Goal: Task Accomplishment & Management: Manage account settings

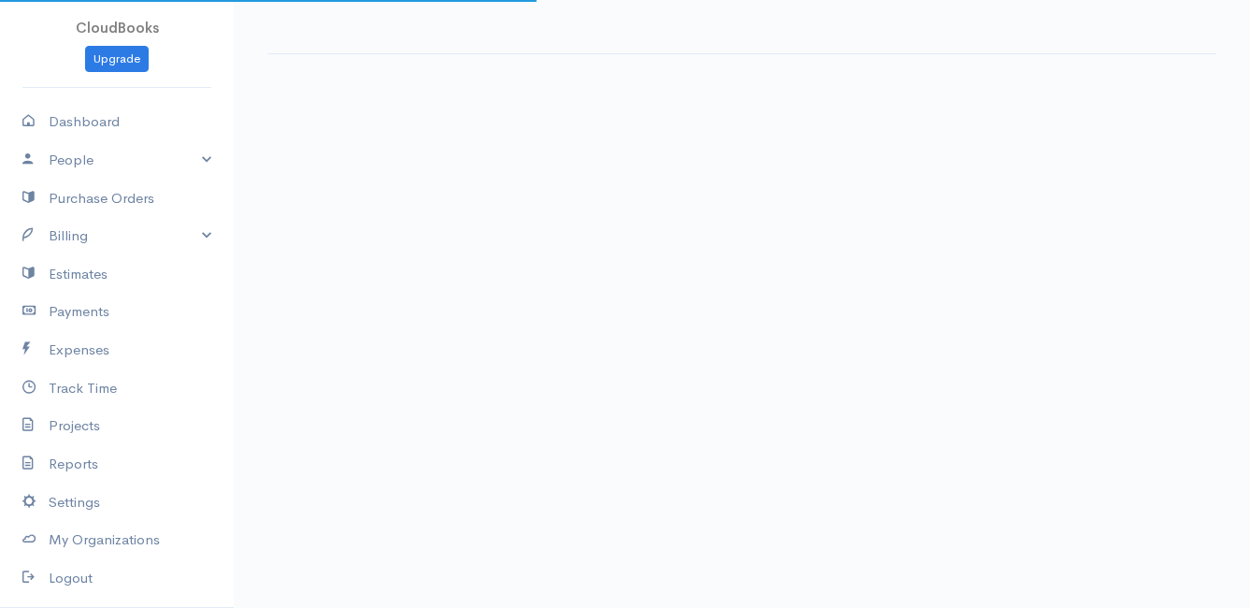
select select "thistoyear"
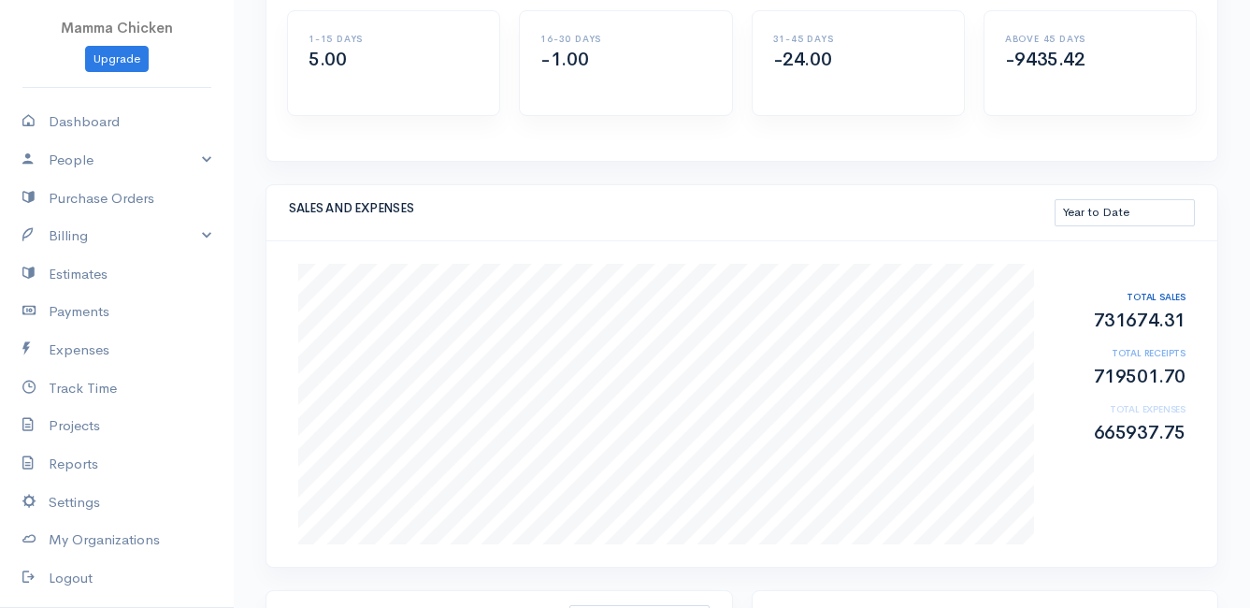
scroll to position [281, 0]
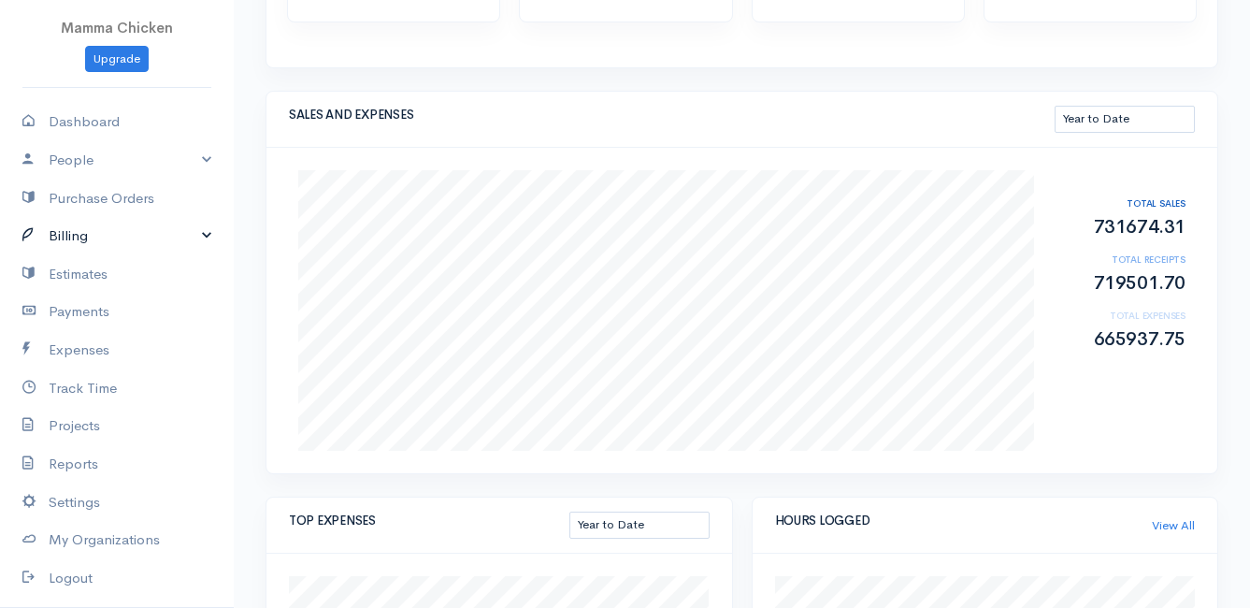
click at [74, 227] on link "Billing" at bounding box center [117, 236] width 234 height 38
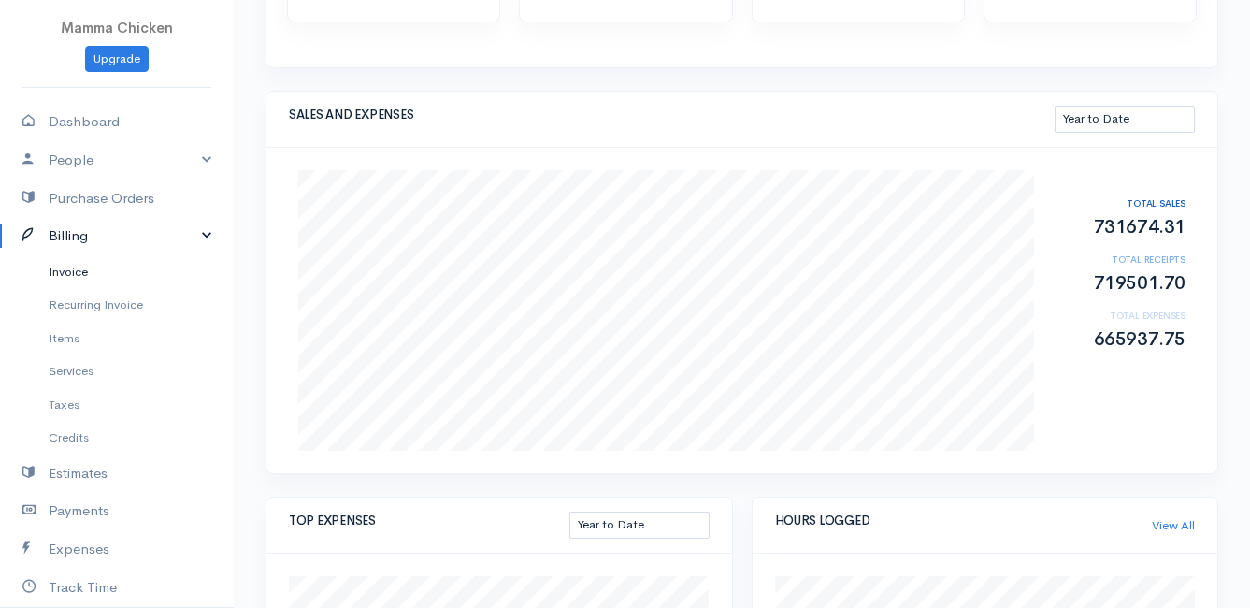
click at [78, 270] on link "Invoice" at bounding box center [117, 272] width 234 height 34
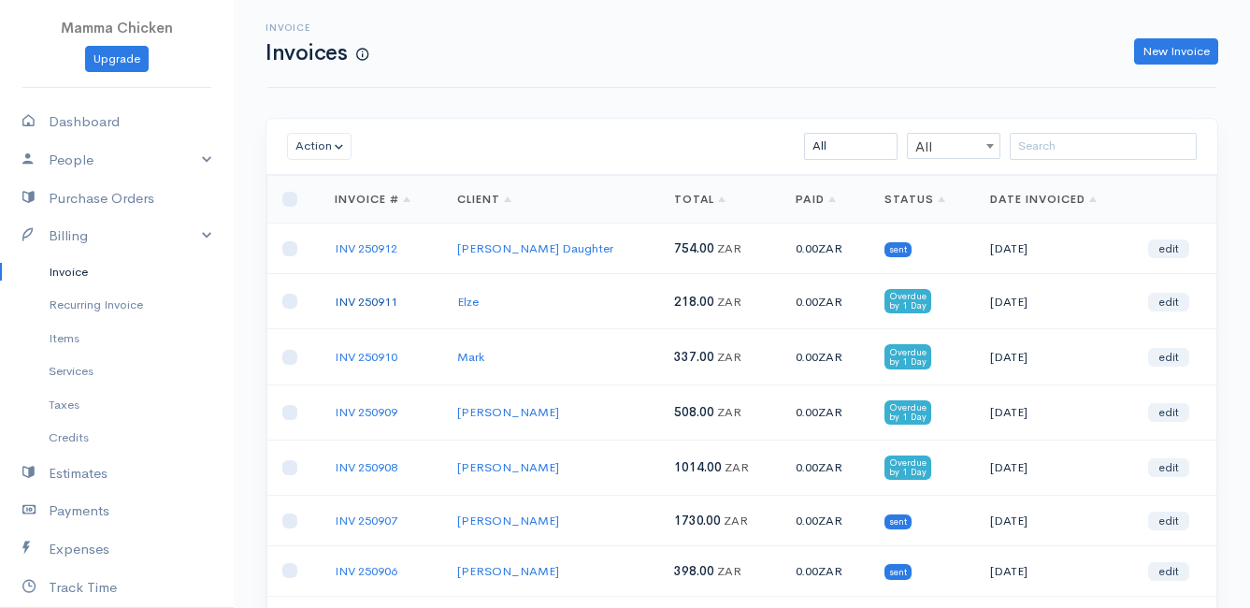
click at [371, 301] on link "INV 250911" at bounding box center [366, 302] width 63 height 16
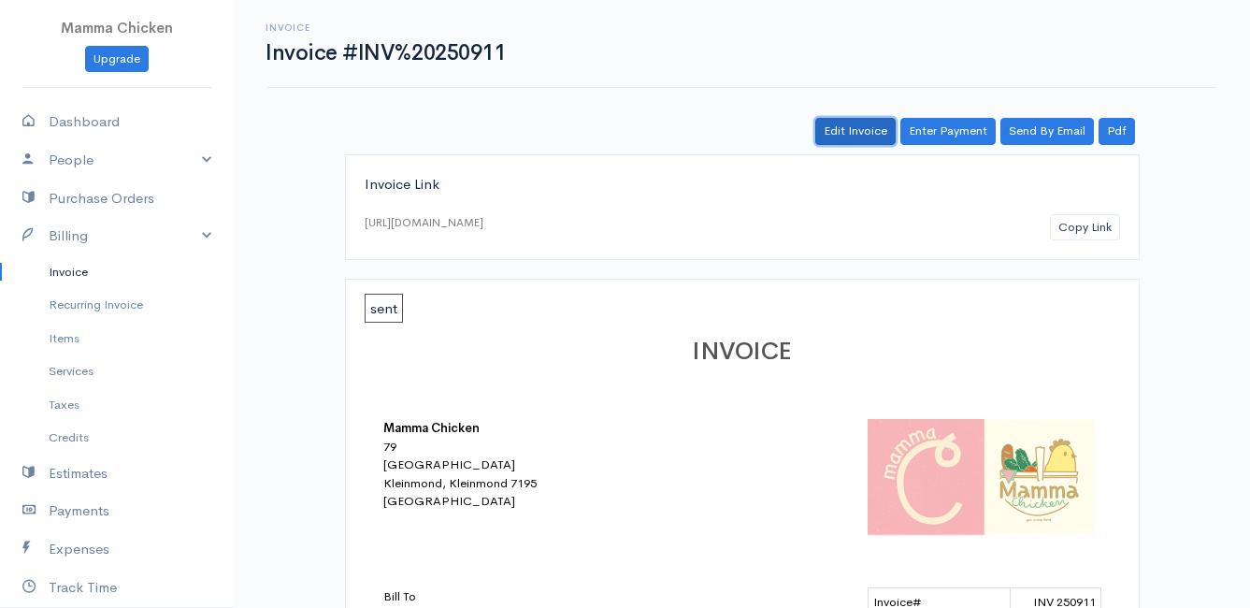
click at [854, 124] on link "Edit Invoice" at bounding box center [856, 131] width 80 height 27
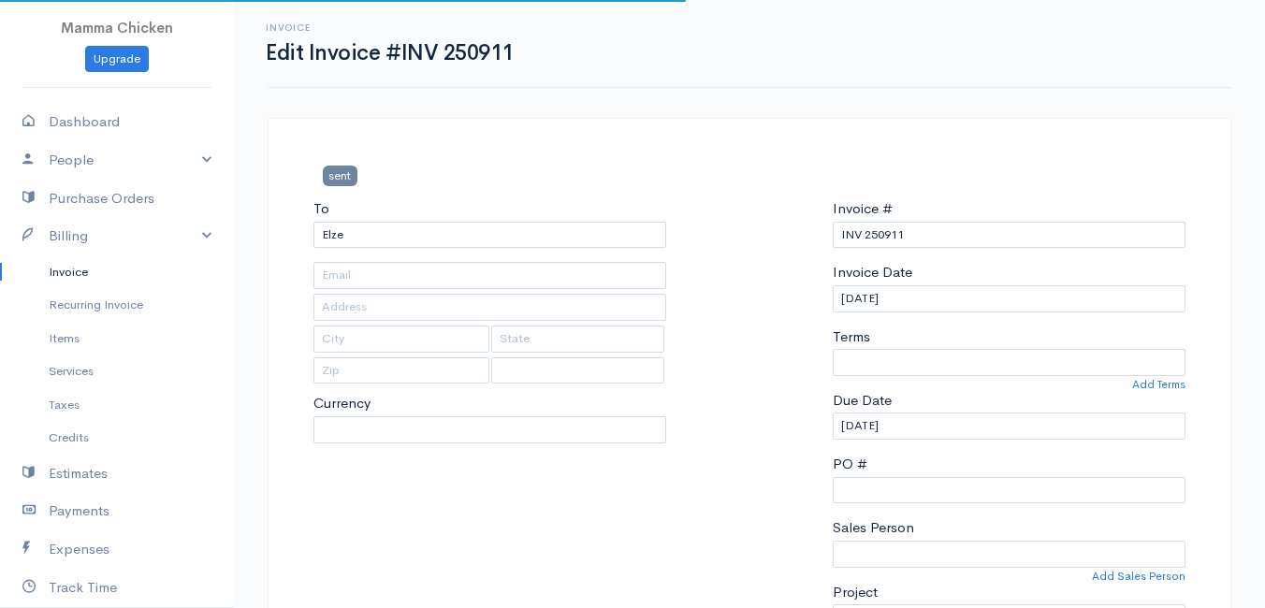
type input "[STREET_ADDRESS]"
type input "Bettys Bay"
type input "7195"
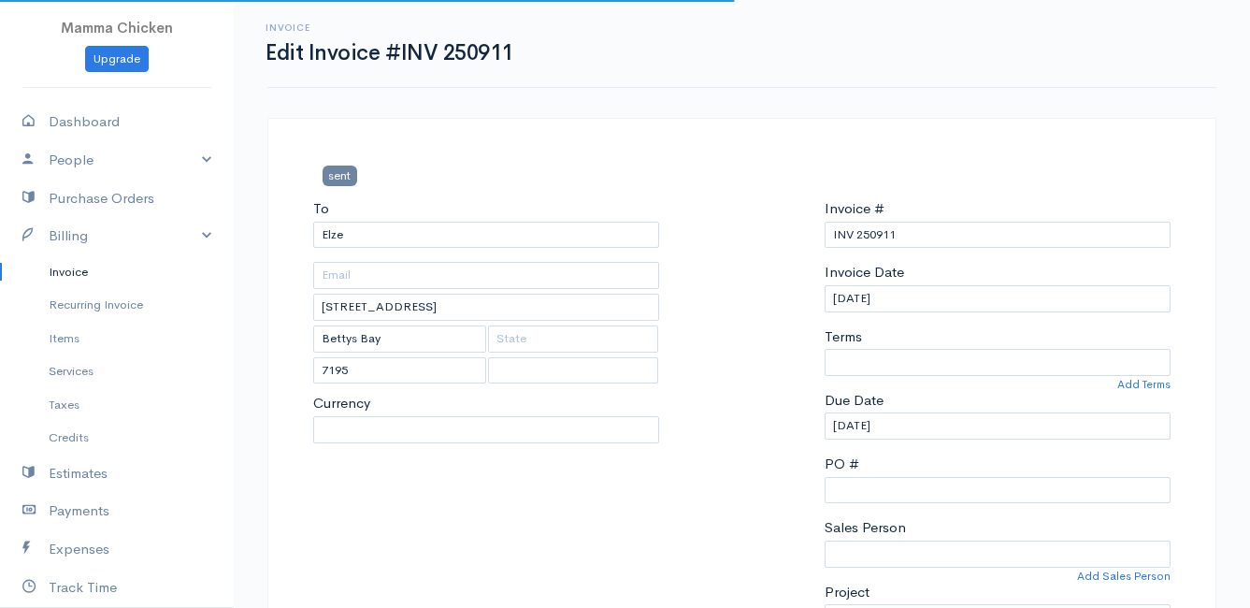
select select "0"
select select
select select "[GEOGRAPHIC_DATA]"
select select "ZAR"
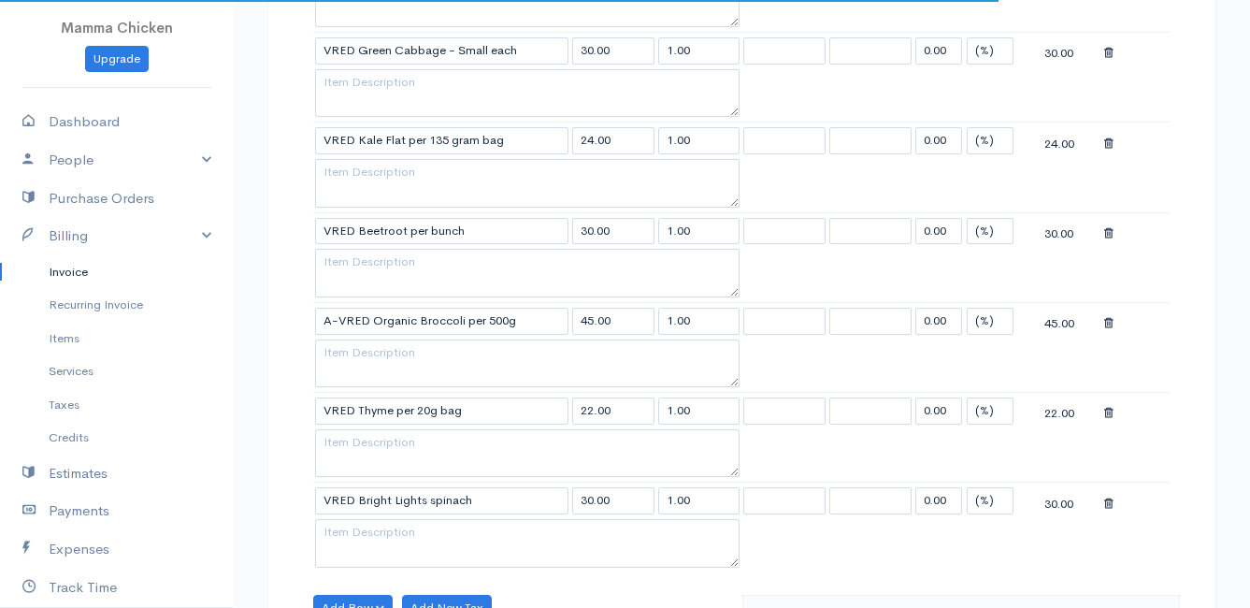
scroll to position [1122, 0]
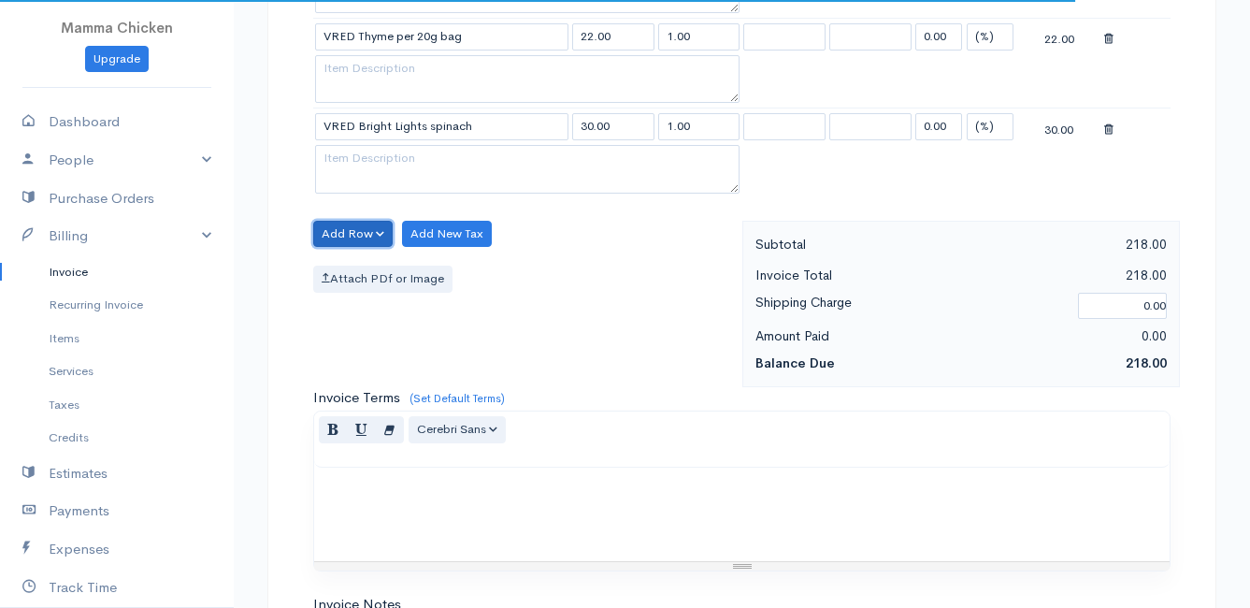
click at [335, 231] on button "Add Row" at bounding box center [353, 234] width 80 height 27
click at [344, 274] on link "Add Item Row" at bounding box center [388, 272] width 148 height 33
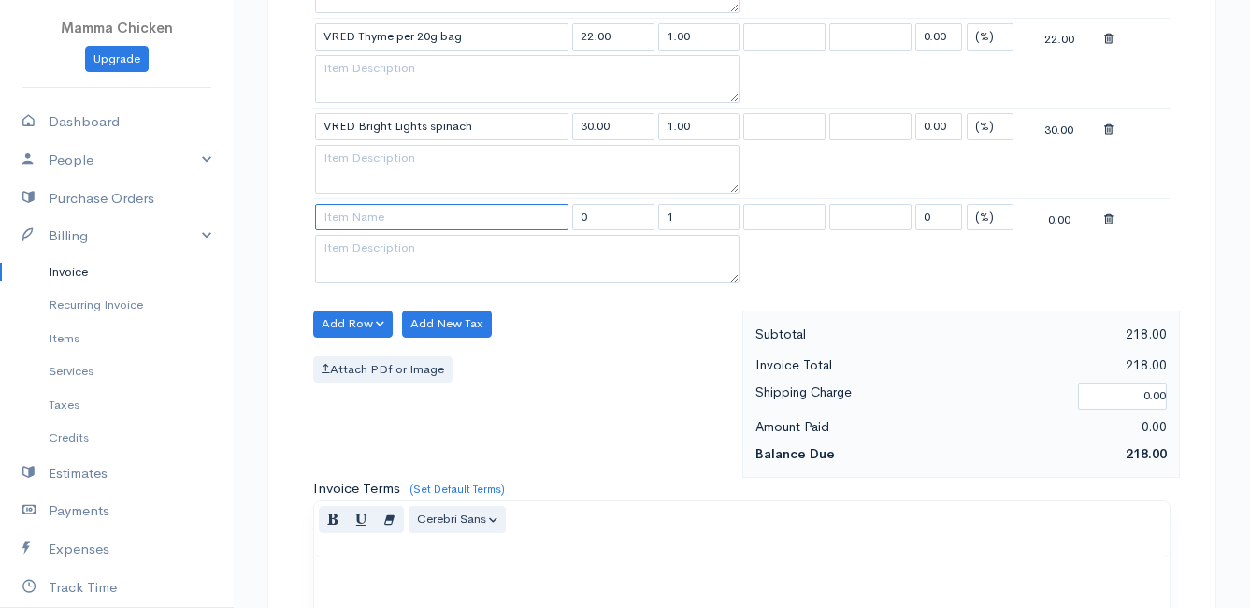
click at [361, 215] on input at bounding box center [441, 217] width 253 height 27
type input "Delivery Fee - Elze"
type input "20.00"
click at [386, 248] on body "Mamma Chicken Upgrade Dashboard People Clients Vendors Staff Users Purchase Ord…" at bounding box center [625, 1] width 1250 height 2247
click at [649, 357] on div "Attach PDf or Image" at bounding box center [523, 369] width 420 height 27
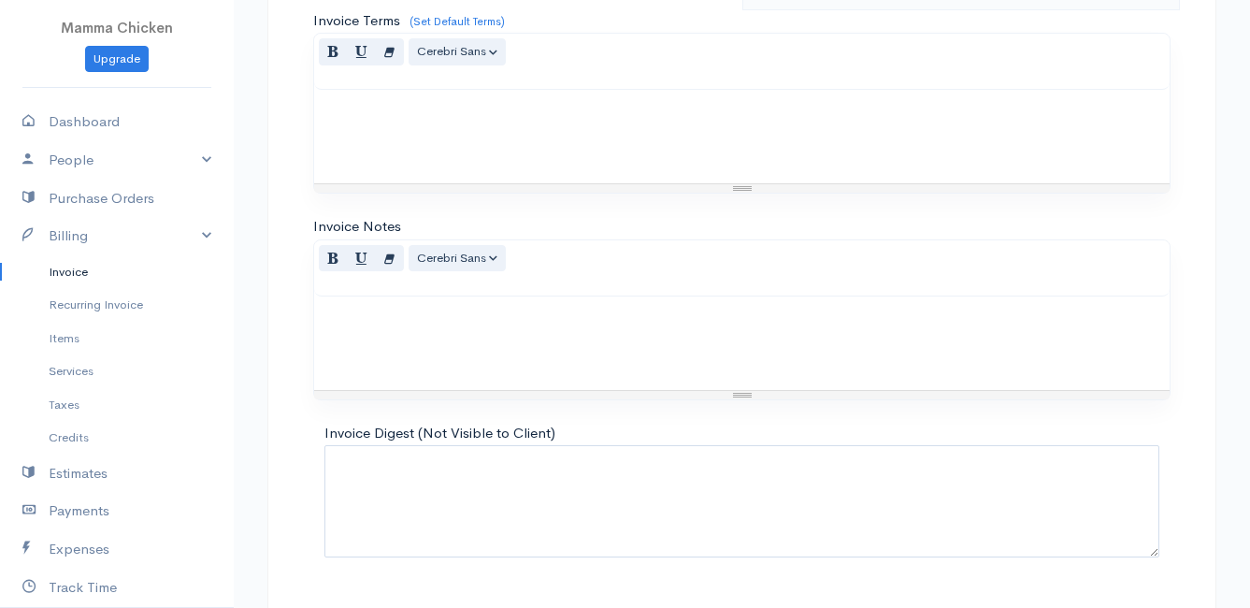
scroll to position [1639, 0]
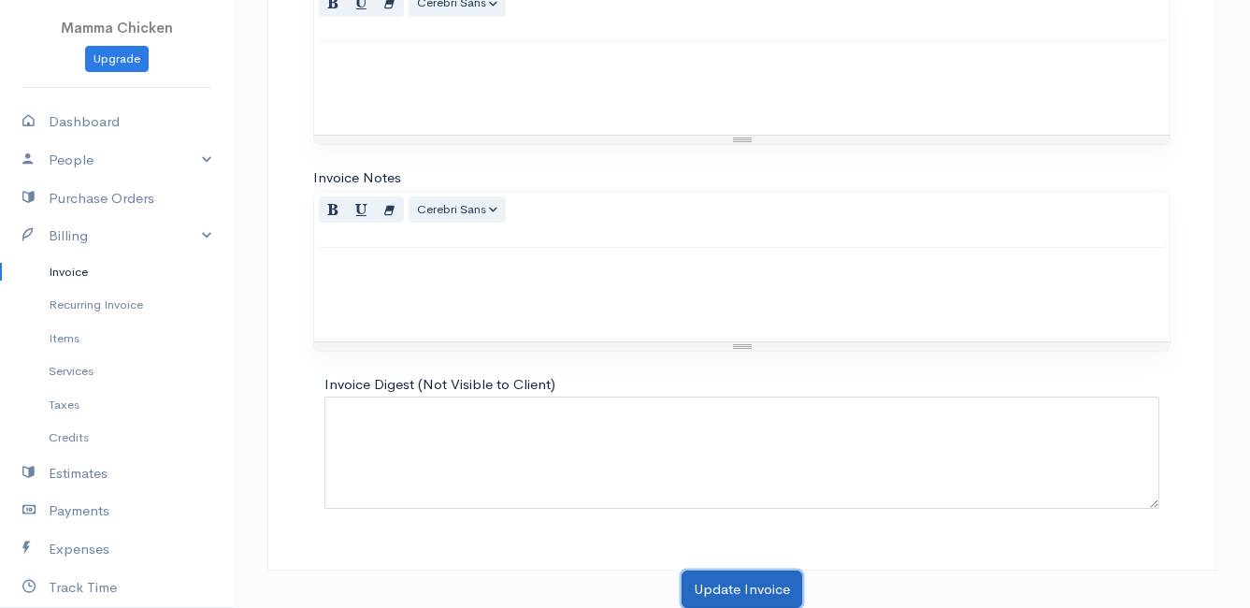
click at [747, 589] on button "Update Invoice" at bounding box center [742, 590] width 121 height 38
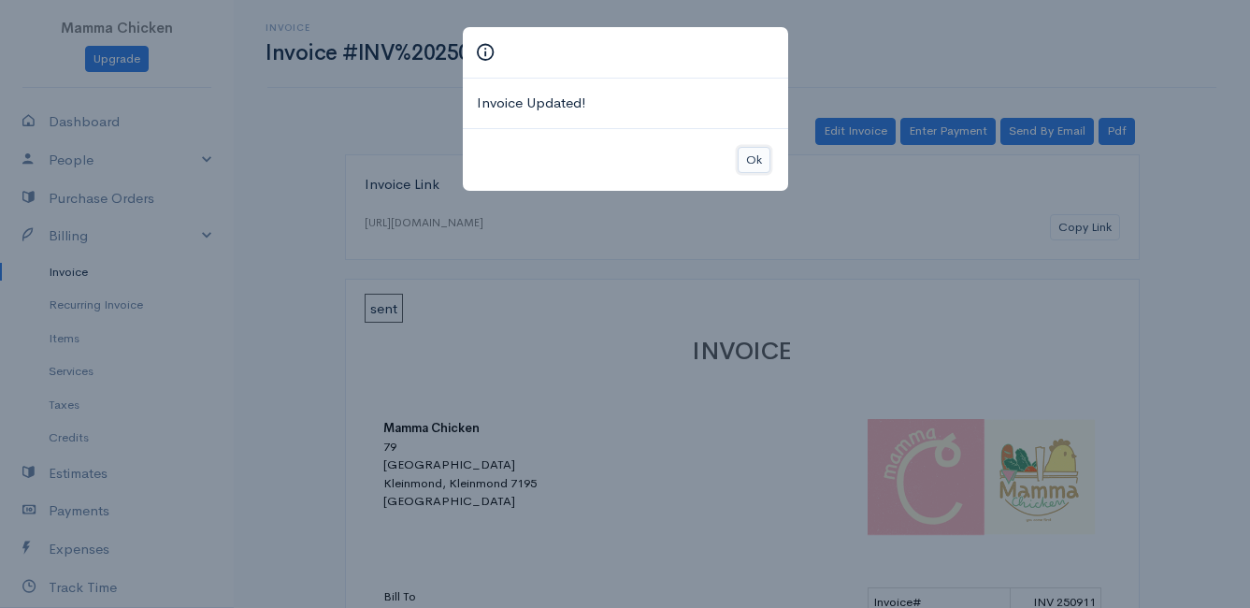
click at [744, 156] on button "Ok" at bounding box center [754, 160] width 33 height 27
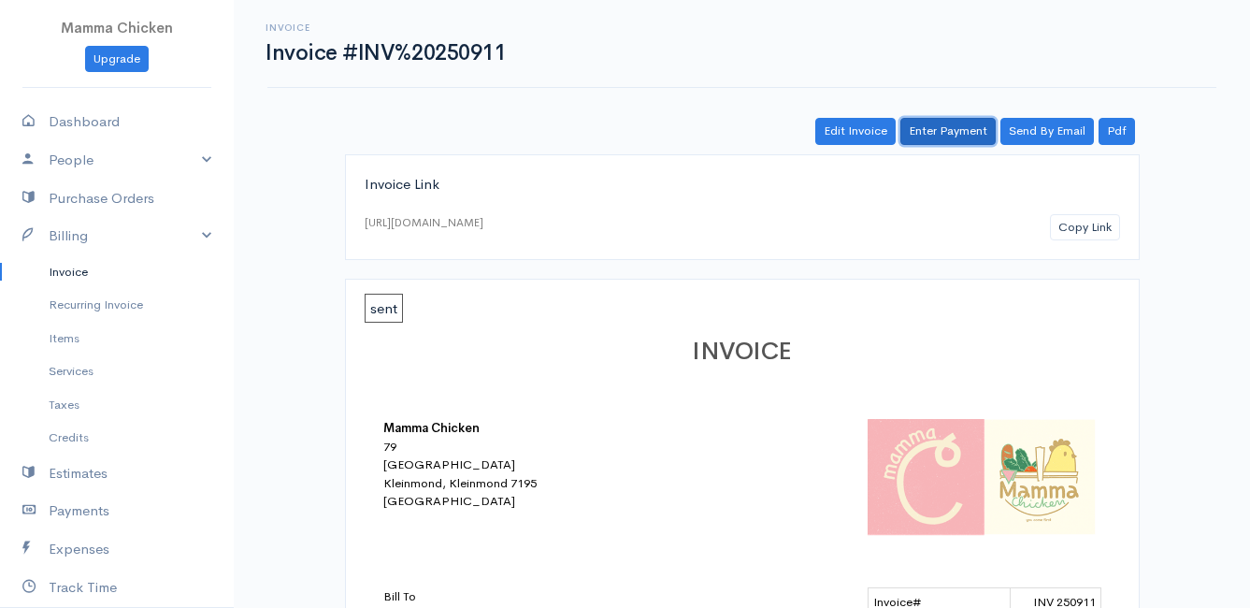
click at [951, 128] on link "Enter Payment" at bounding box center [948, 131] width 95 height 27
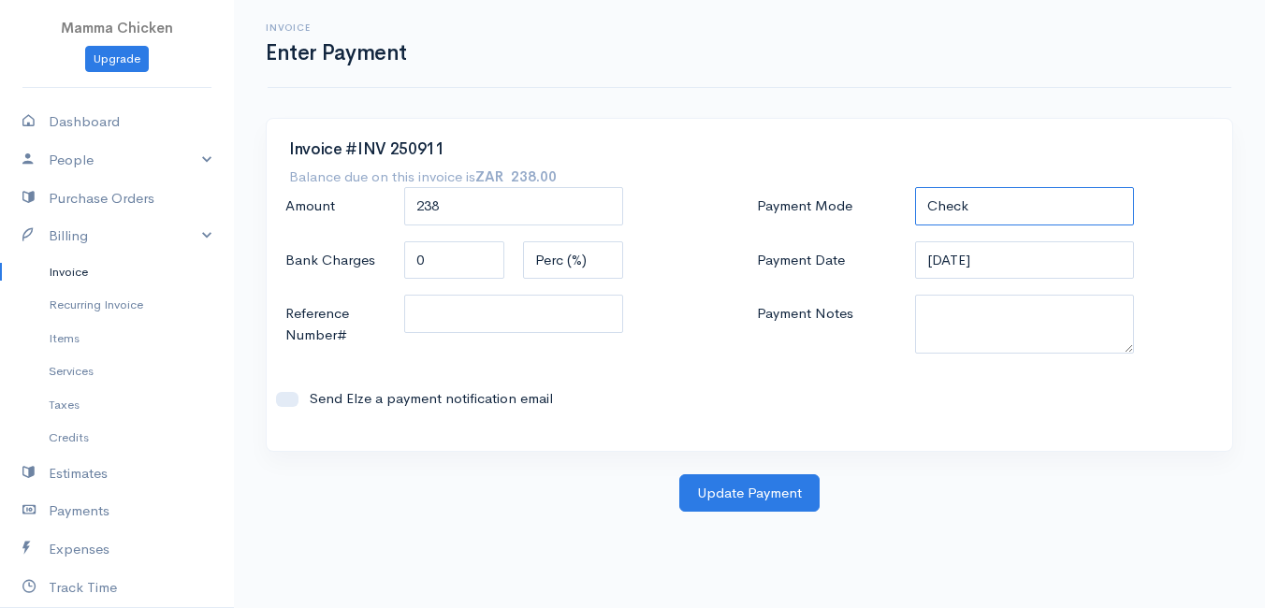
click at [961, 203] on select "Check Bank Transfer Credit Cash Debit ACH VISA MASTERCARD AMEX DISCOVER DINERS …" at bounding box center [1024, 206] width 219 height 38
click at [915, 187] on select "Check Bank Transfer Credit Cash Debit ACH VISA MASTERCARD AMEX DISCOVER DINERS …" at bounding box center [1024, 206] width 219 height 38
click at [1071, 206] on select "Check Bank Transfer Credit Cash Debit ACH VISA MASTERCARD AMEX DISCOVER DINERS …" at bounding box center [1024, 206] width 219 height 38
select select "Cash"
click at [915, 187] on select "Check Bank Transfer Credit Cash Debit ACH VISA MASTERCARD AMEX DISCOVER DINERS …" at bounding box center [1024, 206] width 219 height 38
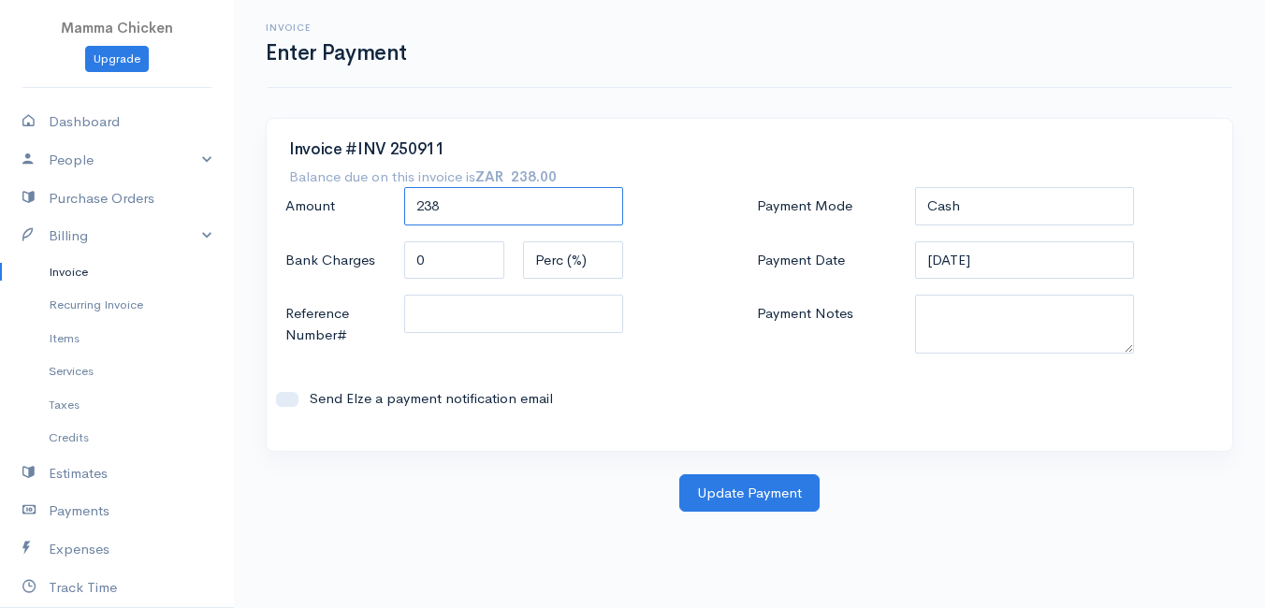
click at [480, 195] on input "238" at bounding box center [513, 206] width 219 height 38
drag, startPoint x: 469, startPoint y: 217, endPoint x: 365, endPoint y: 213, distance: 103.9
click at [365, 213] on div "Amount 238" at bounding box center [513, 207] width 475 height 40
type input "240"
click at [745, 483] on button "Update Payment" at bounding box center [749, 493] width 140 height 38
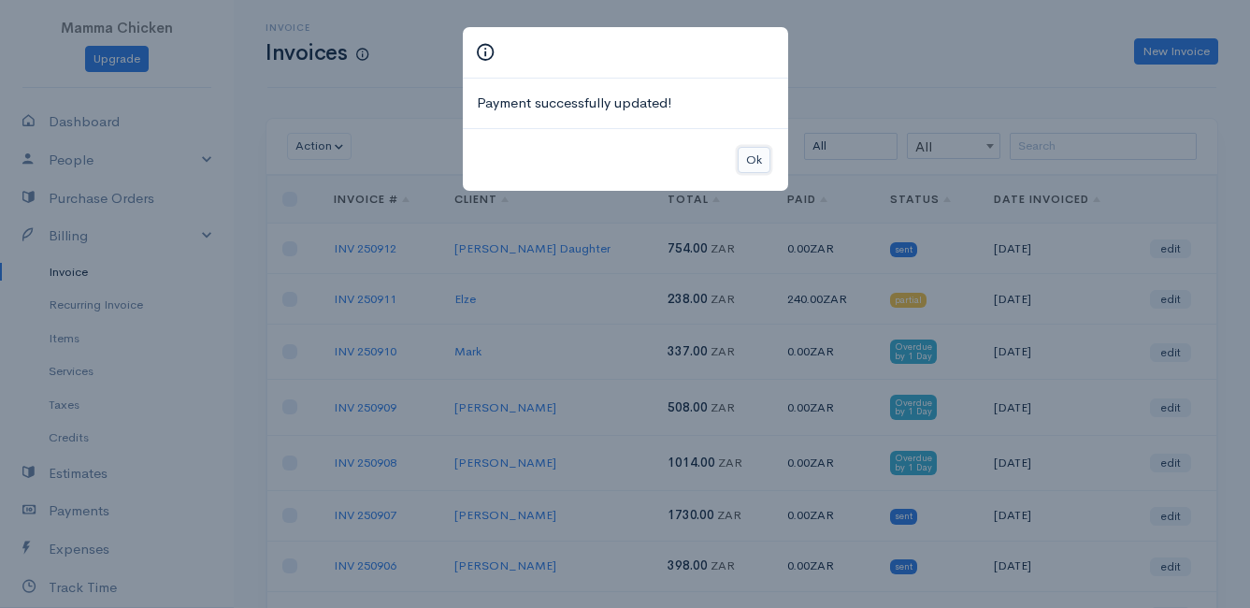
click at [759, 164] on button "Ok" at bounding box center [754, 160] width 33 height 27
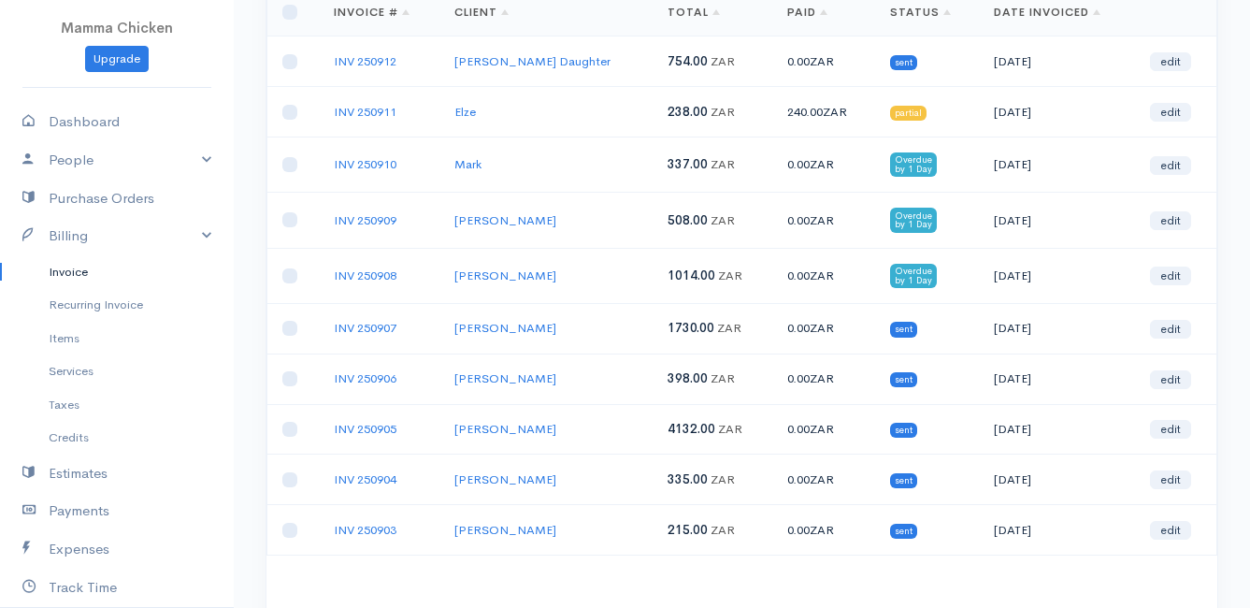
scroll to position [281, 0]
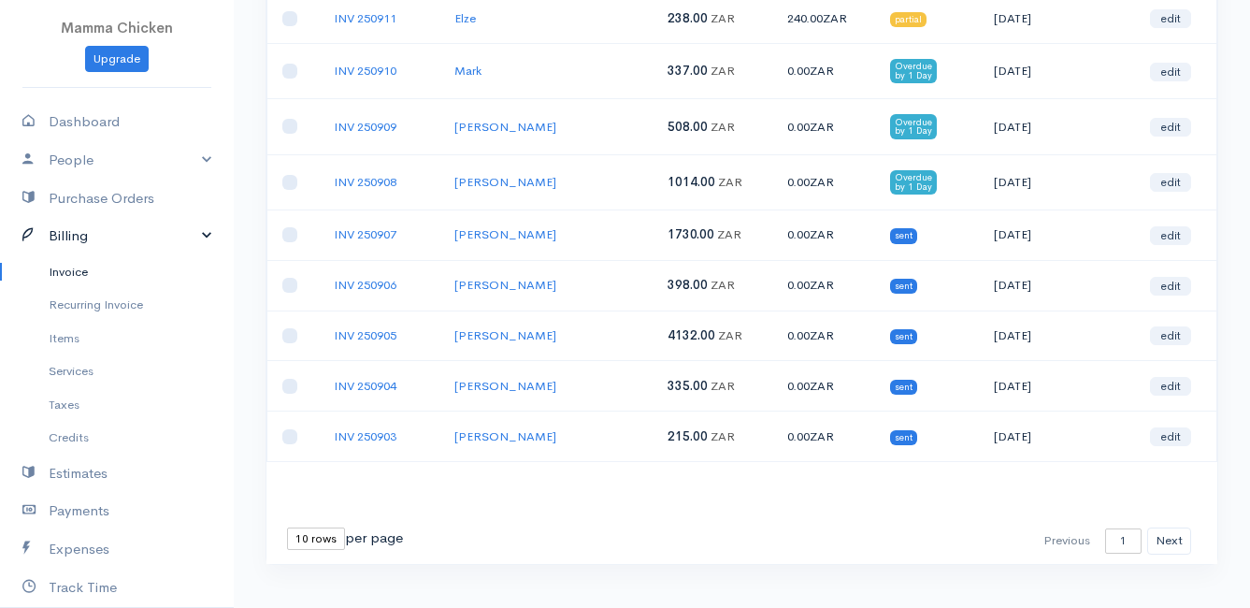
click at [85, 240] on link "Billing" at bounding box center [117, 236] width 234 height 38
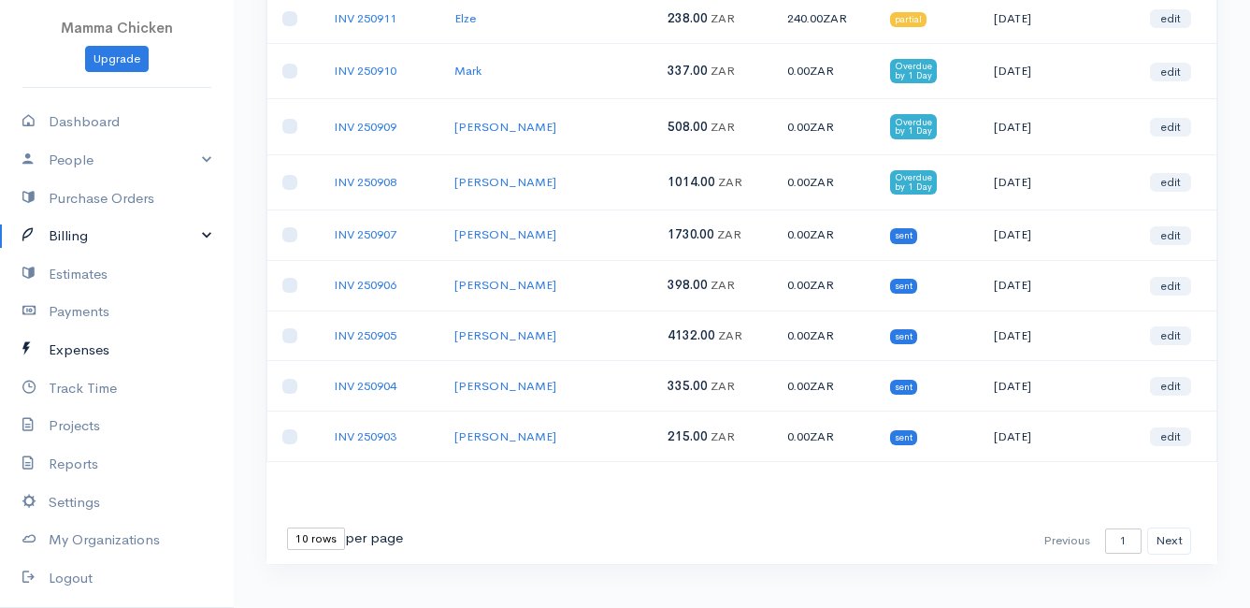
click at [96, 349] on link "Expenses" at bounding box center [117, 350] width 234 height 38
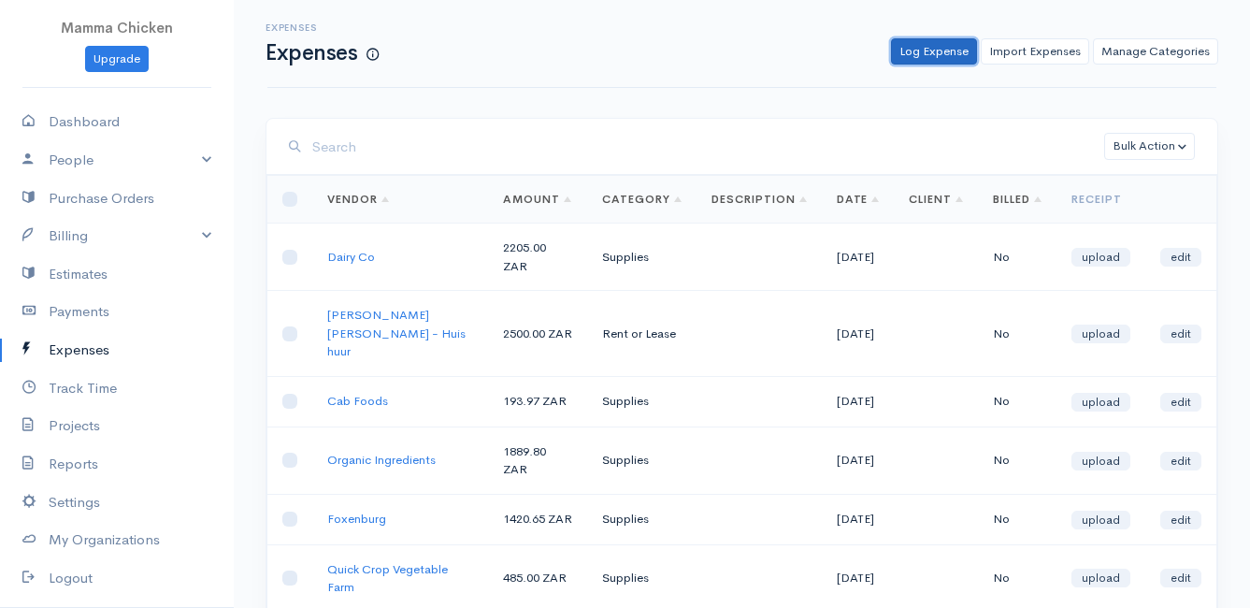
click at [922, 54] on link "Log Expense" at bounding box center [934, 51] width 86 height 27
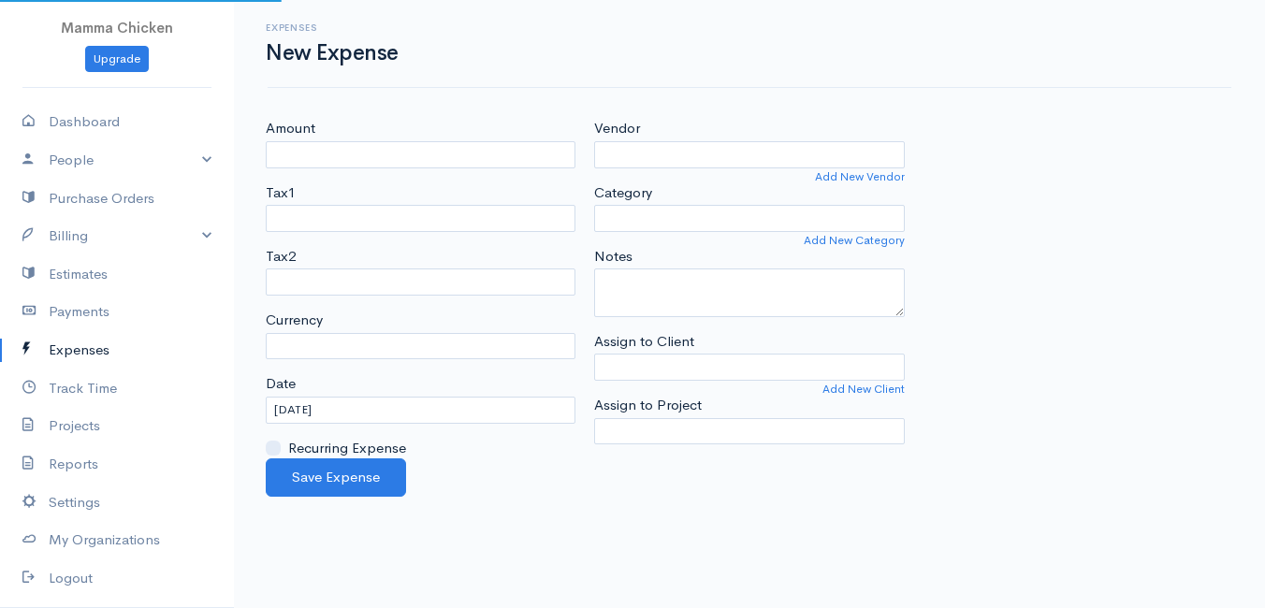
select select "ZAR"
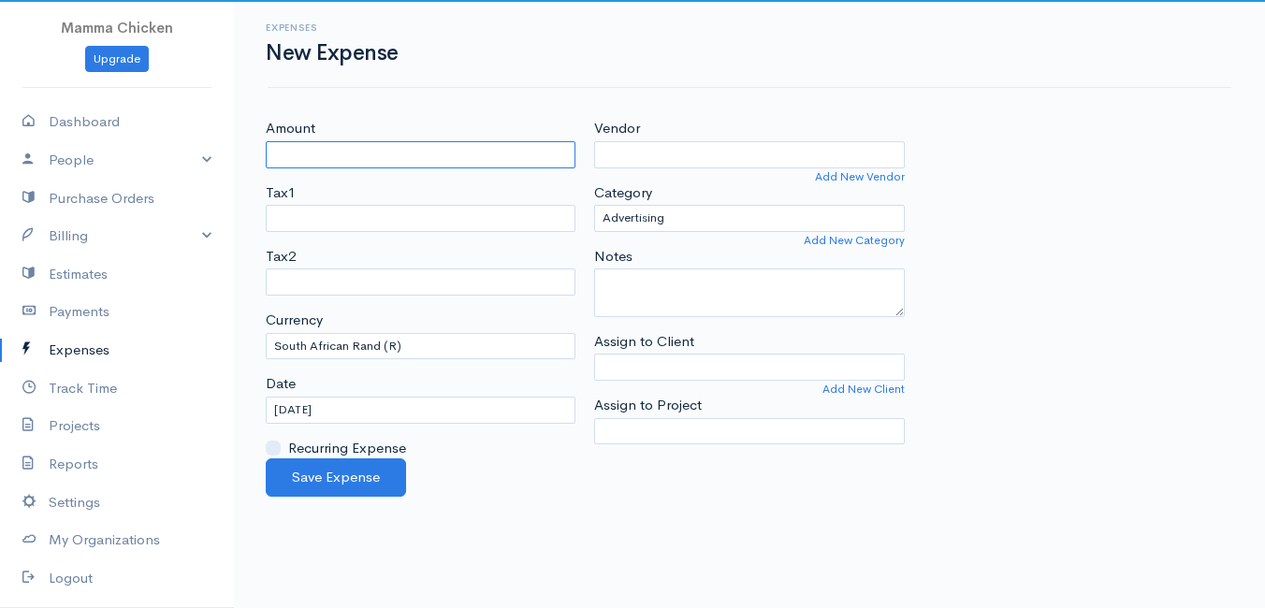
click at [362, 158] on input "Amount" at bounding box center [421, 154] width 310 height 27
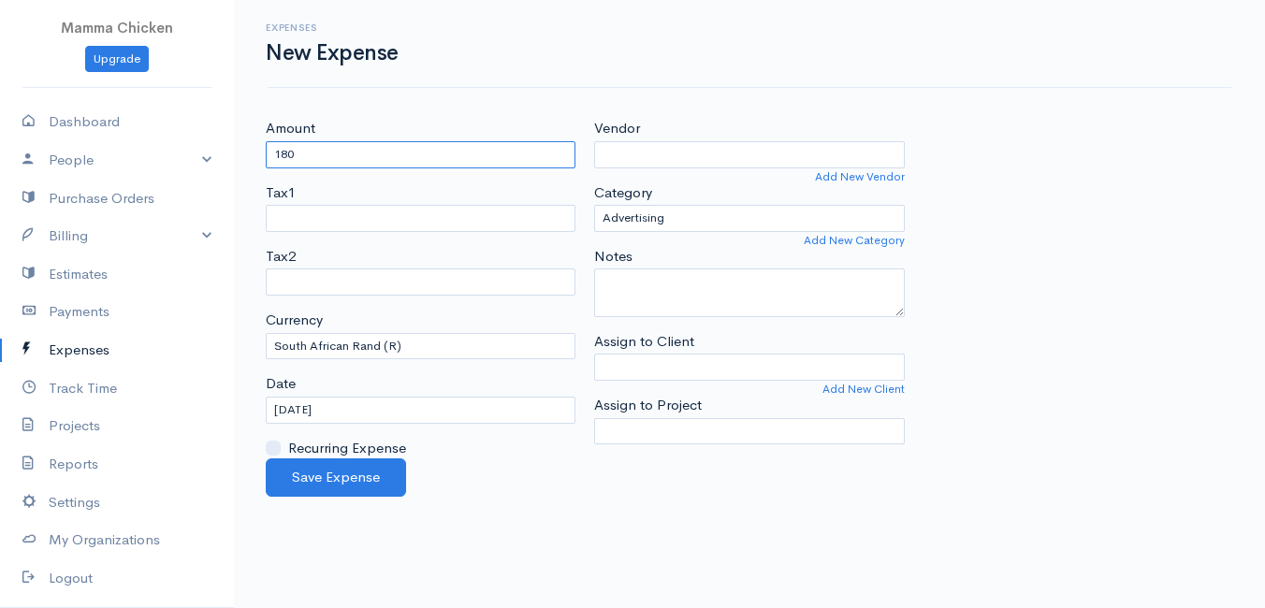
type input "180"
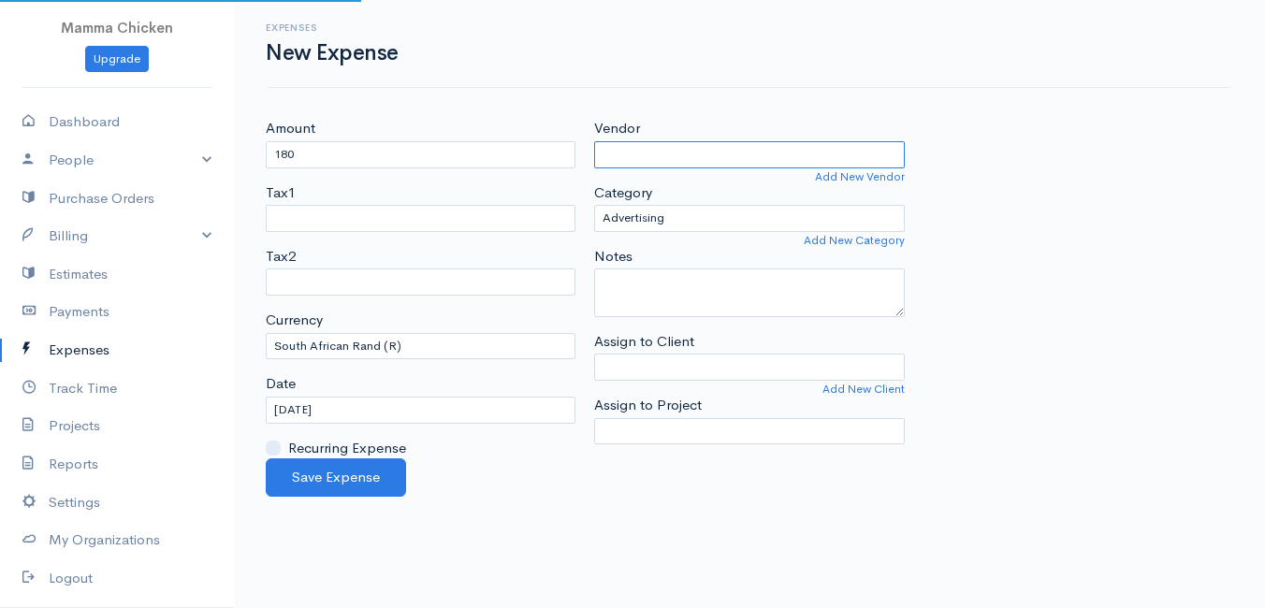
click at [699, 154] on input "Vendor" at bounding box center [749, 154] width 310 height 27
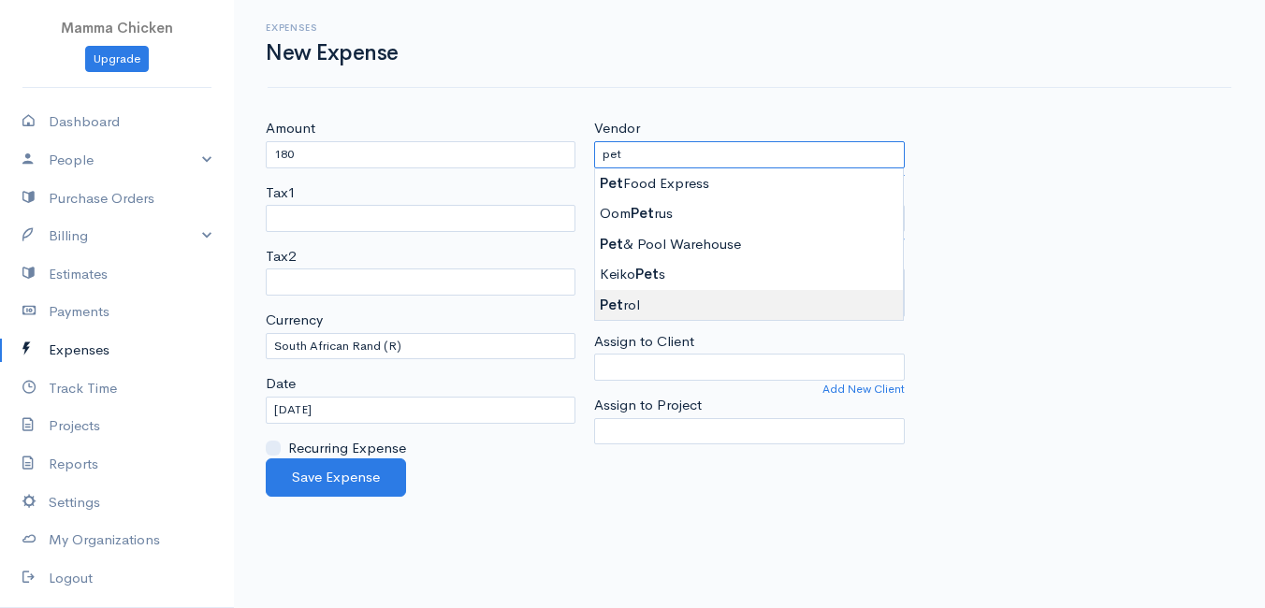
type input "Petrol"
click at [655, 301] on body "Mamma Chicken Upgrade Dashboard People Clients Vendors Staff Users Purchase Ord…" at bounding box center [632, 304] width 1265 height 608
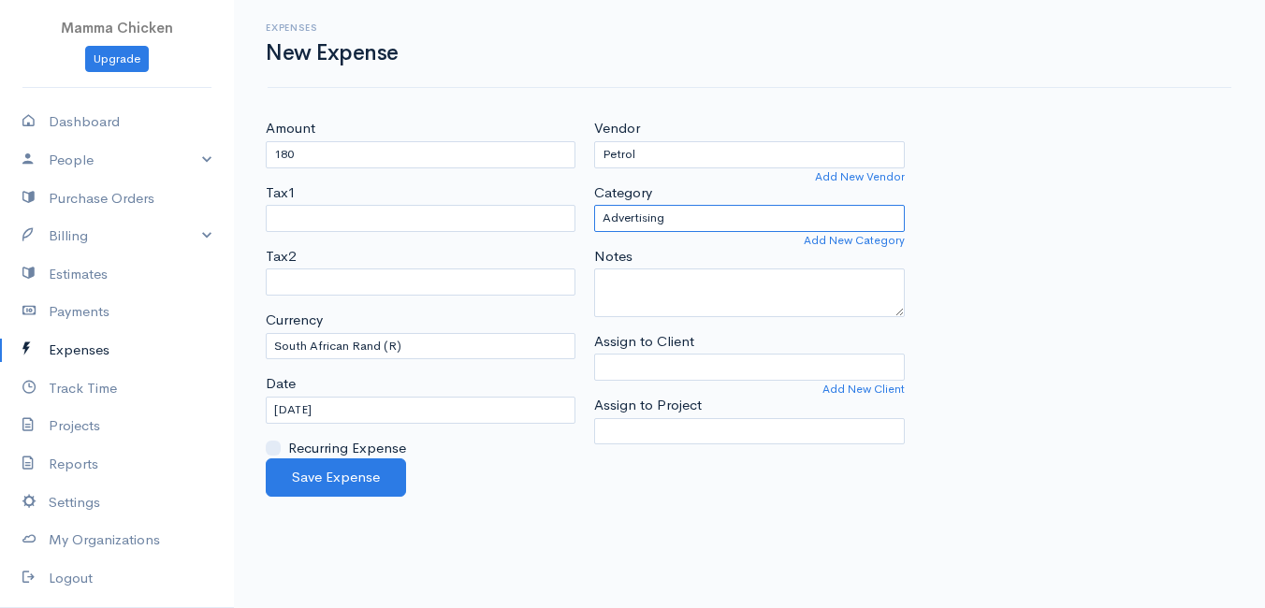
click at [695, 214] on select "Advertising Car & Truck Expenses Contractors Education Education and Training E…" at bounding box center [749, 218] width 310 height 27
select select "Travel"
click at [594, 205] on select "Advertising Car & Truck Expenses Contractors Education Education and Training E…" at bounding box center [749, 218] width 310 height 27
click at [408, 409] on input "[DATE]" at bounding box center [421, 410] width 310 height 27
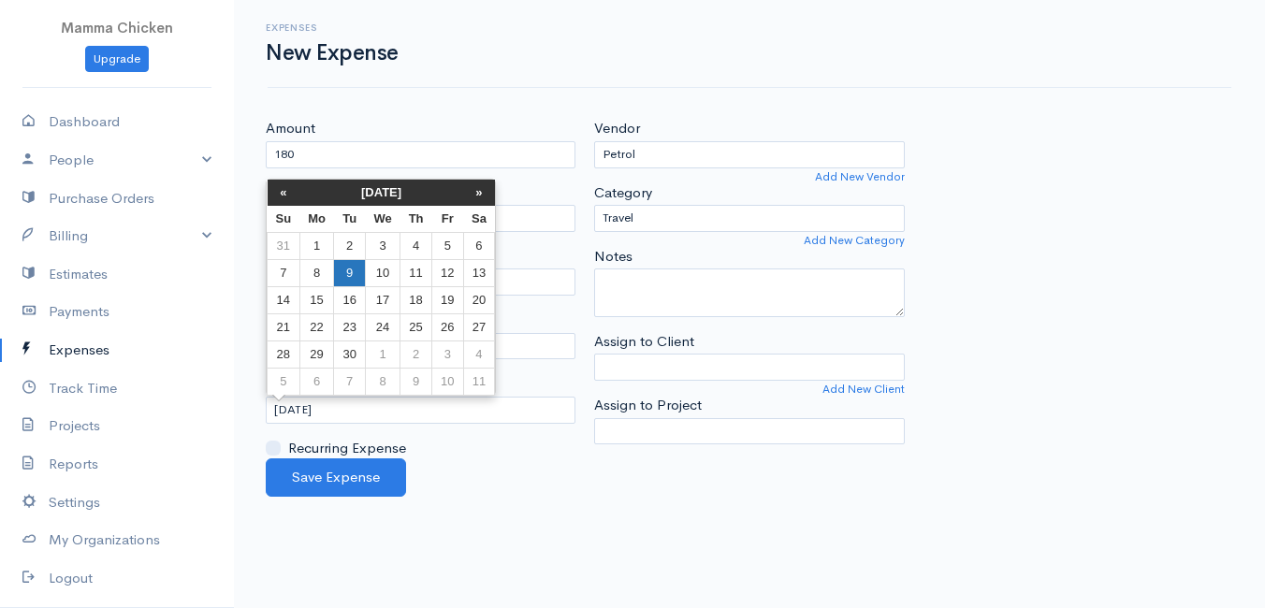
click at [353, 271] on td "9" at bounding box center [349, 272] width 31 height 27
type input "[DATE]"
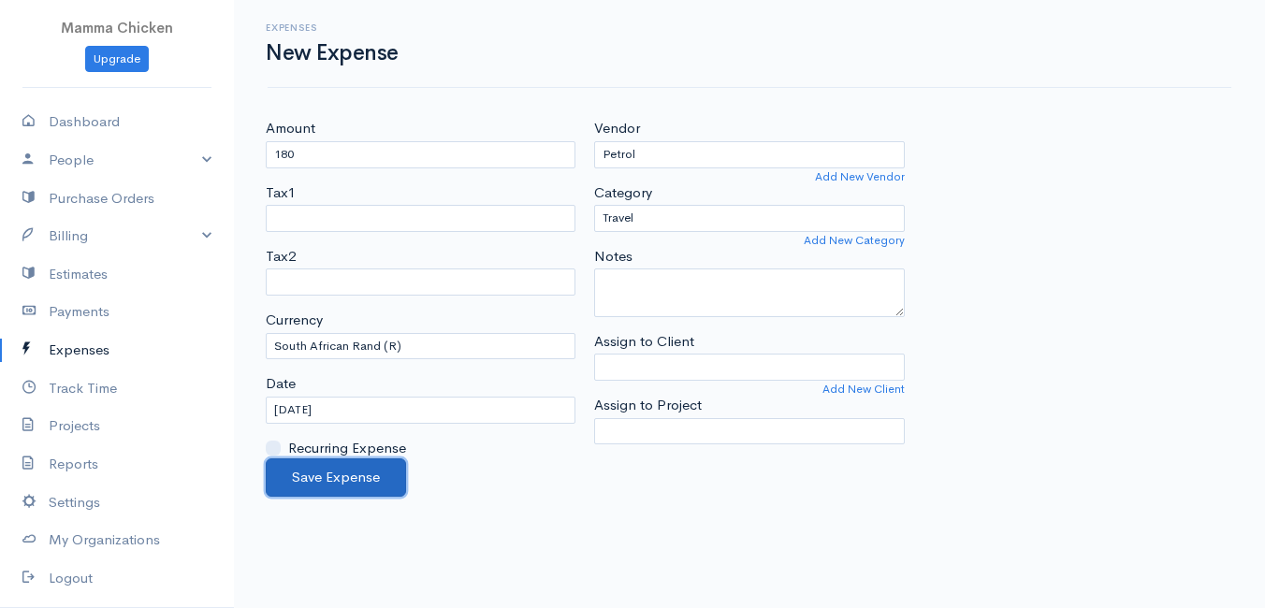
click at [337, 475] on button "Save Expense" at bounding box center [336, 477] width 140 height 38
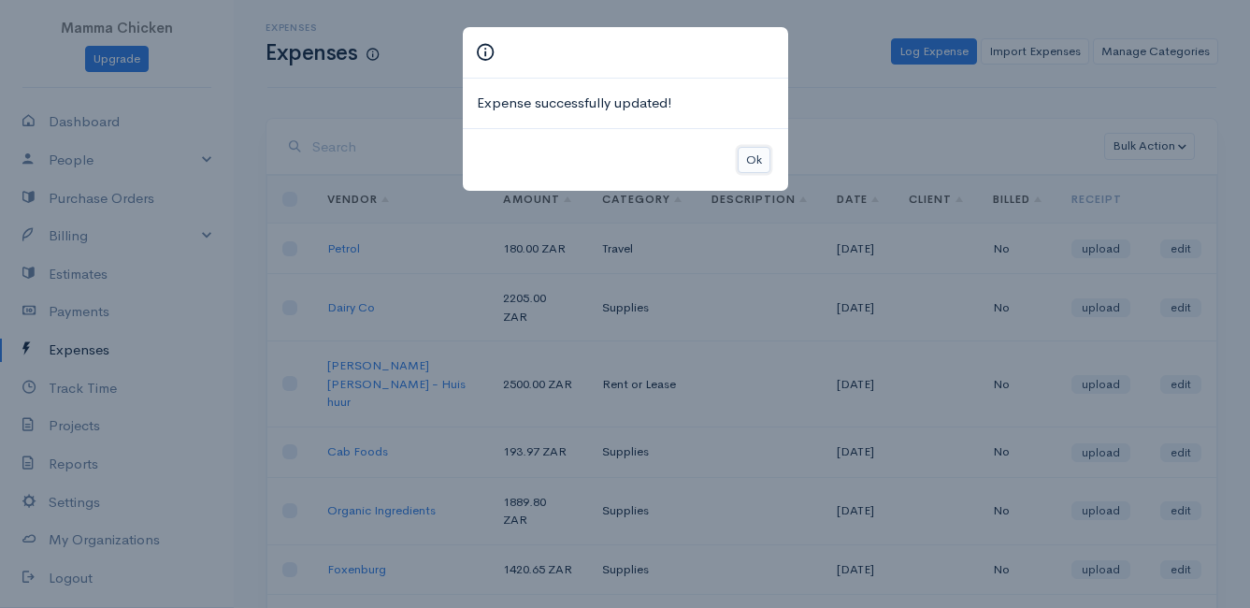
click at [748, 163] on button "Ok" at bounding box center [754, 160] width 33 height 27
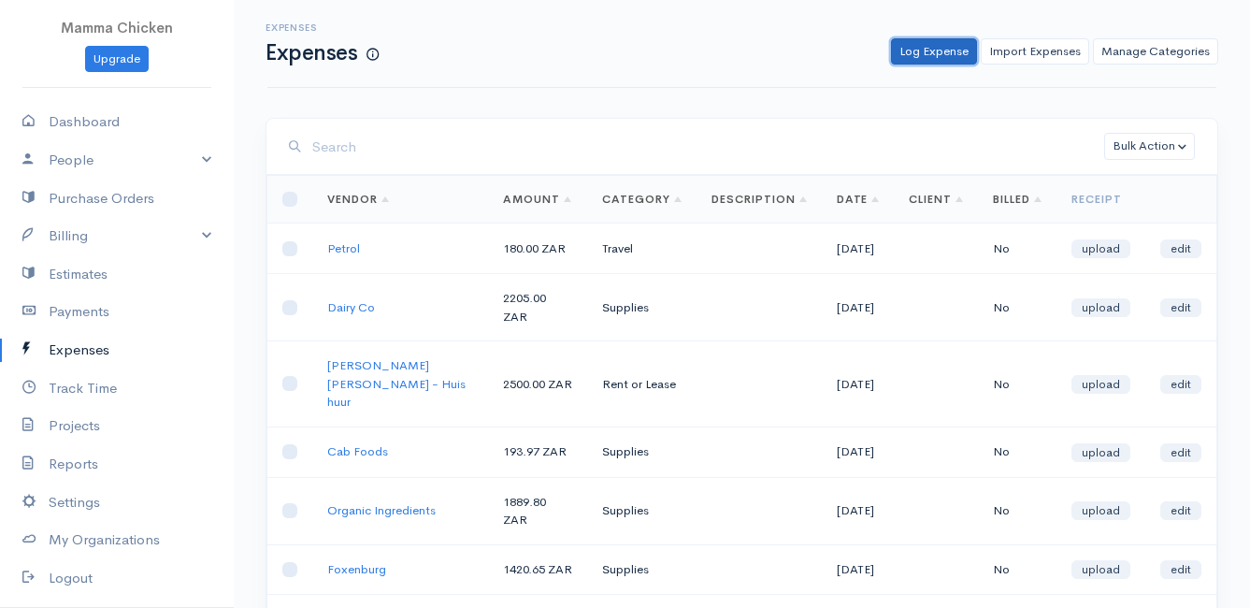
click at [920, 42] on link "Log Expense" at bounding box center [934, 51] width 86 height 27
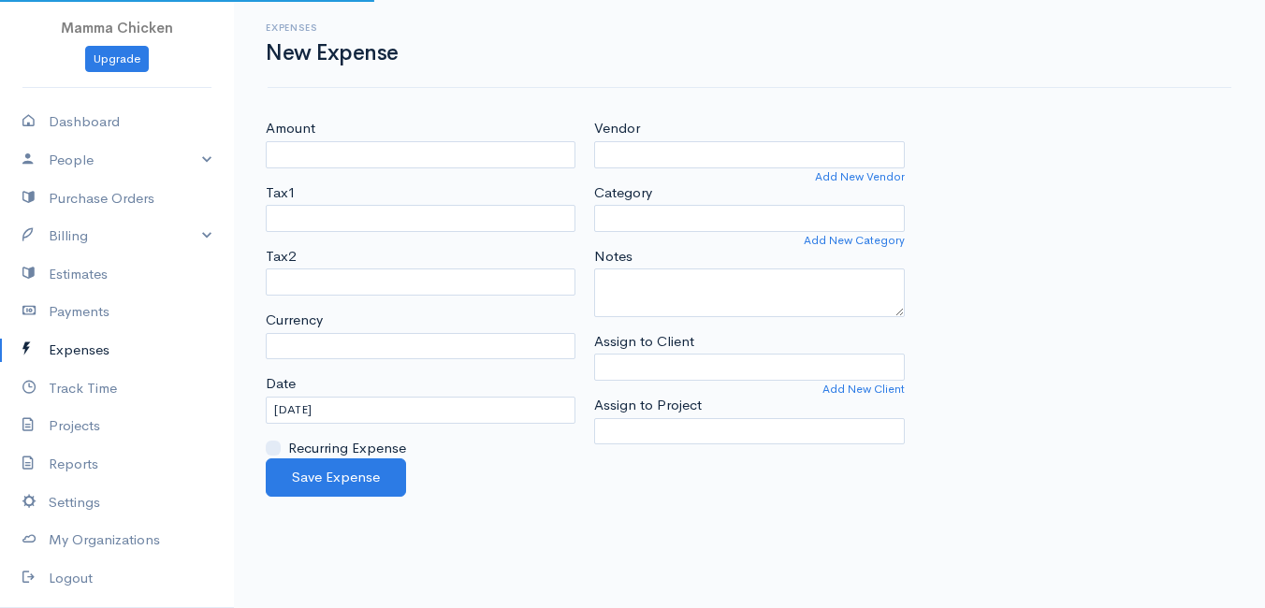
select select "ZAR"
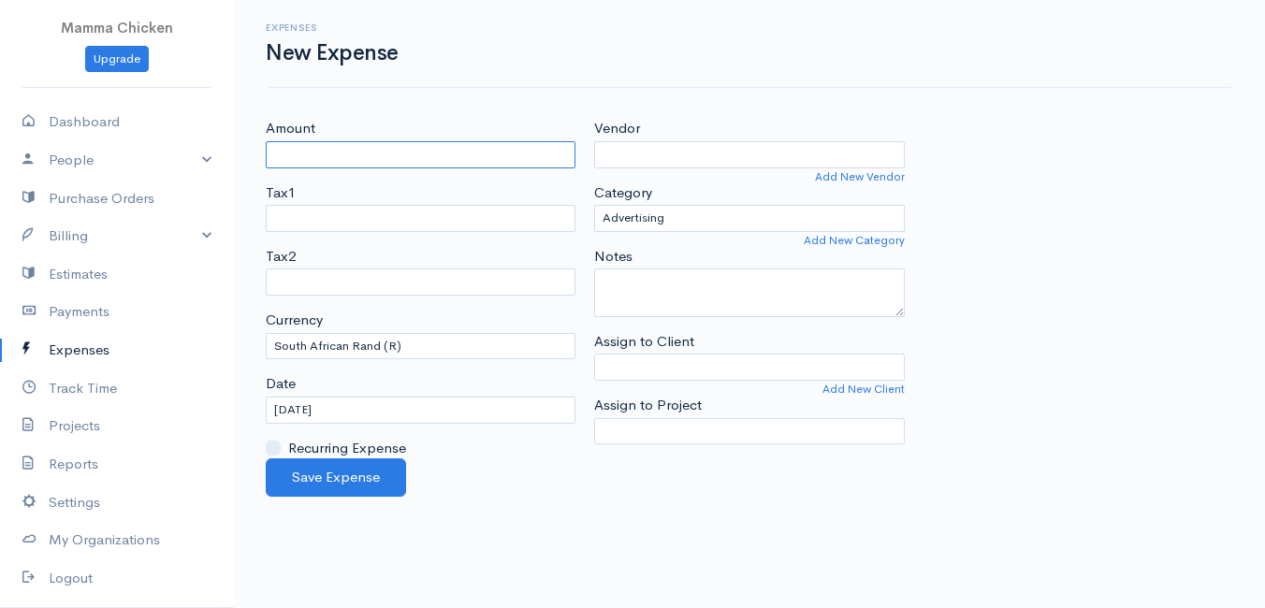
click at [391, 156] on input "Amount" at bounding box center [421, 154] width 310 height 27
type input "940"
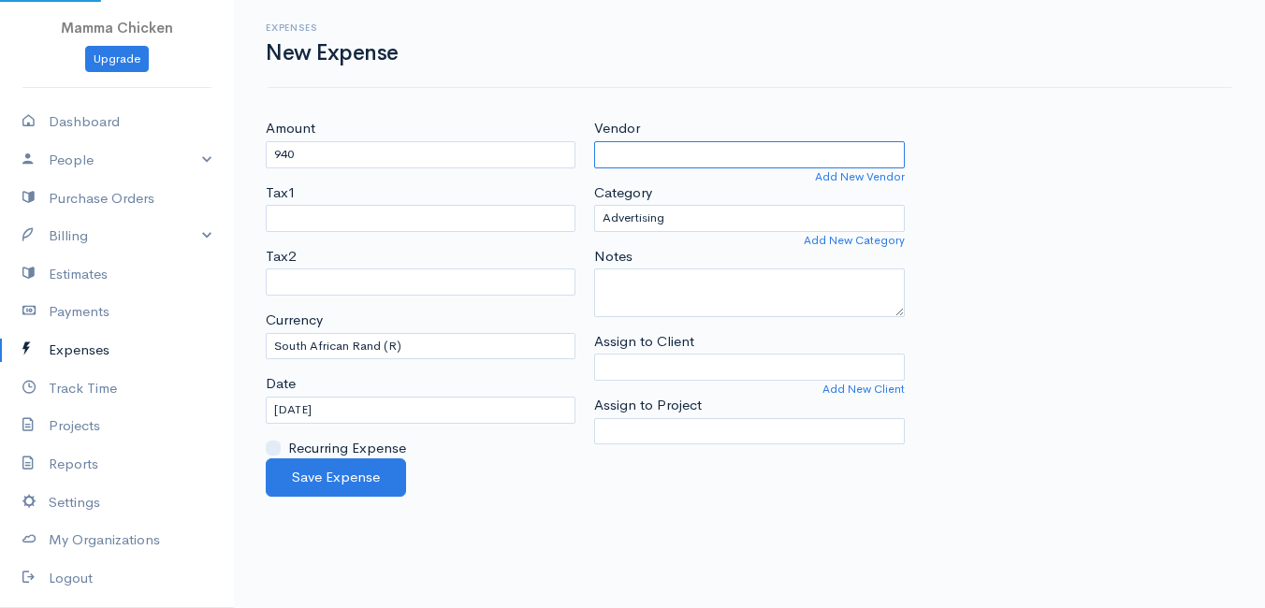
click at [655, 154] on input "Vendor" at bounding box center [749, 154] width 310 height 27
type input "Kingwill"
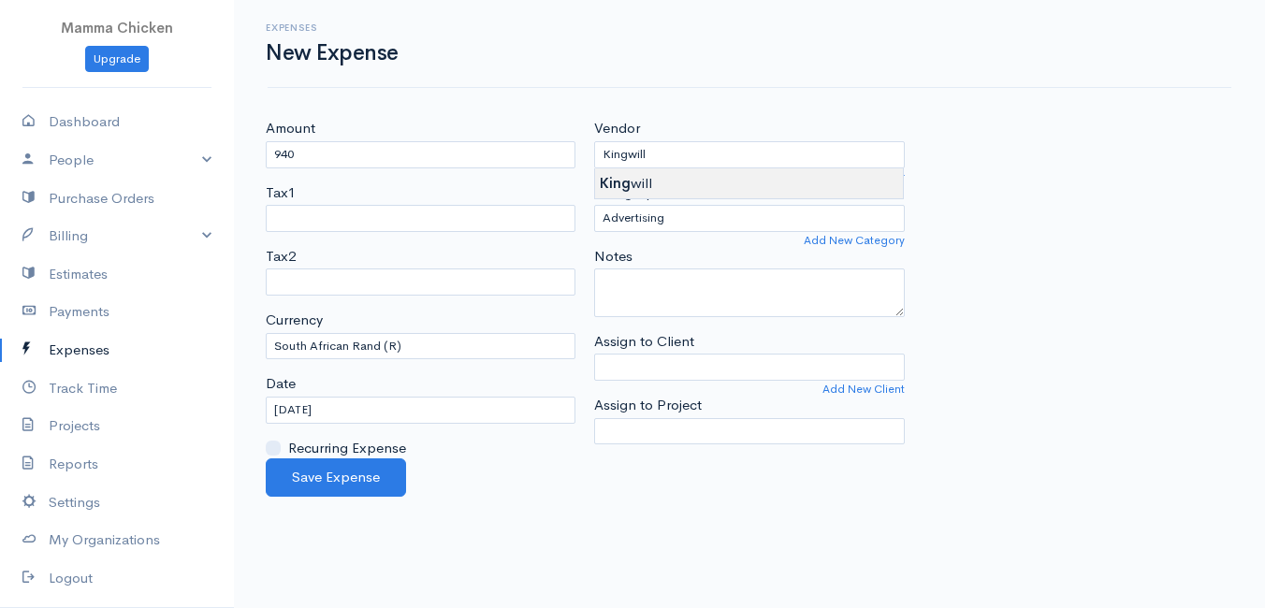
click at [647, 181] on body "Mamma Chicken Upgrade Dashboard People Clients Vendors Staff Users Purchase Ord…" at bounding box center [632, 304] width 1265 height 608
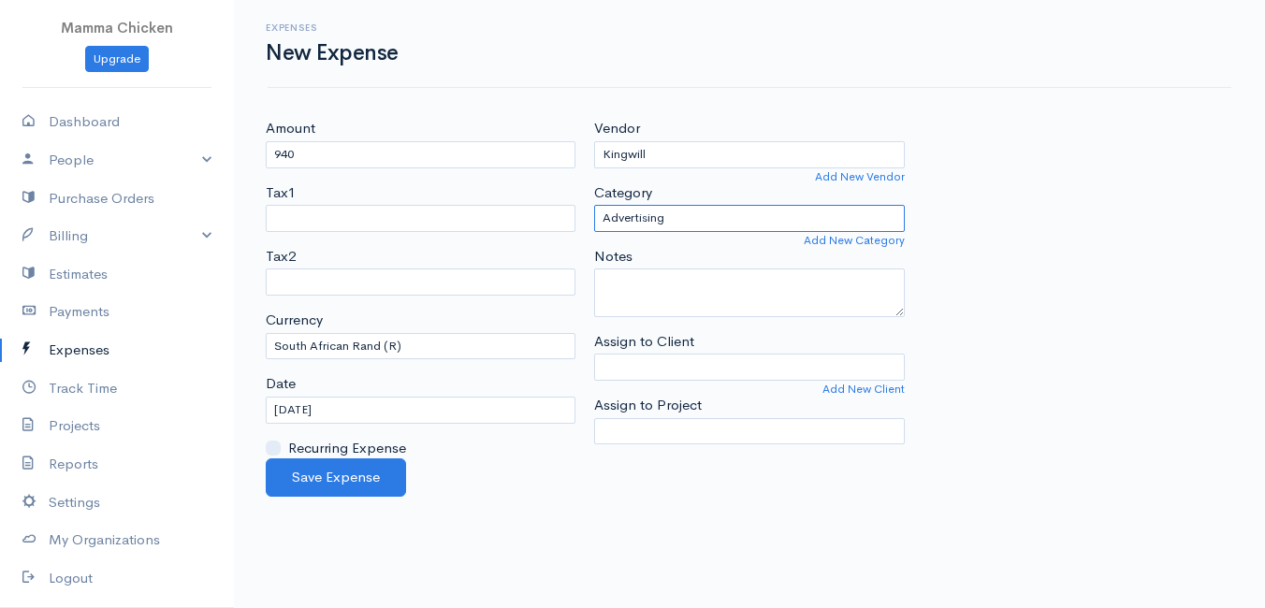
click at [677, 216] on select "Advertising Car & Truck Expenses Contractors Education Education and Training E…" at bounding box center [749, 218] width 310 height 27
select select "Supplies"
click at [594, 205] on select "Advertising Car & Truck Expenses Contractors Education Education and Training E…" at bounding box center [749, 218] width 310 height 27
click at [383, 413] on input "[DATE]" at bounding box center [421, 410] width 310 height 27
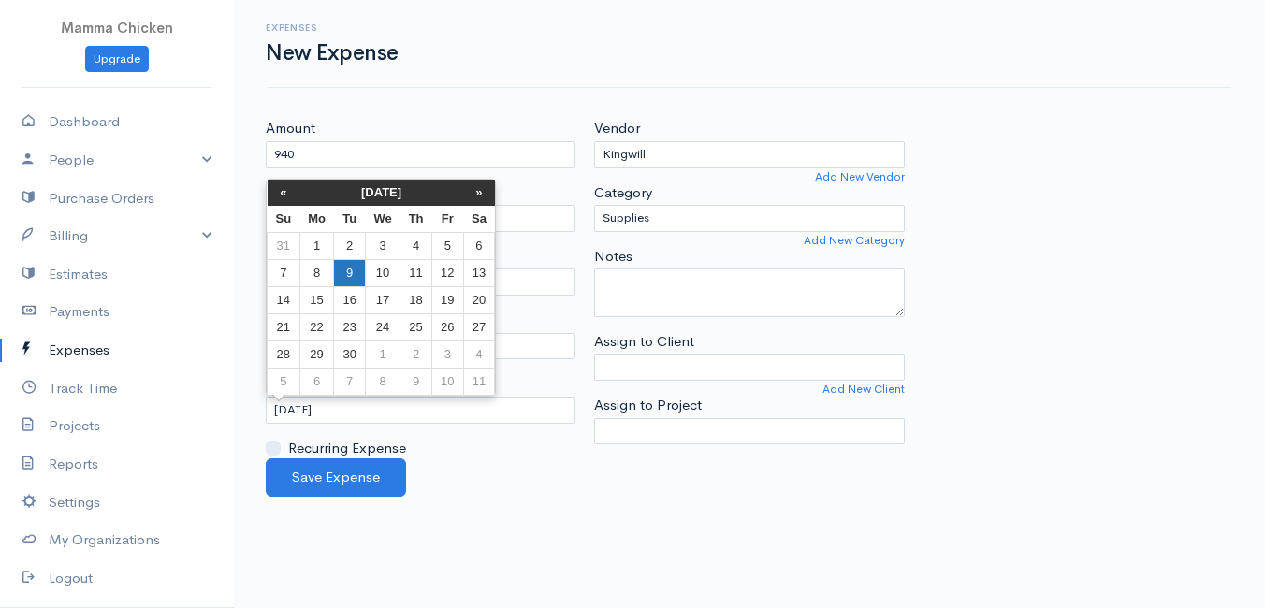
click at [339, 274] on td "9" at bounding box center [349, 272] width 31 height 27
type input "[DATE]"
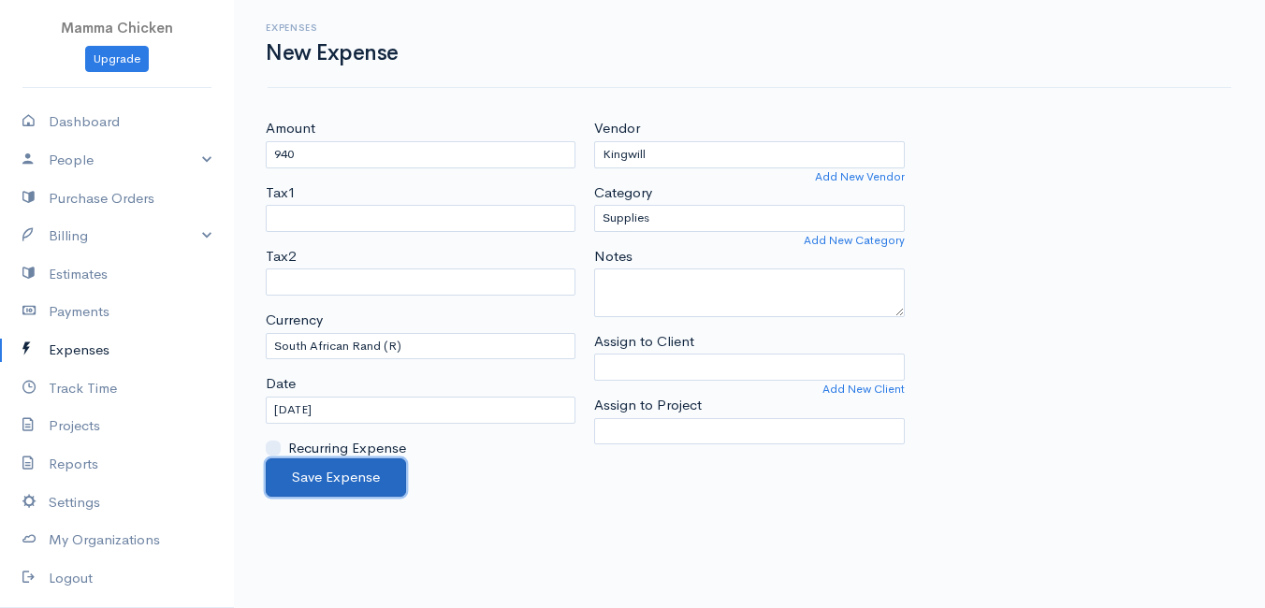
click at [356, 474] on button "Save Expense" at bounding box center [336, 477] width 140 height 38
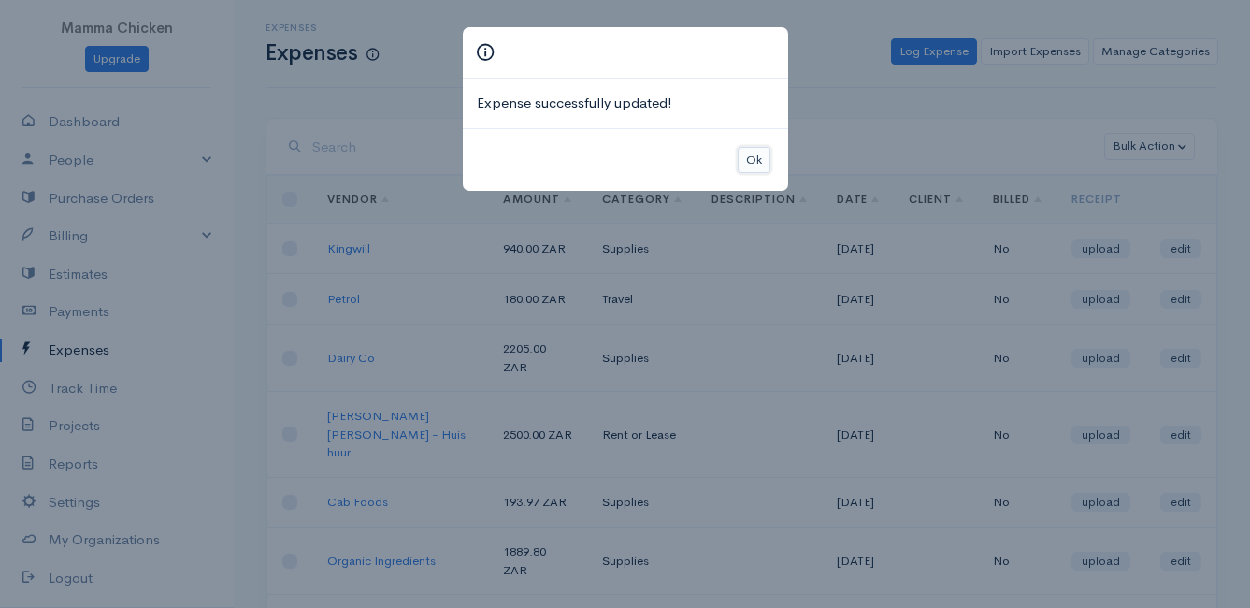
click at [749, 159] on button "Ok" at bounding box center [754, 160] width 33 height 27
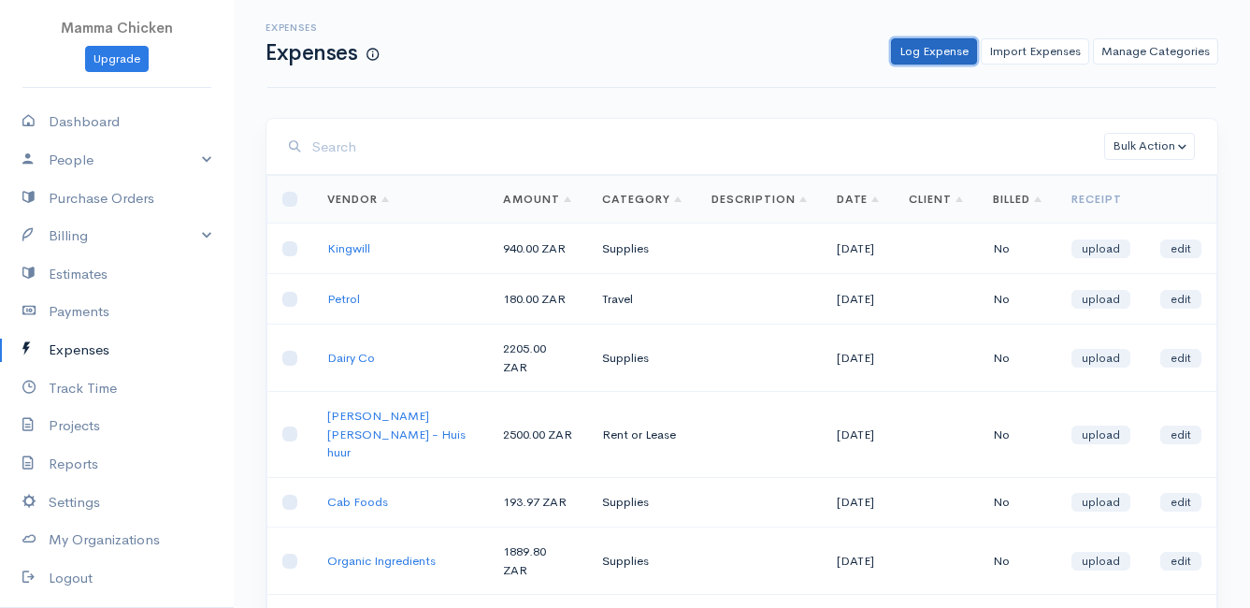
click at [937, 51] on link "Log Expense" at bounding box center [934, 51] width 86 height 27
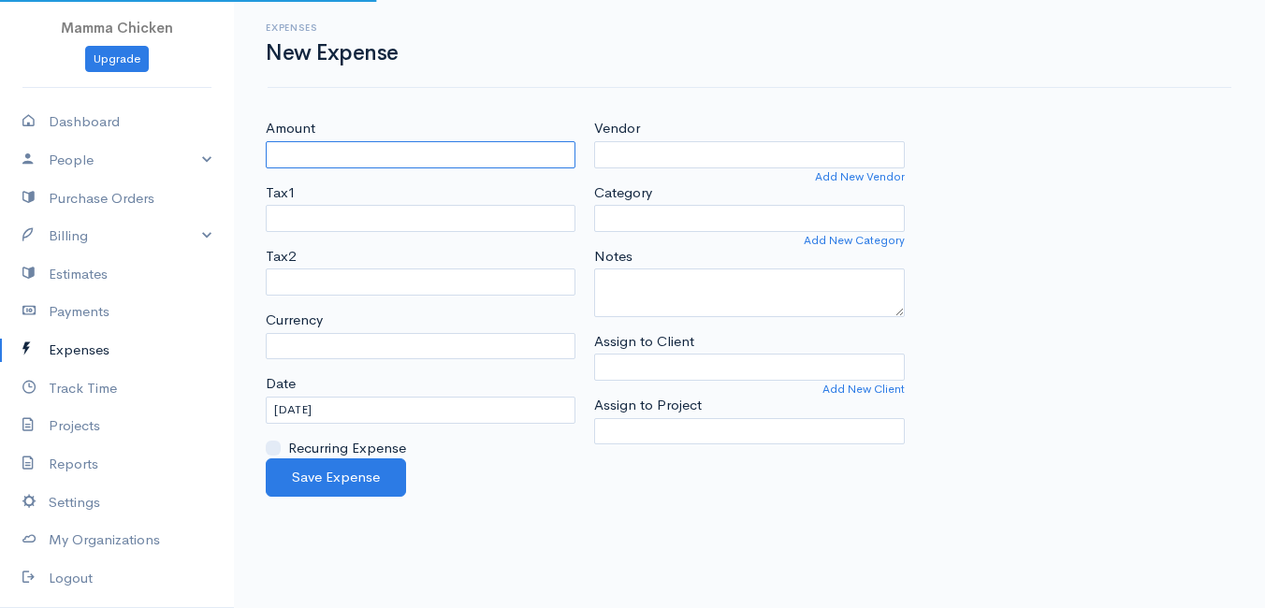
click at [352, 154] on input "Amount" at bounding box center [421, 154] width 310 height 27
select select "ZAR"
type input "288"
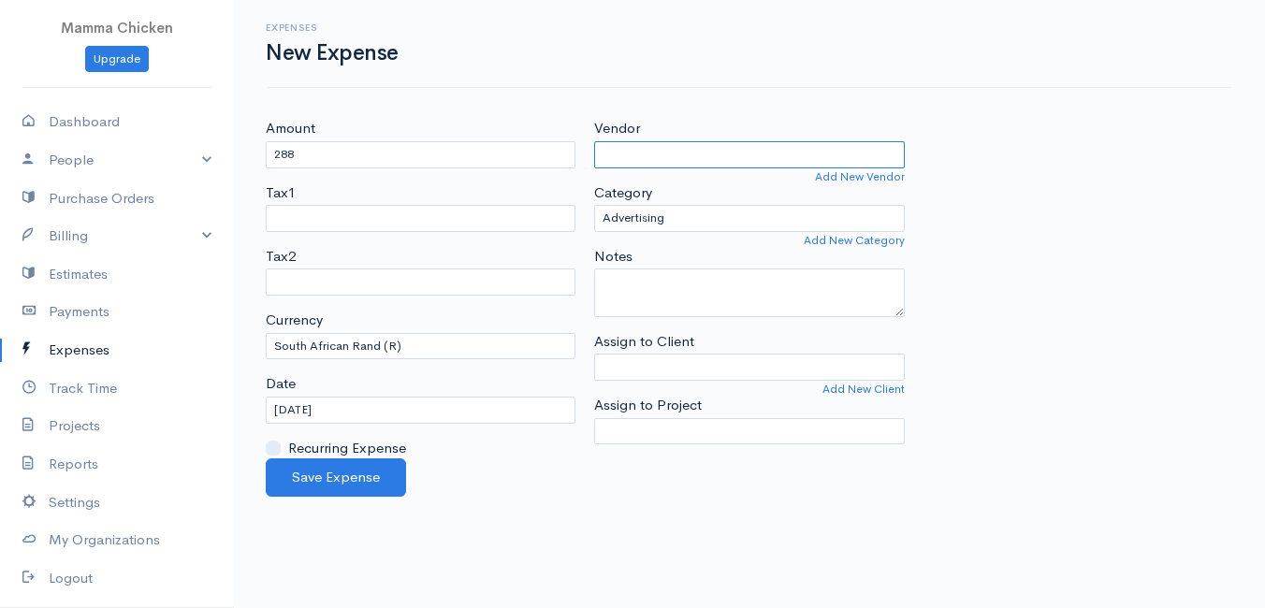
click at [634, 155] on input "Vendor" at bounding box center [749, 154] width 310 height 27
type input "Quick Crop Vegetable Farm"
click at [646, 209] on body "Mamma Chicken Upgrade Dashboard People Clients Vendors Staff Users Purchase Ord…" at bounding box center [632, 304] width 1265 height 608
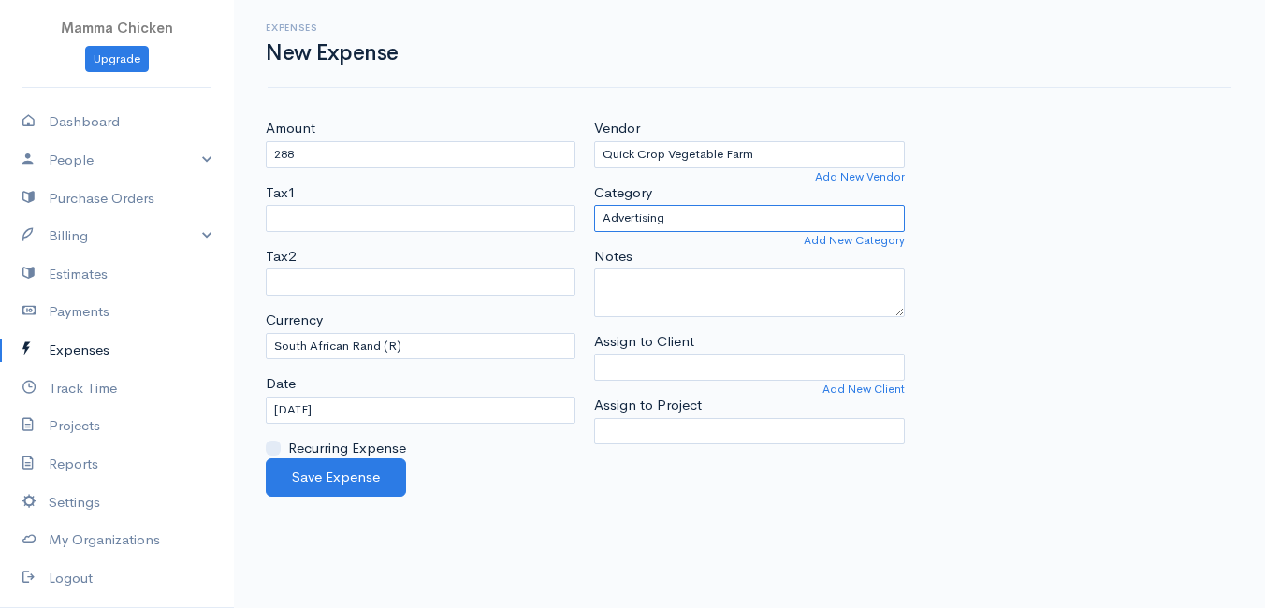
click at [646, 209] on select "Advertising Car & Truck Expenses Contractors Education Education and Training E…" at bounding box center [749, 218] width 310 height 27
select select "Supplies"
click at [594, 205] on select "Advertising Car & Truck Expenses Contractors Education Education and Training E…" at bounding box center [749, 218] width 310 height 27
click at [395, 415] on input "[DATE]" at bounding box center [421, 410] width 310 height 27
drag, startPoint x: 521, startPoint y: 553, endPoint x: 447, endPoint y: 515, distance: 82.8
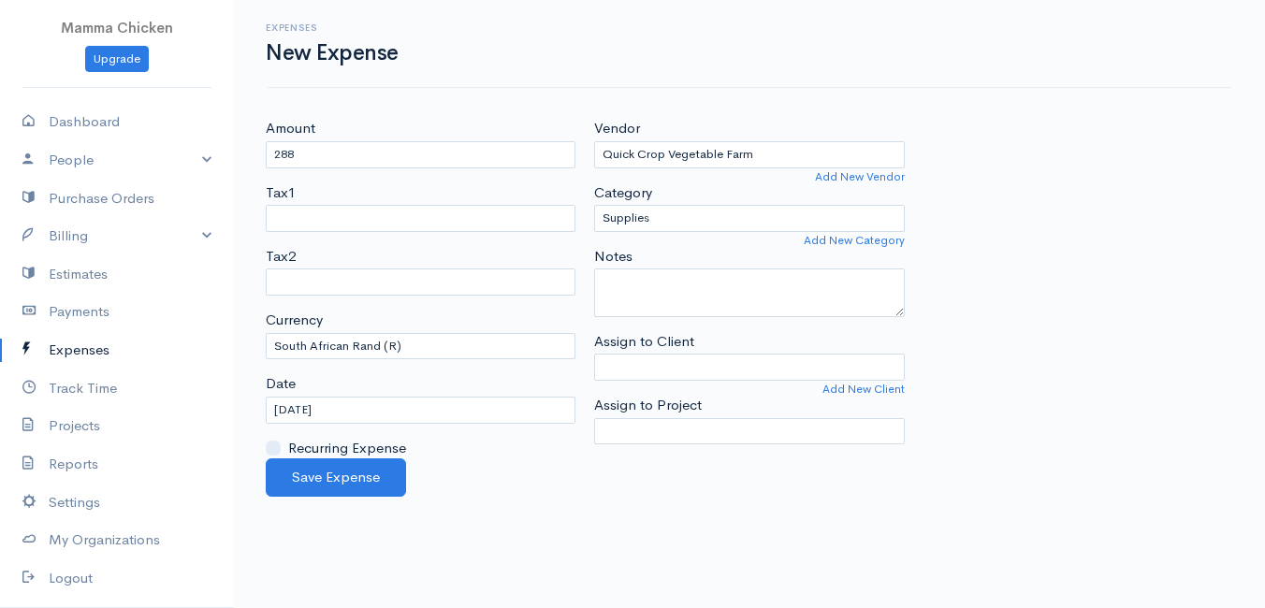
click at [509, 546] on body "Mamma Chicken Upgrade Dashboard People Clients Vendors Staff Users Purchase Ord…" at bounding box center [632, 304] width 1265 height 608
click at [321, 482] on button "Save Expense" at bounding box center [336, 477] width 140 height 38
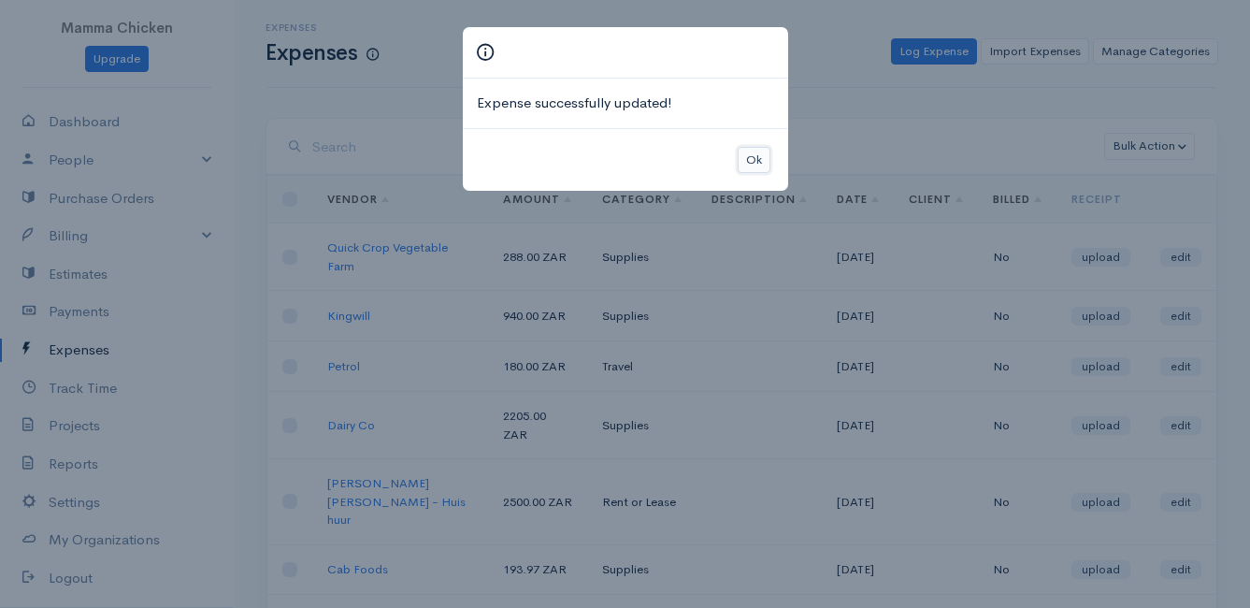
click at [761, 153] on button "Ok" at bounding box center [754, 160] width 33 height 27
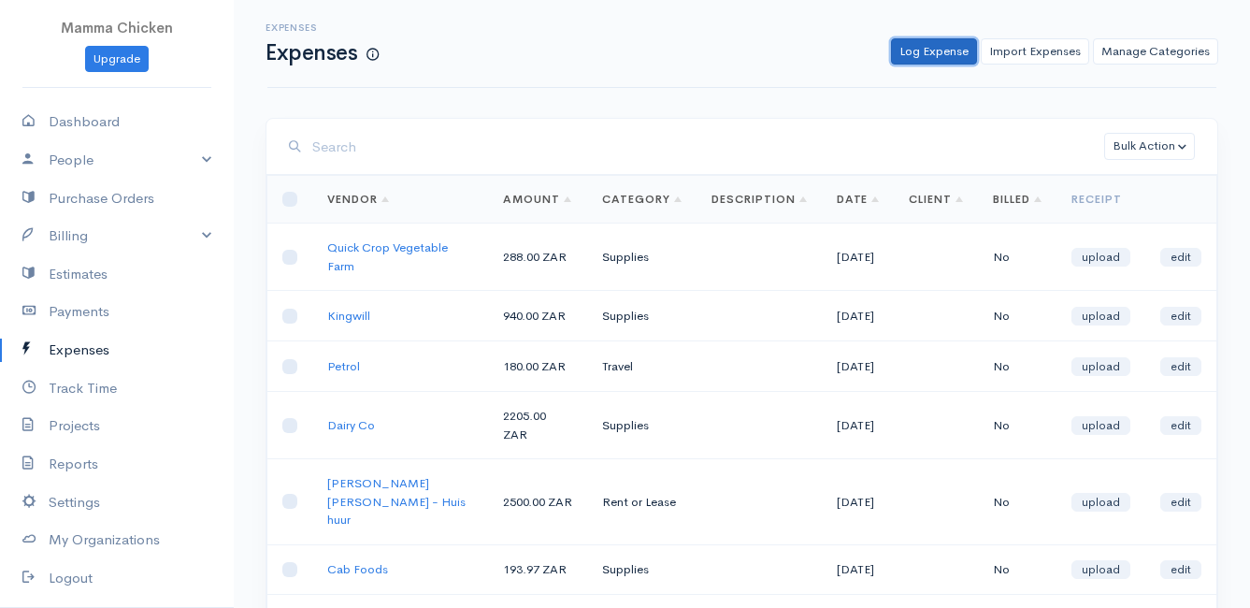
click at [933, 48] on link "Log Expense" at bounding box center [934, 51] width 86 height 27
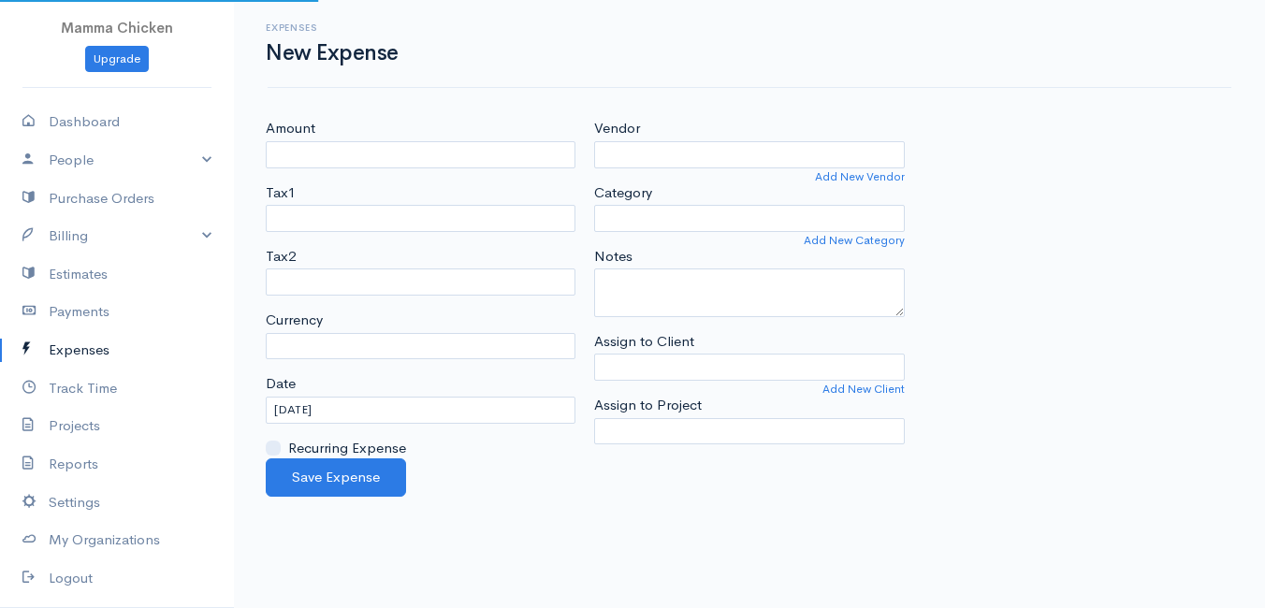
select select "ZAR"
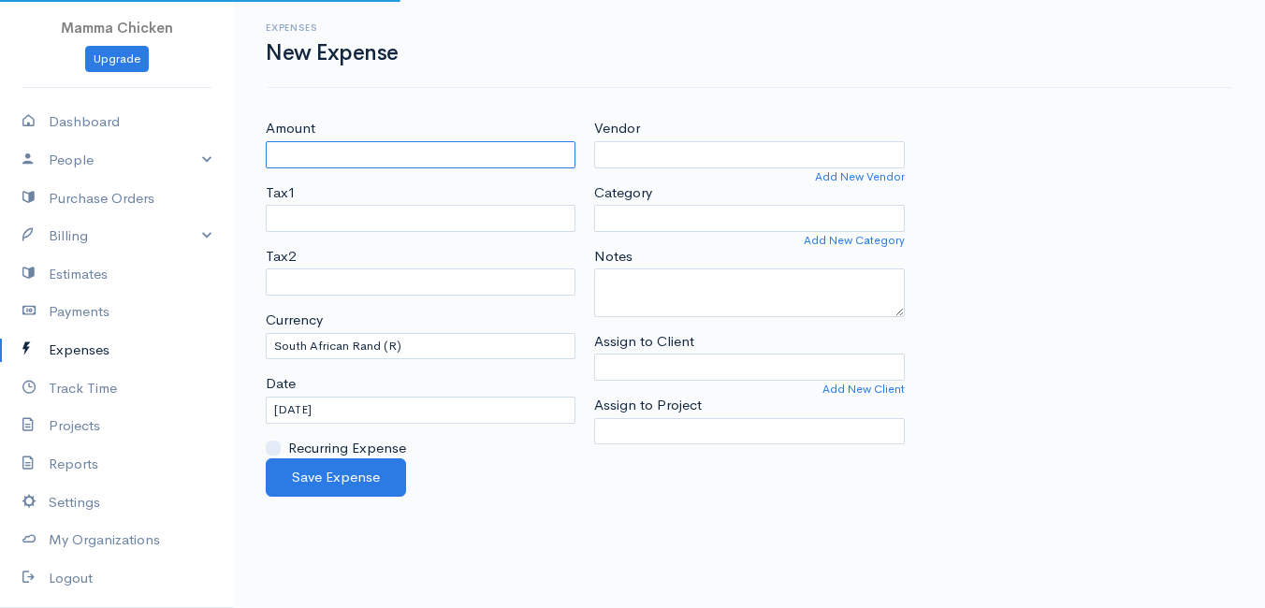
click at [432, 164] on input "Amount" at bounding box center [421, 154] width 310 height 27
type input "566.45"
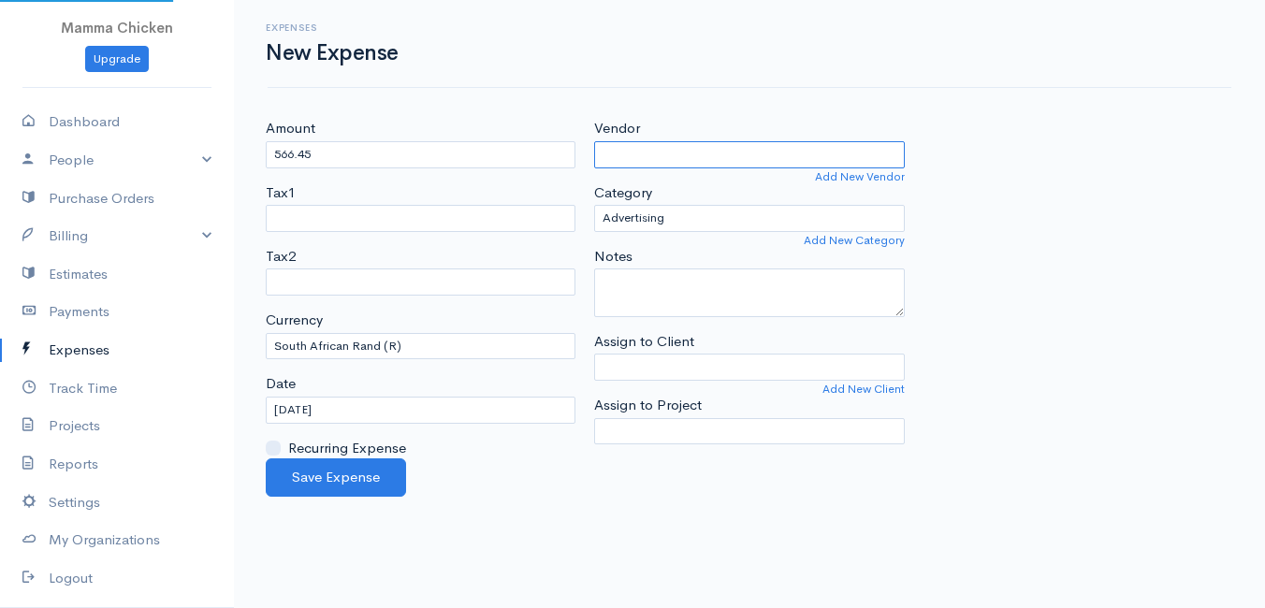
click at [638, 151] on input "Vendor" at bounding box center [749, 154] width 310 height 27
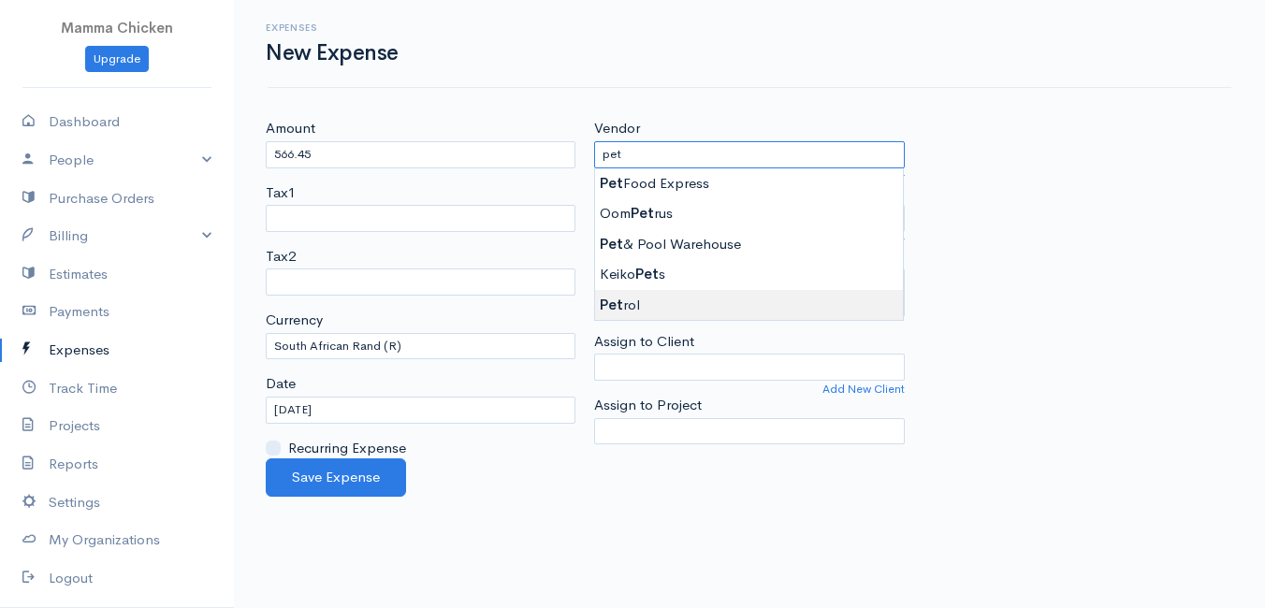
type input "Petrol"
click at [687, 302] on body "Mamma Chicken Upgrade Dashboard People Clients Vendors Staff Users Purchase Ord…" at bounding box center [632, 304] width 1265 height 608
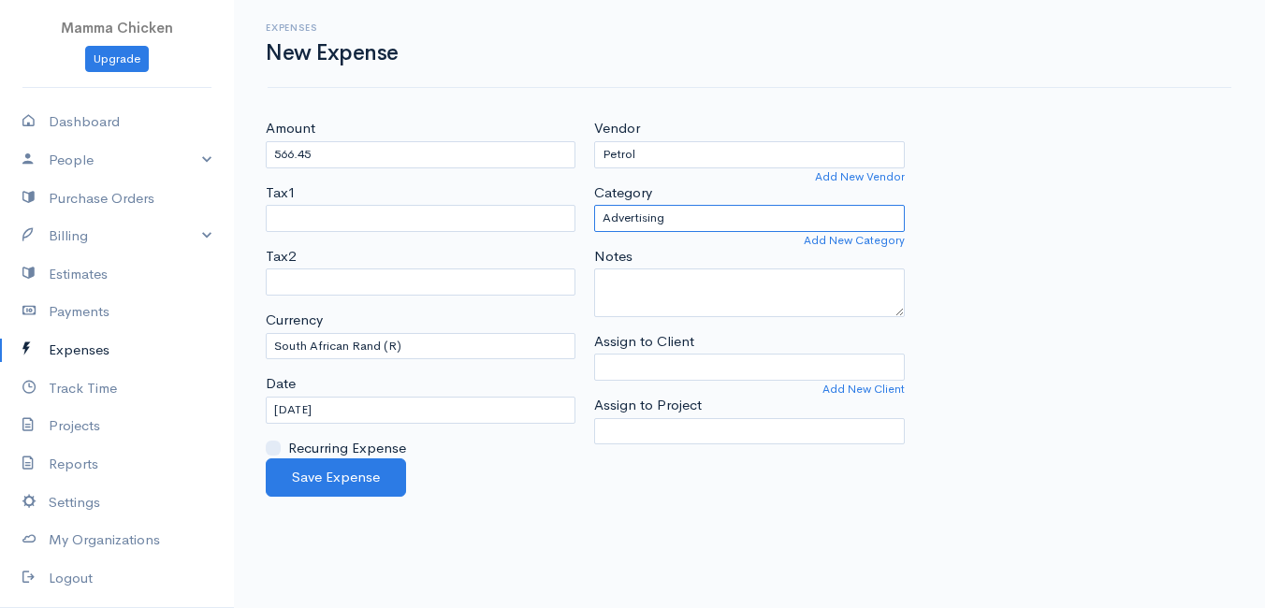
drag, startPoint x: 692, startPoint y: 218, endPoint x: 692, endPoint y: 234, distance: 15.9
click at [692, 218] on select "Advertising Car & Truck Expenses Contractors Education Education and Training E…" at bounding box center [749, 218] width 310 height 27
select select "Travel"
click at [594, 205] on select "Advertising Car & Truck Expenses Contractors Education Education and Training E…" at bounding box center [749, 218] width 310 height 27
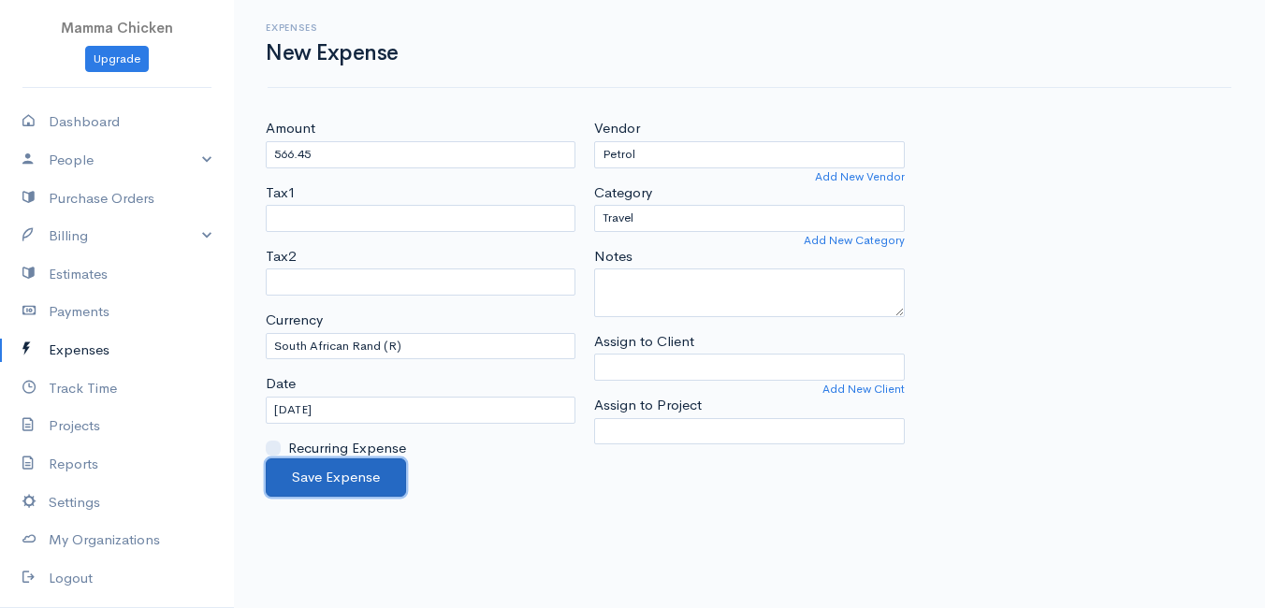
click at [350, 473] on button "Save Expense" at bounding box center [336, 477] width 140 height 38
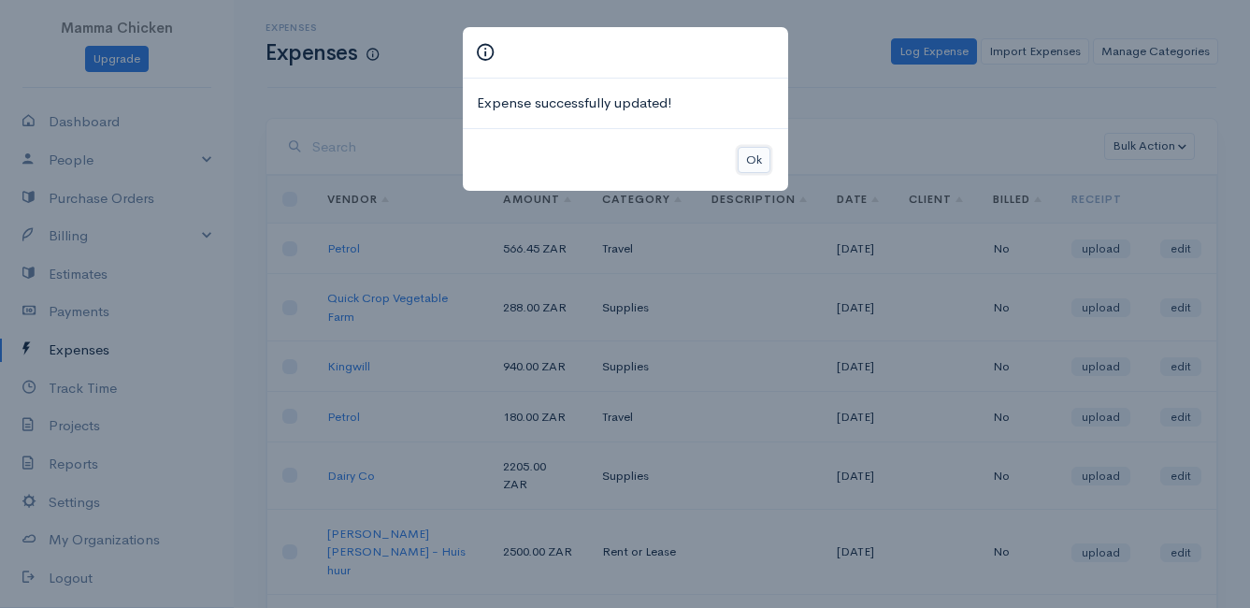
click at [751, 166] on button "Ok" at bounding box center [754, 160] width 33 height 27
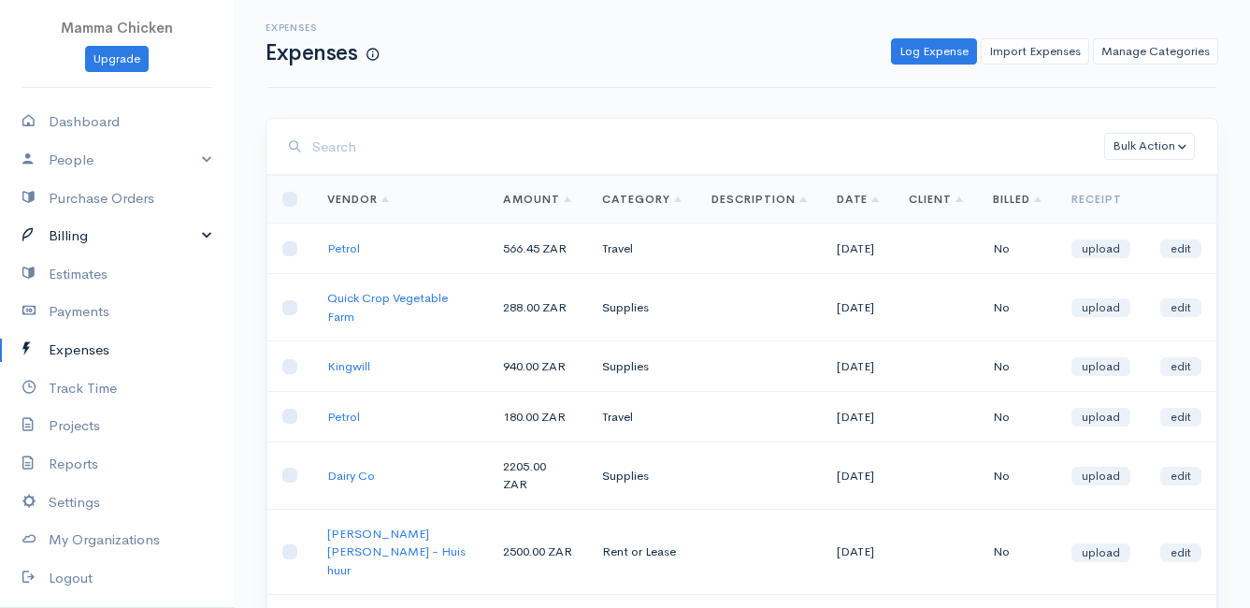
click at [62, 232] on link "Billing" at bounding box center [117, 236] width 234 height 38
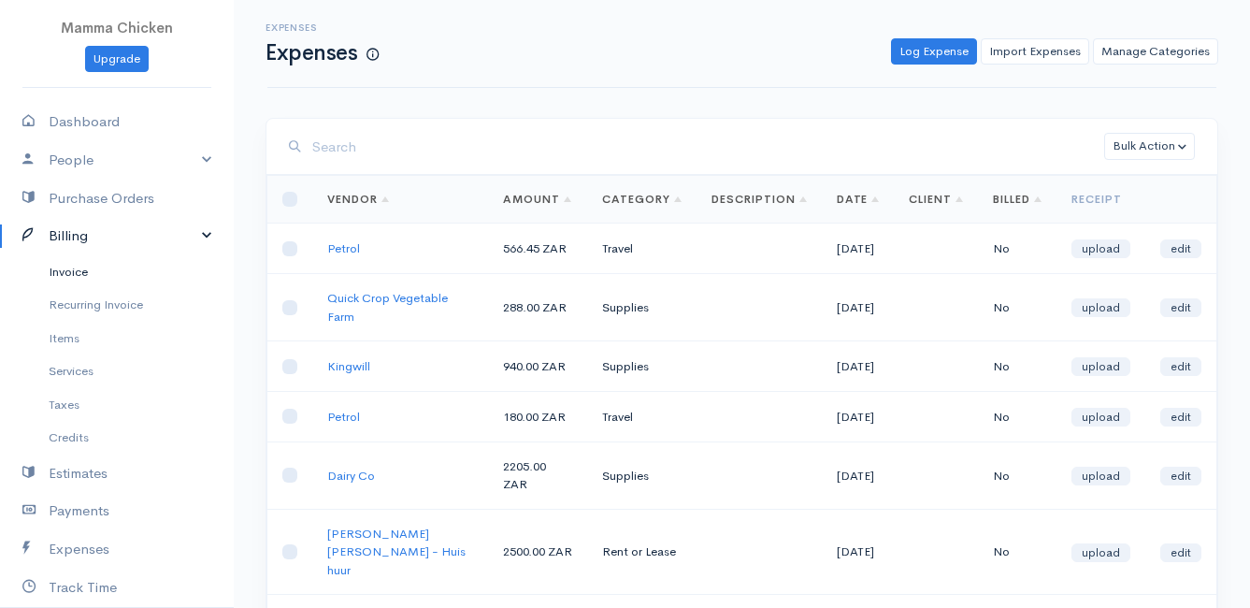
click at [85, 281] on link "Invoice" at bounding box center [117, 272] width 234 height 34
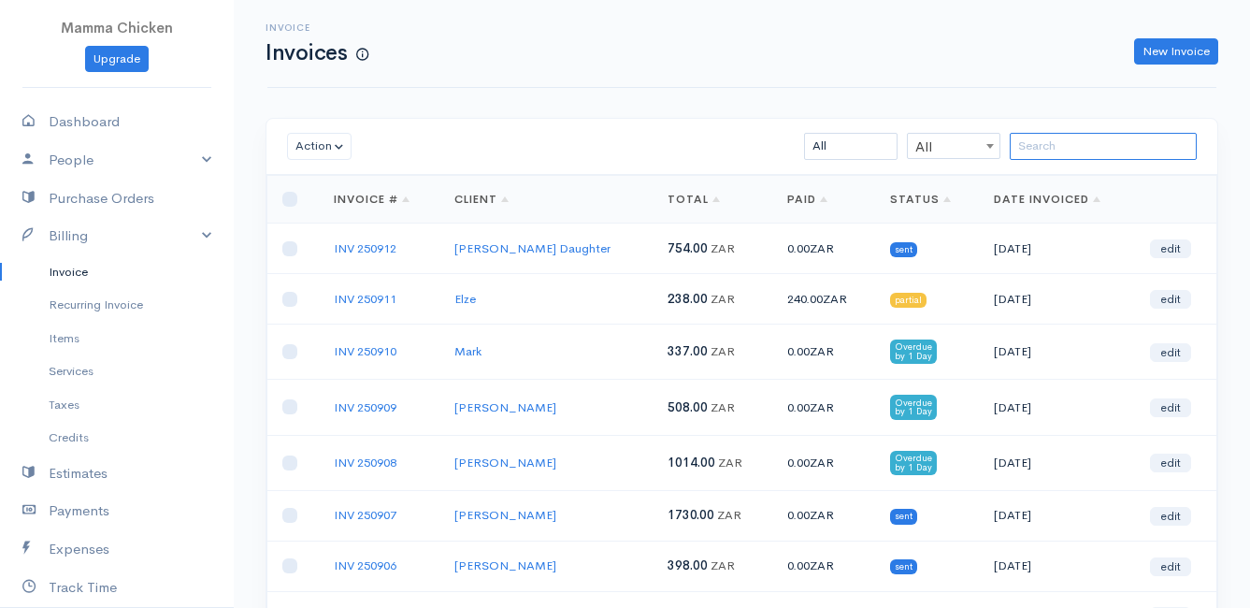
click at [1049, 150] on input "search" at bounding box center [1103, 146] width 187 height 27
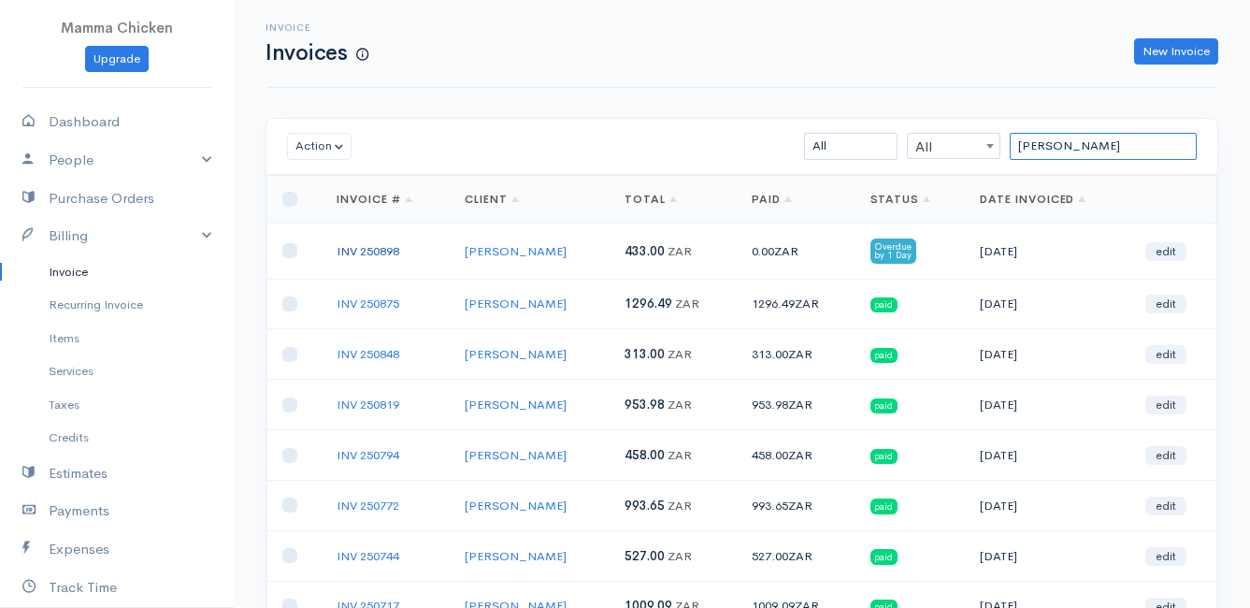
type input "[PERSON_NAME]"
click at [376, 247] on link "INV 250898" at bounding box center [368, 251] width 63 height 16
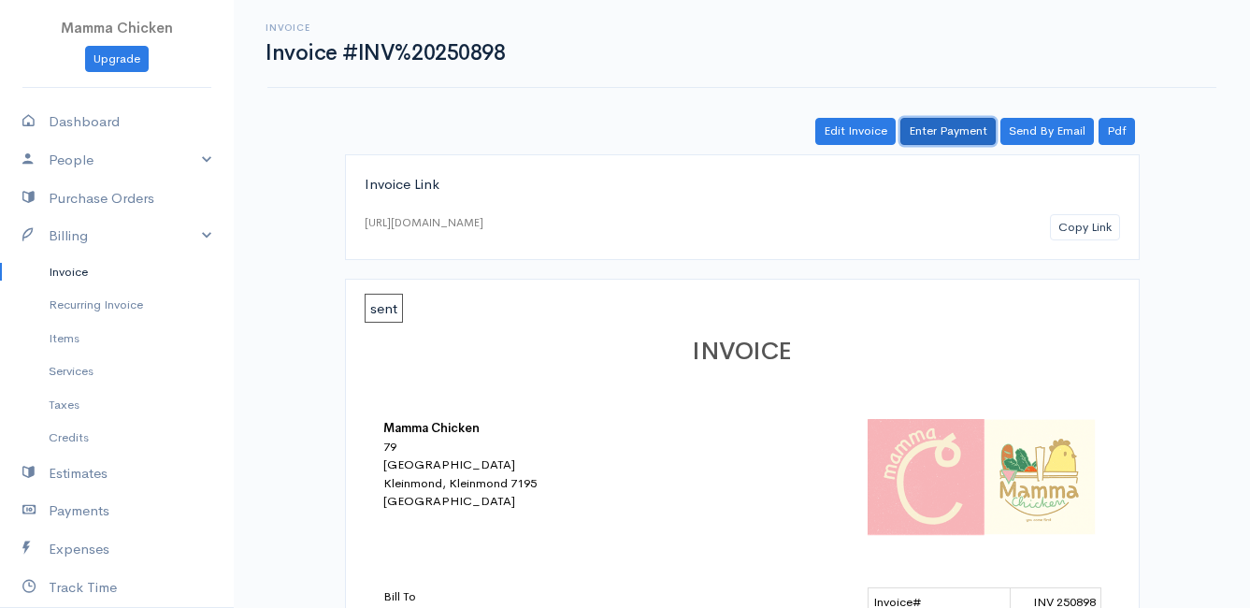
click at [961, 133] on link "Enter Payment" at bounding box center [948, 131] width 95 height 27
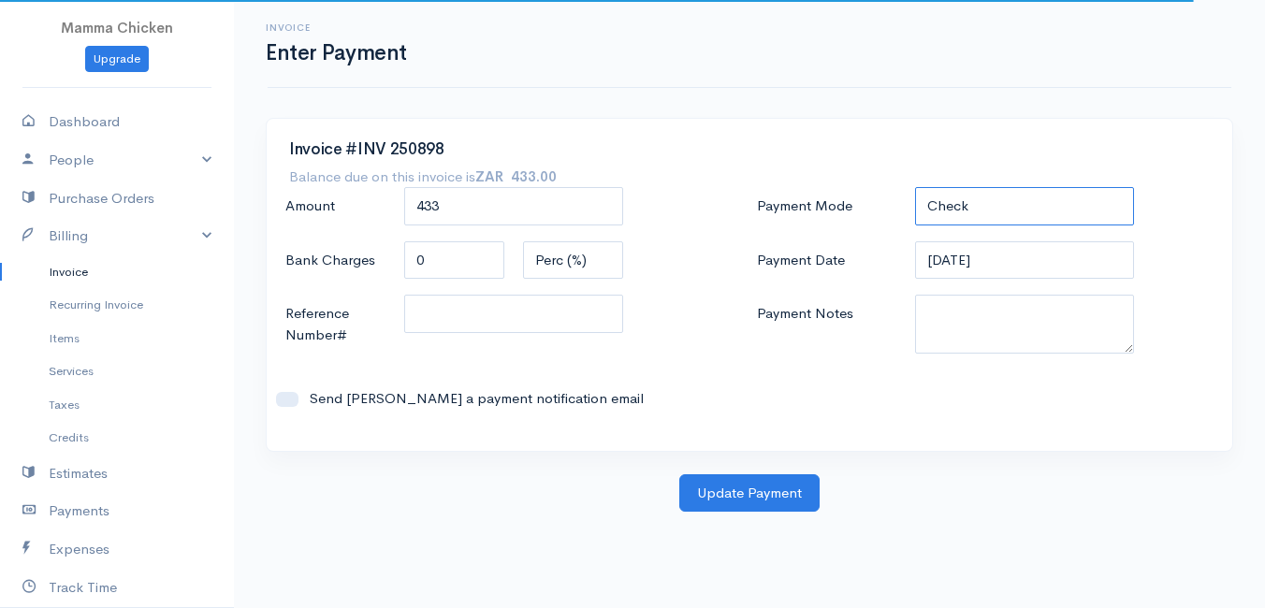
click at [947, 202] on select "Check Bank Transfer Credit Cash Debit ACH VISA MASTERCARD AMEX DISCOVER DINERS …" at bounding box center [1024, 206] width 219 height 38
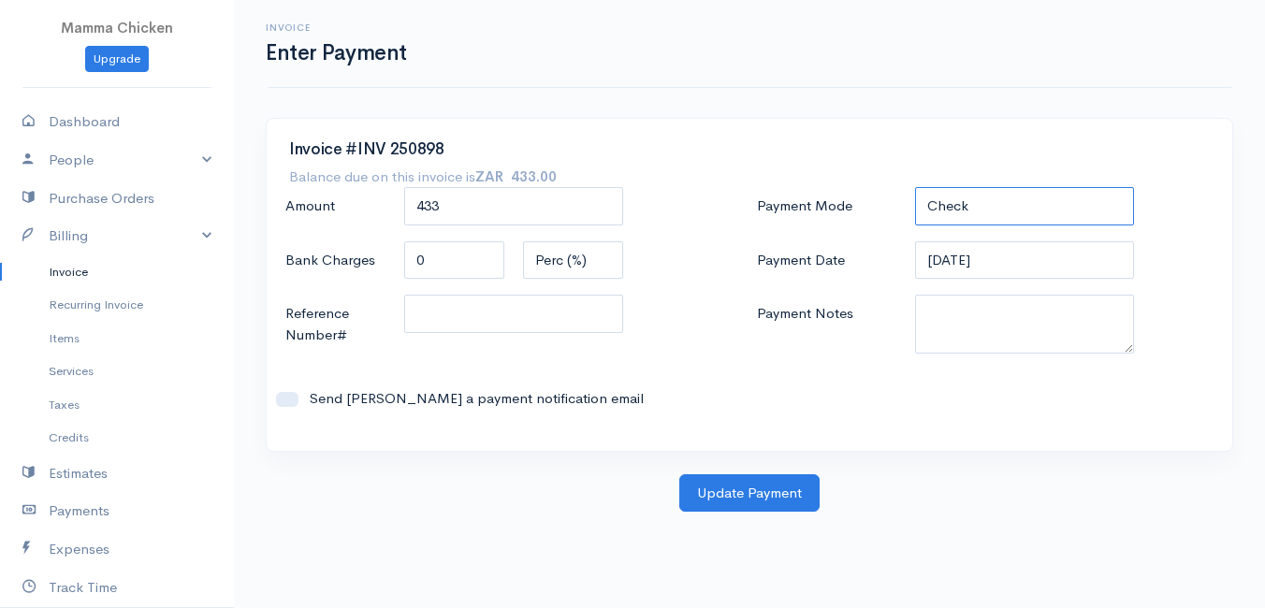
select select "Bank Transfer"
click at [915, 187] on select "Check Bank Transfer Credit Cash Debit ACH VISA MASTERCARD AMEX DISCOVER DINERS …" at bounding box center [1024, 206] width 219 height 38
click at [735, 498] on button "Update Payment" at bounding box center [749, 493] width 140 height 38
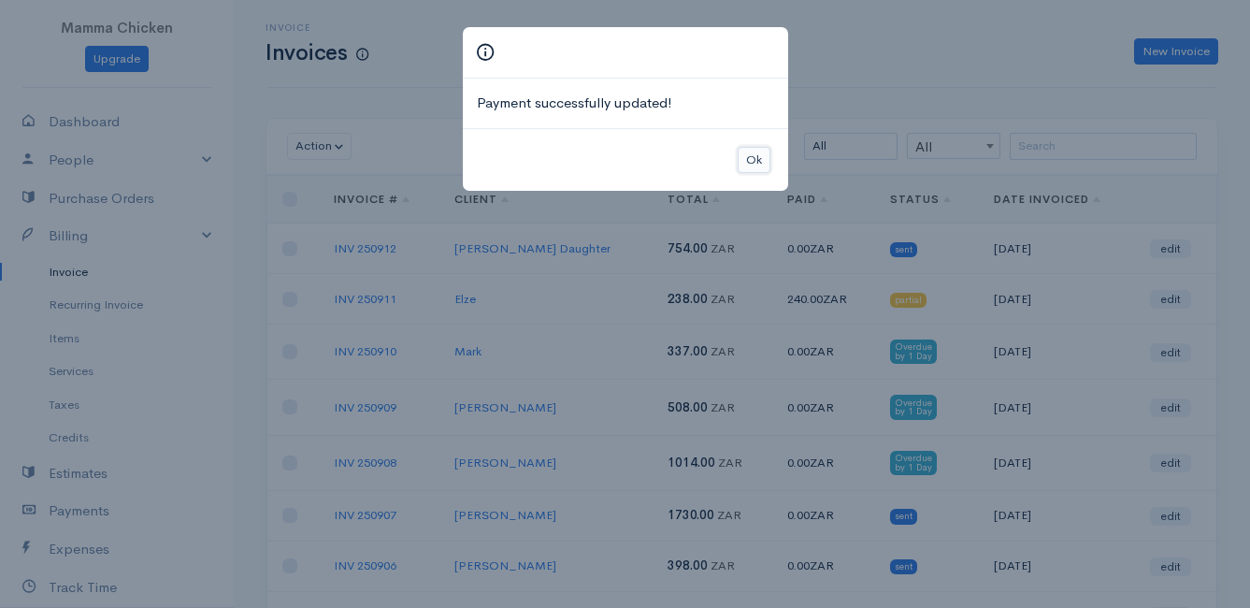
click at [763, 163] on button "Ok" at bounding box center [754, 160] width 33 height 27
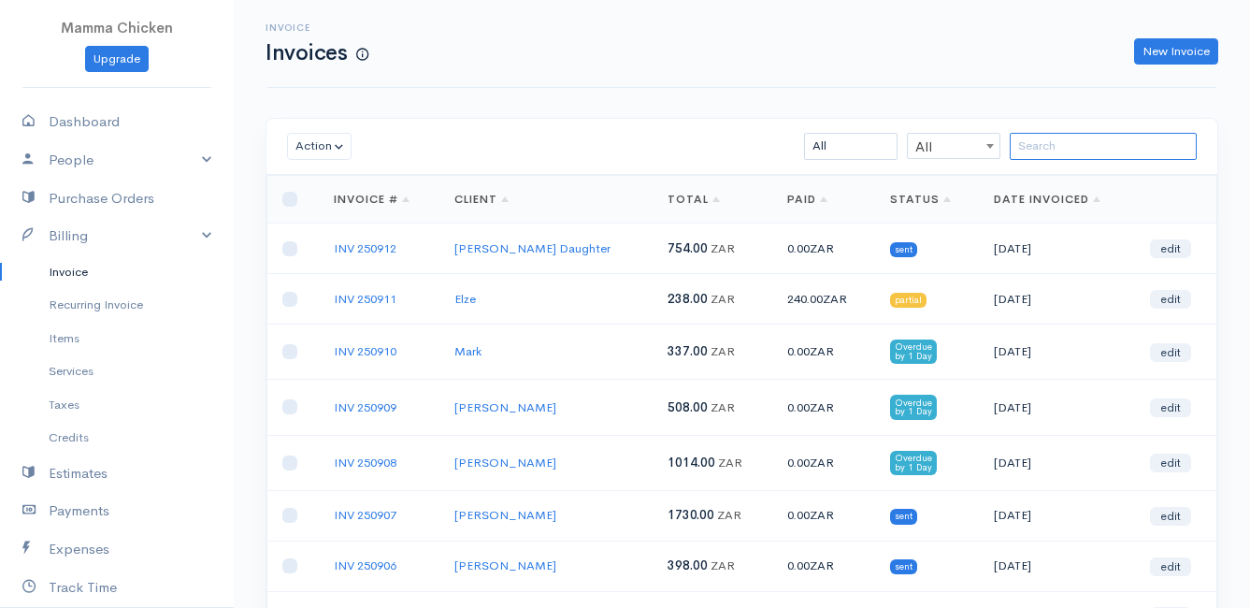
click at [1053, 149] on input "search" at bounding box center [1103, 146] width 187 height 27
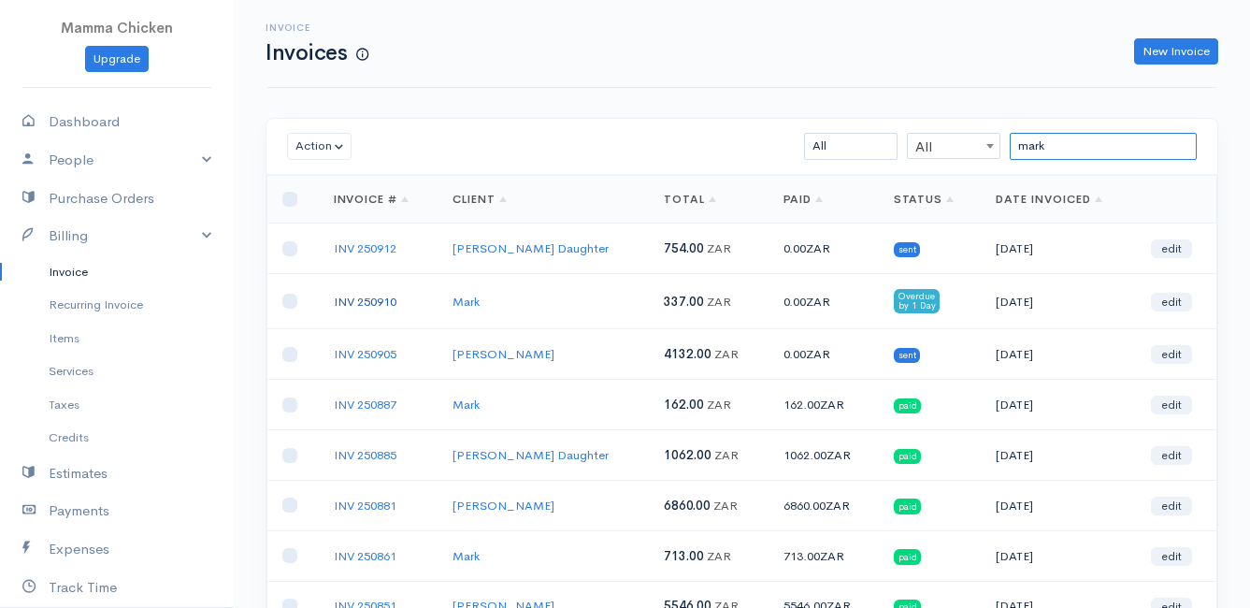
type input "mark"
click at [386, 294] on link "INV 250910" at bounding box center [365, 302] width 63 height 16
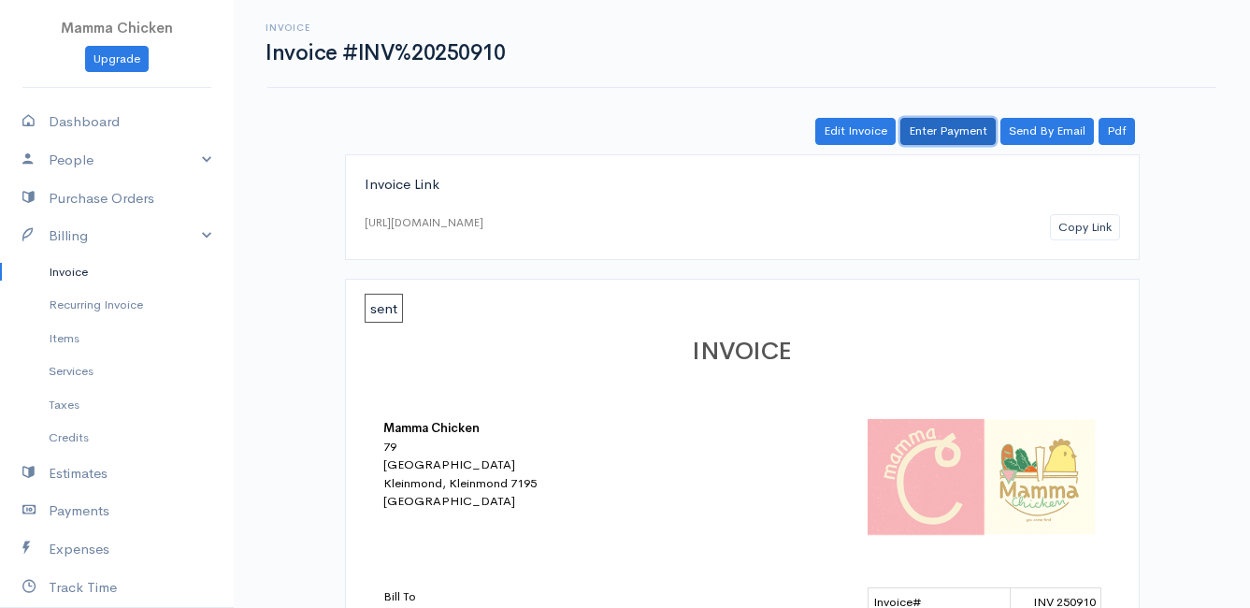
click at [953, 126] on link "Enter Payment" at bounding box center [948, 131] width 95 height 27
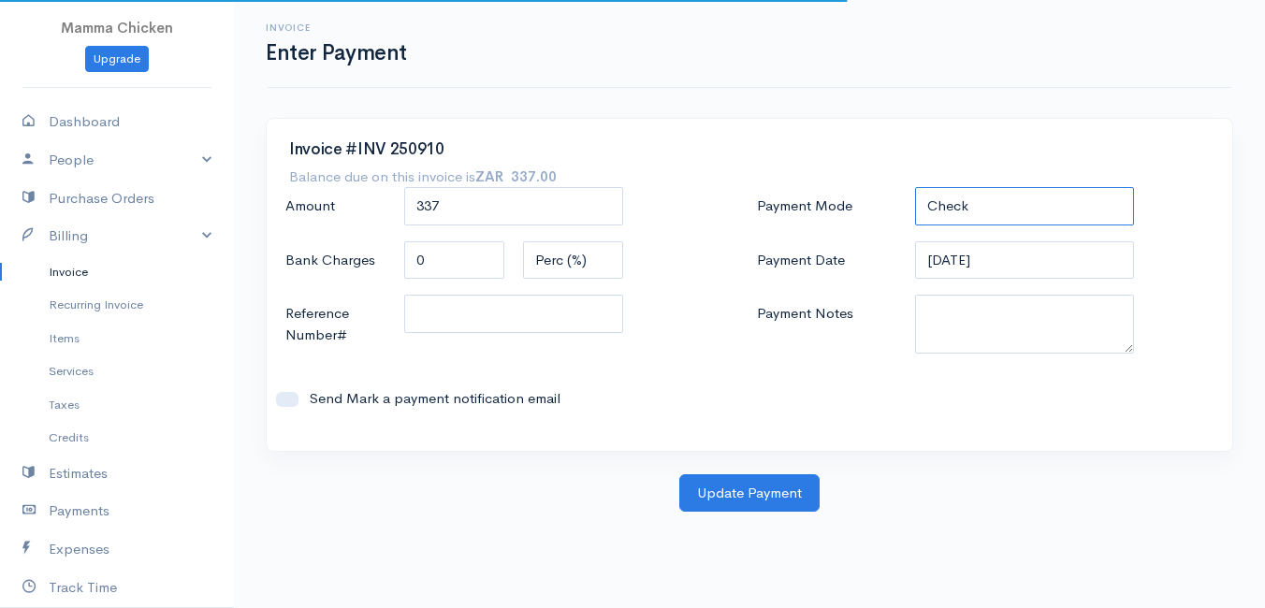
click at [1048, 201] on select "Check Bank Transfer Credit Cash Debit ACH VISA MASTERCARD AMEX DISCOVER DINERS …" at bounding box center [1024, 206] width 219 height 38
select select "Bank Transfer"
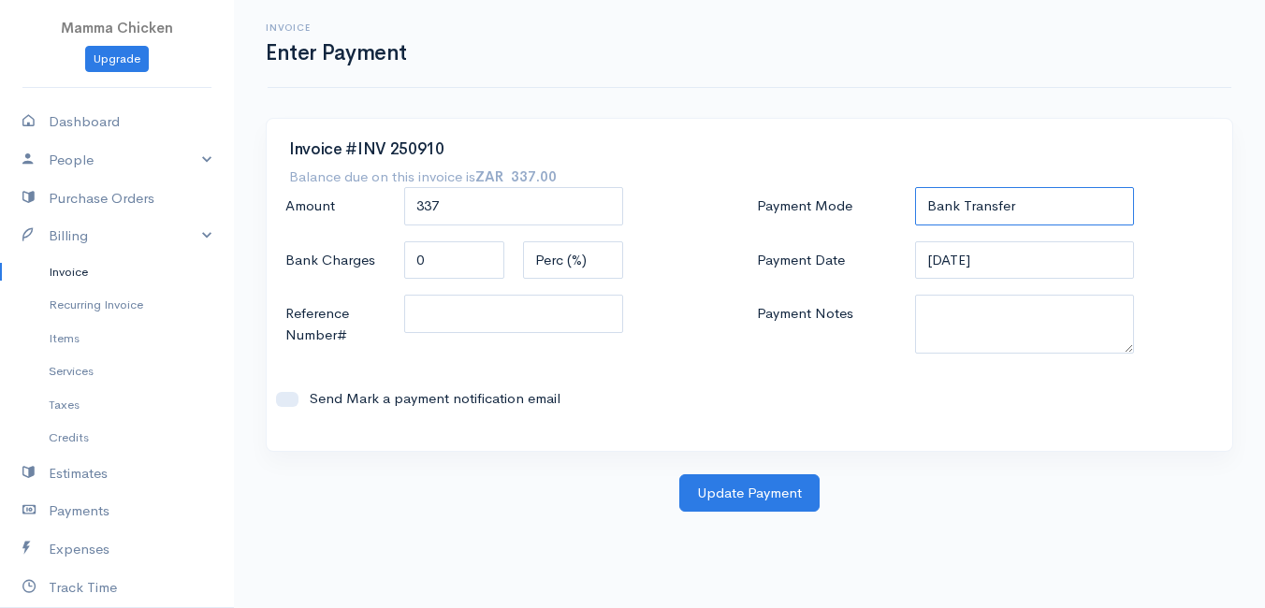
click at [915, 187] on select "Check Bank Transfer Credit Cash Debit ACH VISA MASTERCARD AMEX DISCOVER DINERS …" at bounding box center [1024, 206] width 219 height 38
click at [745, 495] on button "Update Payment" at bounding box center [749, 493] width 140 height 38
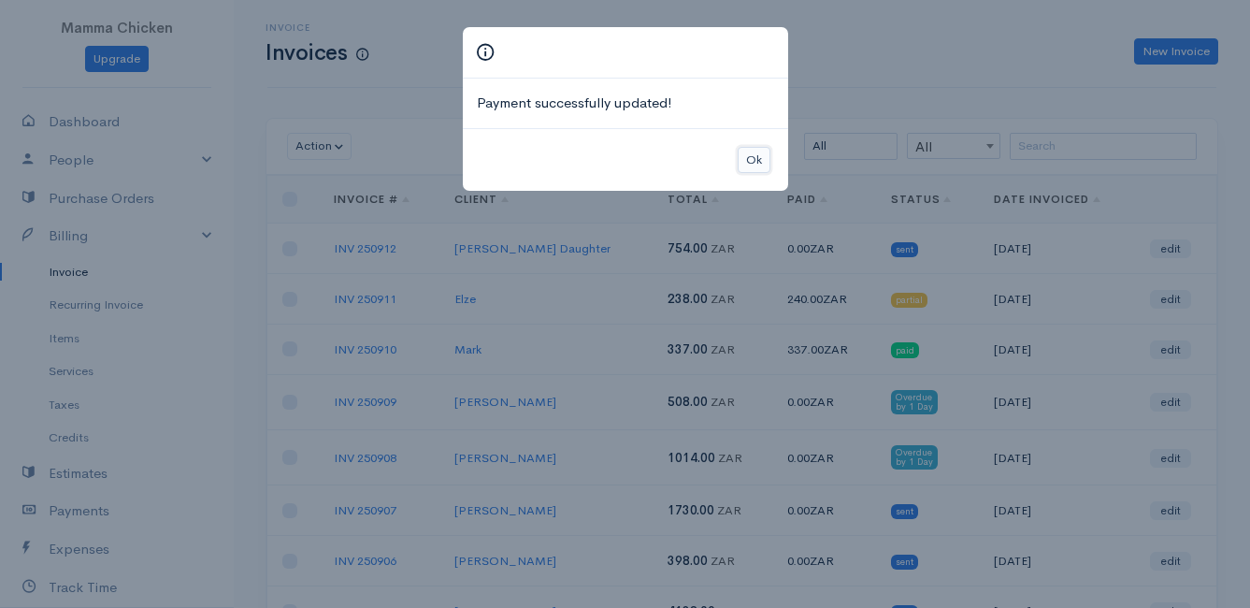
click at [769, 161] on button "Ok" at bounding box center [754, 160] width 33 height 27
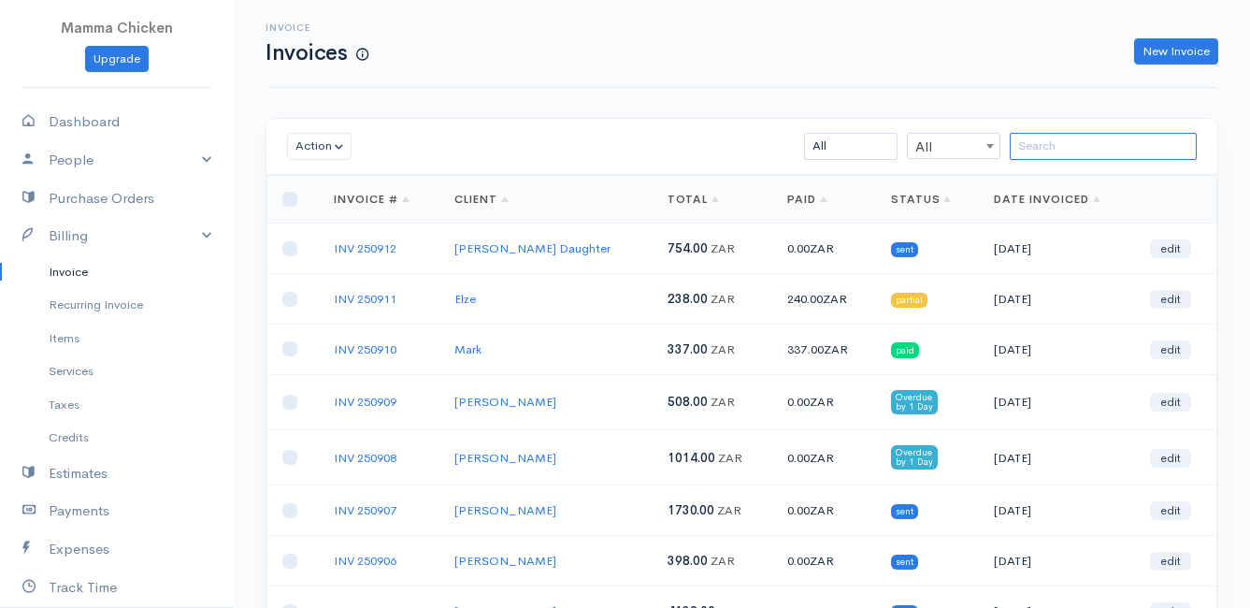
click at [1038, 144] on input "search" at bounding box center [1103, 146] width 187 height 27
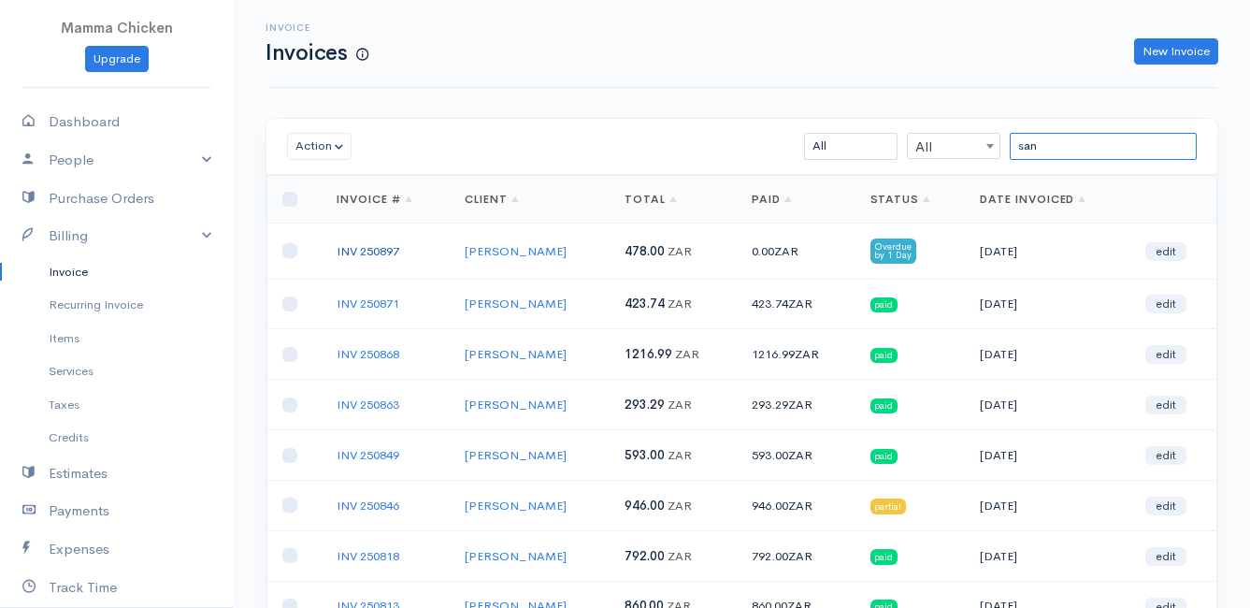
type input "san"
click at [382, 251] on link "INV 250897" at bounding box center [368, 251] width 63 height 16
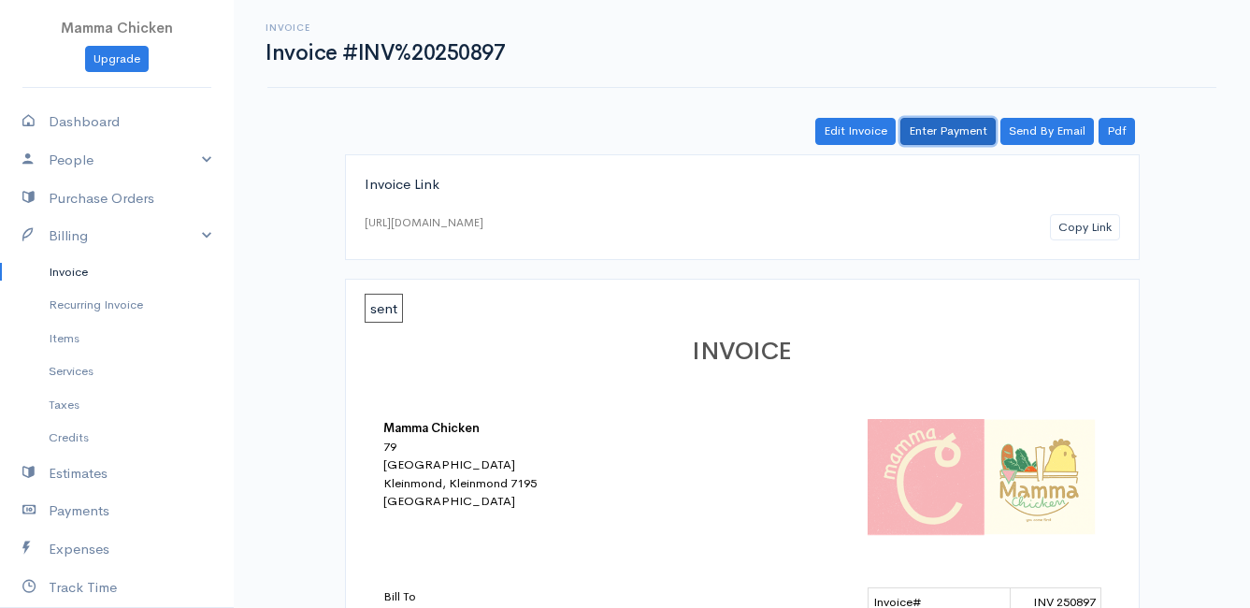
click at [942, 132] on link "Enter Payment" at bounding box center [948, 131] width 95 height 27
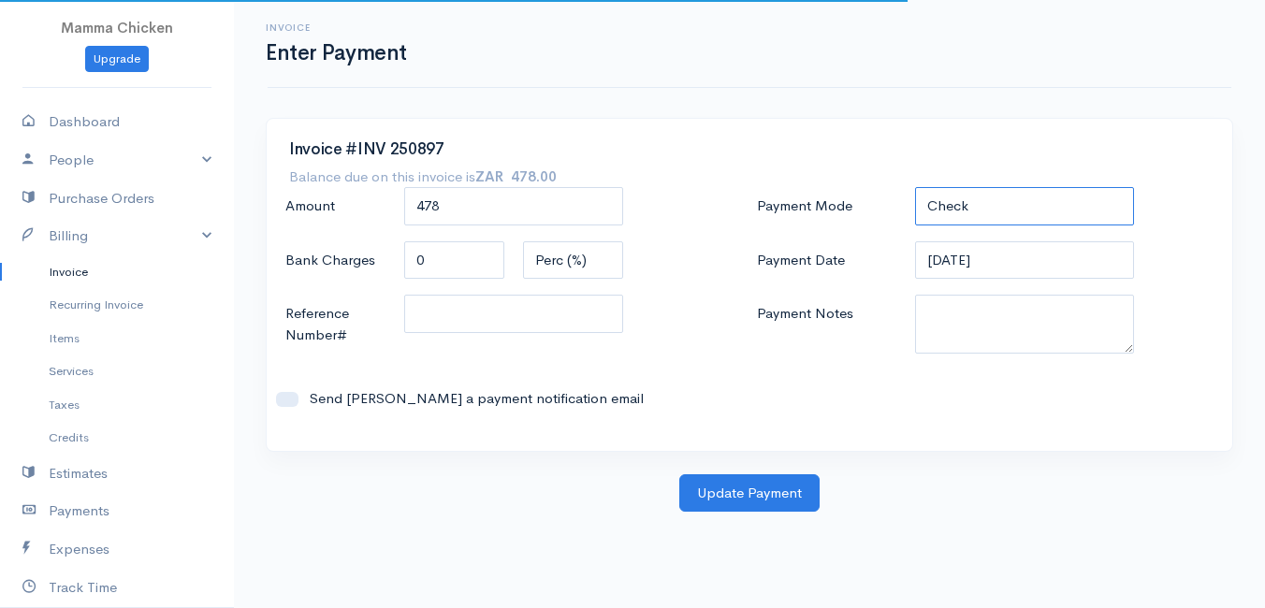
click at [970, 202] on select "Check Bank Transfer Credit Cash Debit ACH VISA MASTERCARD AMEX DISCOVER DINERS …" at bounding box center [1024, 206] width 219 height 38
select select "Bank Transfer"
click at [915, 187] on select "Check Bank Transfer Credit Cash Debit ACH VISA MASTERCARD AMEX DISCOVER DINERS …" at bounding box center [1024, 206] width 219 height 38
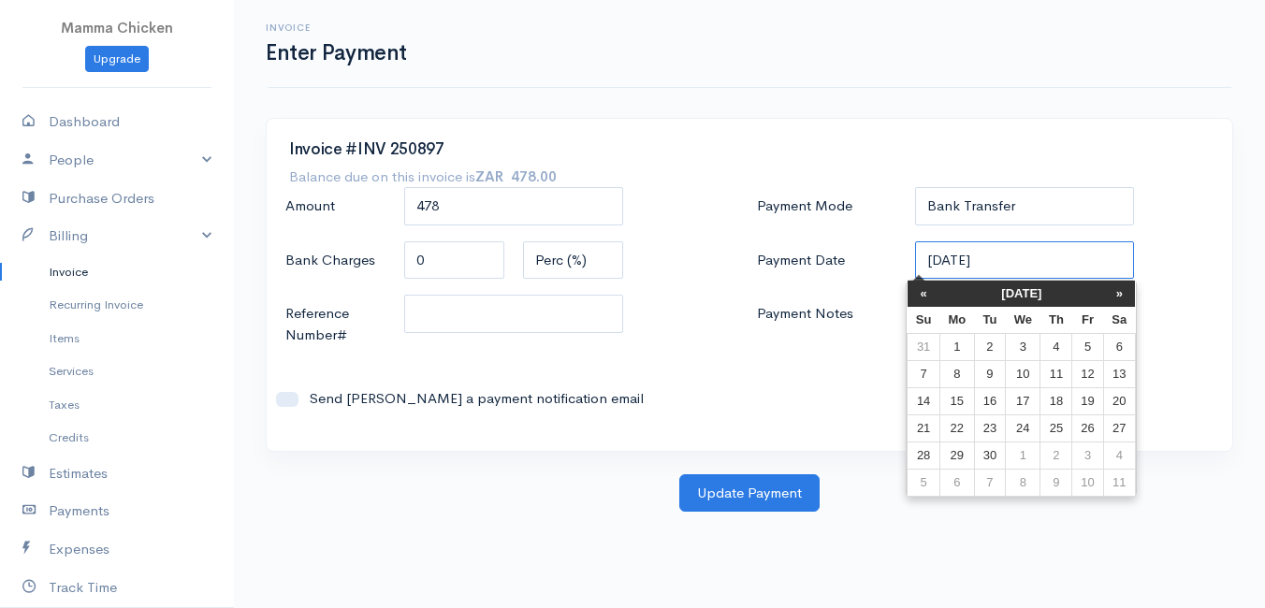
click at [1037, 263] on input "[DATE]" at bounding box center [1024, 260] width 219 height 38
click at [999, 365] on td "9" at bounding box center [989, 373] width 31 height 27
type input "[DATE]"
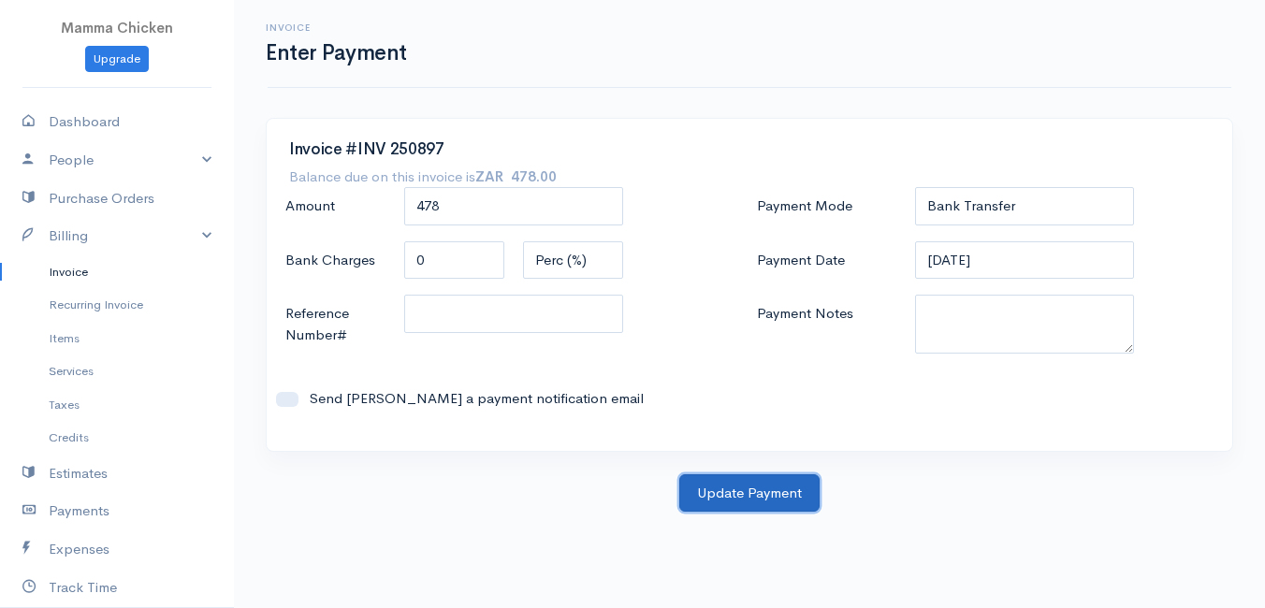
click at [740, 489] on button "Update Payment" at bounding box center [749, 493] width 140 height 38
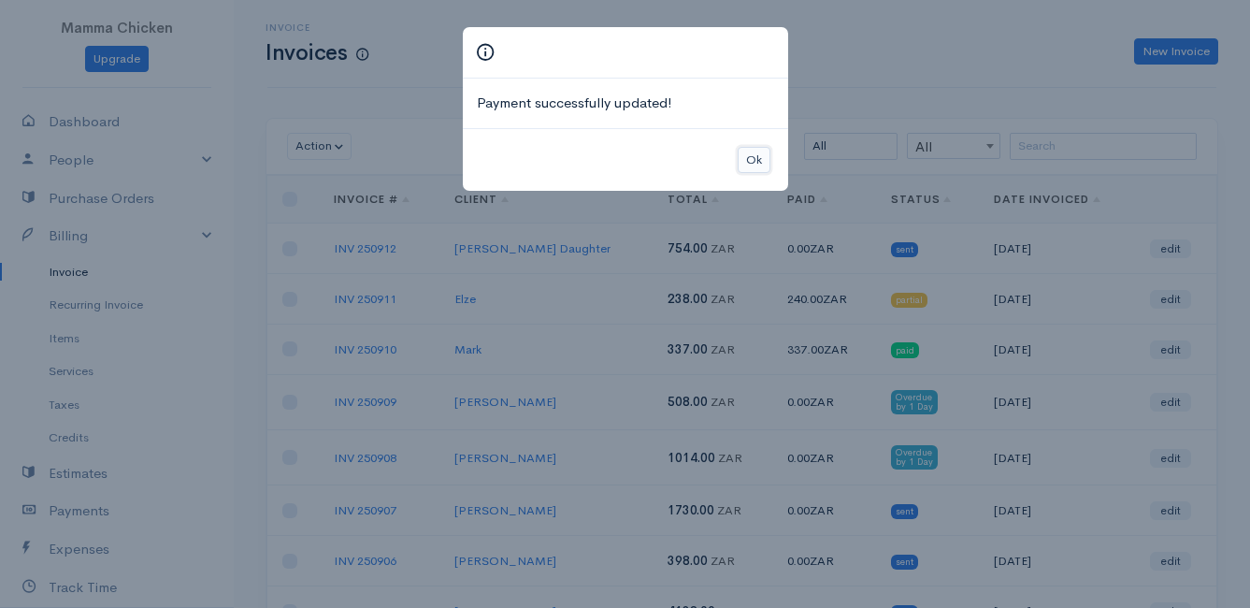
click at [752, 165] on button "Ok" at bounding box center [754, 160] width 33 height 27
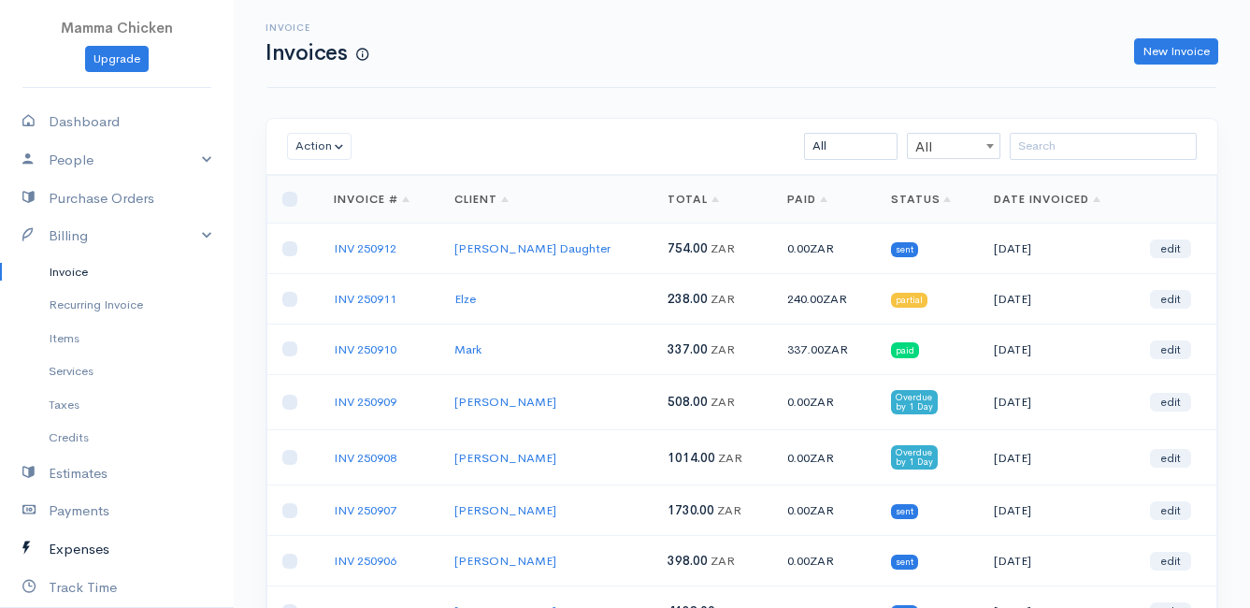
click at [90, 547] on link "Expenses" at bounding box center [117, 549] width 234 height 38
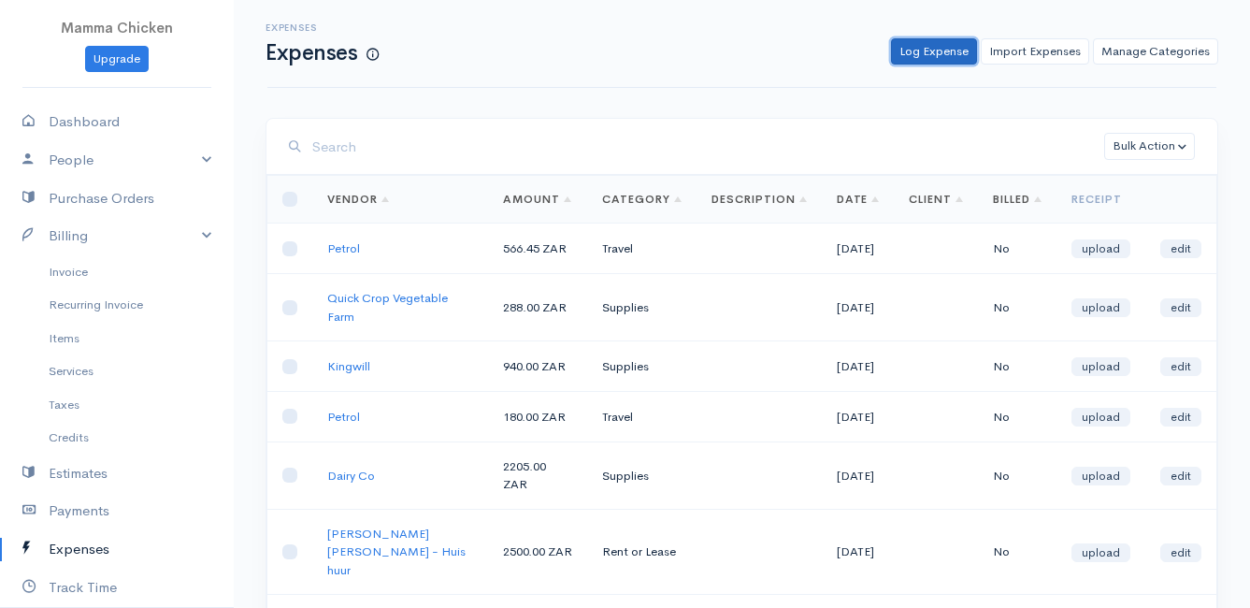
click at [928, 55] on link "Log Expense" at bounding box center [934, 51] width 86 height 27
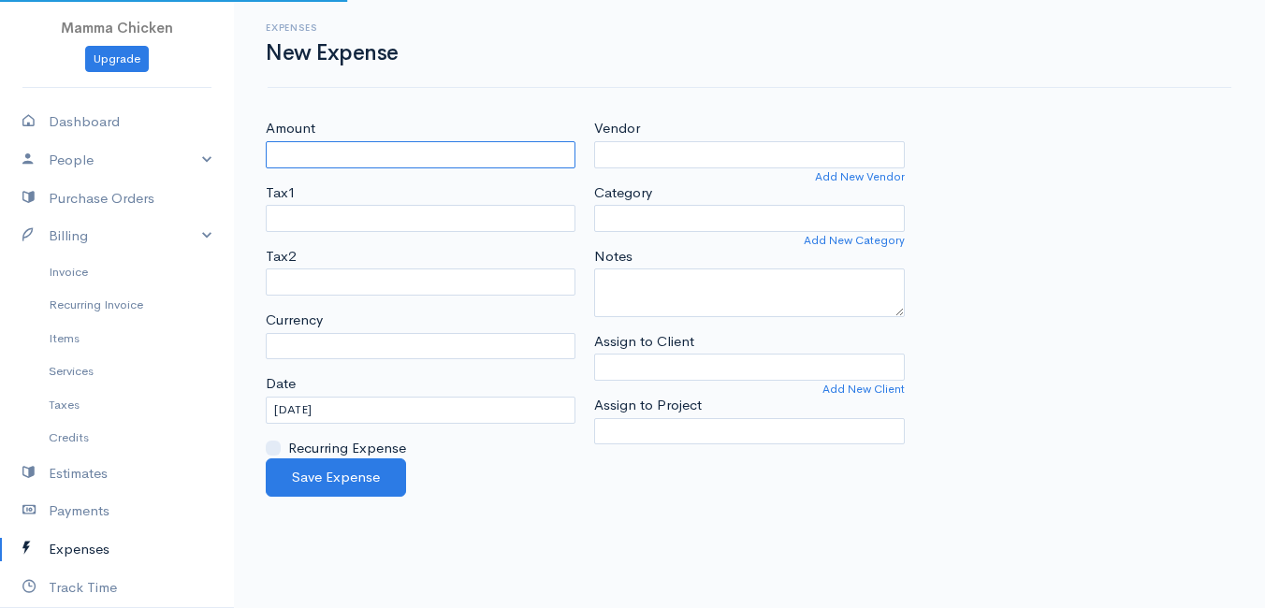
click at [421, 165] on input "Amount" at bounding box center [421, 154] width 310 height 27
select select "ZAR"
type input "100"
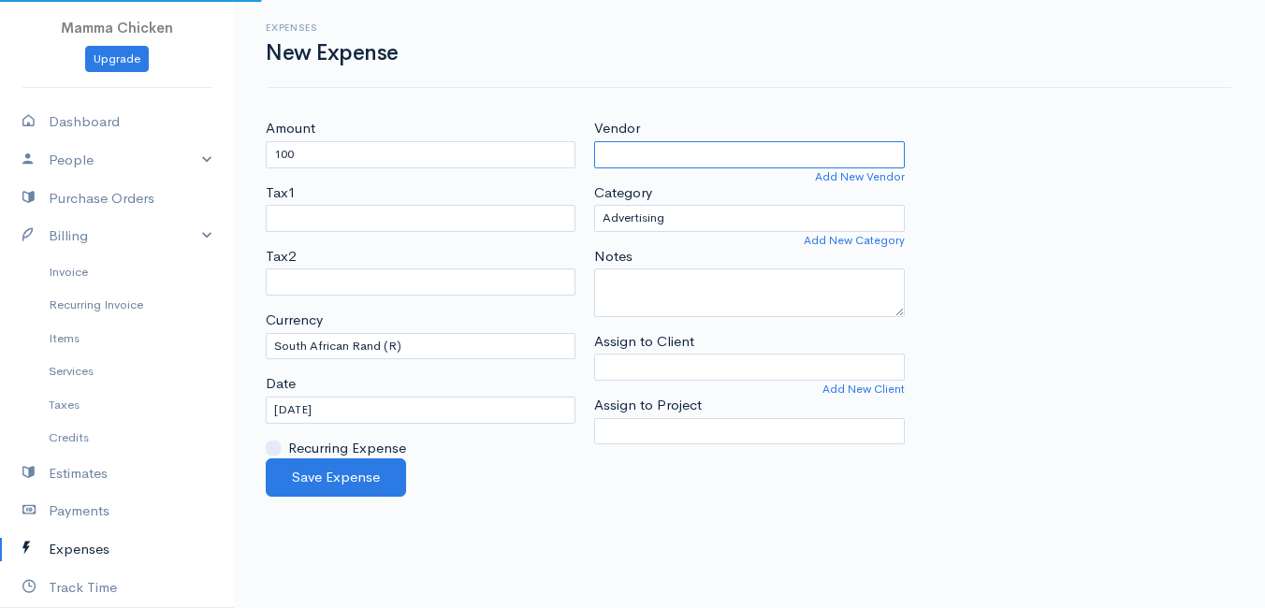
click at [624, 146] on input "Vendor" at bounding box center [749, 154] width 310 height 27
type input "Krag"
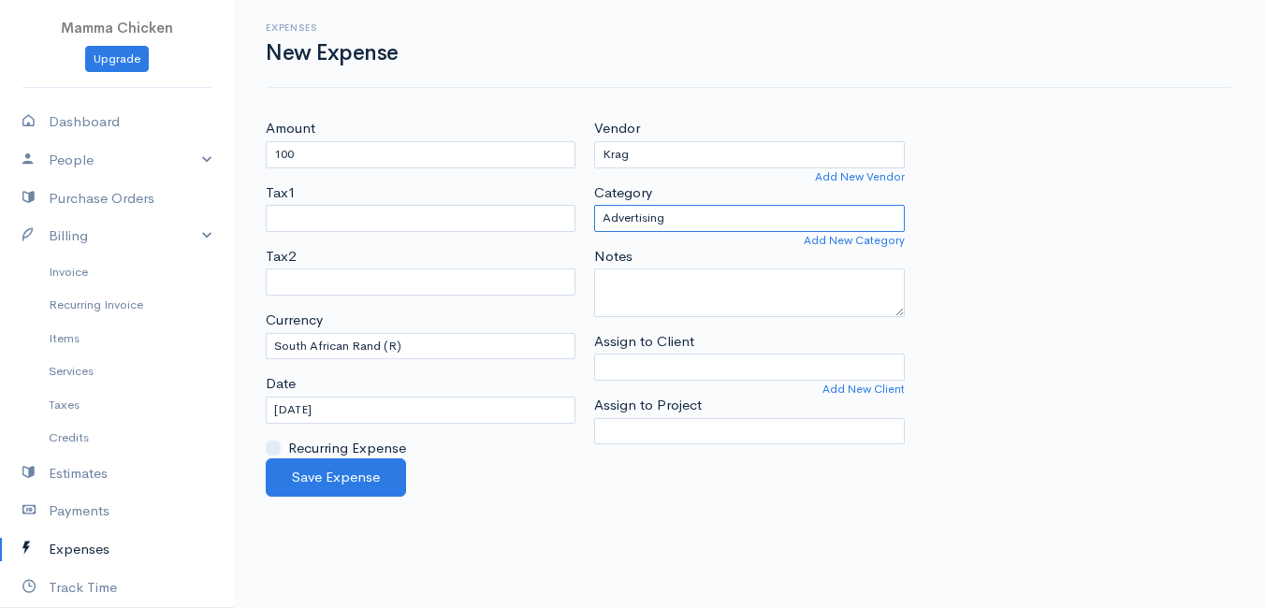
click at [689, 218] on select "Advertising Car & Truck Expenses Contractors Education Education and Training E…" at bounding box center [749, 218] width 310 height 27
select select "Utilities"
click at [594, 205] on select "Advertising Car & Truck Expenses Contractors Education Education and Training E…" at bounding box center [749, 218] width 310 height 27
click at [371, 413] on input "[DATE]" at bounding box center [421, 410] width 310 height 27
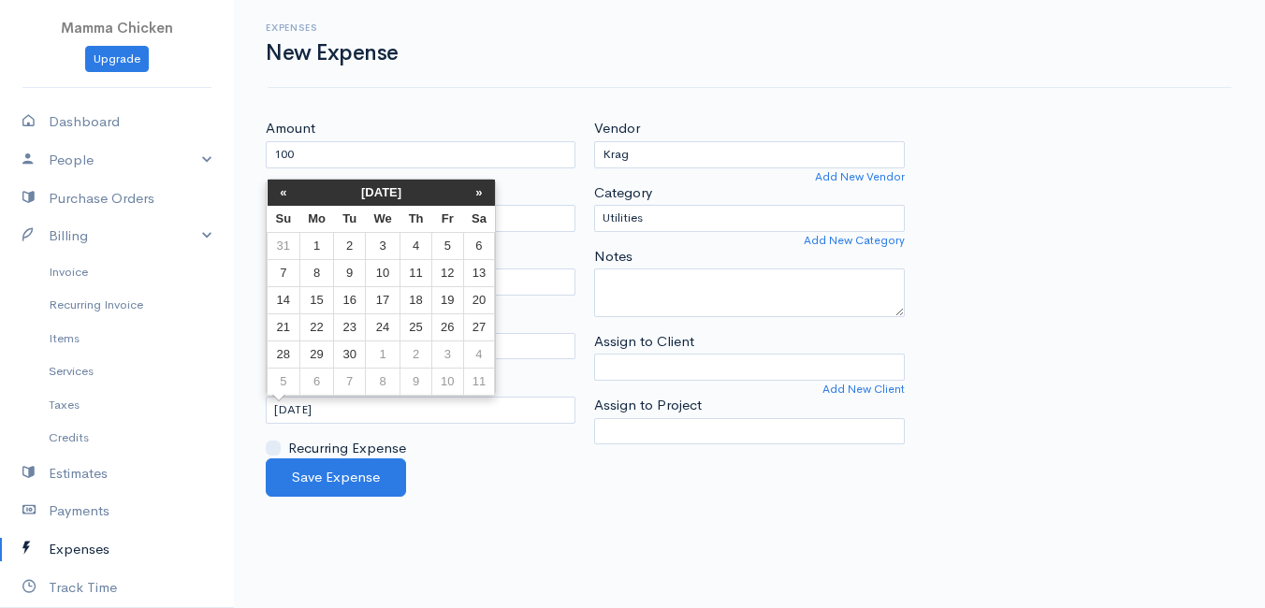
click at [313, 274] on td "8" at bounding box center [316, 272] width 35 height 27
type input "[DATE]"
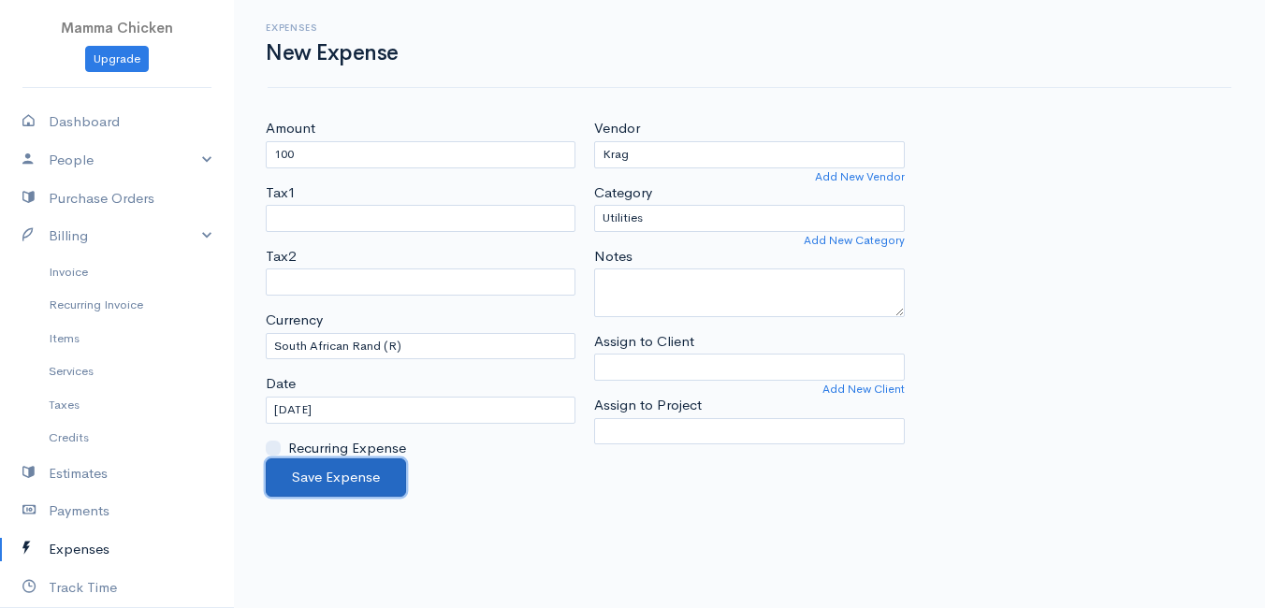
click at [347, 473] on button "Save Expense" at bounding box center [336, 477] width 140 height 38
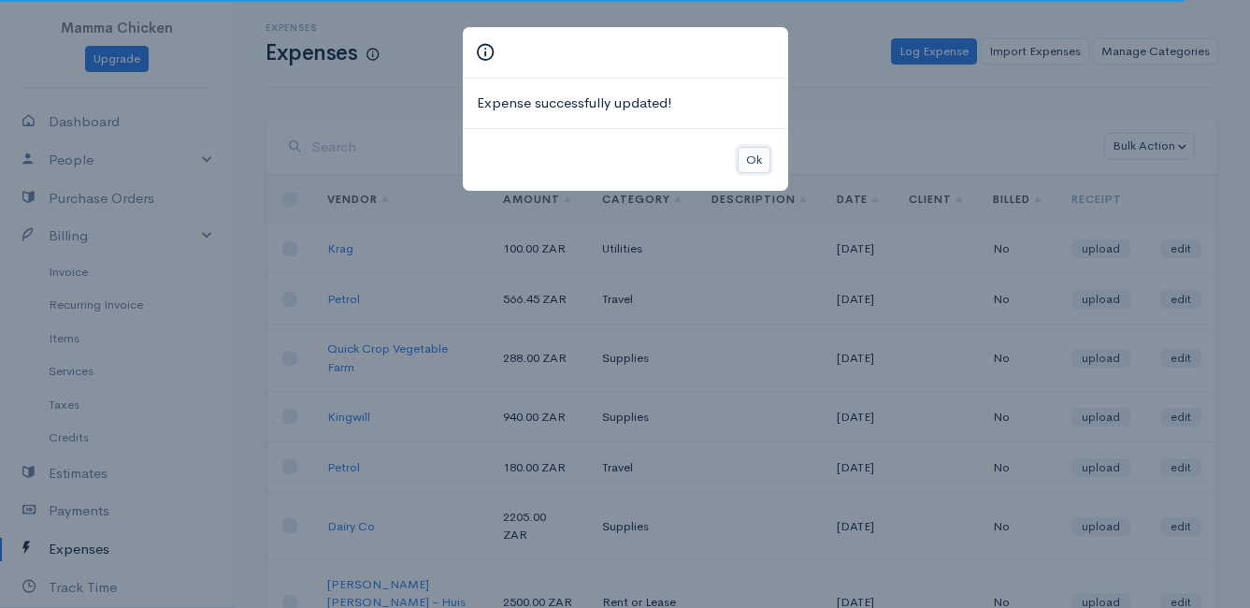
click at [745, 160] on button "Ok" at bounding box center [754, 160] width 33 height 27
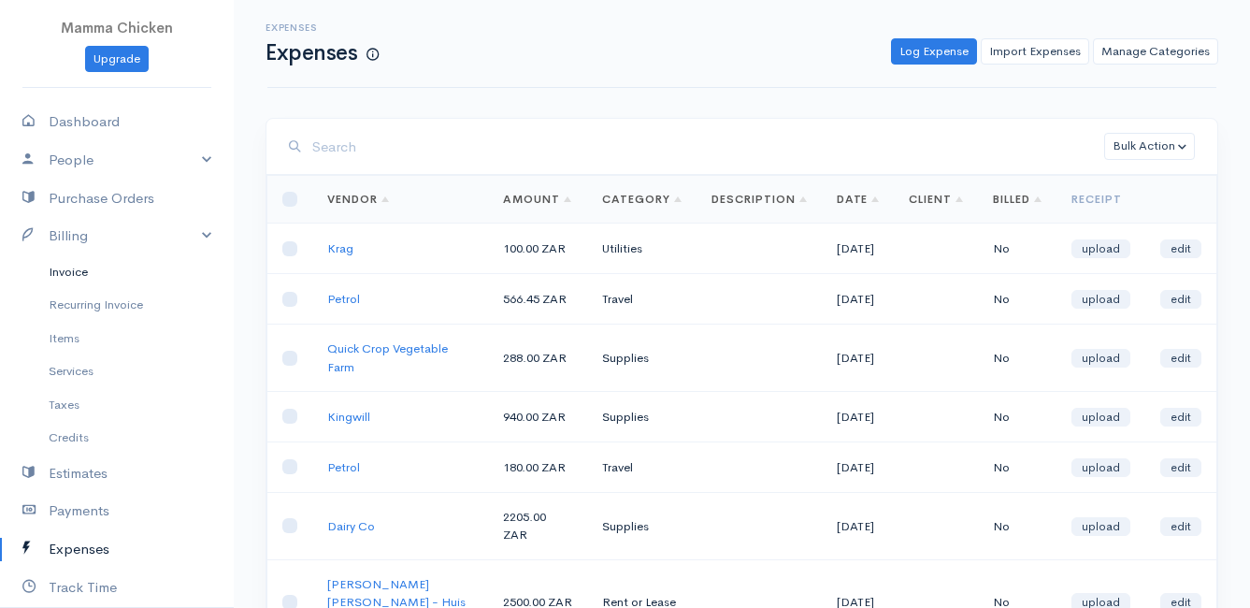
click at [91, 269] on link "Invoice" at bounding box center [117, 272] width 234 height 34
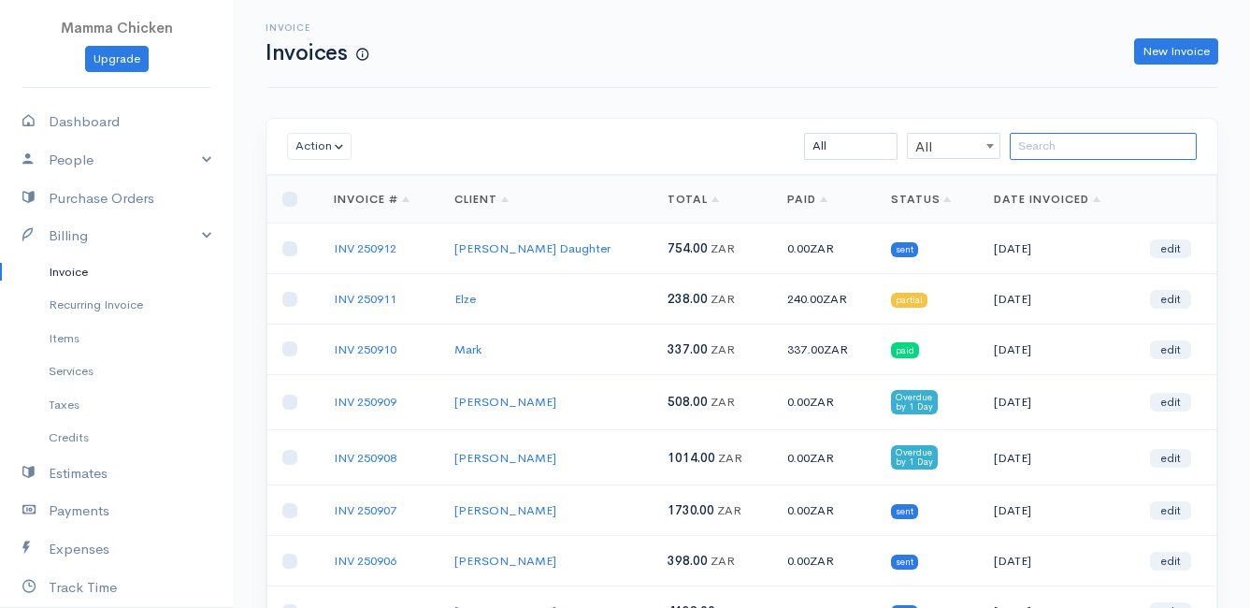
click at [1041, 148] on input "search" at bounding box center [1103, 146] width 187 height 27
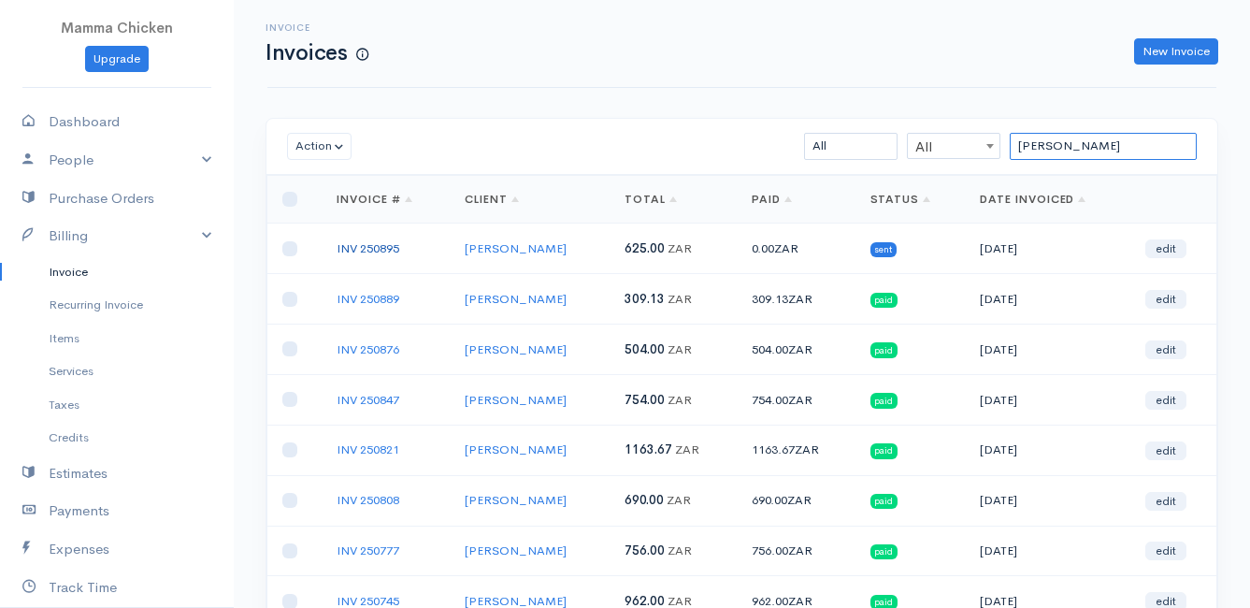
type input "[PERSON_NAME]"
click at [361, 246] on link "INV 250895" at bounding box center [368, 248] width 63 height 16
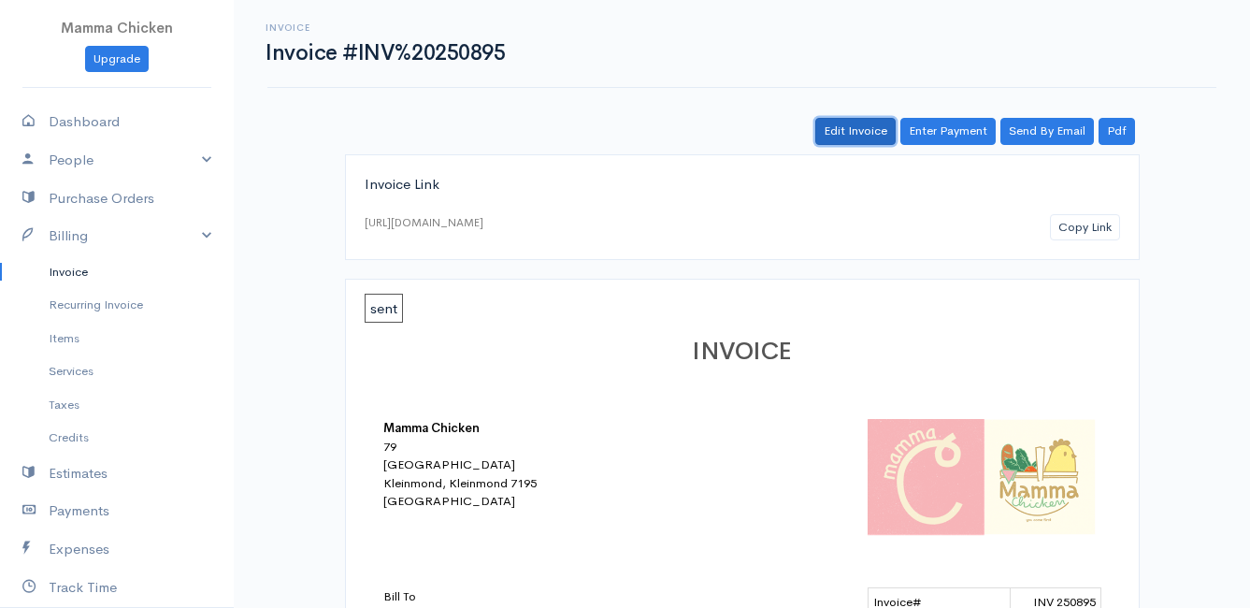
click at [866, 123] on link "Edit Invoice" at bounding box center [856, 131] width 80 height 27
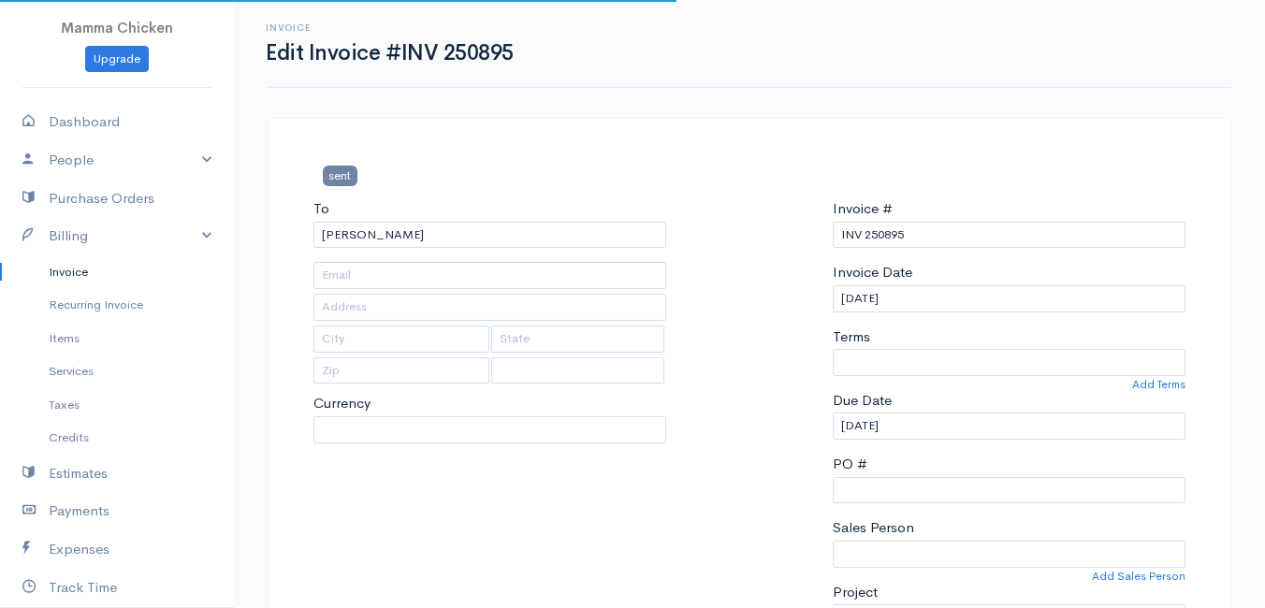
type input "[STREET_ADDRESS]"
type input "[PERSON_NAME] Bay"
type input "7195"
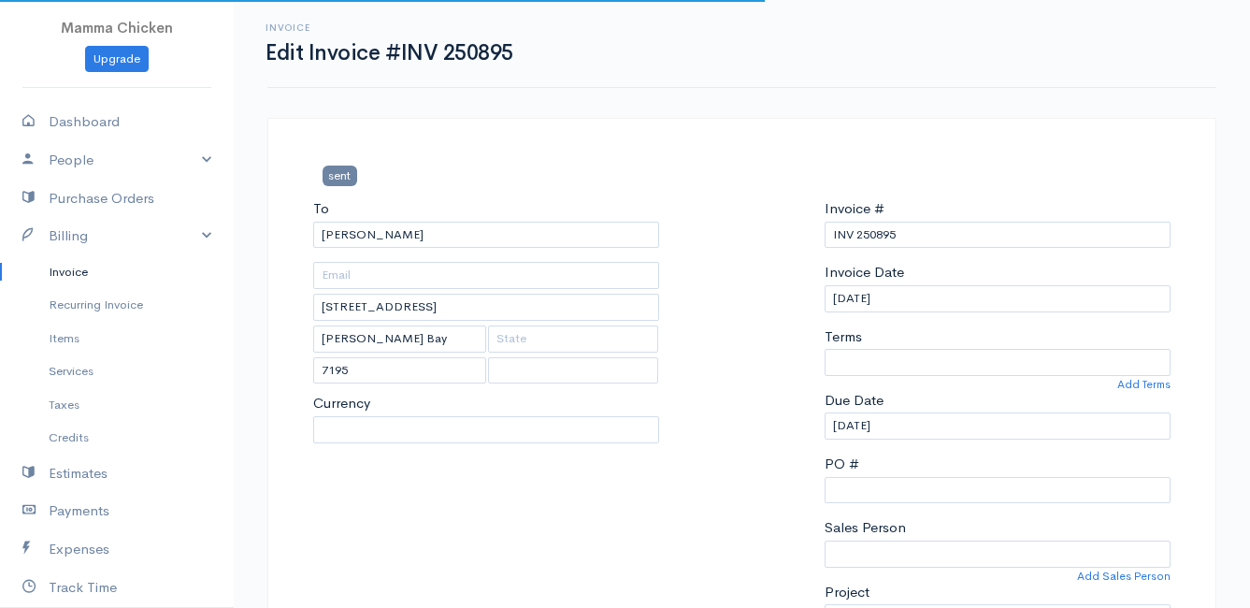
select select
select select "[GEOGRAPHIC_DATA]"
select select "ZAR"
select select "0"
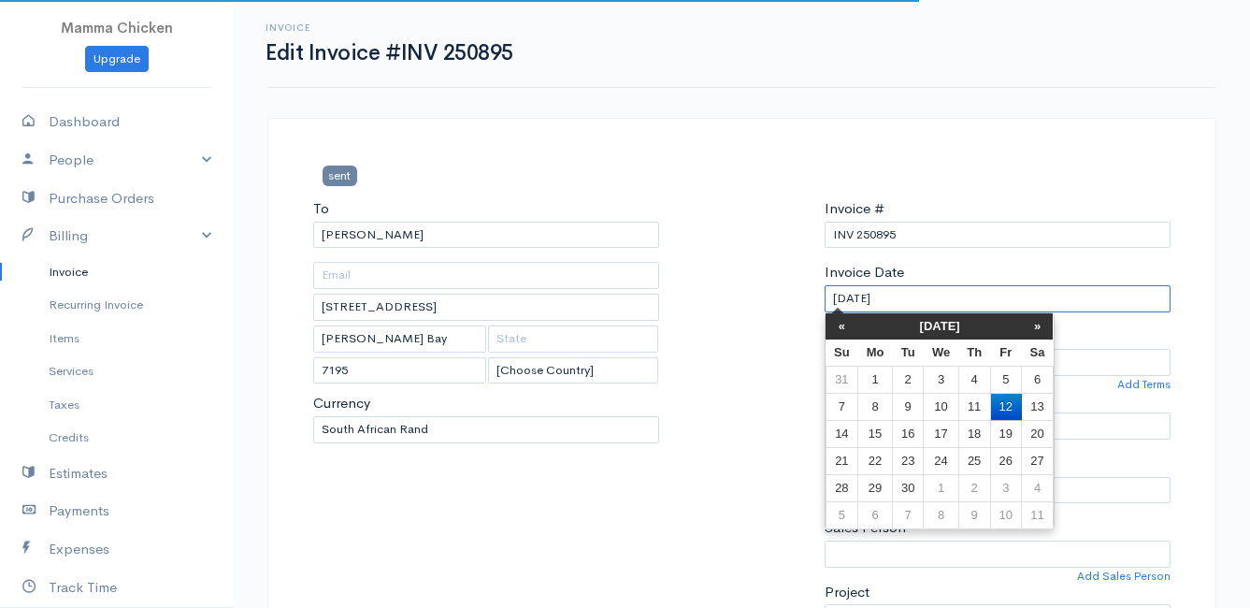
click at [945, 296] on input "[DATE]" at bounding box center [998, 298] width 346 height 27
click at [942, 402] on td "10" at bounding box center [941, 406] width 35 height 27
type input "[DATE]"
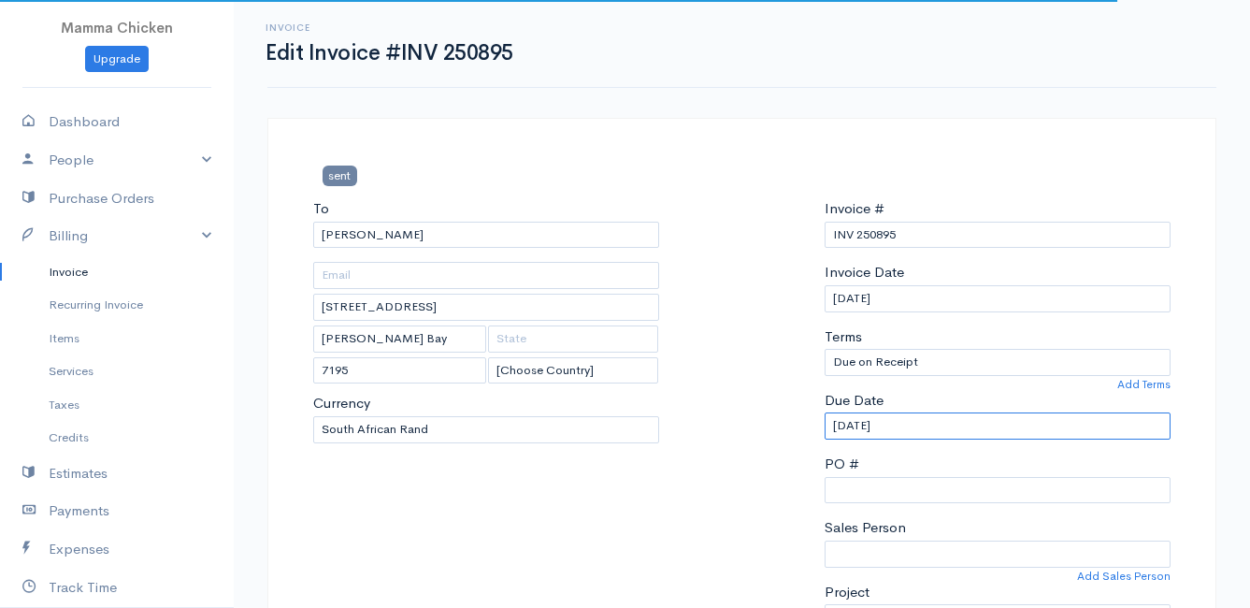
click at [943, 435] on input "[DATE]" at bounding box center [998, 425] width 346 height 27
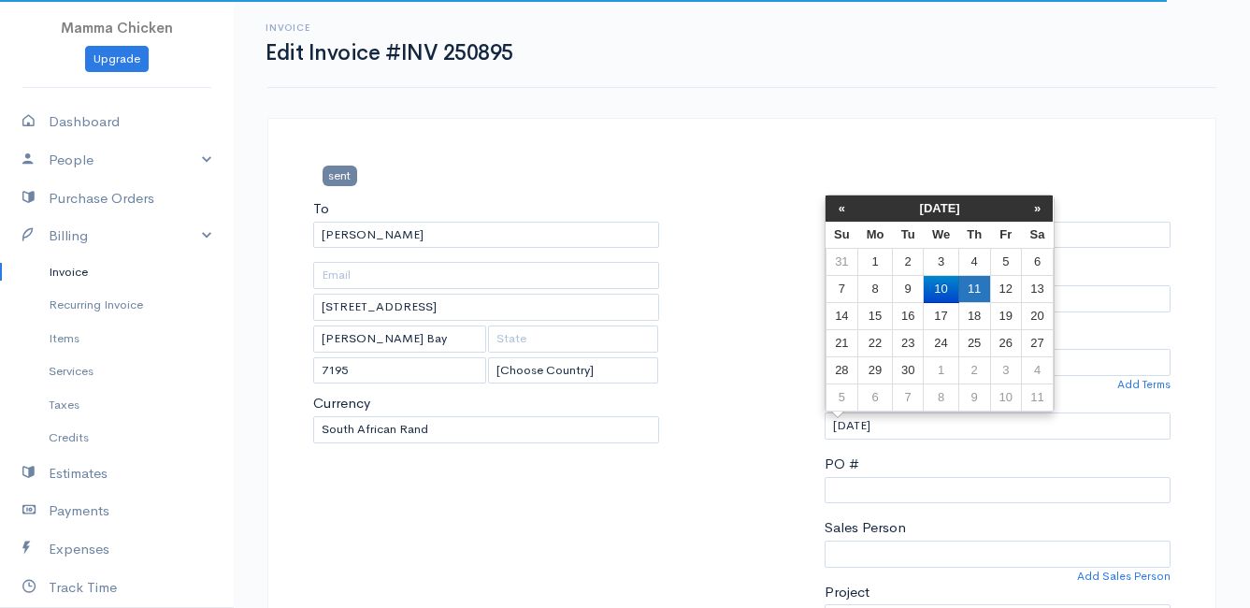
click at [971, 287] on td "11" at bounding box center [975, 289] width 32 height 27
type input "[DATE]"
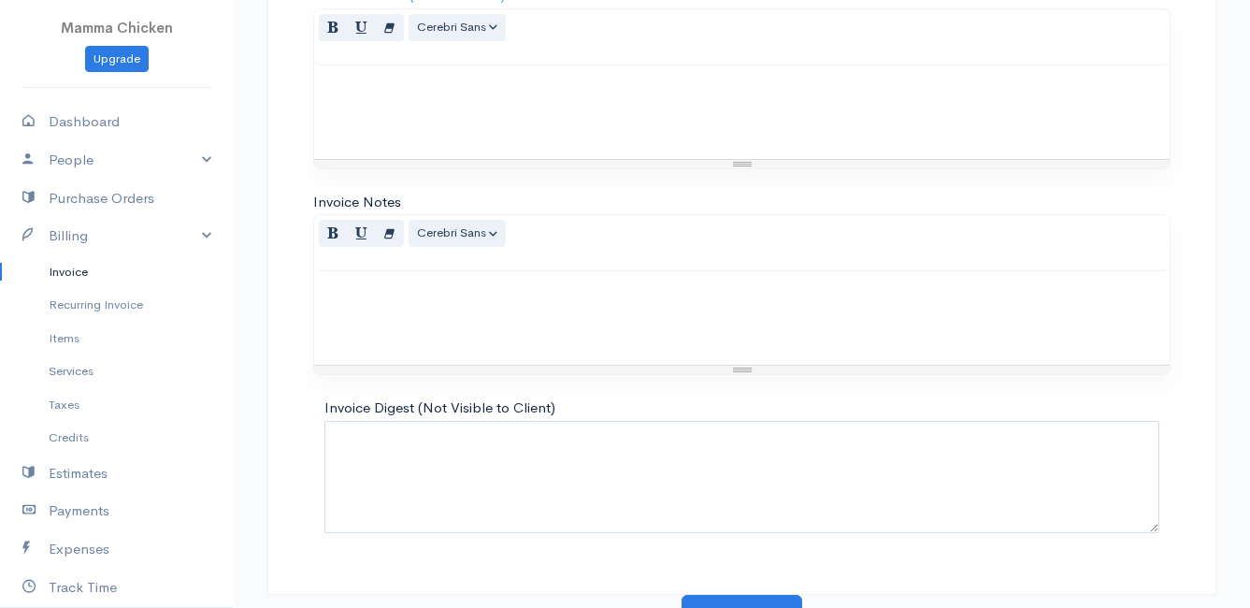
scroll to position [2269, 0]
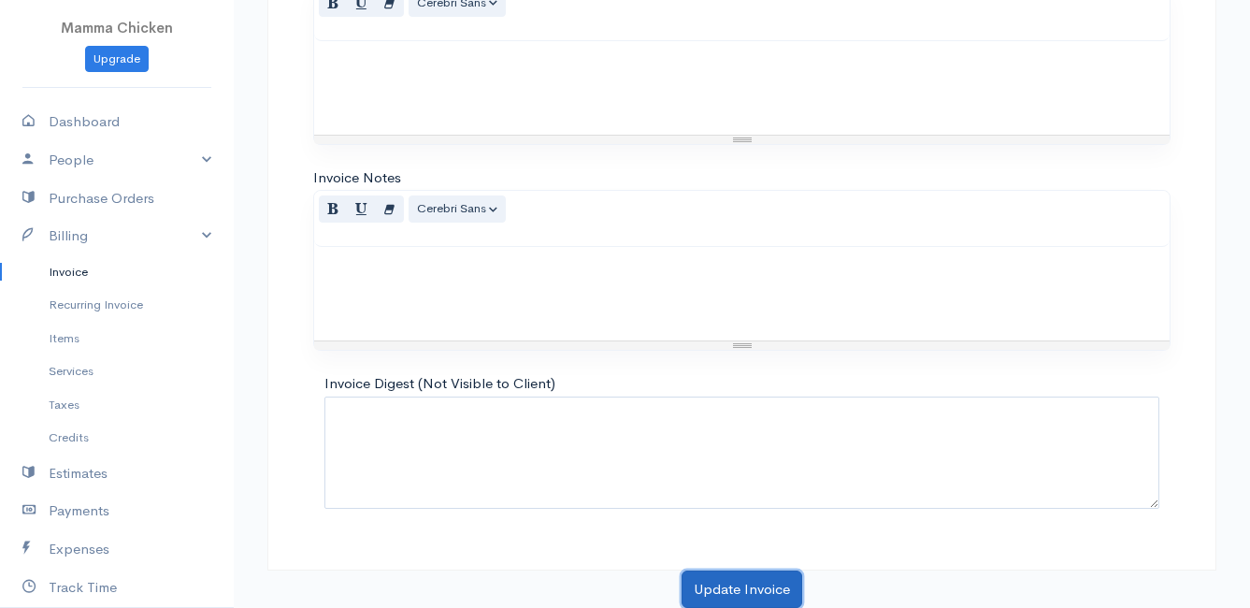
click at [744, 593] on button "Update Invoice" at bounding box center [742, 590] width 121 height 38
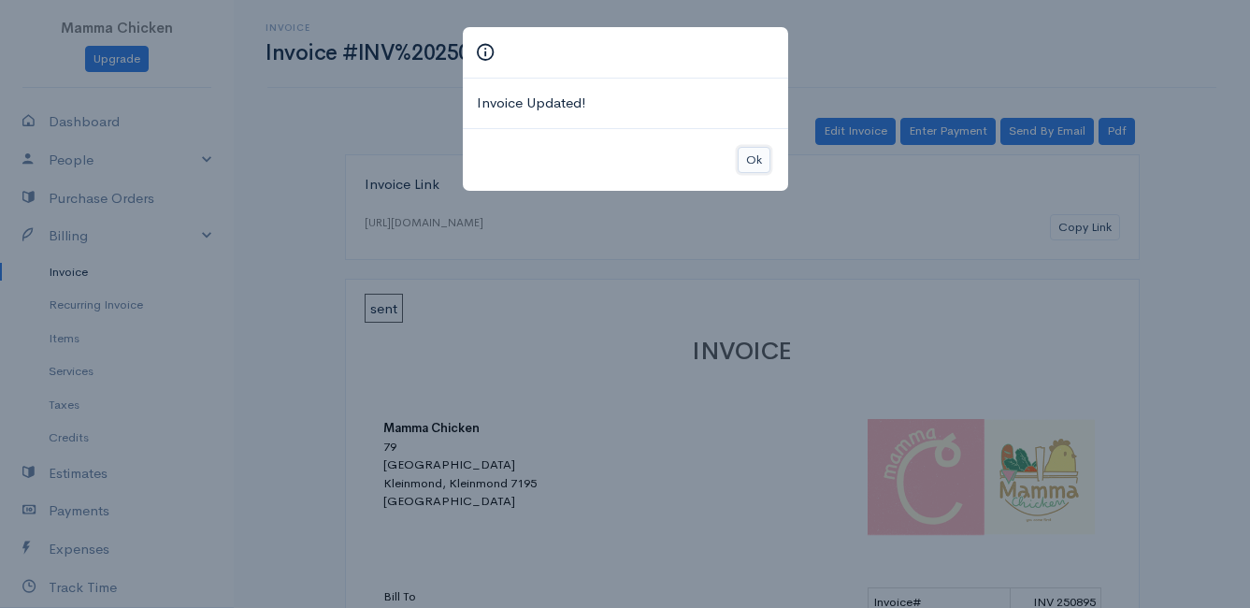
click at [755, 165] on button "Ok" at bounding box center [754, 160] width 33 height 27
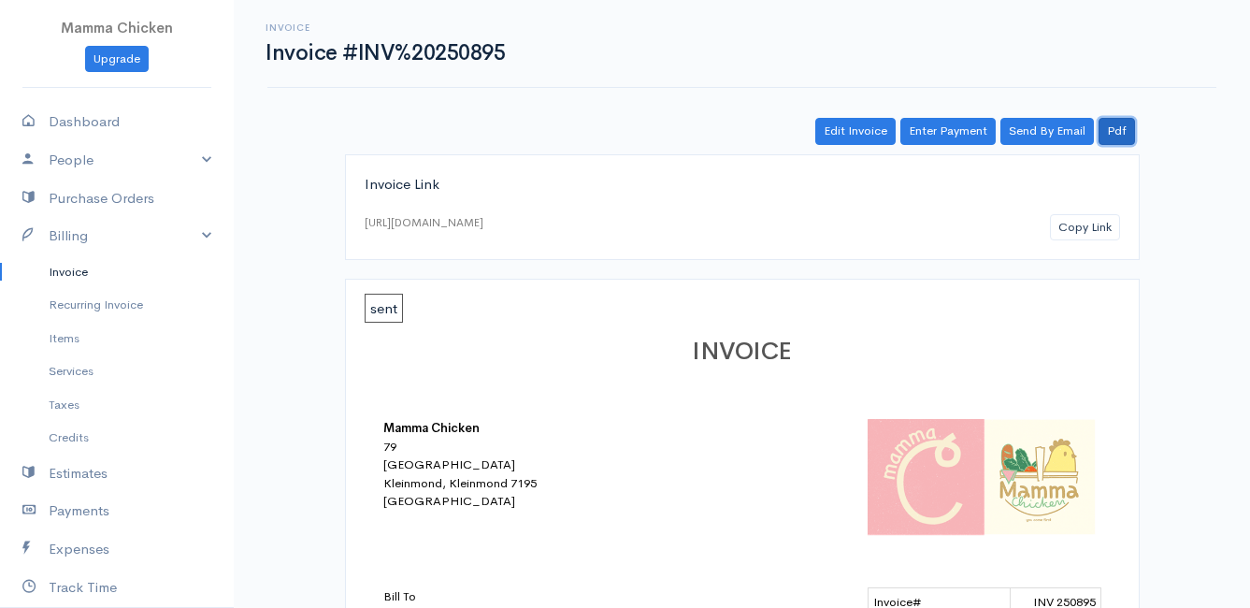
click at [1116, 130] on link "Pdf" at bounding box center [1117, 131] width 36 height 27
click at [63, 269] on link "Invoice" at bounding box center [117, 272] width 234 height 34
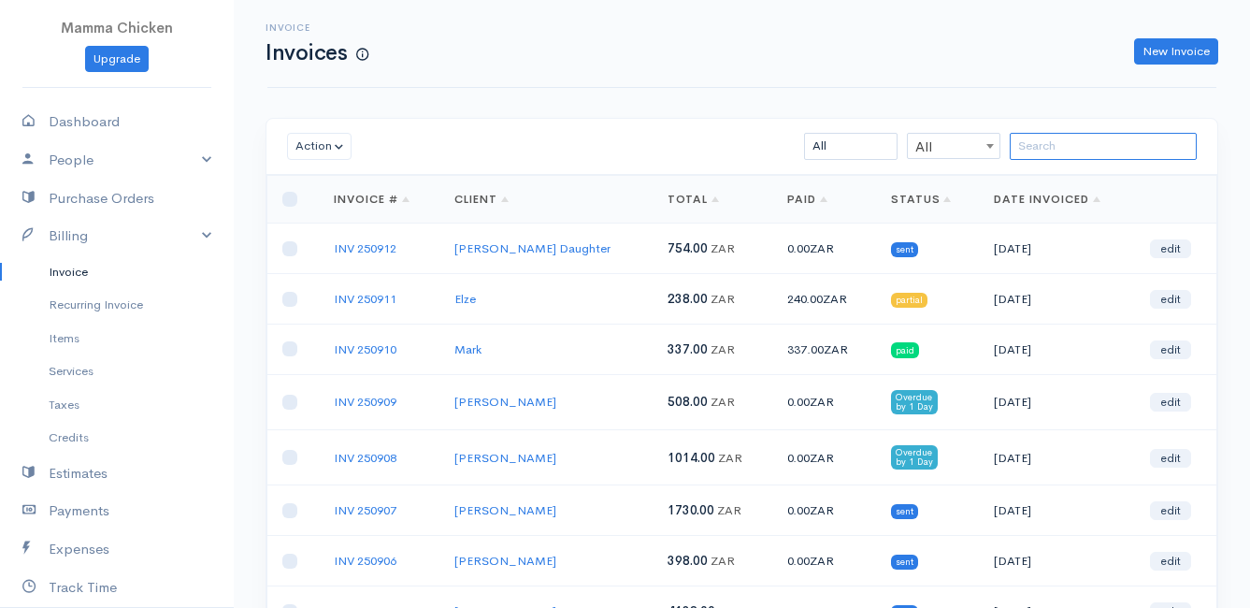
click at [1080, 145] on input "search" at bounding box center [1103, 146] width 187 height 27
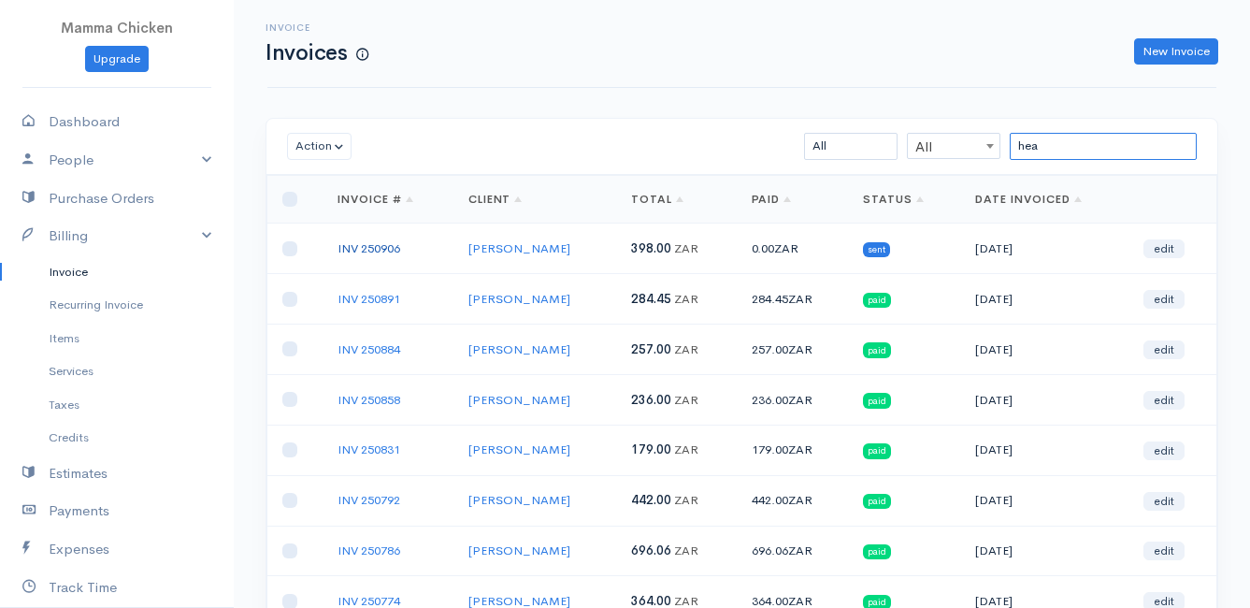
type input "hea"
click at [349, 243] on link "INV 250906" at bounding box center [369, 248] width 63 height 16
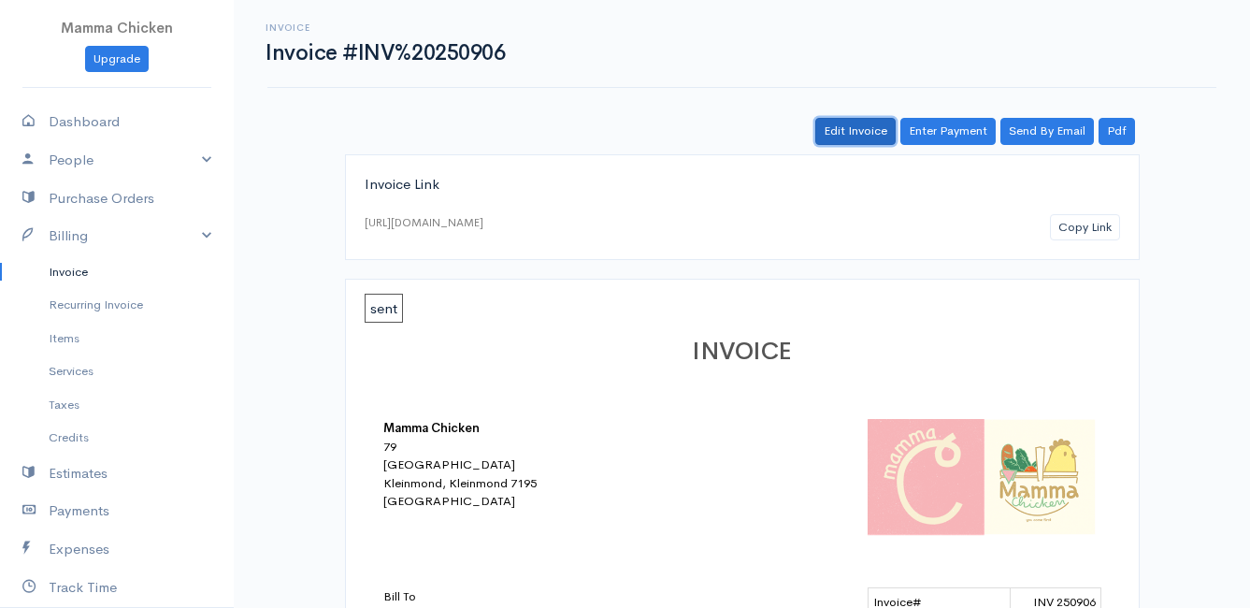
click at [873, 138] on link "Edit Invoice" at bounding box center [856, 131] width 80 height 27
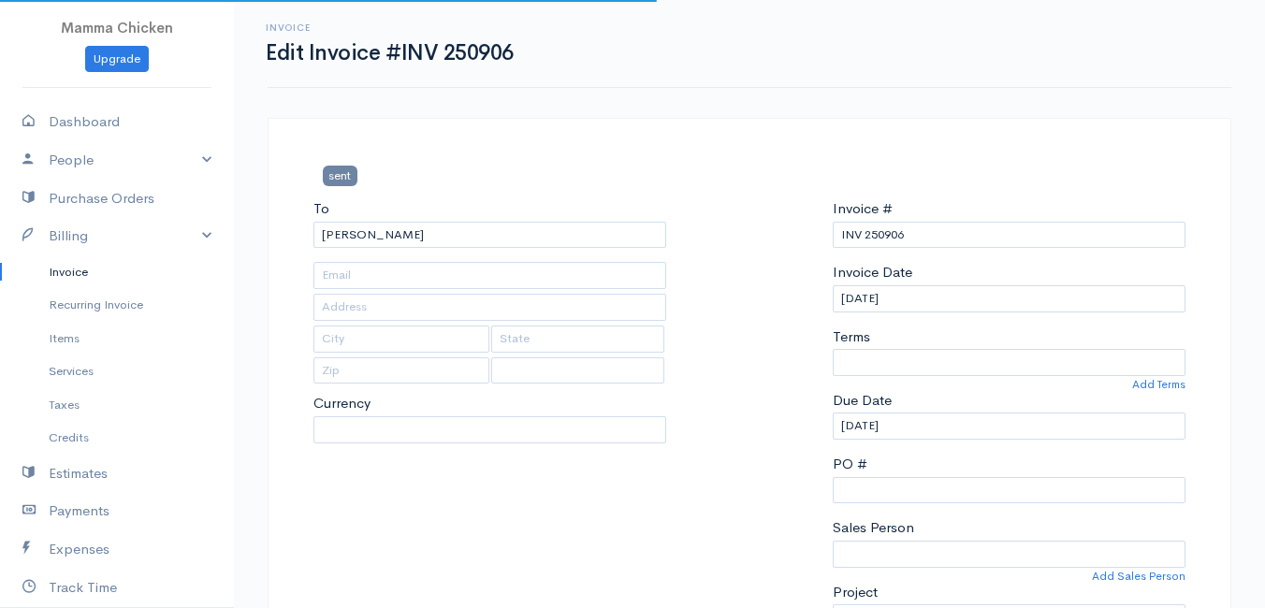
type input "[STREET_ADDRESS]"
type input "Rooiels"
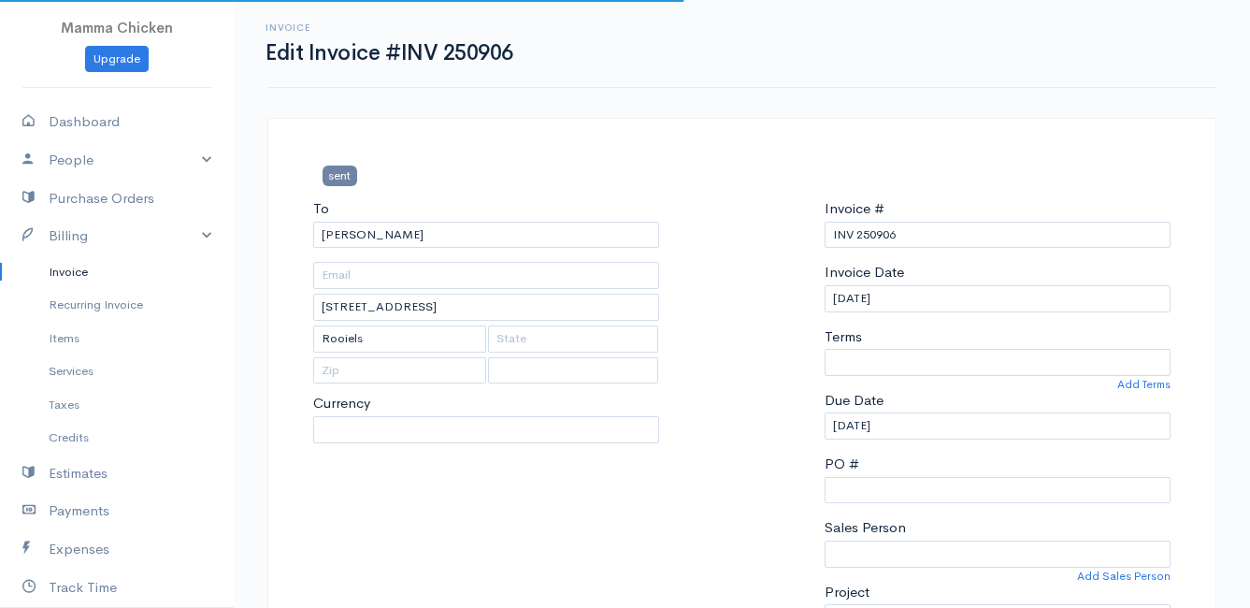
select select
select select "[GEOGRAPHIC_DATA]"
select select "ZAR"
select select "0"
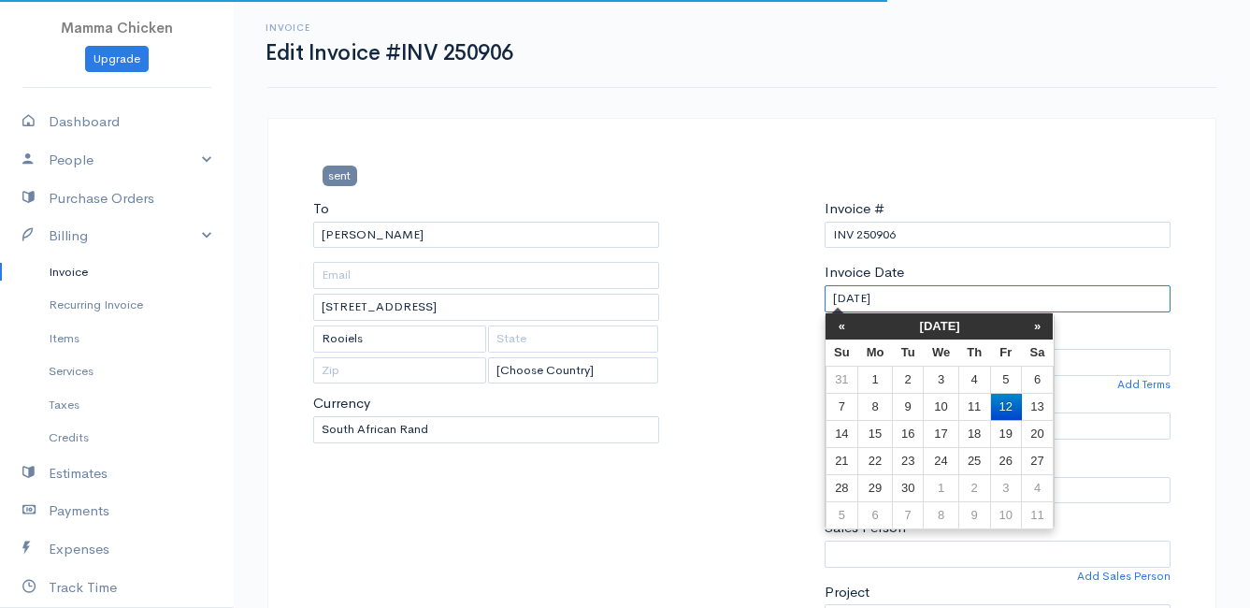
click at [930, 301] on input "[DATE]" at bounding box center [998, 298] width 346 height 27
click at [940, 402] on td "10" at bounding box center [941, 406] width 35 height 27
type input "[DATE]"
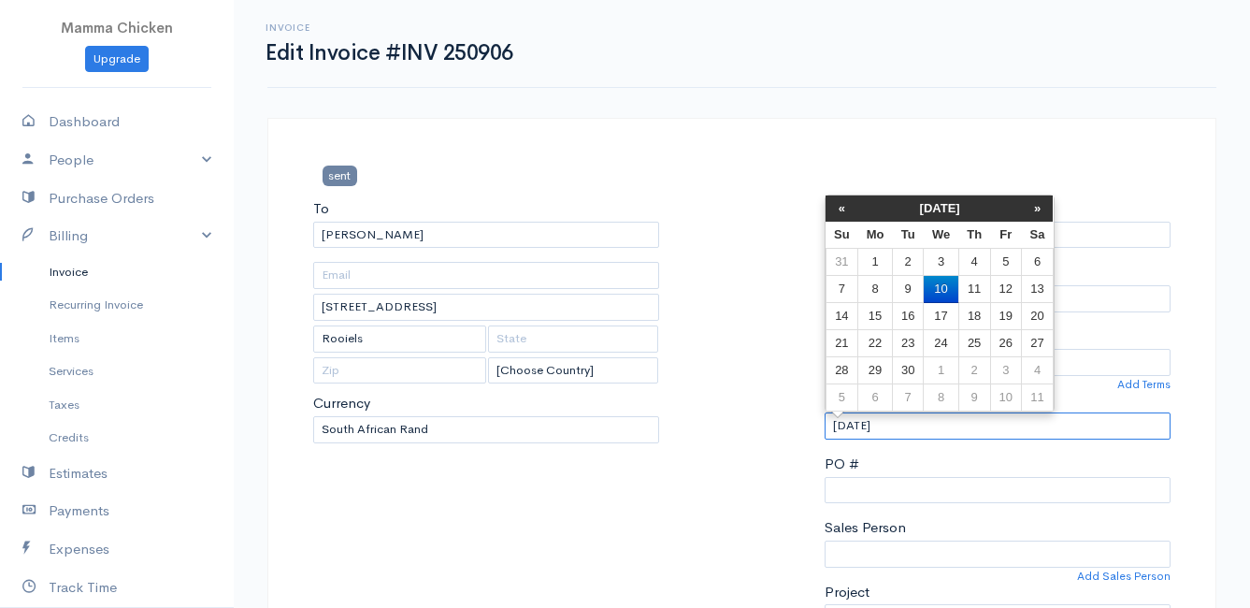
click at [935, 426] on input "[DATE]" at bounding box center [998, 425] width 346 height 27
click at [973, 288] on td "11" at bounding box center [975, 289] width 32 height 27
type input "[DATE]"
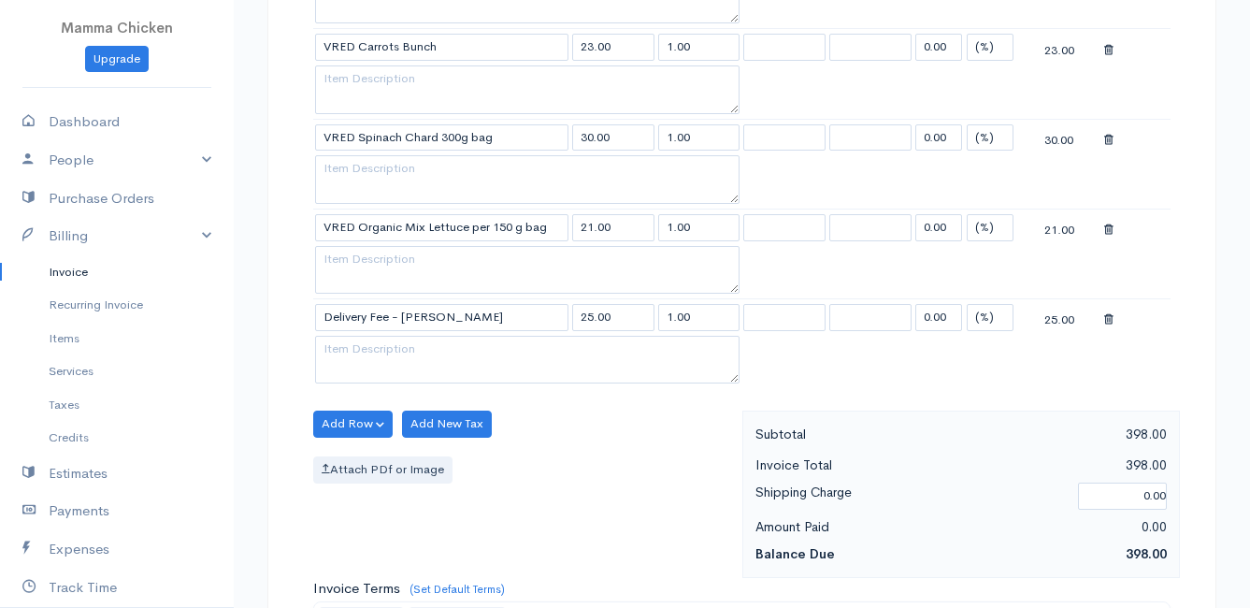
scroll to position [1459, 0]
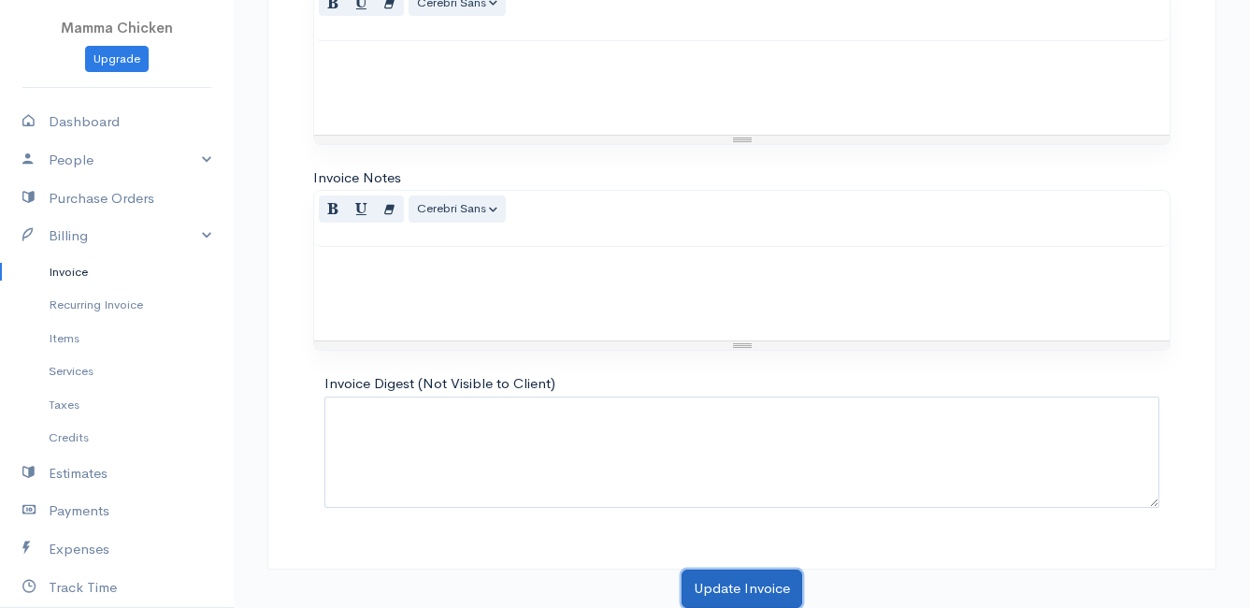
click at [722, 592] on button "Update Invoice" at bounding box center [742, 589] width 121 height 38
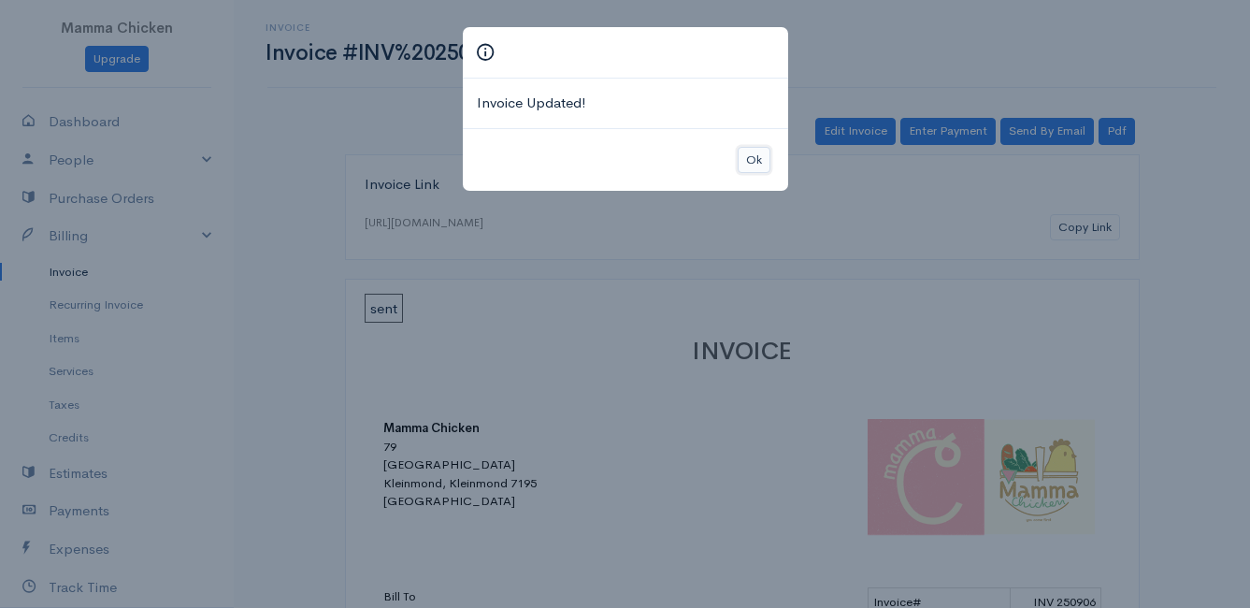
click at [744, 152] on button "Ok" at bounding box center [754, 160] width 33 height 27
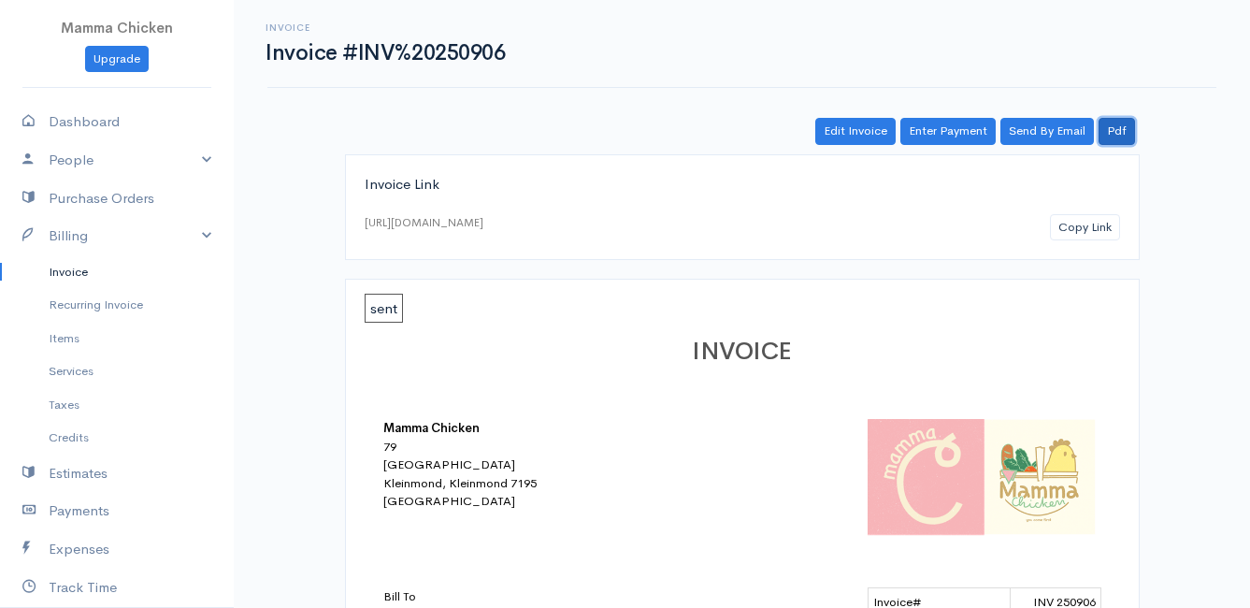
click at [1113, 124] on link "Pdf" at bounding box center [1117, 131] width 36 height 27
click at [82, 269] on link "Invoice" at bounding box center [117, 272] width 234 height 34
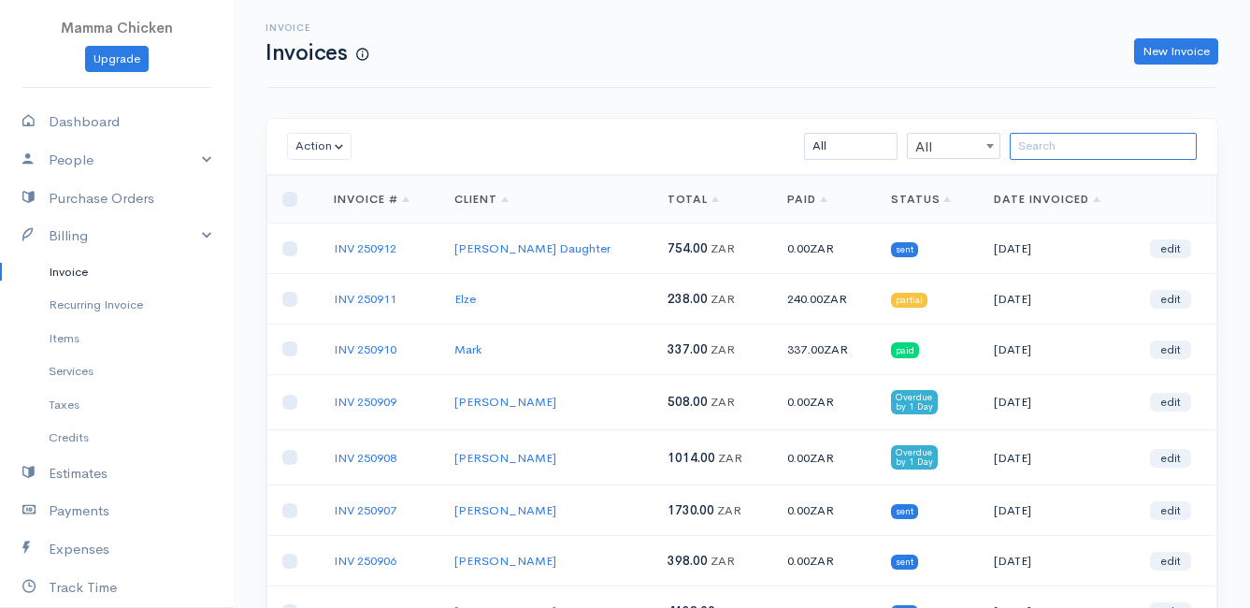
click at [1056, 145] on input "search" at bounding box center [1103, 146] width 187 height 27
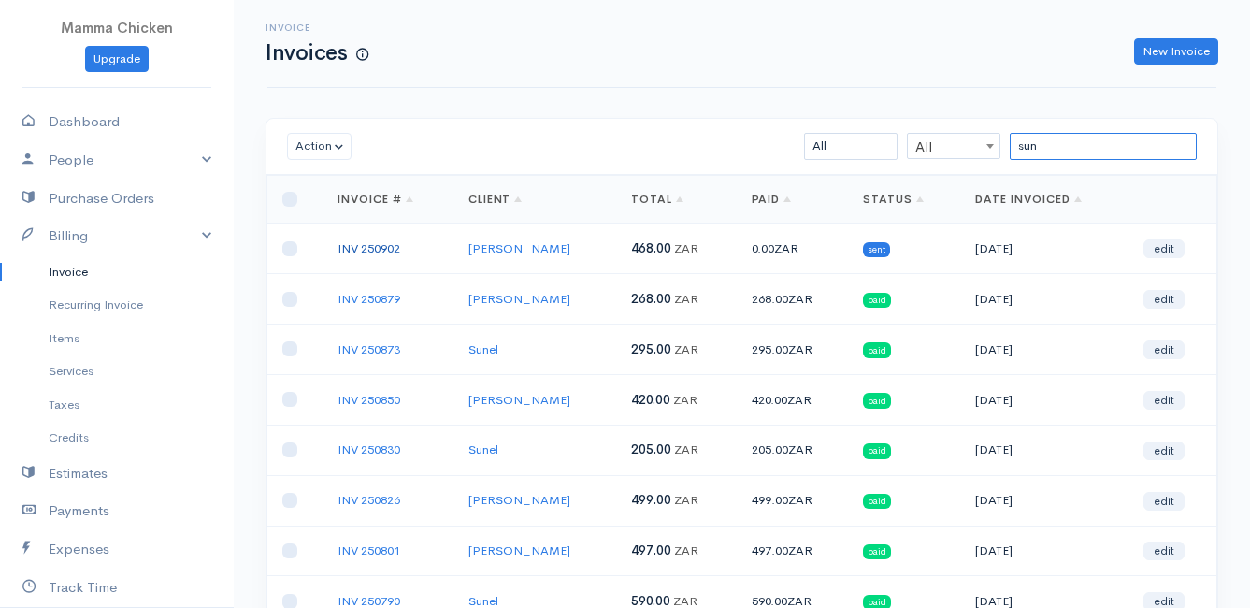
type input "sun"
click at [386, 250] on link "INV 250902" at bounding box center [369, 248] width 63 height 16
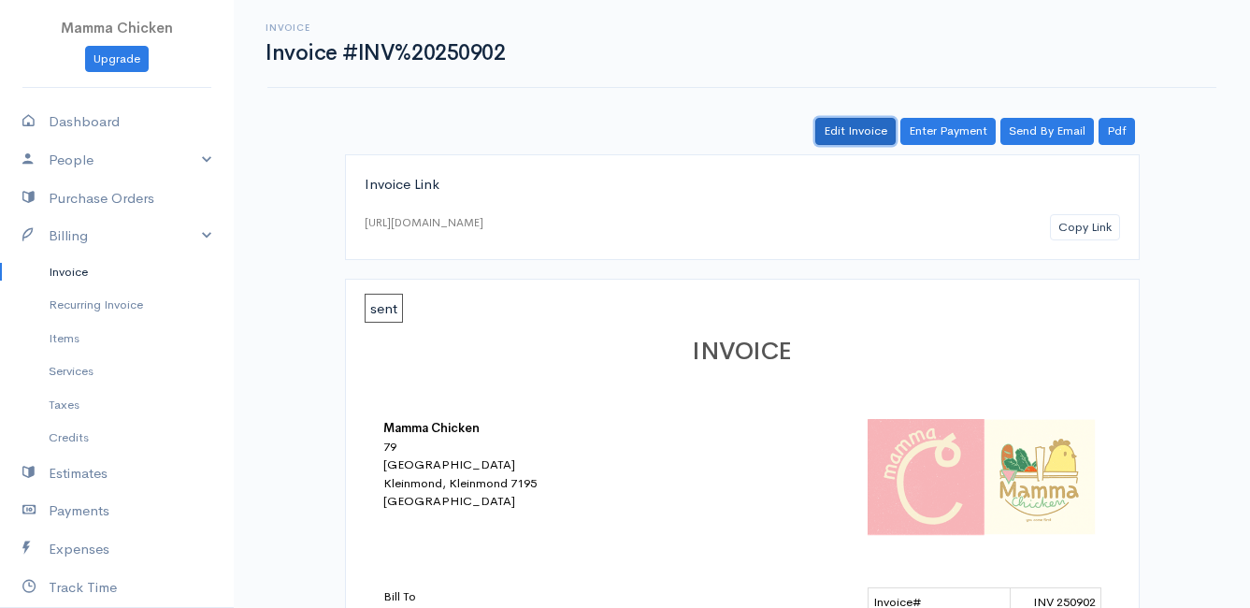
click at [861, 131] on link "Edit Invoice" at bounding box center [856, 131] width 80 height 27
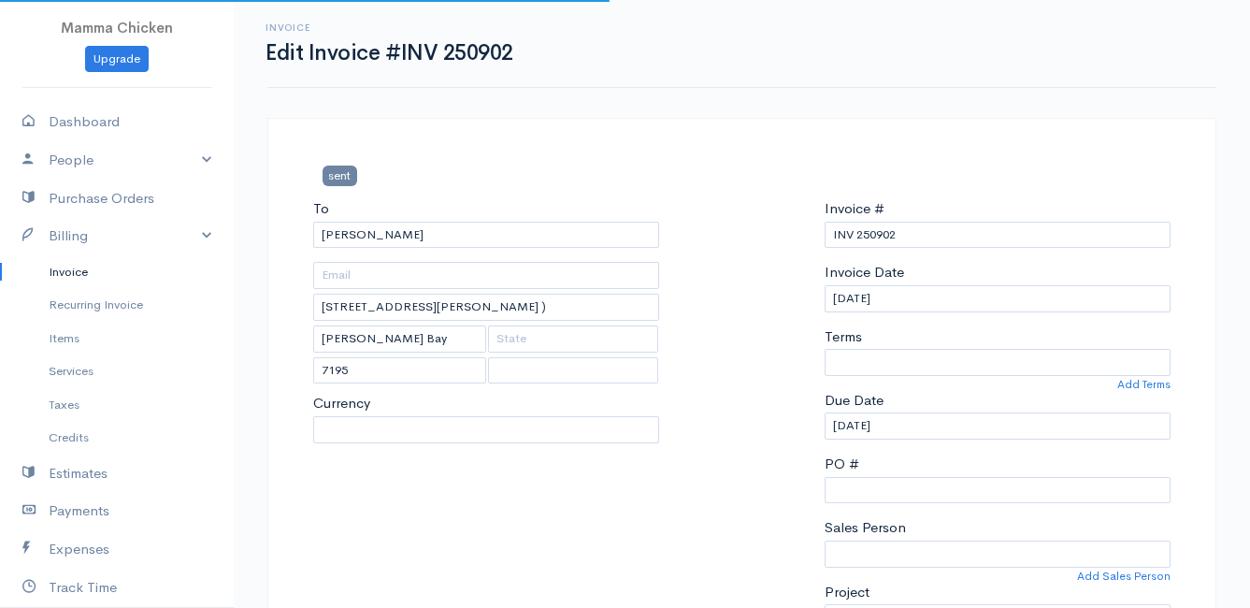
select select
select select "[GEOGRAPHIC_DATA]"
select select "ZAR"
select select "0"
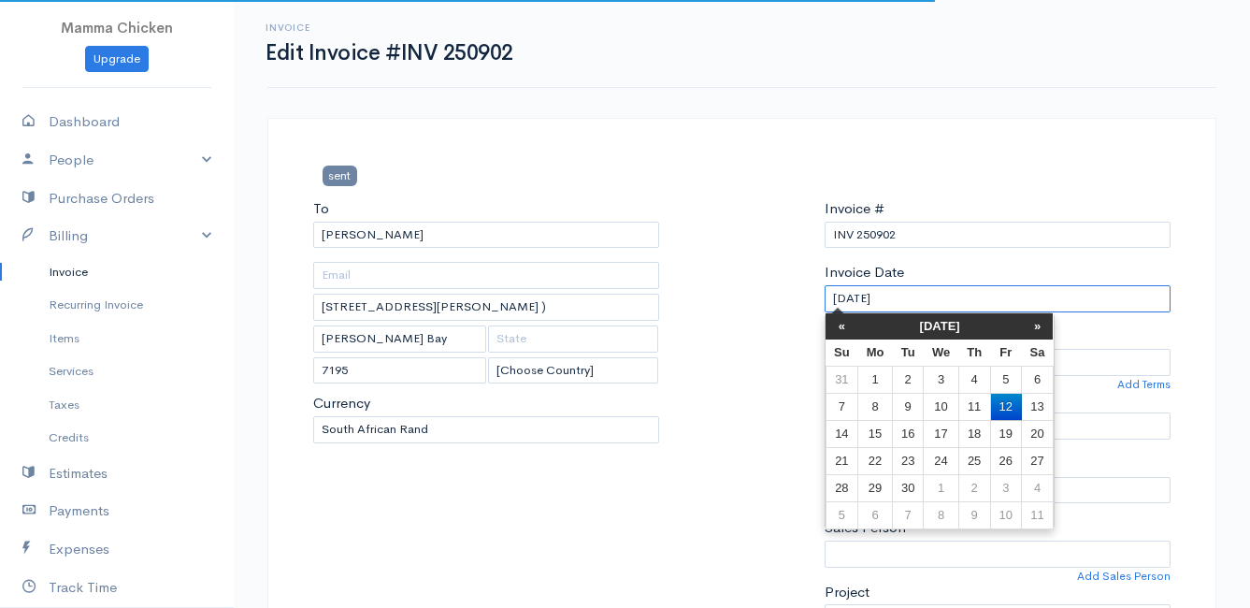
click at [935, 297] on input "[DATE]" at bounding box center [998, 298] width 346 height 27
click at [943, 403] on td "10" at bounding box center [941, 406] width 35 height 27
type input "[DATE]"
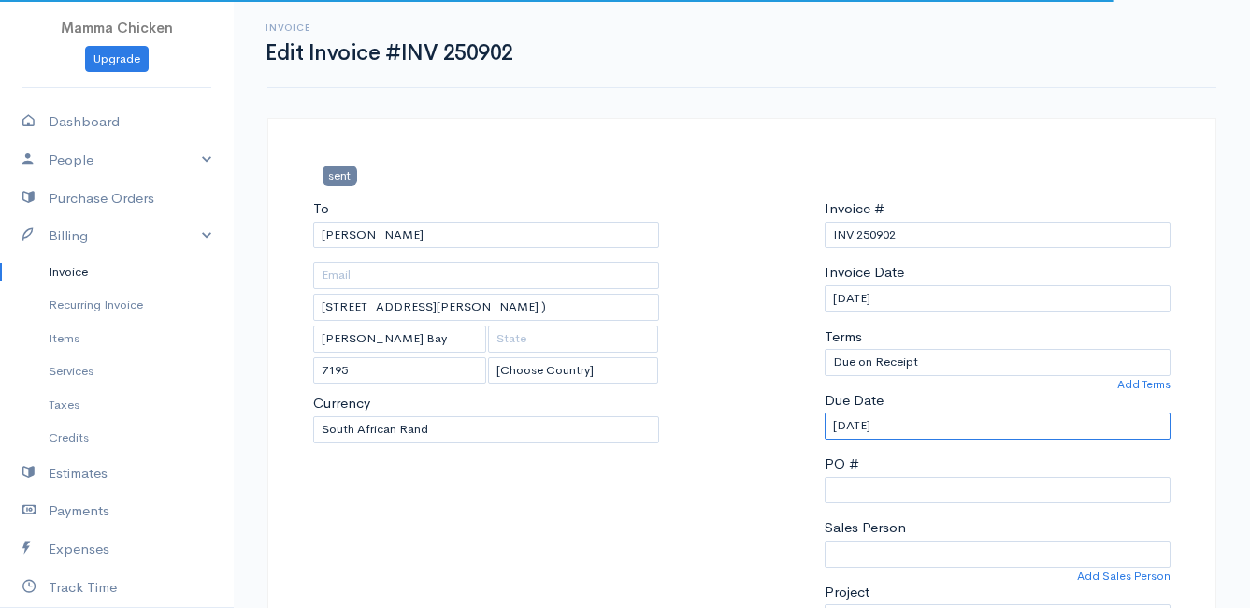
click at [932, 422] on input "[DATE]" at bounding box center [998, 425] width 346 height 27
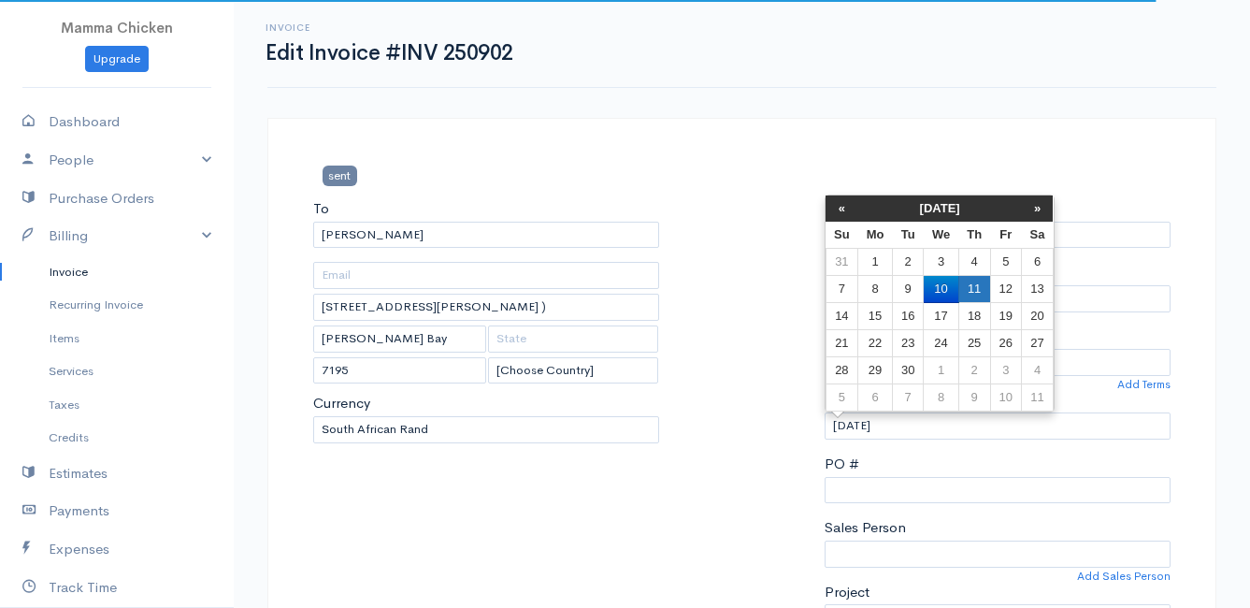
click at [978, 289] on td "11" at bounding box center [975, 289] width 32 height 27
type input "[DATE]"
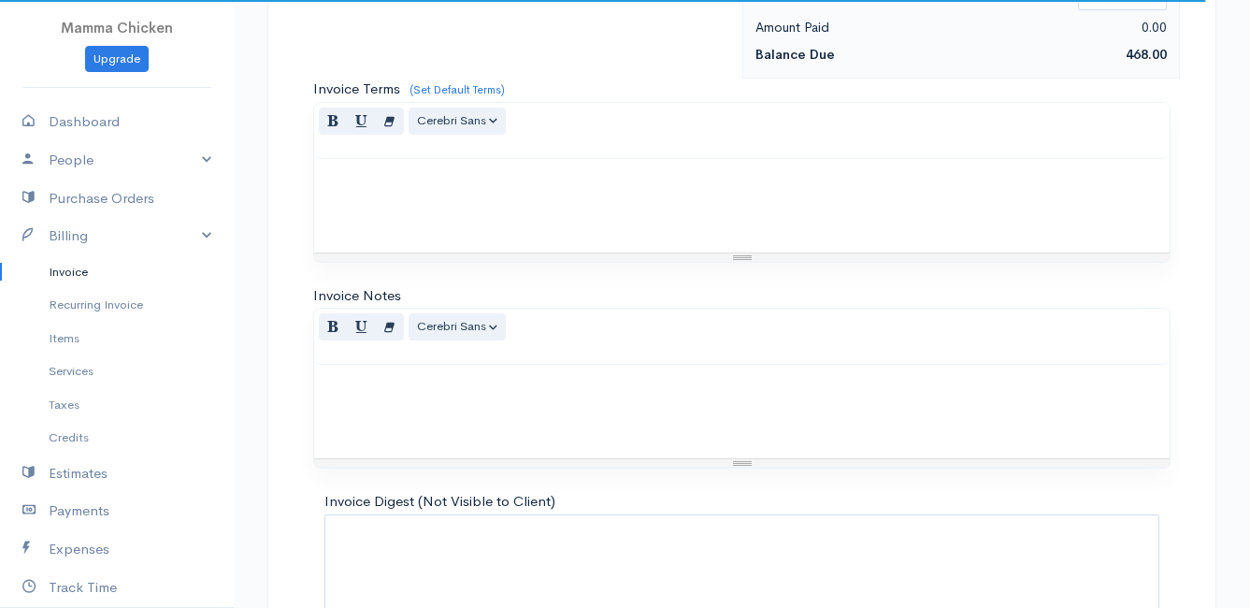
scroll to position [2269, 0]
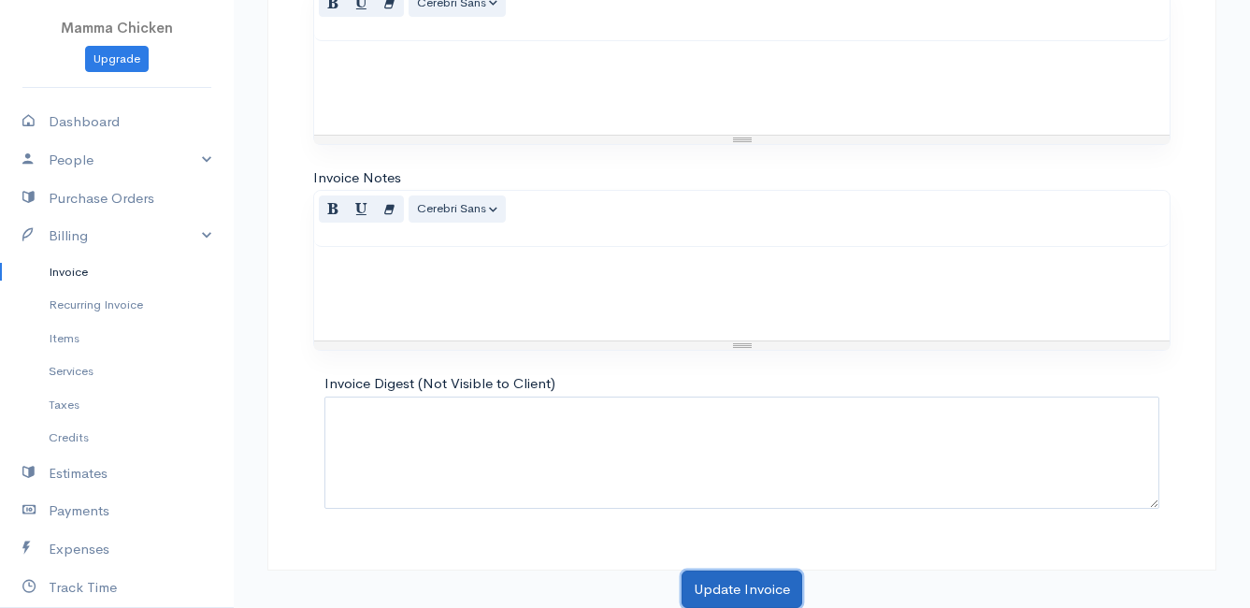
click at [723, 585] on button "Update Invoice" at bounding box center [742, 590] width 121 height 38
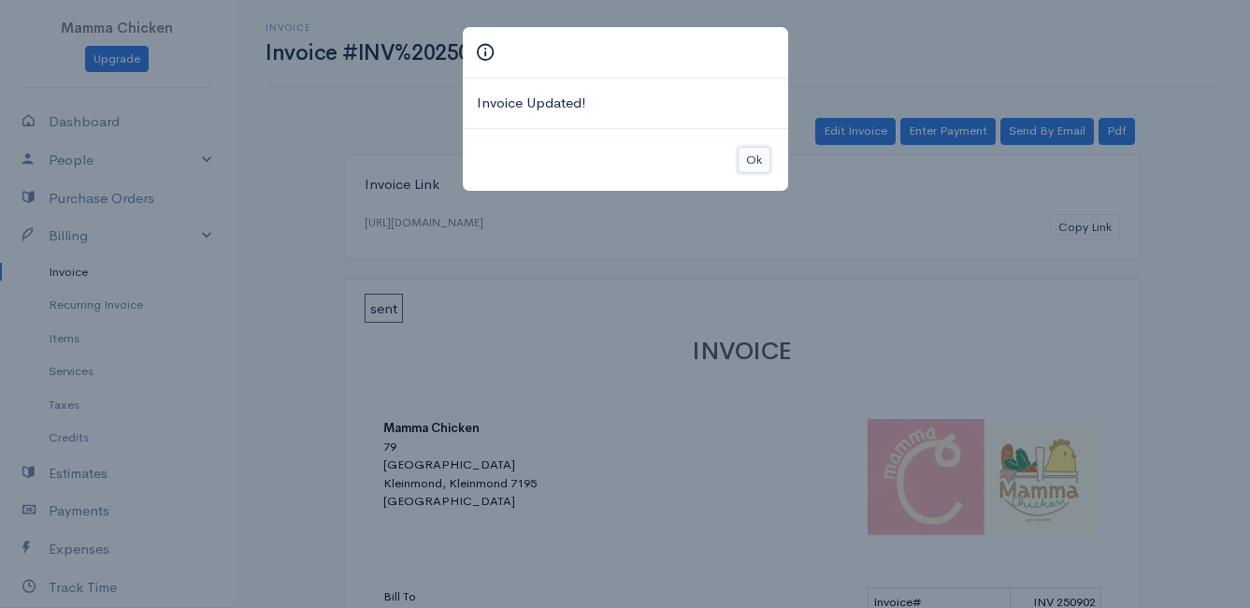
click at [755, 149] on button "Ok" at bounding box center [754, 160] width 33 height 27
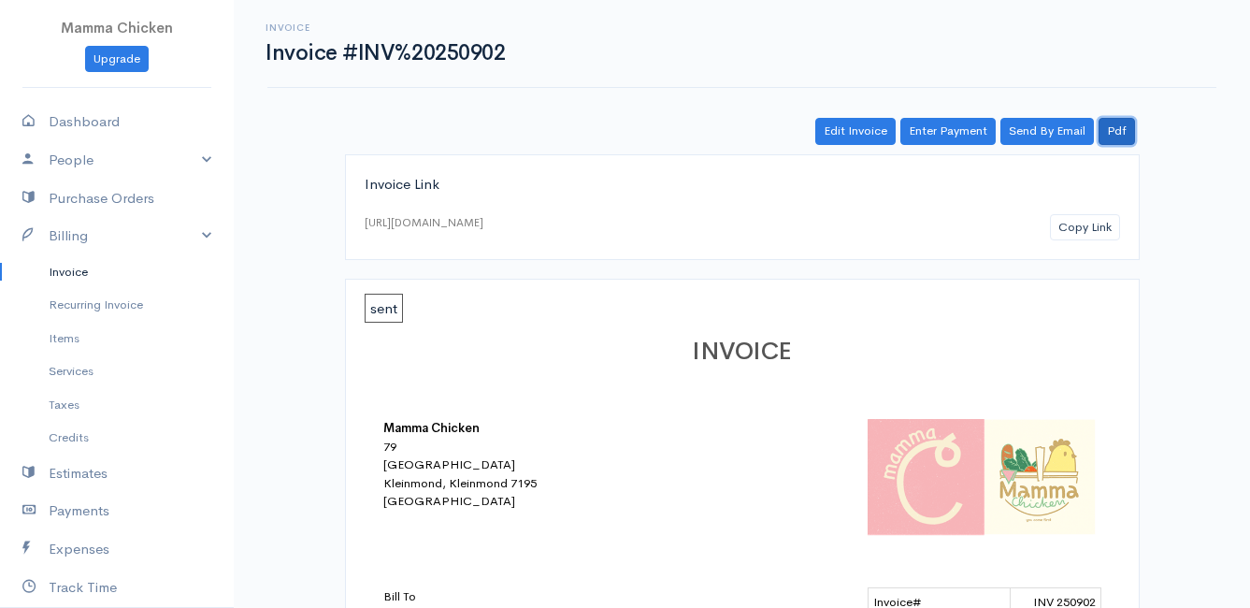
click at [1112, 130] on link "Pdf" at bounding box center [1117, 131] width 36 height 27
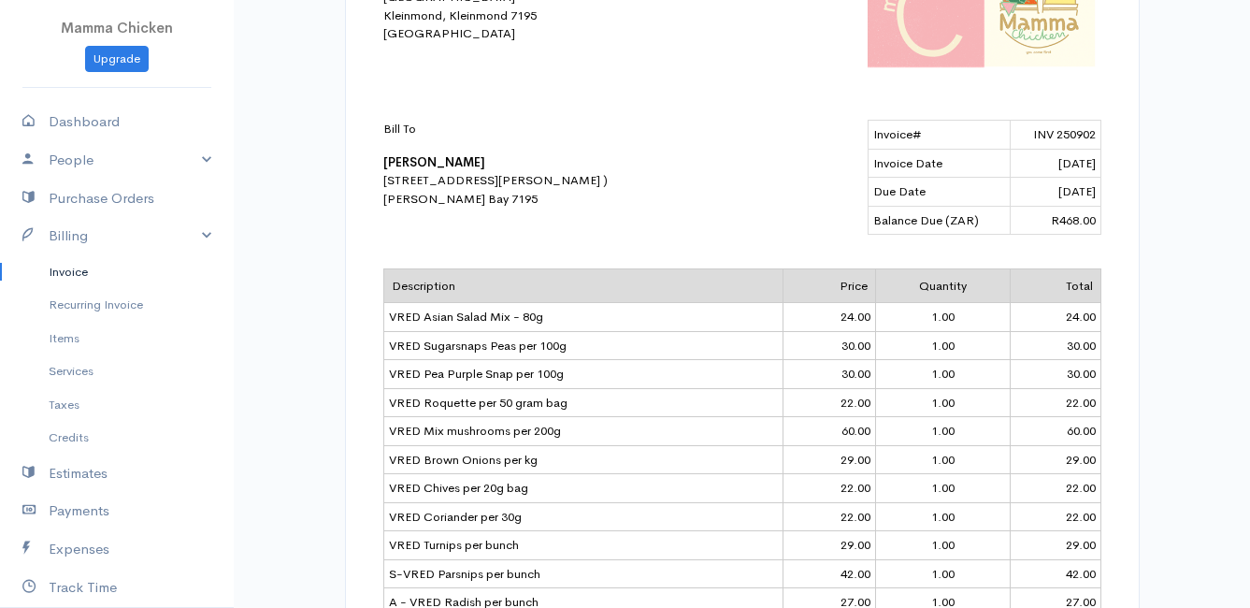
scroll to position [655, 0]
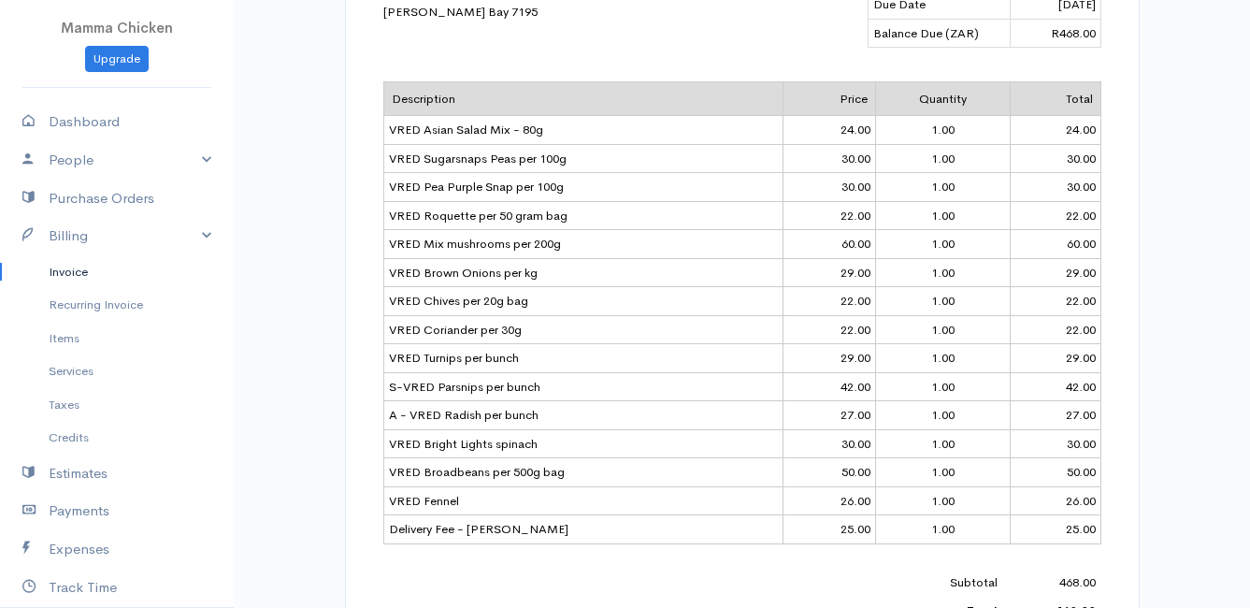
click at [60, 261] on link "Invoice" at bounding box center [117, 272] width 234 height 34
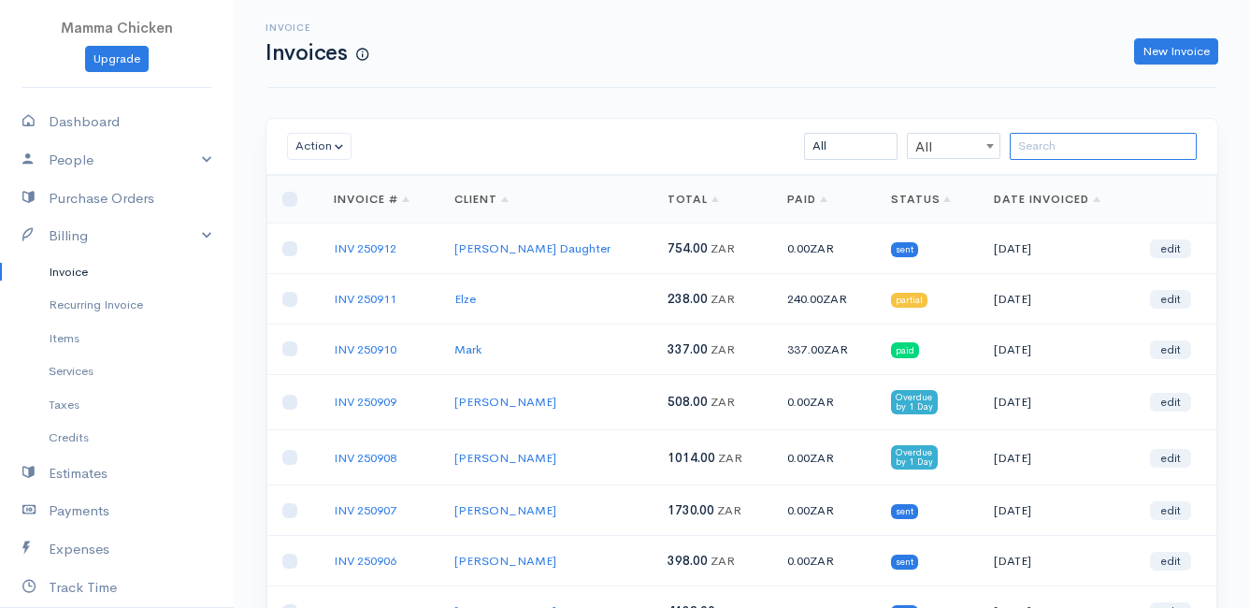
click at [1033, 141] on input "search" at bounding box center [1103, 146] width 187 height 27
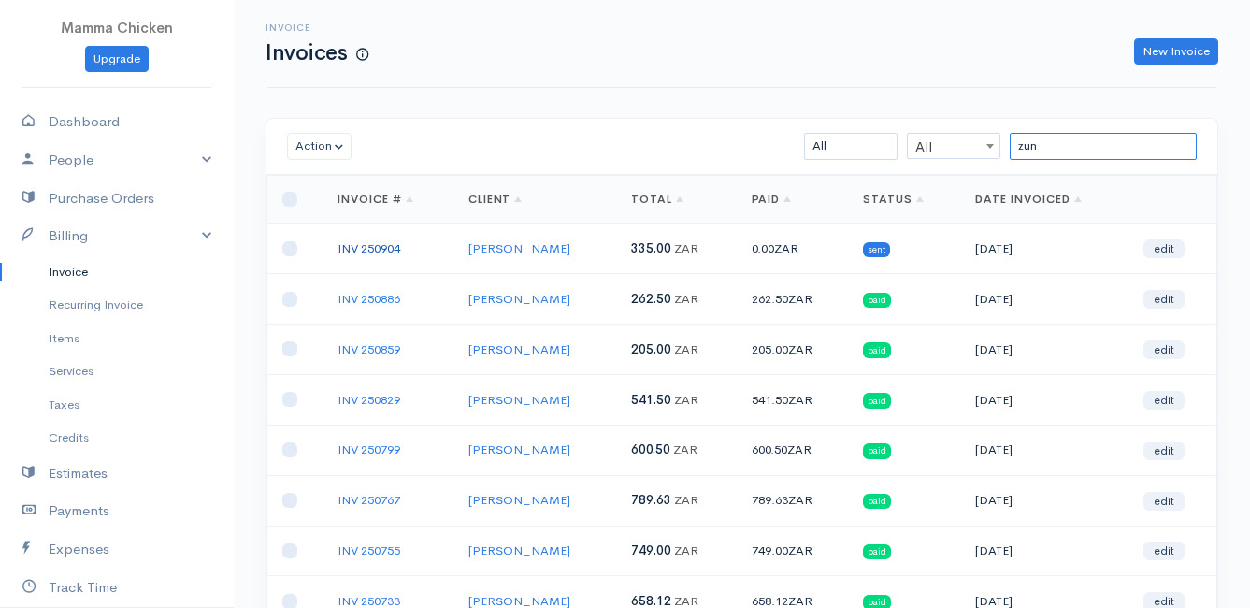
type input "zun"
click at [376, 247] on link "INV 250904" at bounding box center [369, 248] width 63 height 16
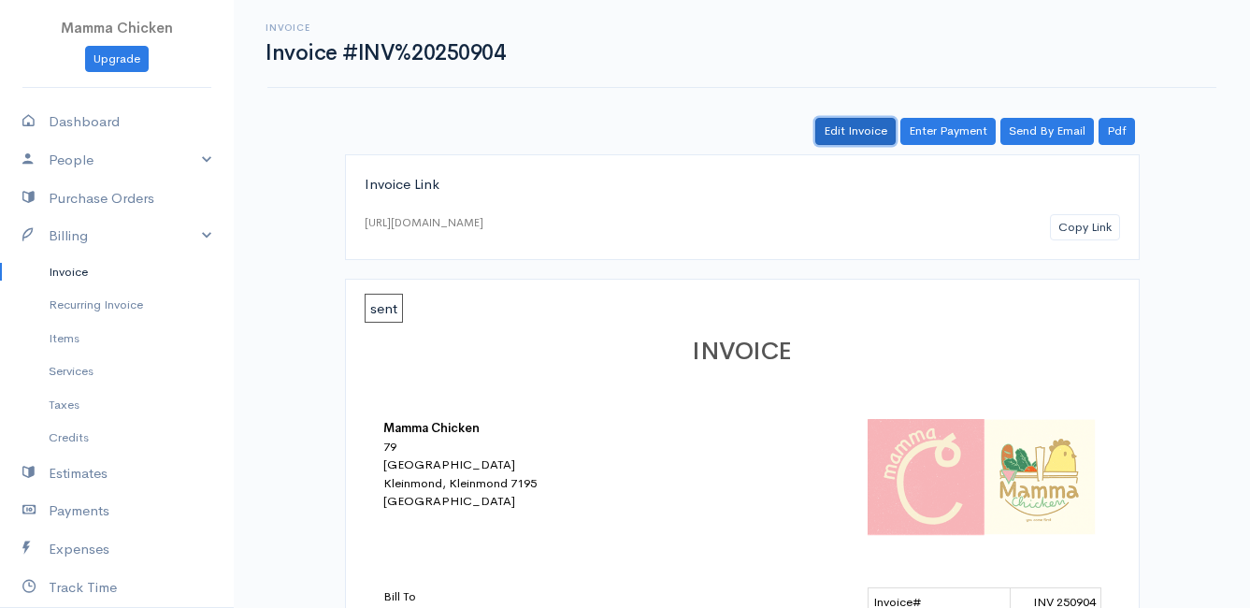
click at [858, 130] on link "Edit Invoice" at bounding box center [856, 131] width 80 height 27
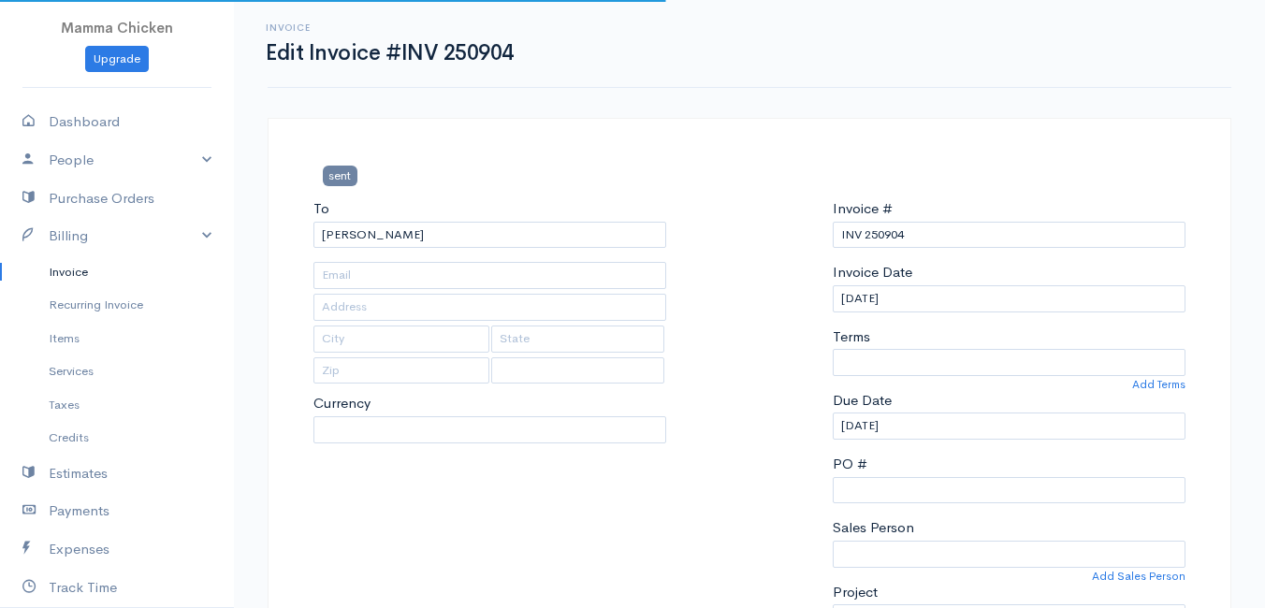
type input "[STREET_ADDRESS]"
type input "[PERSON_NAME] Bay"
type input "7195"
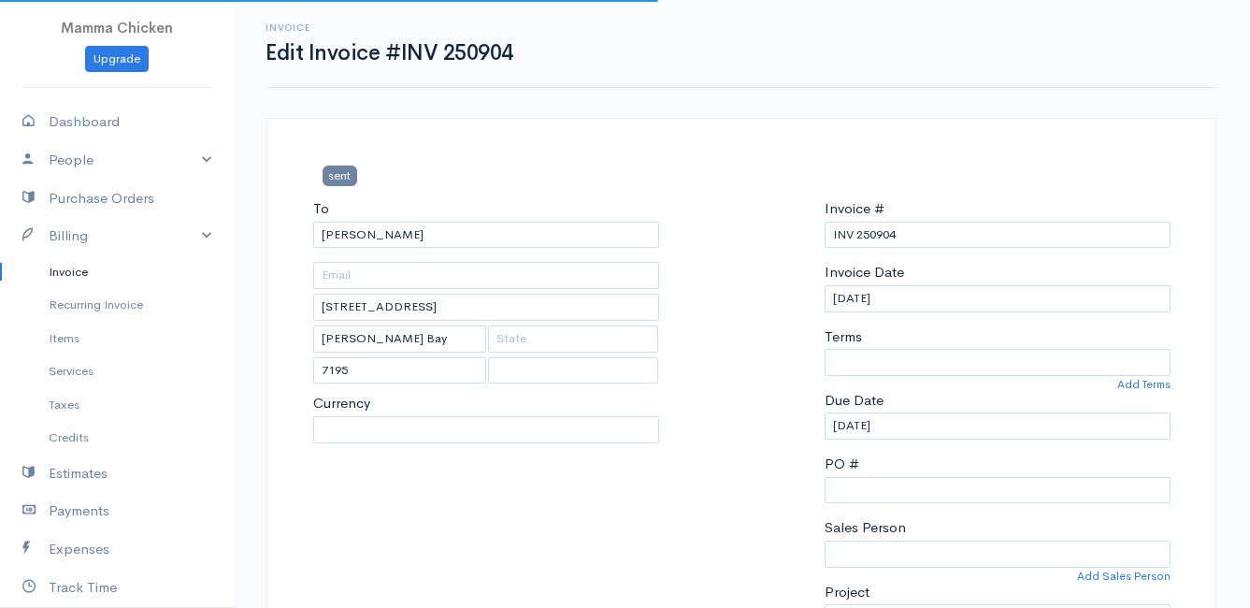
select select
select select "0"
select select "[GEOGRAPHIC_DATA]"
select select "ZAR"
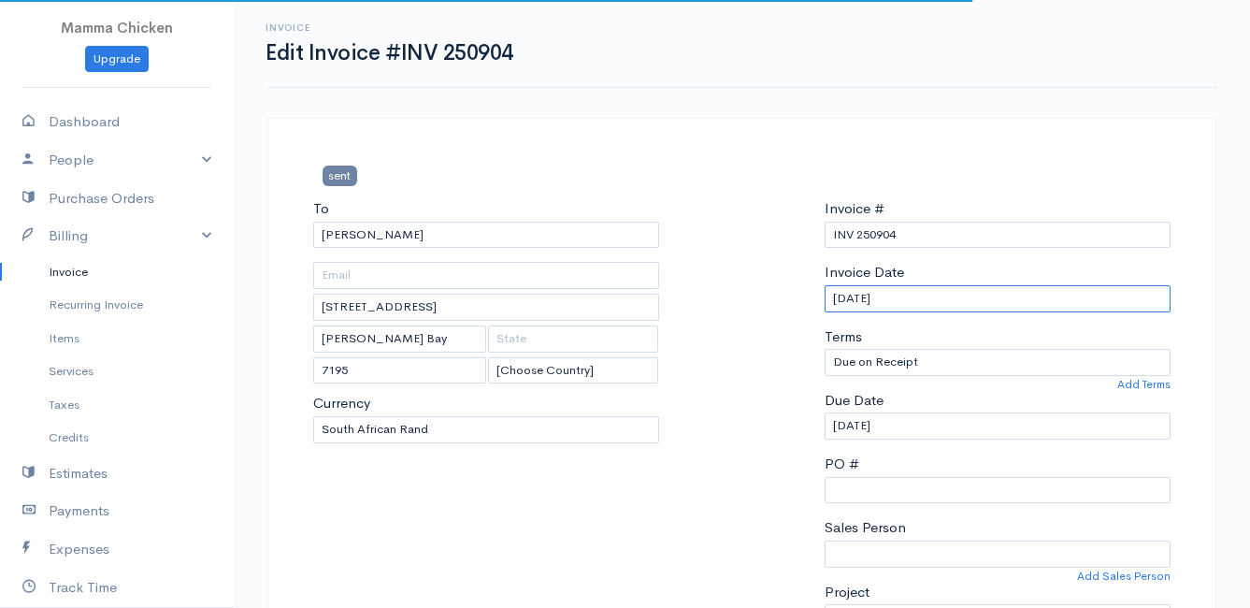
click at [951, 296] on input "[DATE]" at bounding box center [998, 298] width 346 height 27
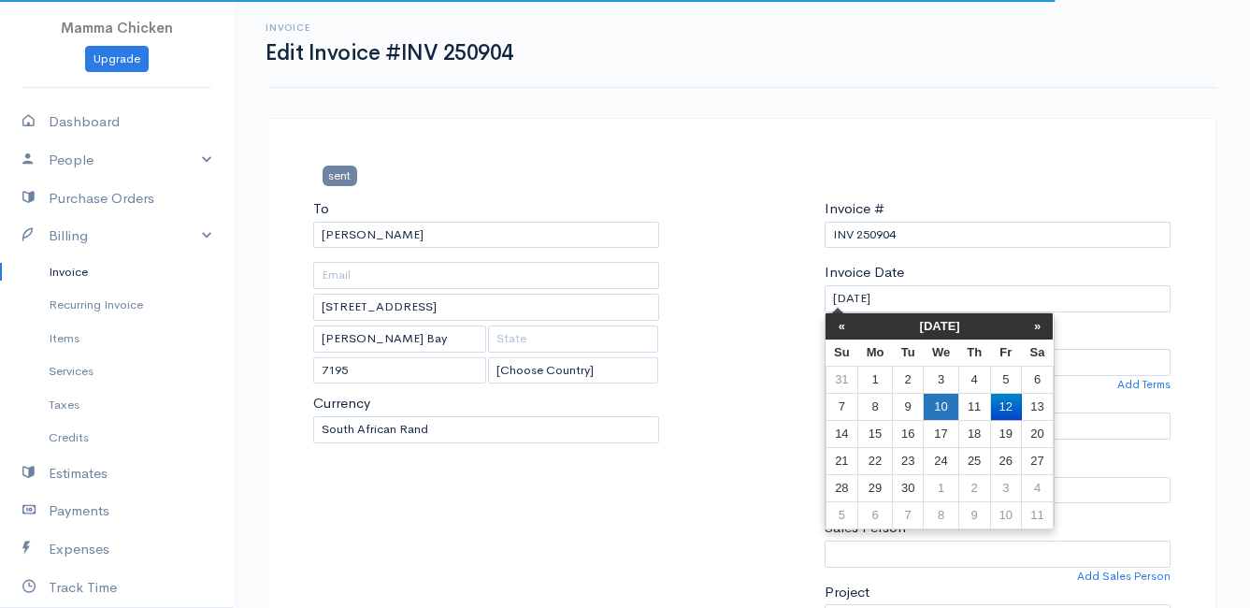
click at [940, 400] on td "10" at bounding box center [941, 406] width 35 height 27
type input "[DATE]"
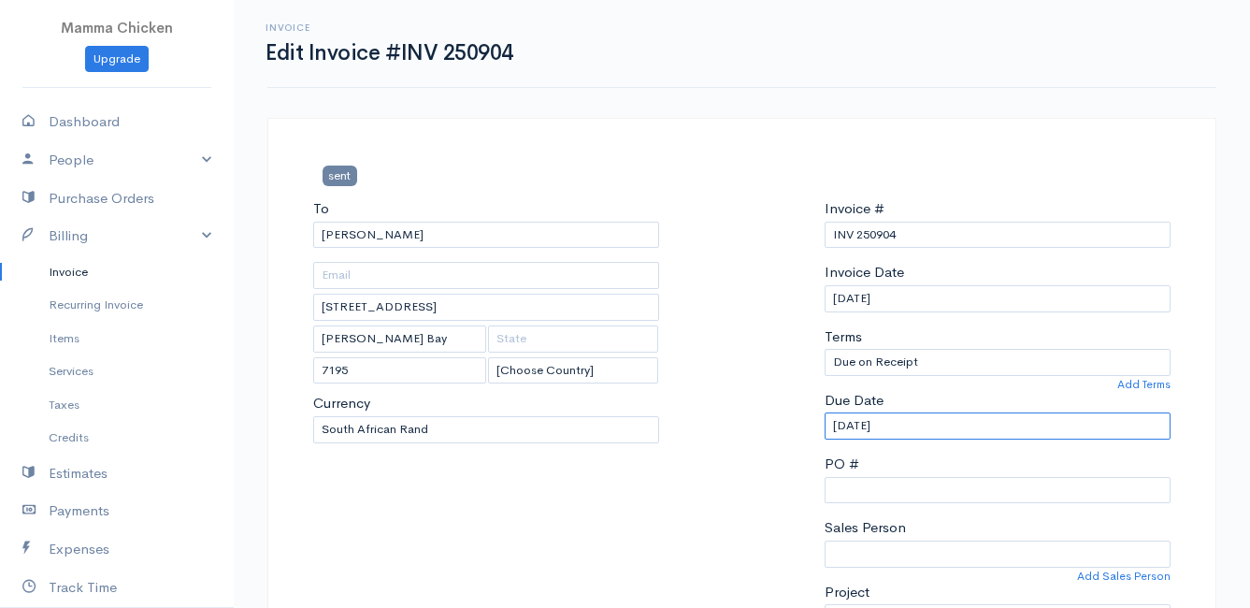
click at [940, 425] on input "[DATE]" at bounding box center [998, 425] width 346 height 27
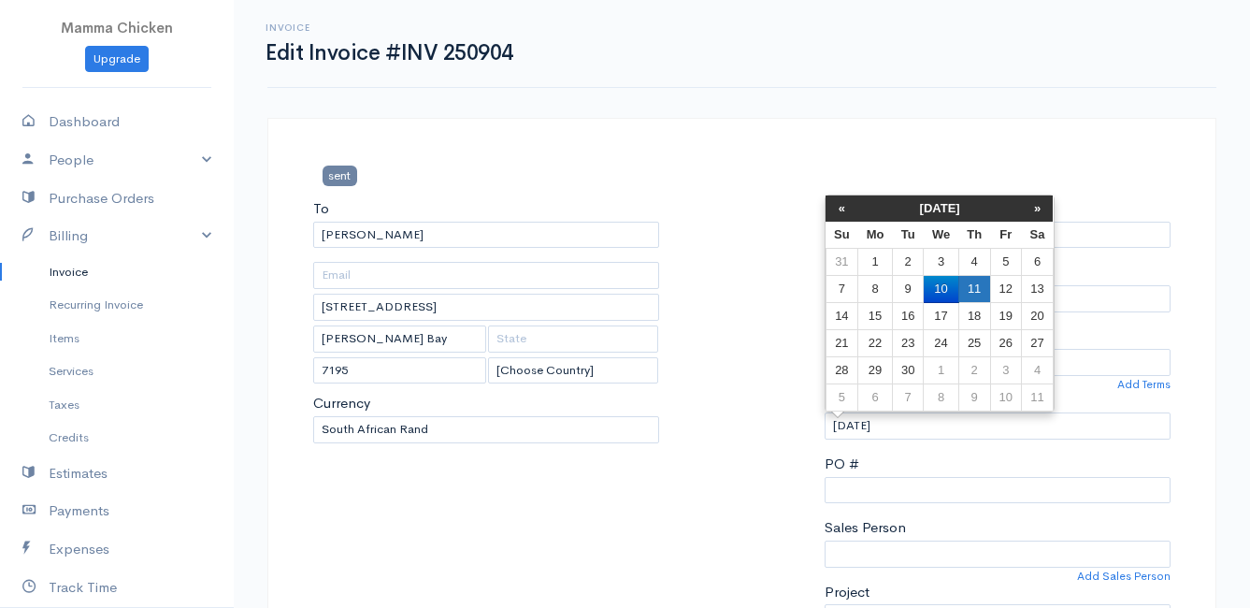
click at [968, 284] on td "11" at bounding box center [975, 289] width 32 height 27
type input "[DATE]"
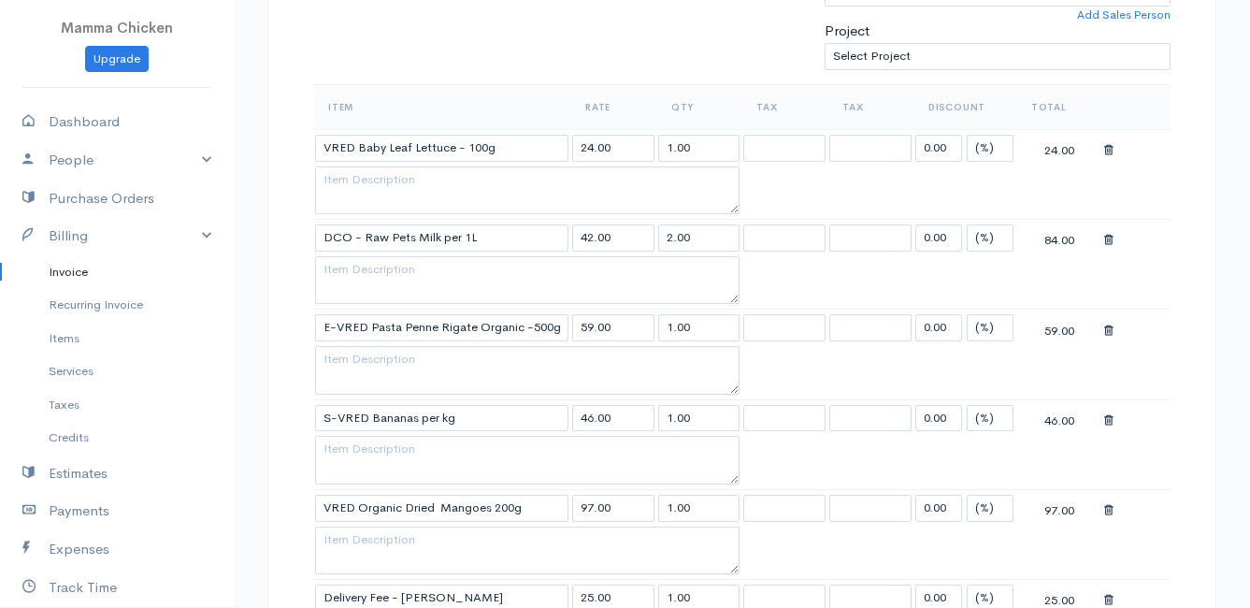
scroll to position [655, 0]
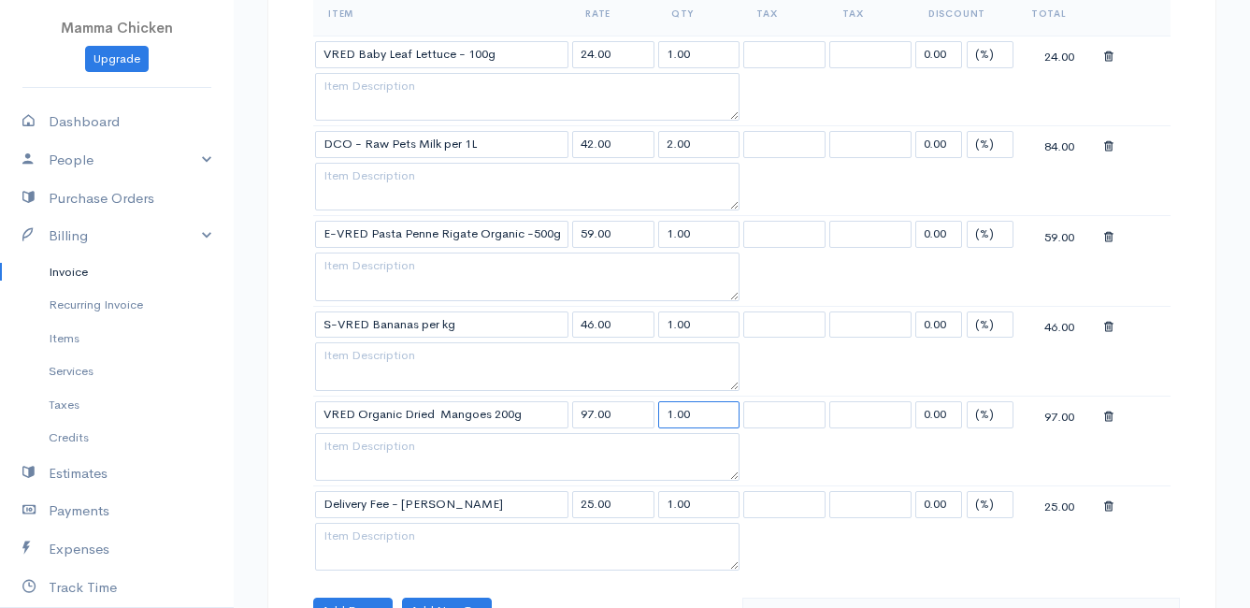
drag, startPoint x: 714, startPoint y: 414, endPoint x: 658, endPoint y: 414, distance: 56.1
click at [658, 414] on input "1.00" at bounding box center [699, 414] width 82 height 27
type input "0.5"
click at [1010, 458] on table "Item Rate Qty Tax Tax Discount Total VRED Baby Leaf Lettuce - 100g 24.00 1.00 0…" at bounding box center [742, 283] width 858 height 585
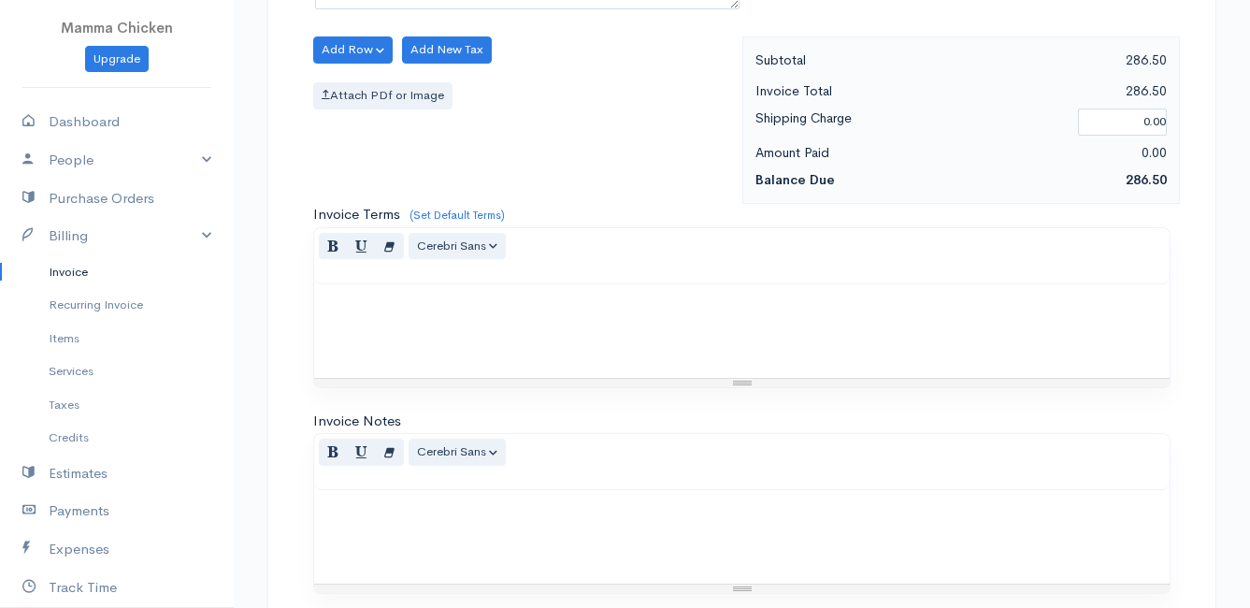
scroll to position [1459, 0]
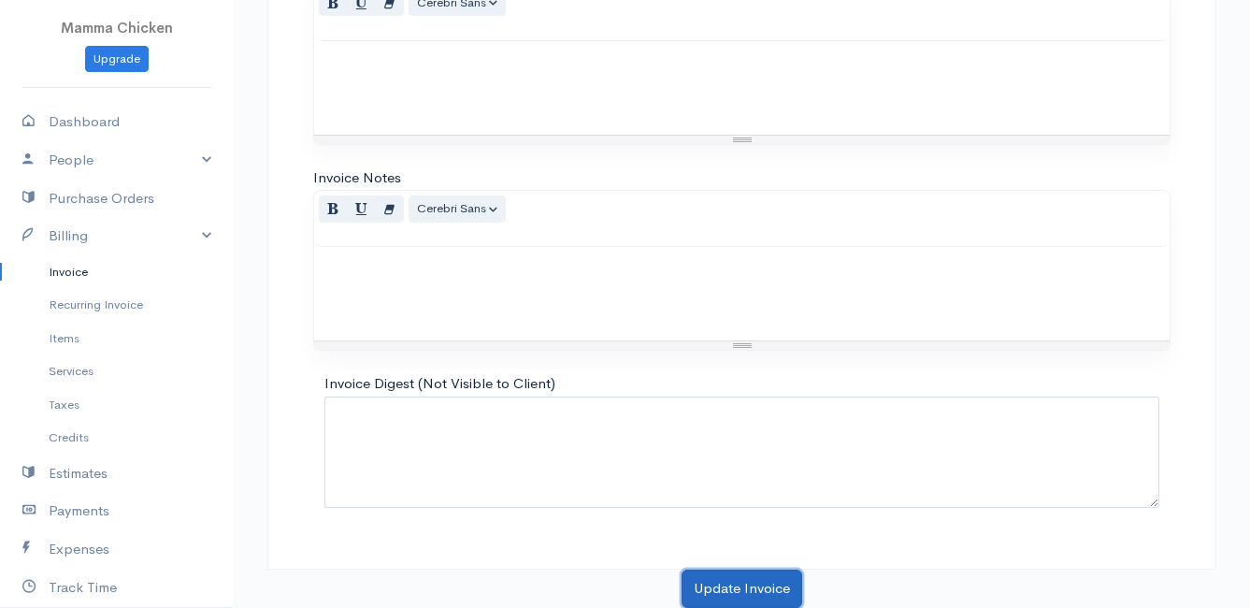
click at [722, 585] on button "Update Invoice" at bounding box center [742, 589] width 121 height 38
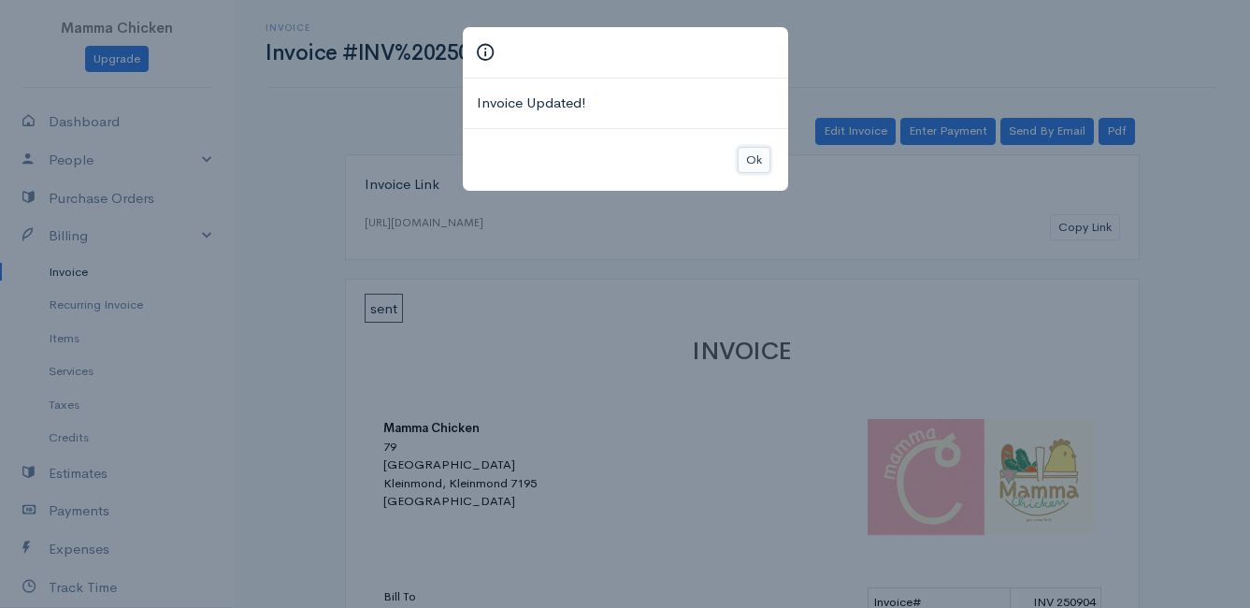
click at [755, 154] on button "Ok" at bounding box center [754, 160] width 33 height 27
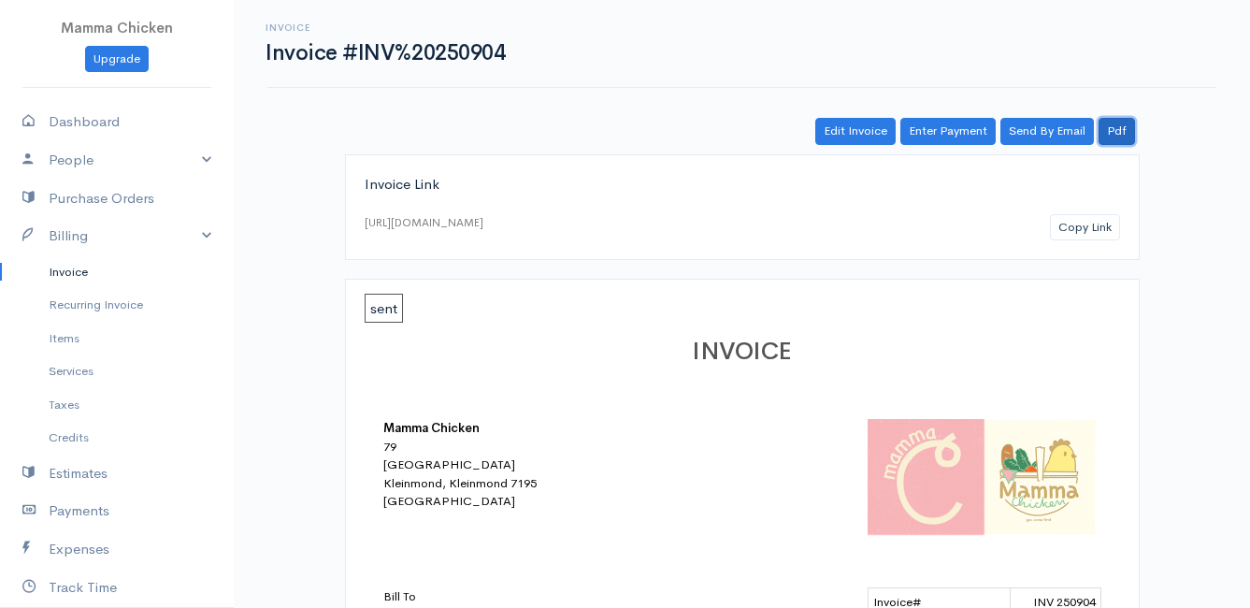
click at [1124, 131] on link "Pdf" at bounding box center [1117, 131] width 36 height 27
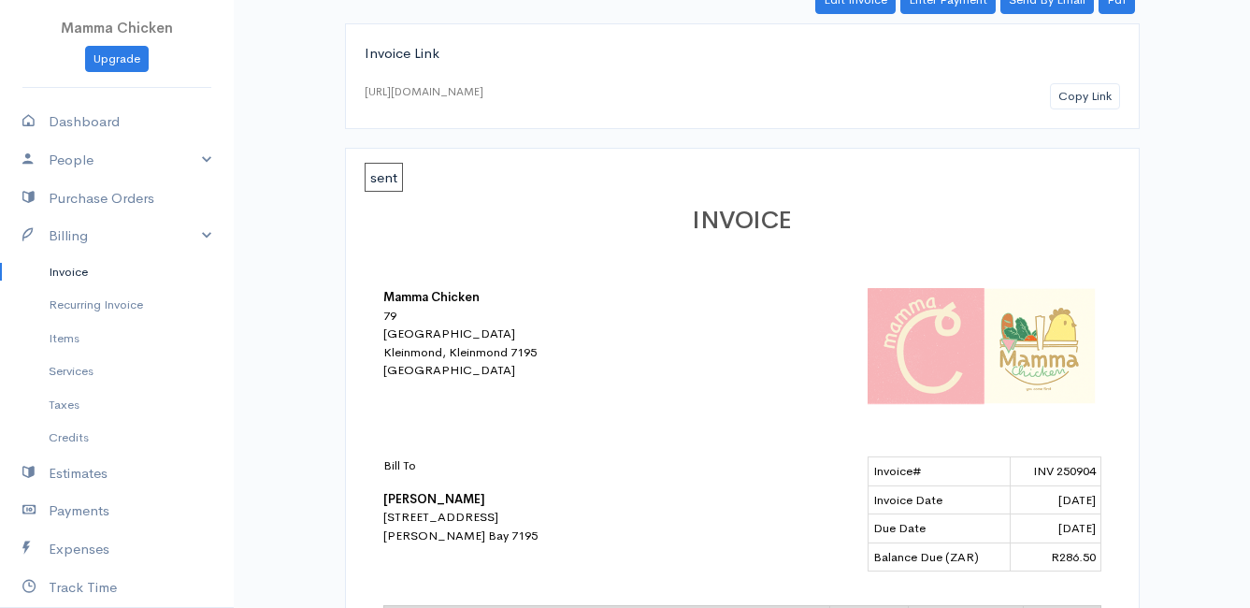
scroll to position [37, 0]
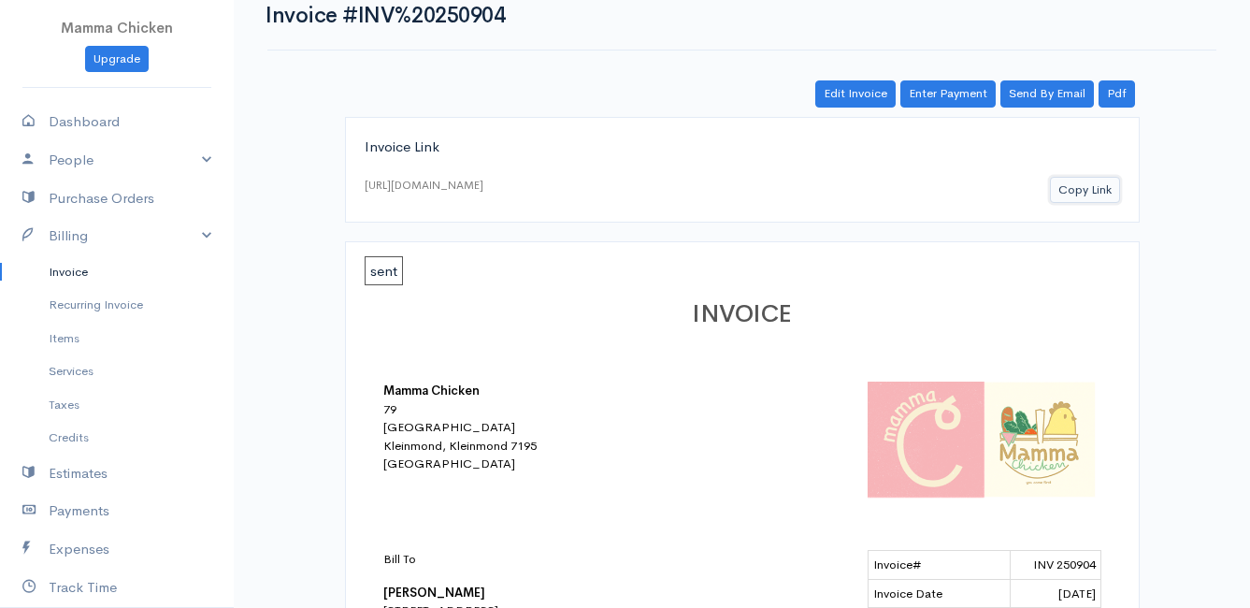
click at [1086, 192] on button "Copy Link" at bounding box center [1085, 190] width 70 height 27
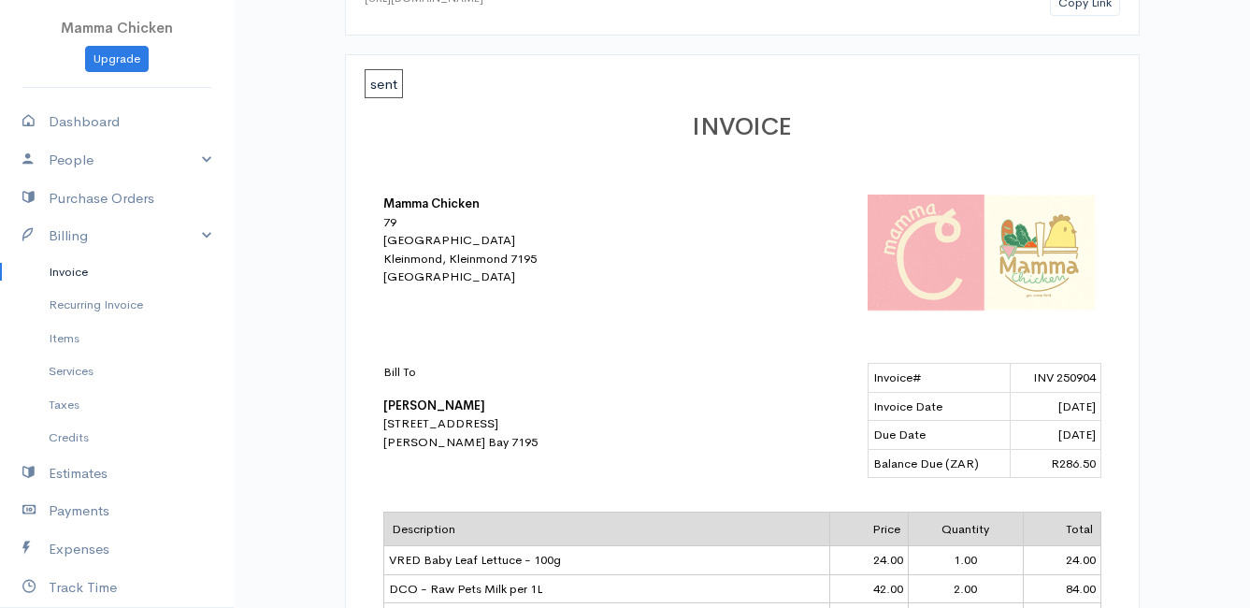
scroll to position [131, 0]
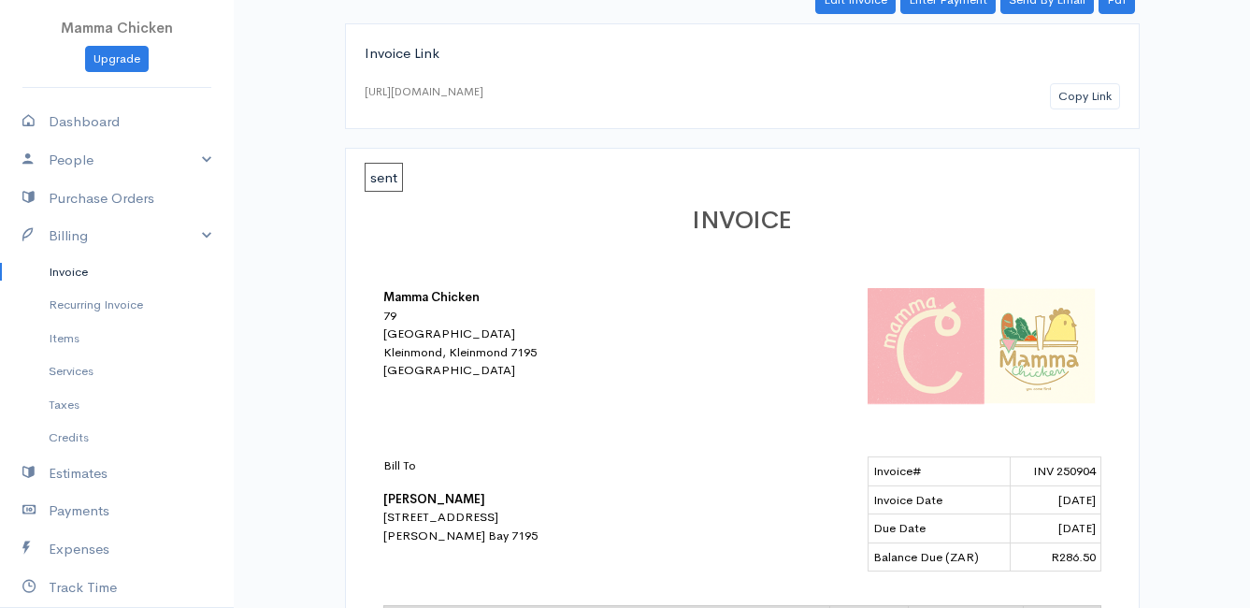
click at [73, 274] on link "Invoice" at bounding box center [117, 272] width 234 height 34
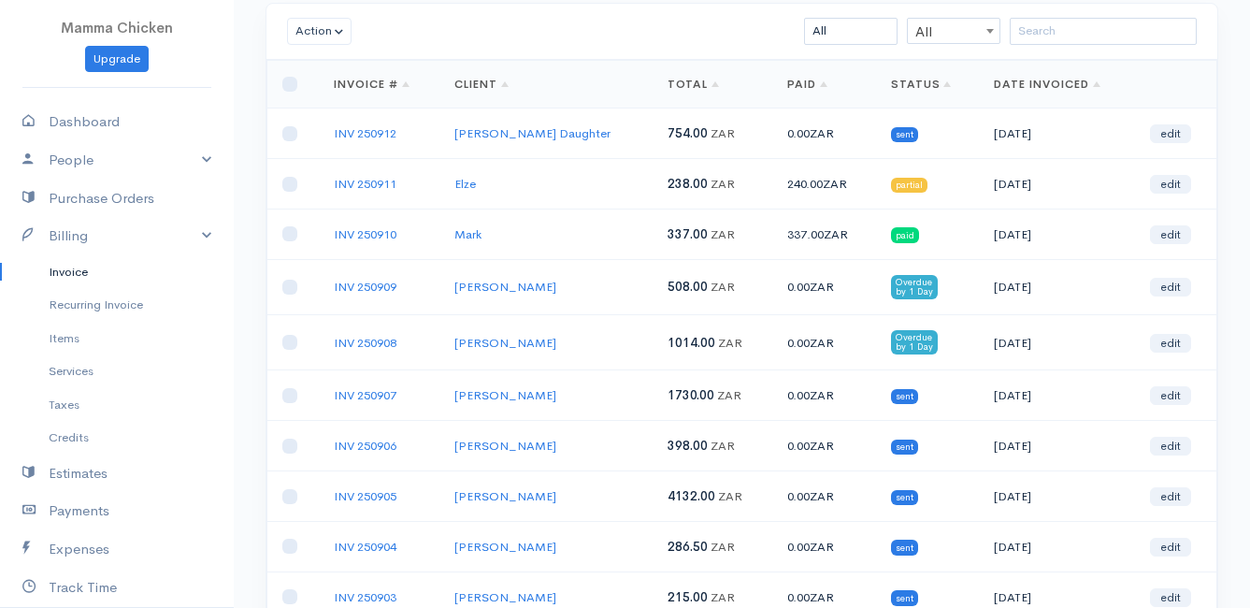
scroll to position [209, 0]
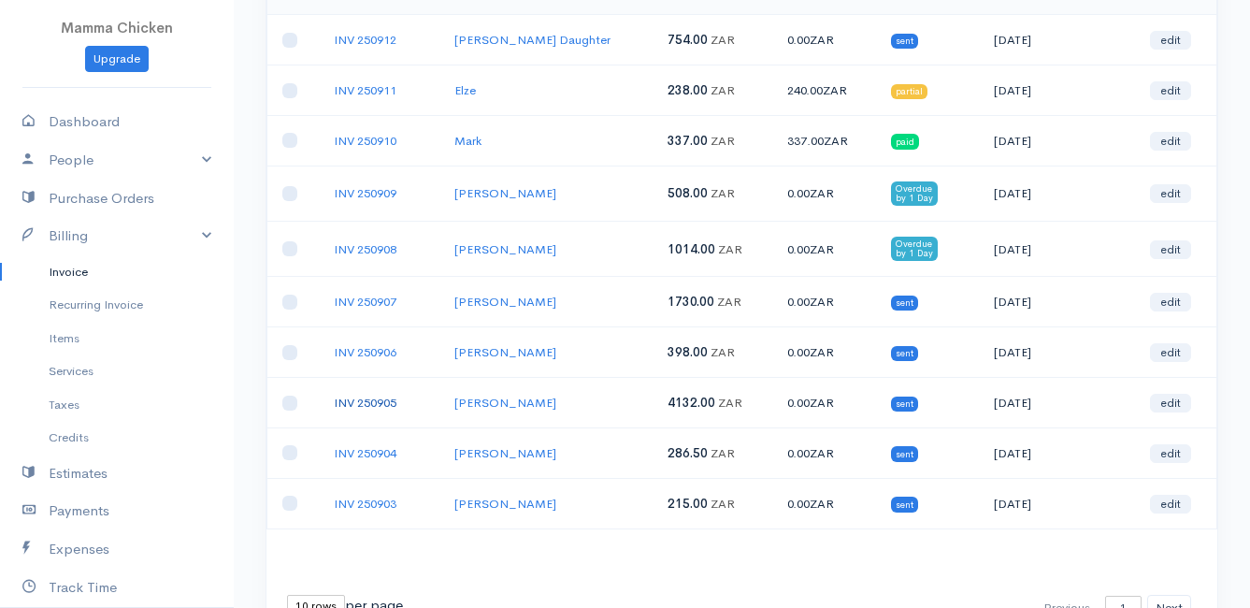
click at [378, 403] on link "INV 250905" at bounding box center [365, 403] width 63 height 16
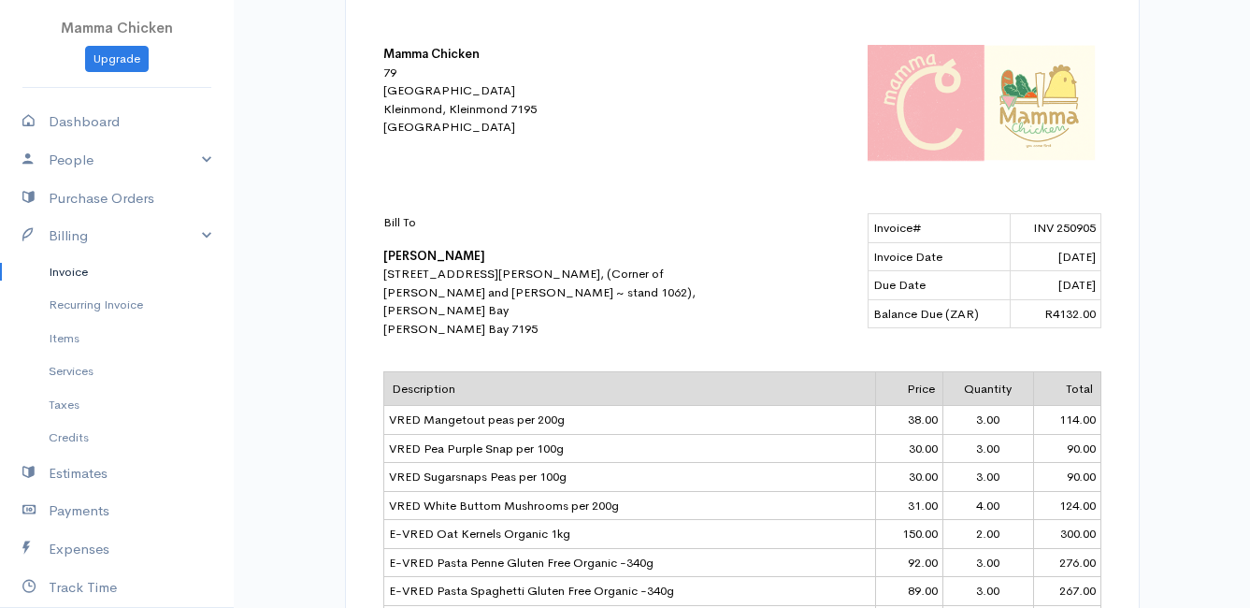
scroll to position [281, 0]
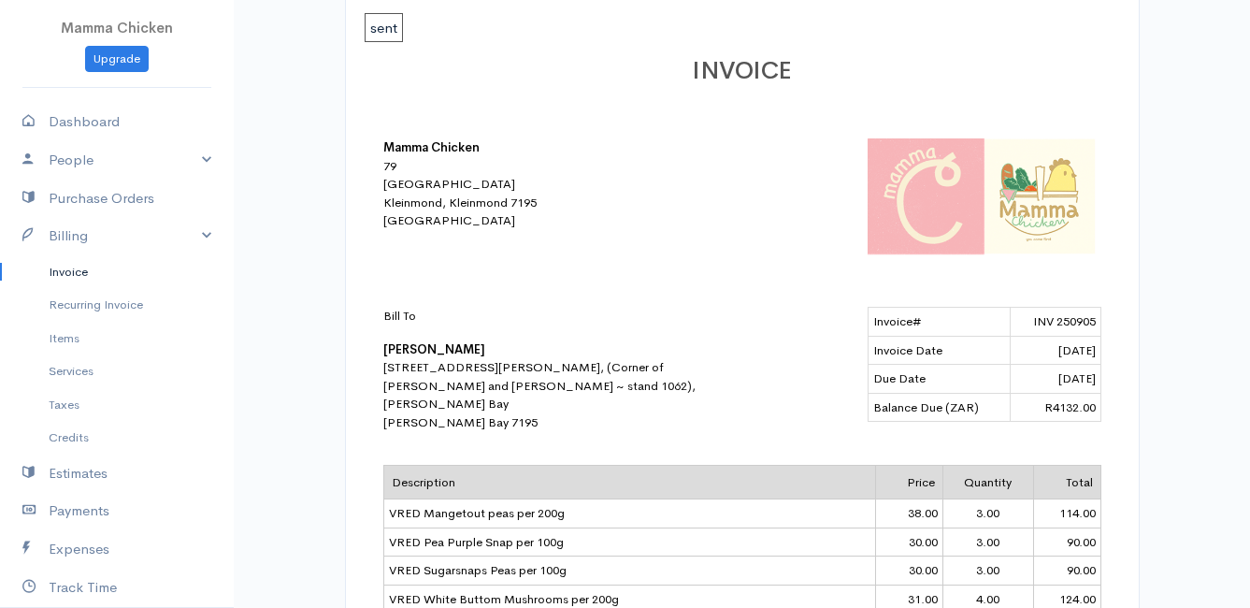
click at [81, 268] on link "Invoice" at bounding box center [117, 272] width 234 height 34
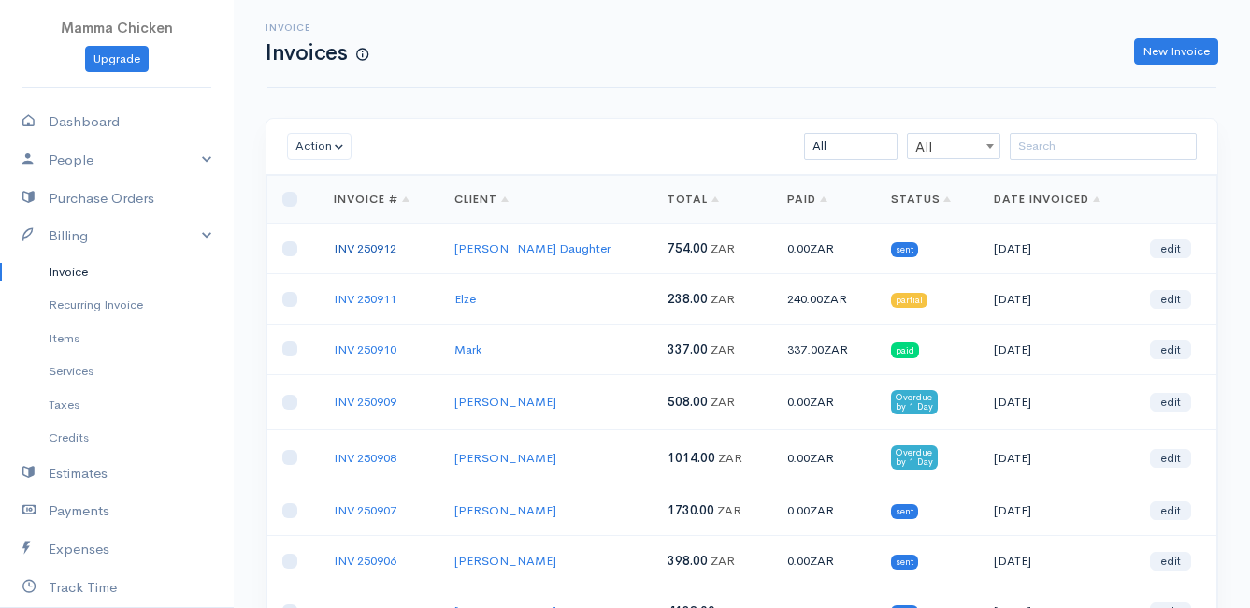
click at [383, 248] on link "INV 250912" at bounding box center [365, 248] width 63 height 16
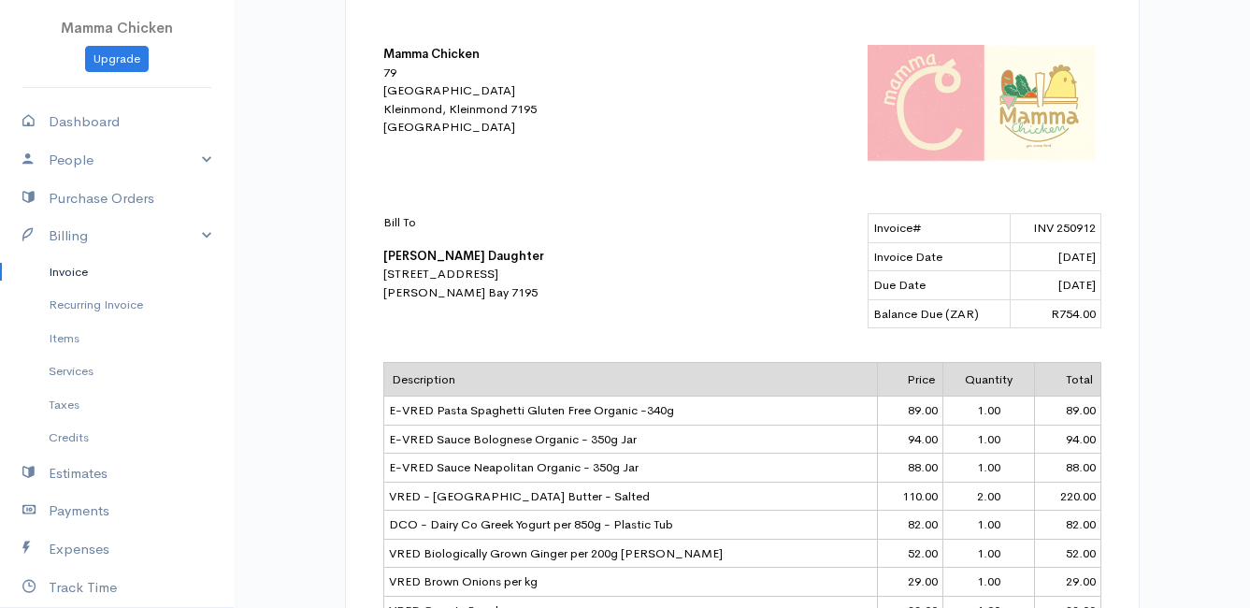
scroll to position [561, 0]
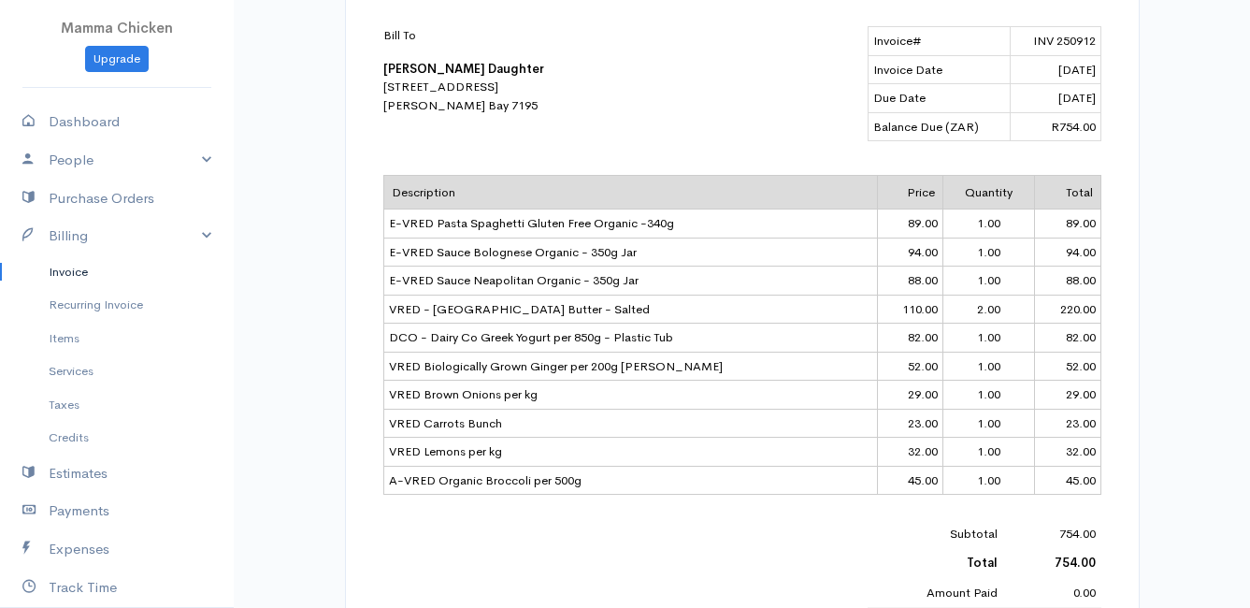
click at [87, 258] on link "Invoice" at bounding box center [117, 272] width 234 height 34
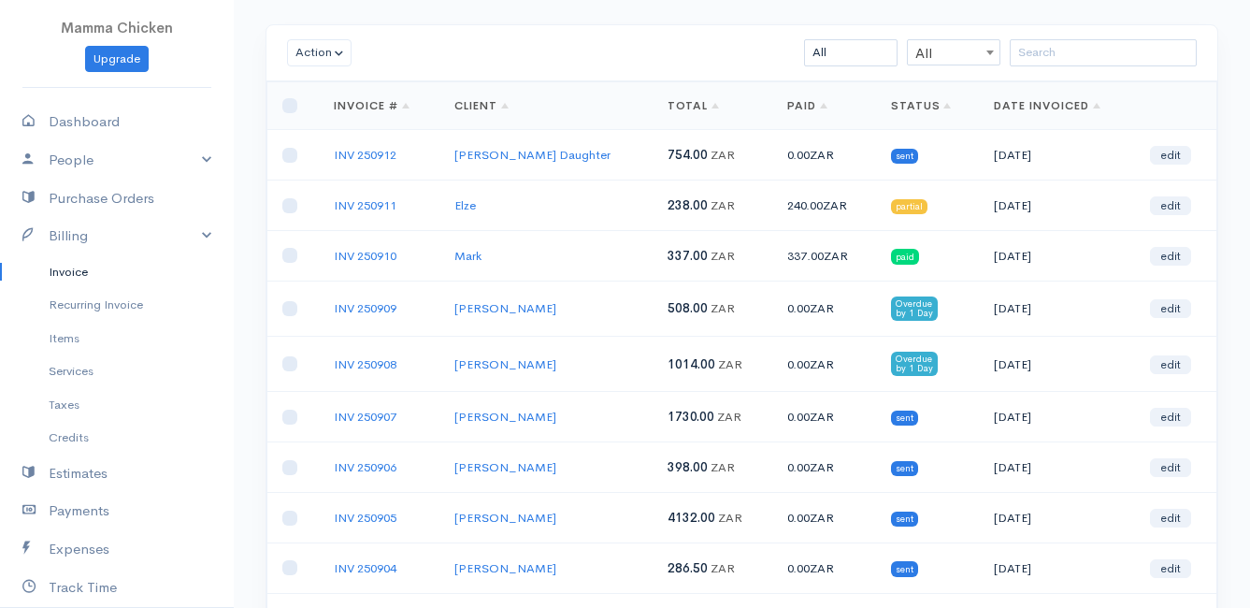
scroll to position [187, 0]
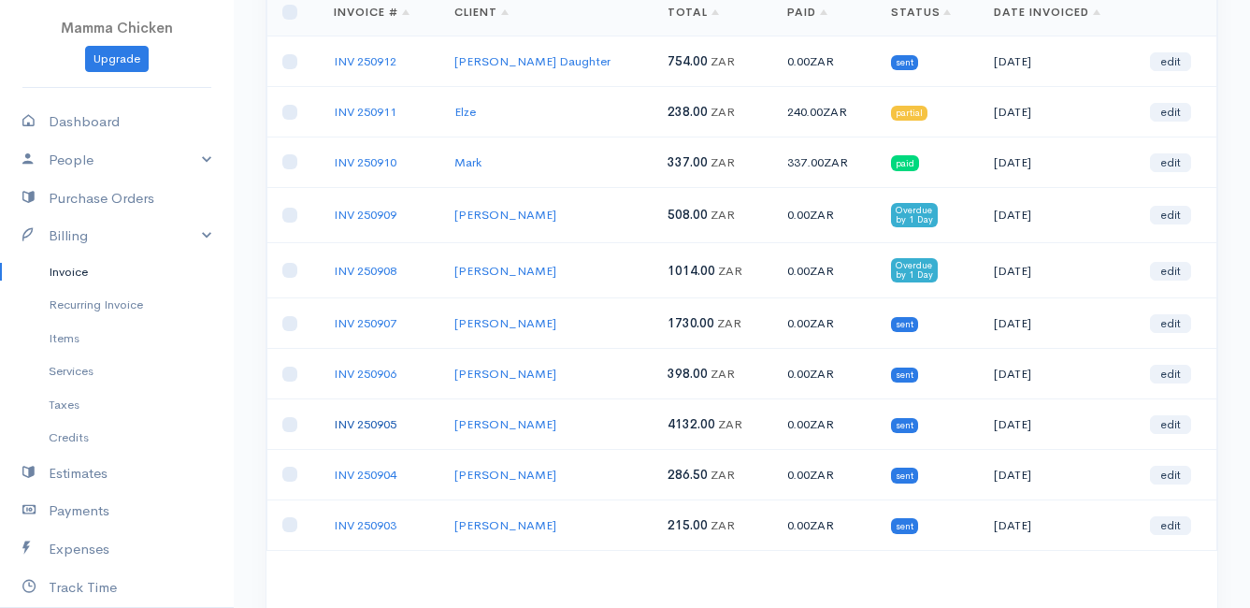
click at [362, 422] on link "INV 250905" at bounding box center [365, 424] width 63 height 16
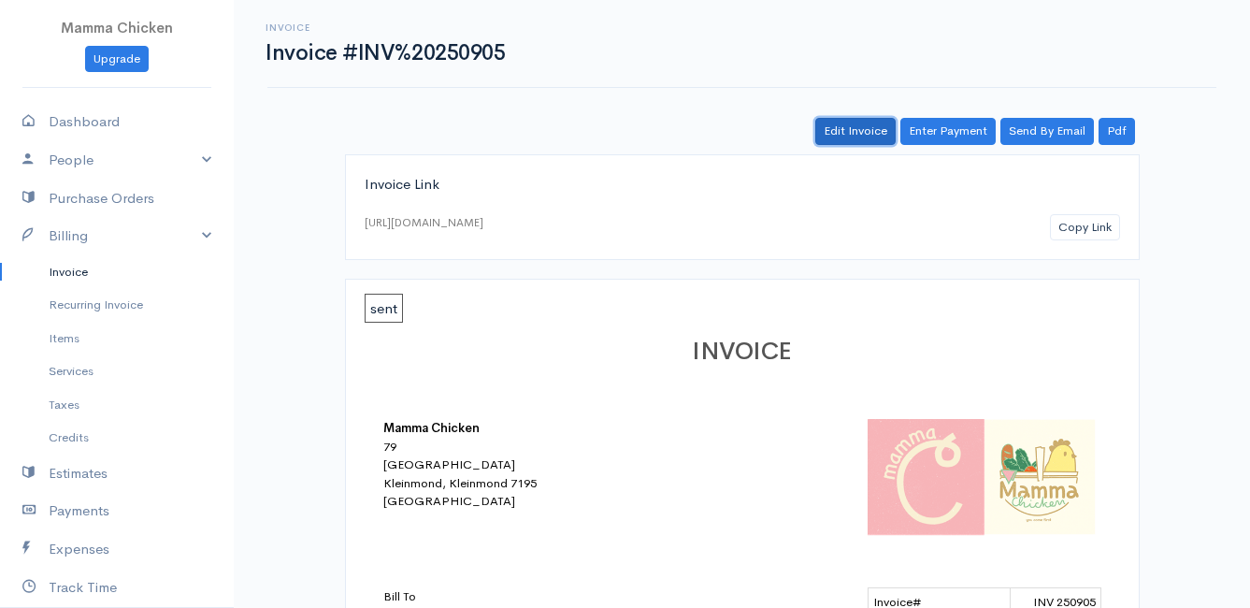
click at [853, 136] on link "Edit Invoice" at bounding box center [856, 131] width 80 height 27
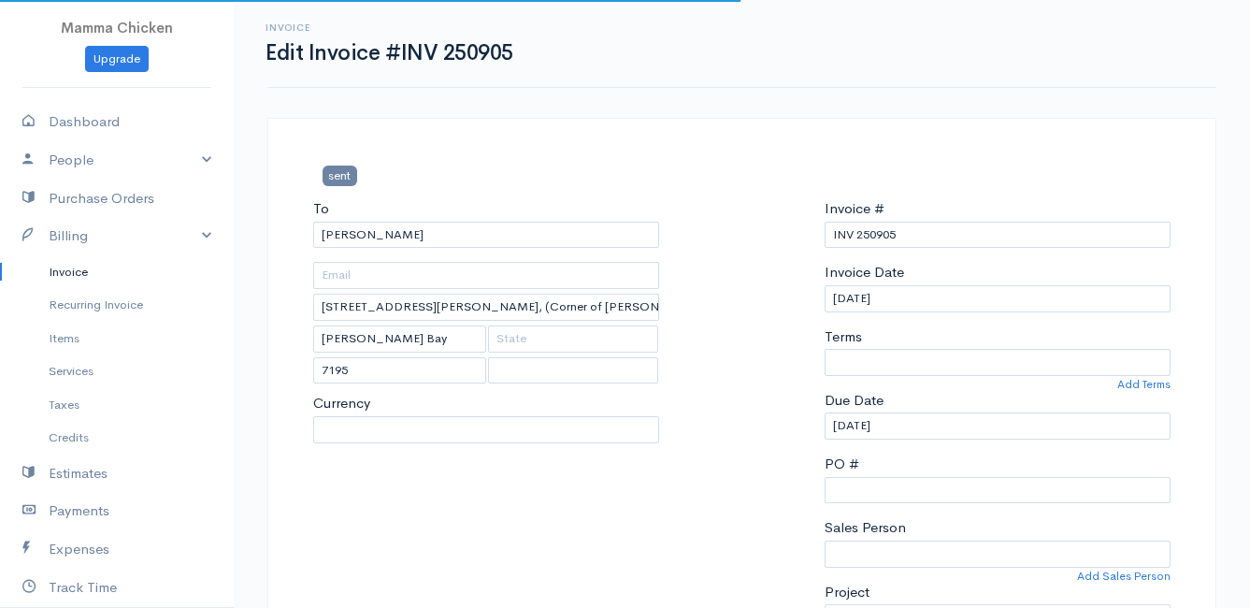
select select "0"
select select
select select "[GEOGRAPHIC_DATA]"
select select "ZAR"
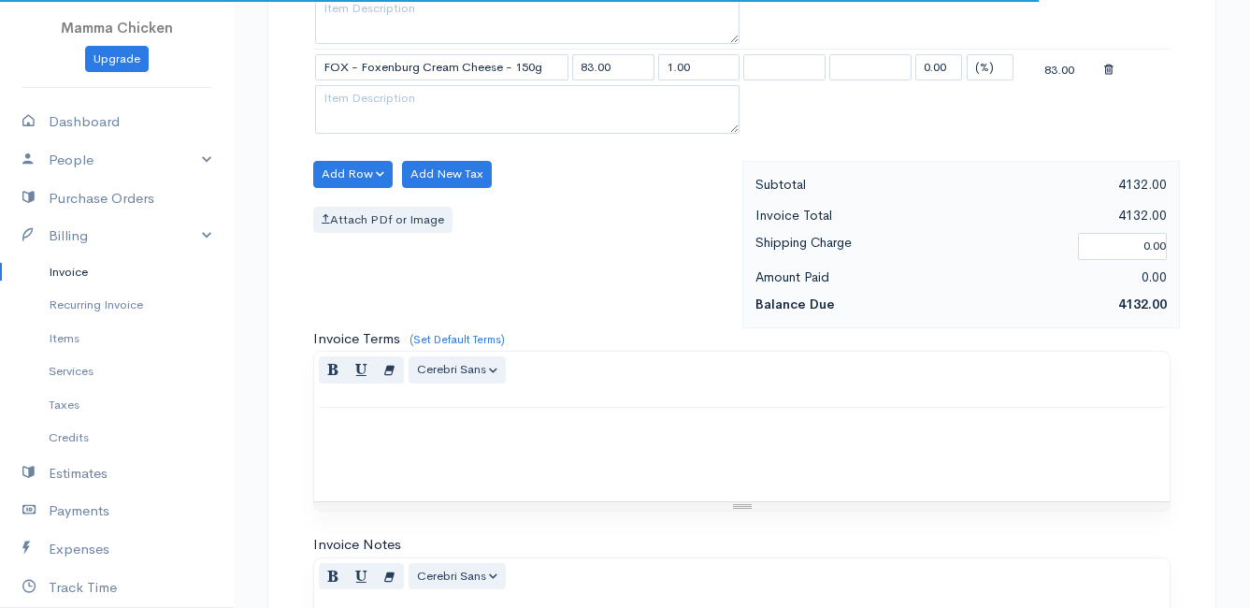
scroll to position [2525, 0]
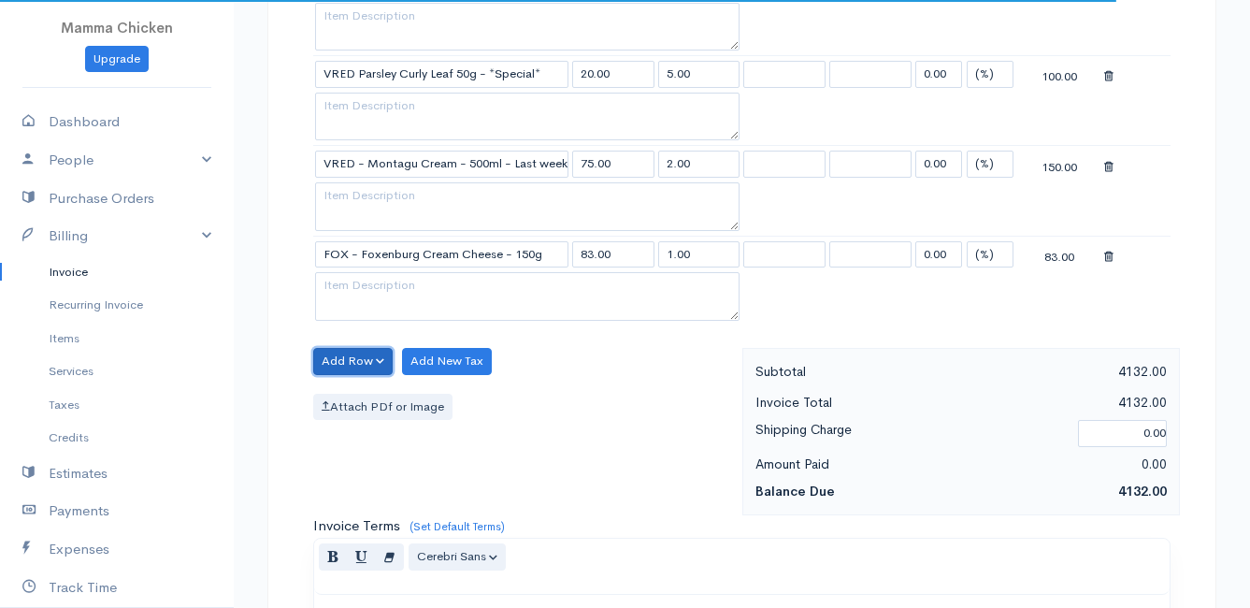
click at [355, 358] on button "Add Row" at bounding box center [353, 361] width 80 height 27
click at [354, 398] on link "Add Item Row" at bounding box center [388, 399] width 148 height 33
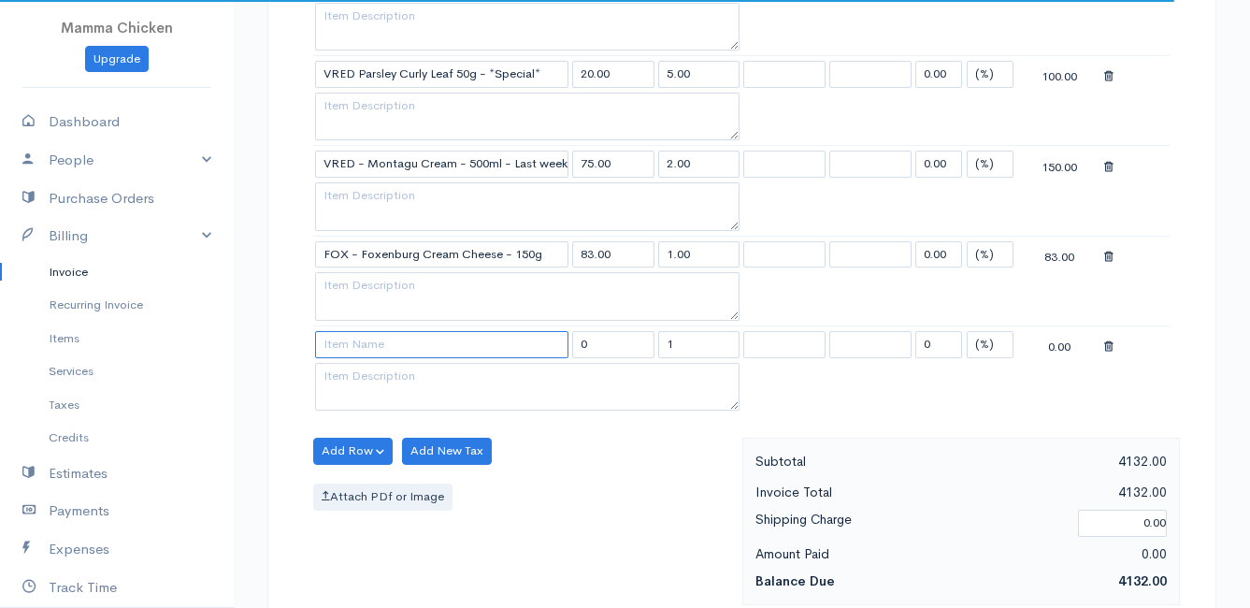
click at [357, 350] on input at bounding box center [441, 344] width 253 height 27
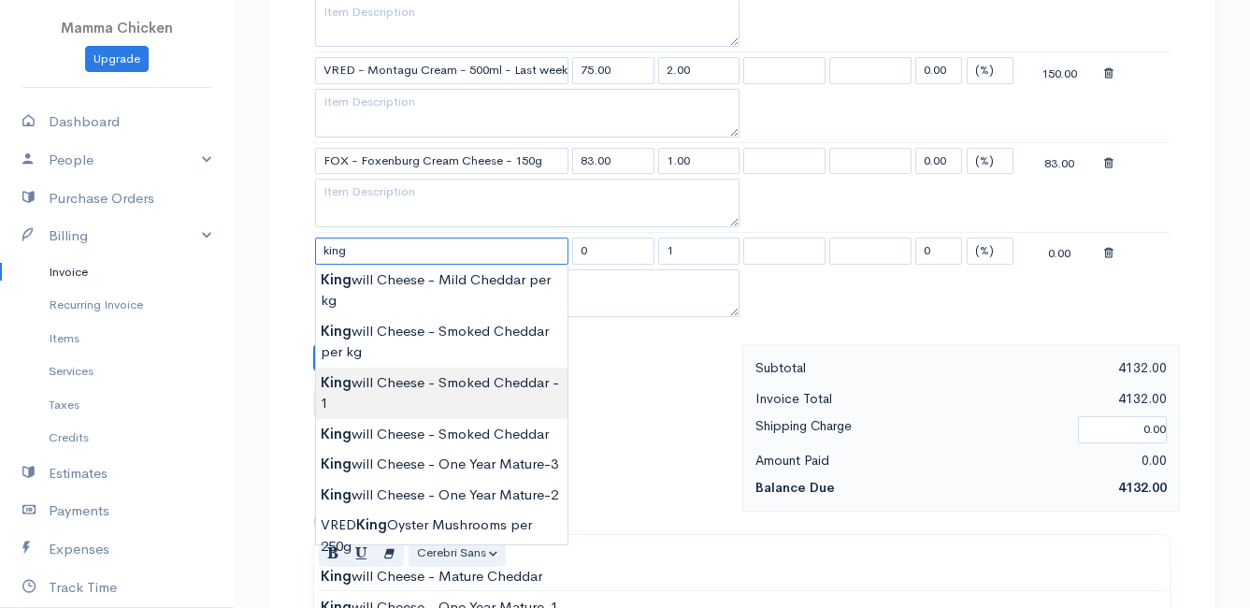
scroll to position [2712, 0]
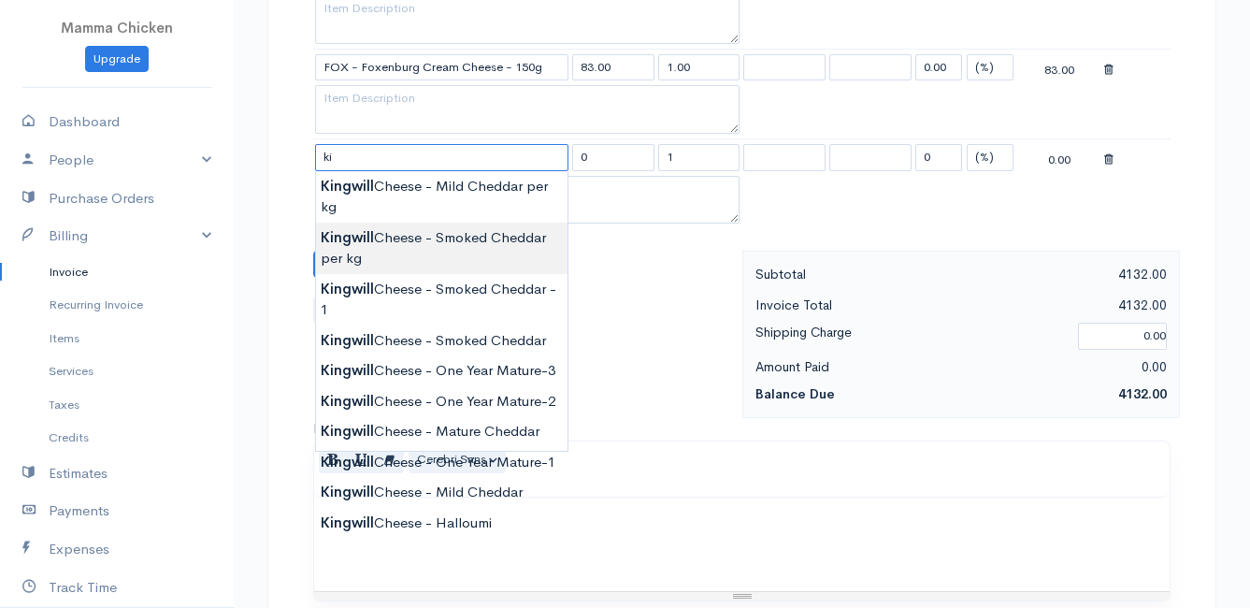
type input "k"
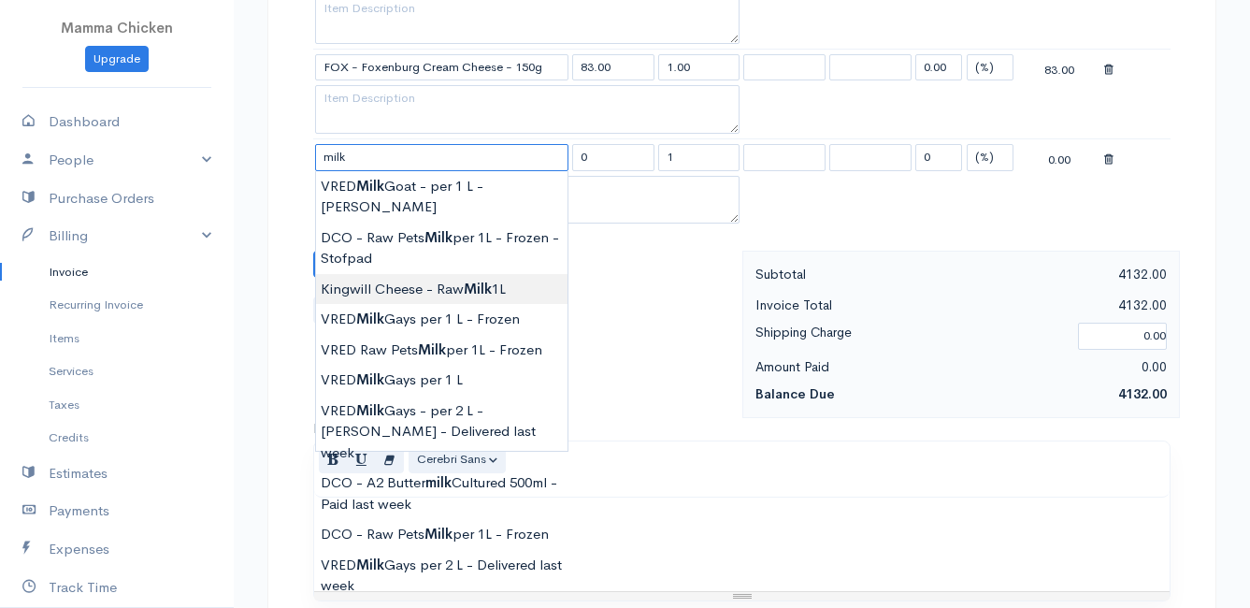
type input "Kingwill Cheese - Raw Milk 1L"
type input "15.00"
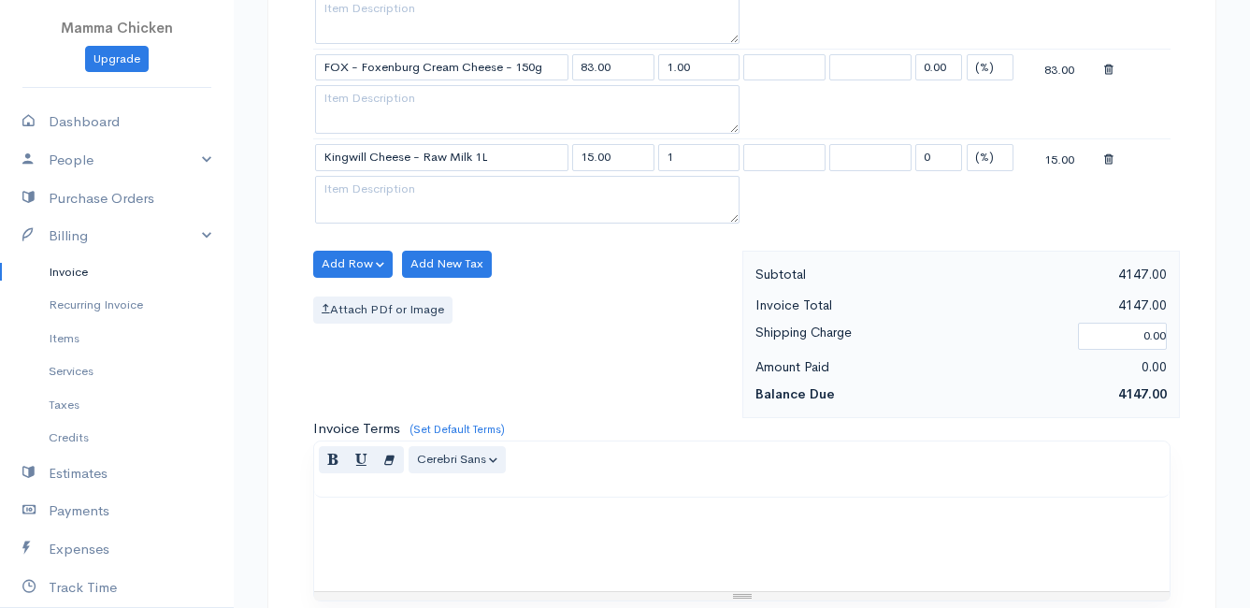
click at [351, 191] on textarea at bounding box center [527, 200] width 425 height 49
type textarea "8 x 2L"
click at [696, 160] on input "1" at bounding box center [699, 157] width 82 height 27
type input "16"
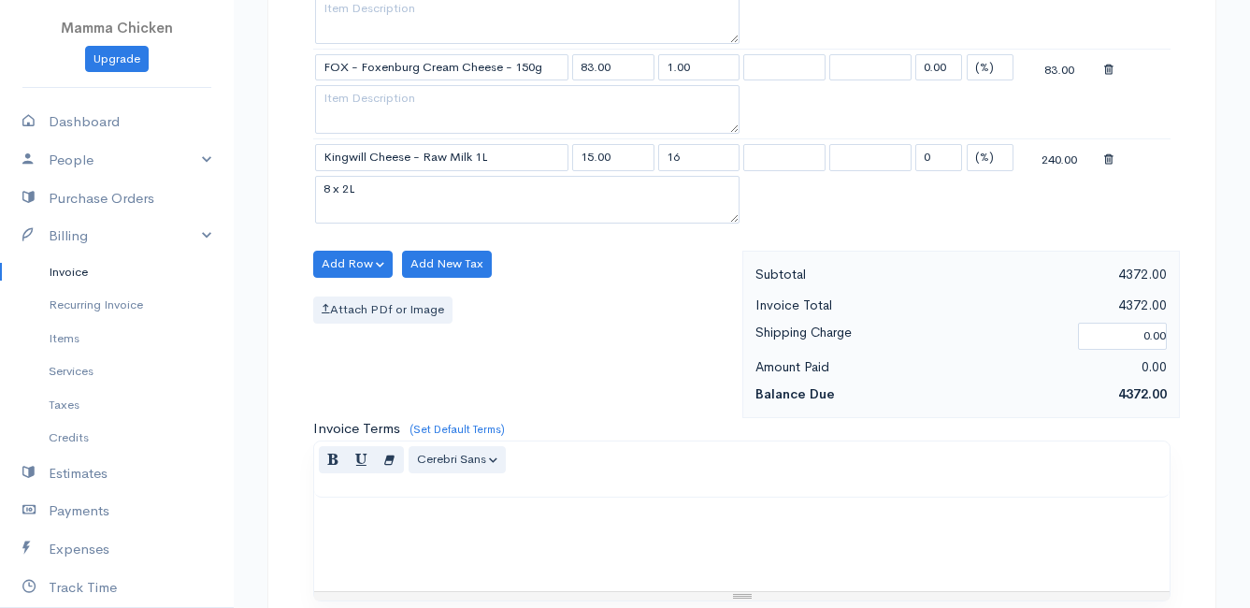
click at [686, 284] on div "Add Row Add Item Row Add Time Row Add New Tax Attach PDf or Image" at bounding box center [523, 334] width 439 height 167
click at [354, 266] on button "Add Row" at bounding box center [353, 264] width 80 height 27
click at [354, 299] on link "Add Item Row" at bounding box center [388, 302] width 148 height 33
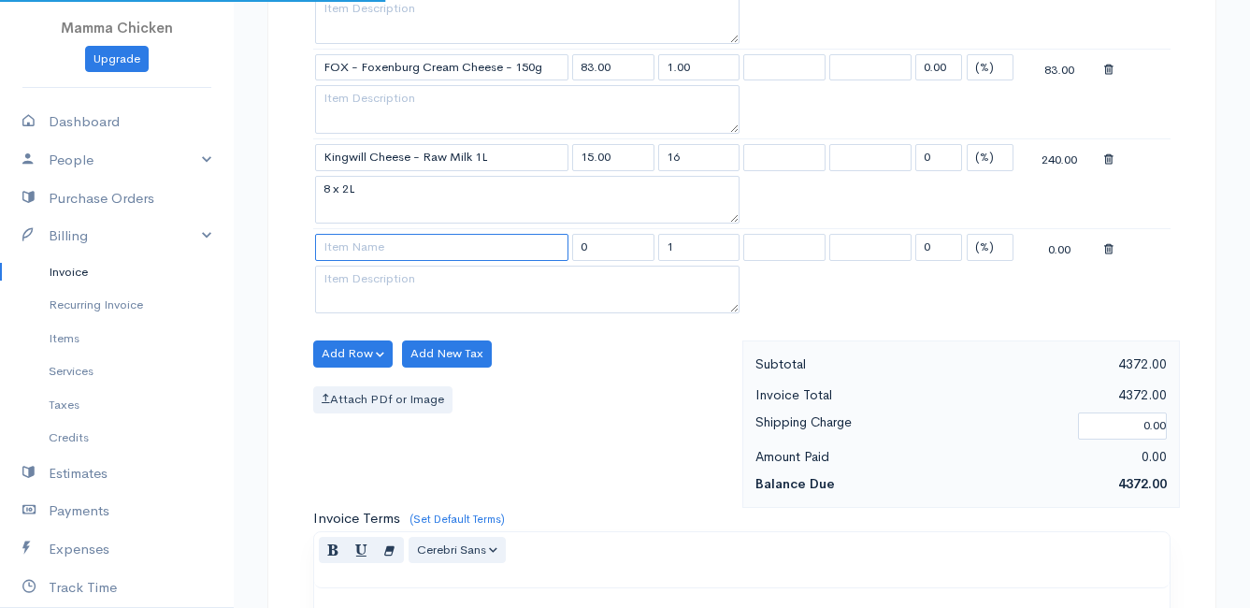
click at [354, 253] on input at bounding box center [441, 247] width 253 height 27
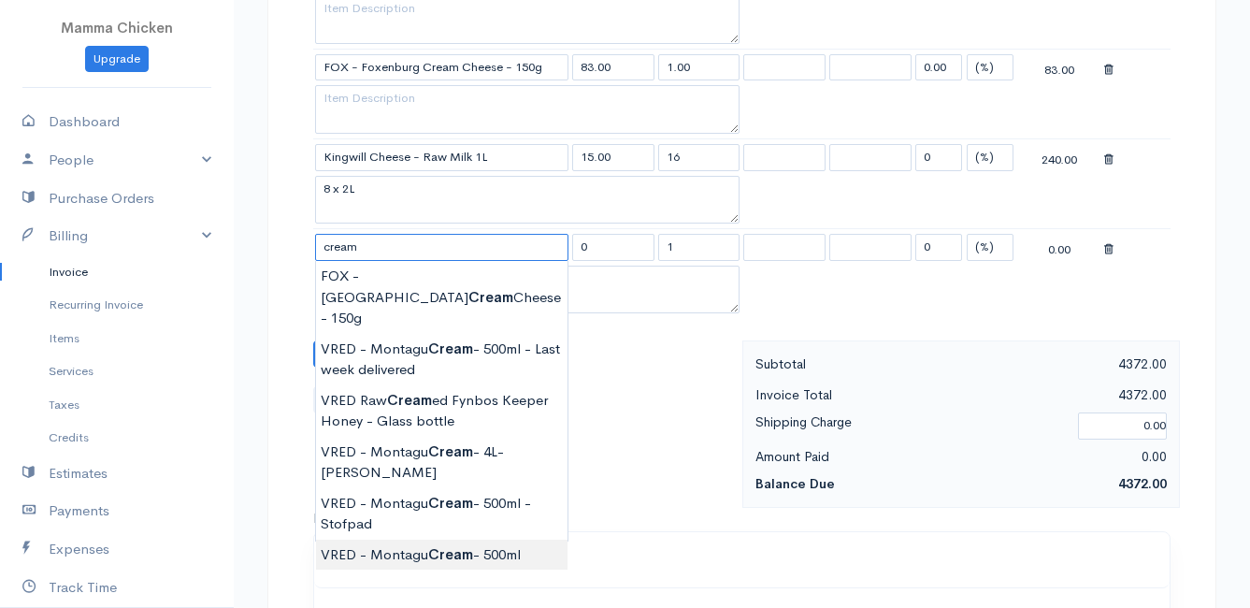
type input "VRED - Montagu Cream - 500ml"
type input "75.00"
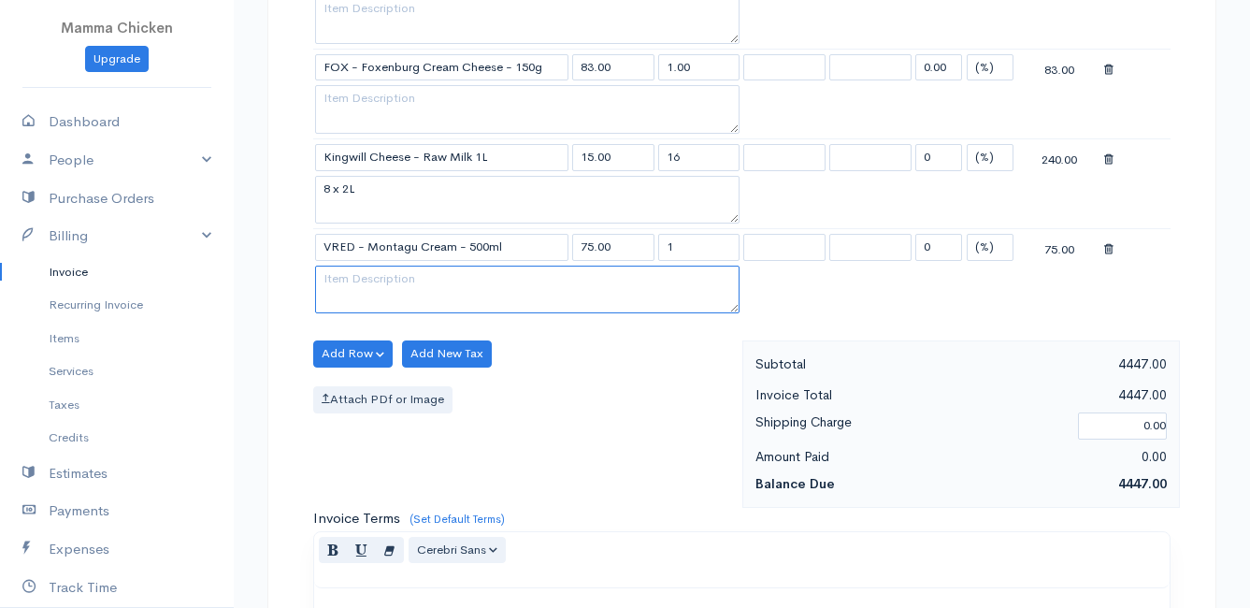
click at [464, 288] on textarea at bounding box center [527, 290] width 425 height 49
click at [464, 279] on textarea "[PERSON_NAME] has frozen" at bounding box center [527, 290] width 425 height 49
type textarea "[PERSON_NAME] has frozen 4 x 500ml"
click at [691, 250] on input "1" at bounding box center [699, 247] width 82 height 27
type input "4"
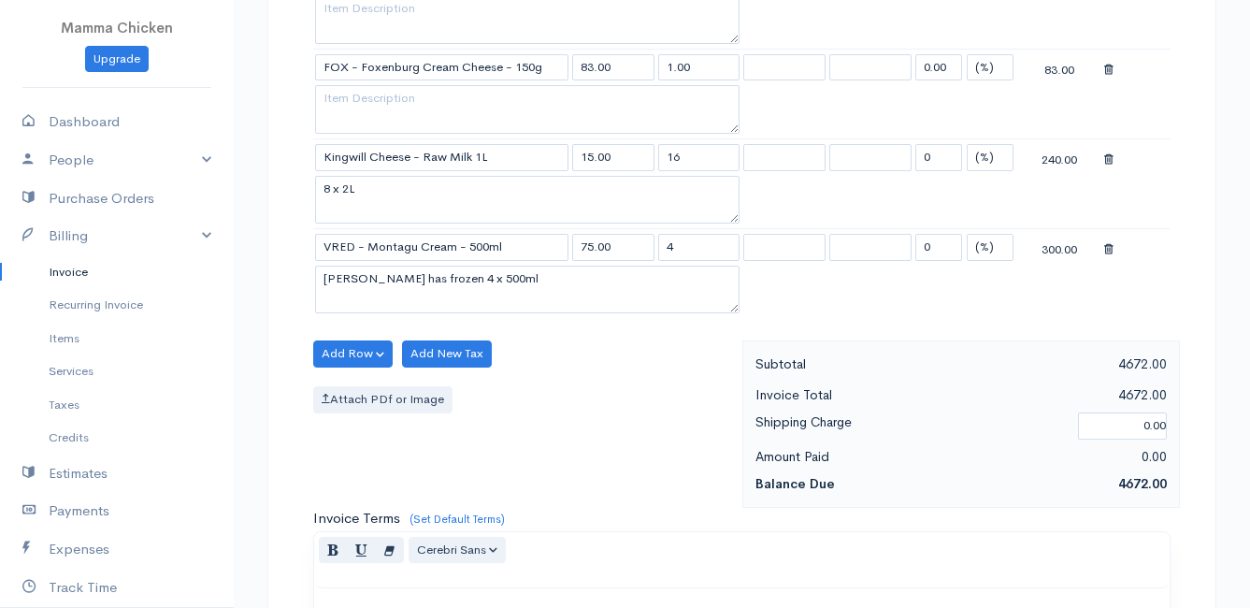
click at [611, 408] on div "Attach PDf or Image" at bounding box center [523, 399] width 420 height 27
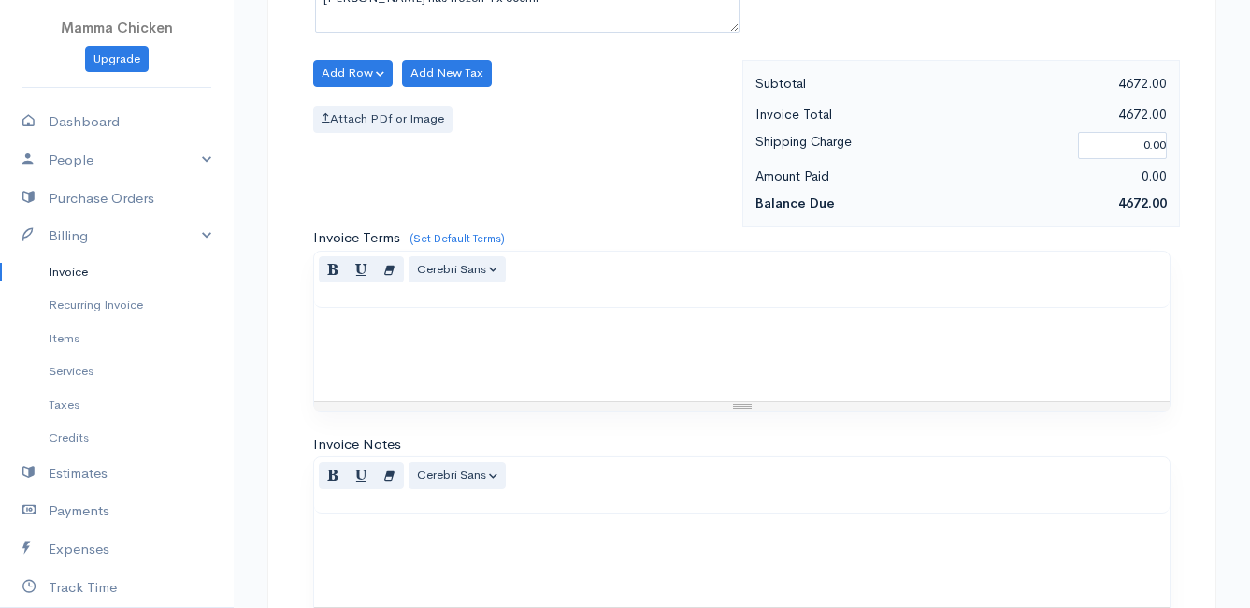
scroll to position [3260, 0]
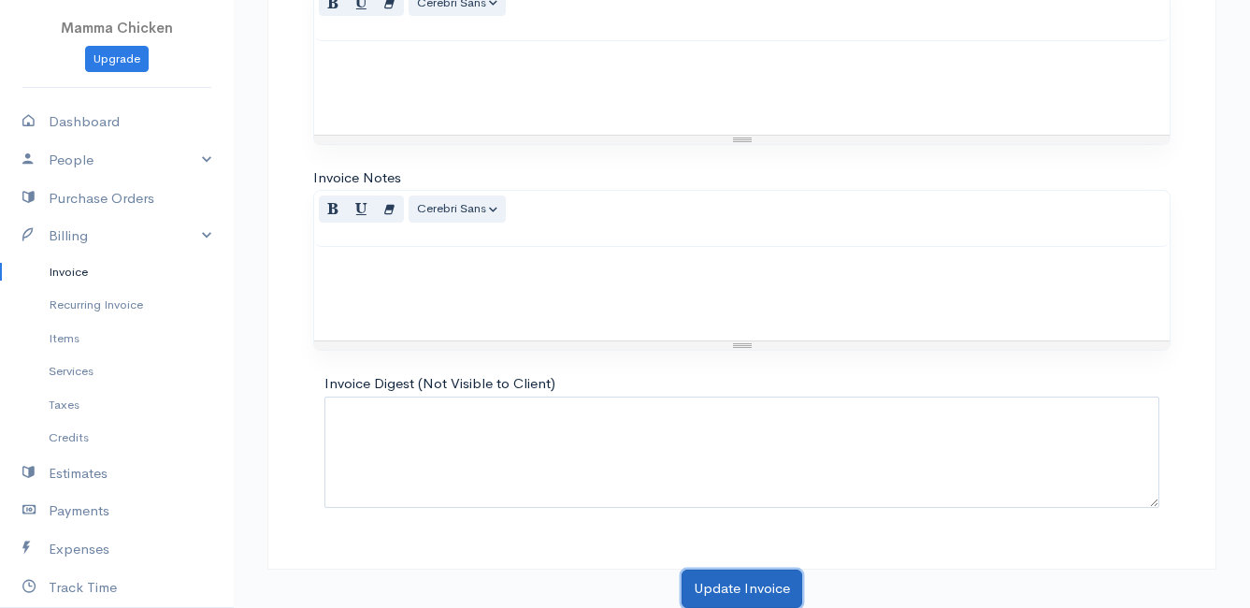
click at [735, 573] on button "Update Invoice" at bounding box center [742, 589] width 121 height 38
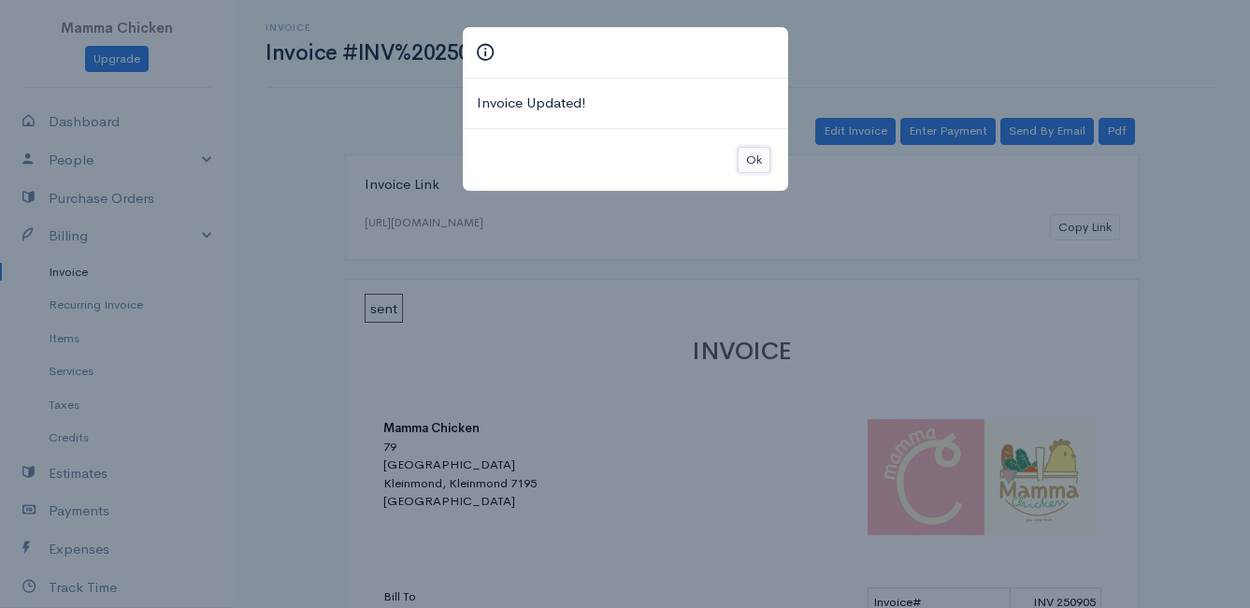
click at [751, 158] on button "Ok" at bounding box center [754, 160] width 33 height 27
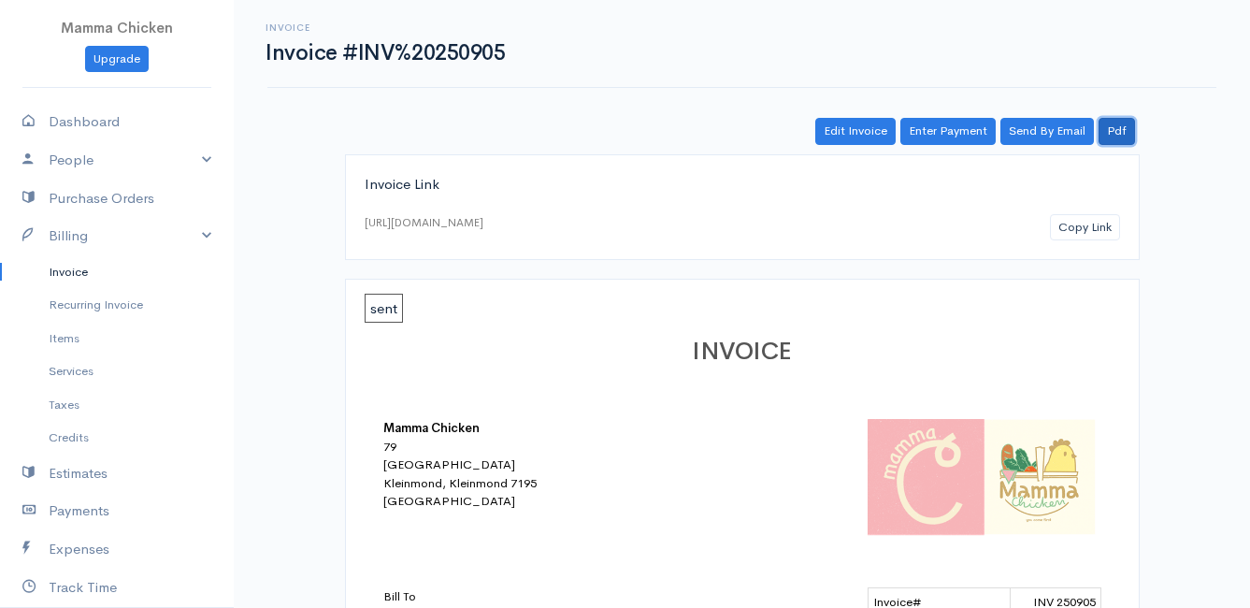
click at [1116, 127] on link "Pdf" at bounding box center [1117, 131] width 36 height 27
click at [71, 263] on link "Invoice" at bounding box center [117, 272] width 234 height 34
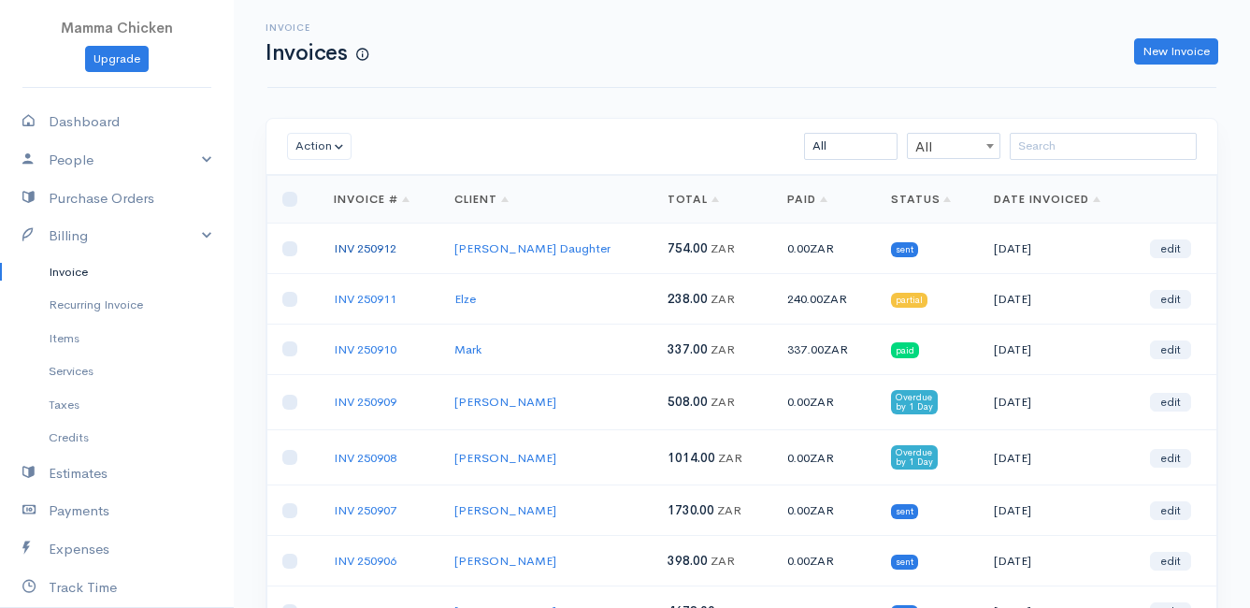
click at [363, 250] on link "INV 250912" at bounding box center [365, 248] width 63 height 16
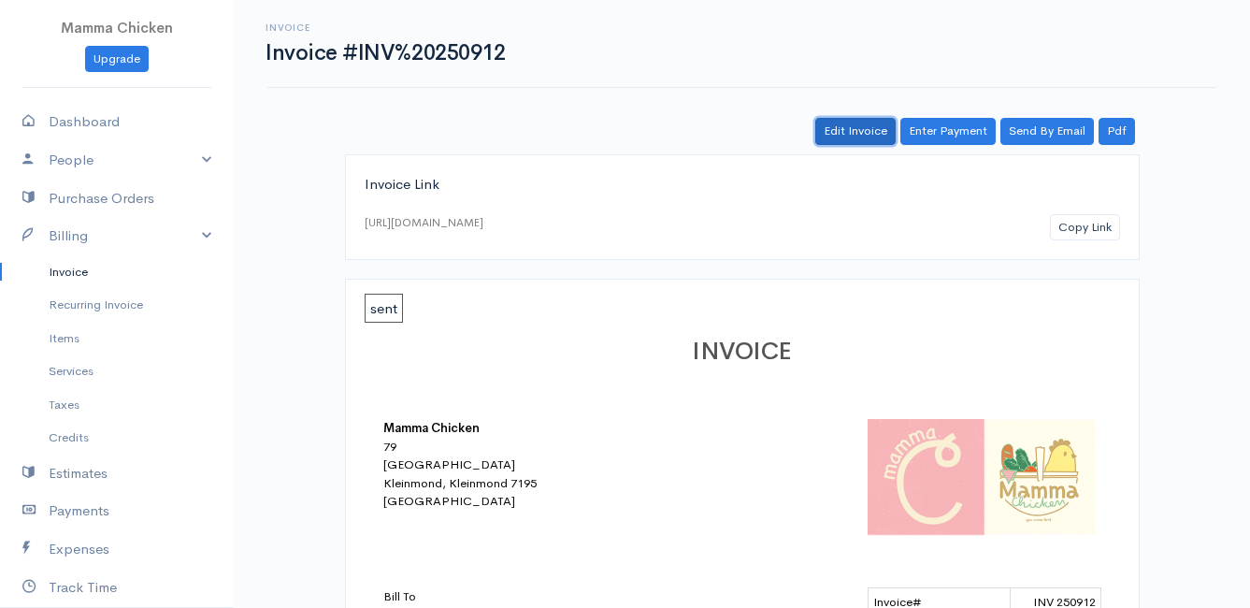
click at [873, 132] on link "Edit Invoice" at bounding box center [856, 131] width 80 height 27
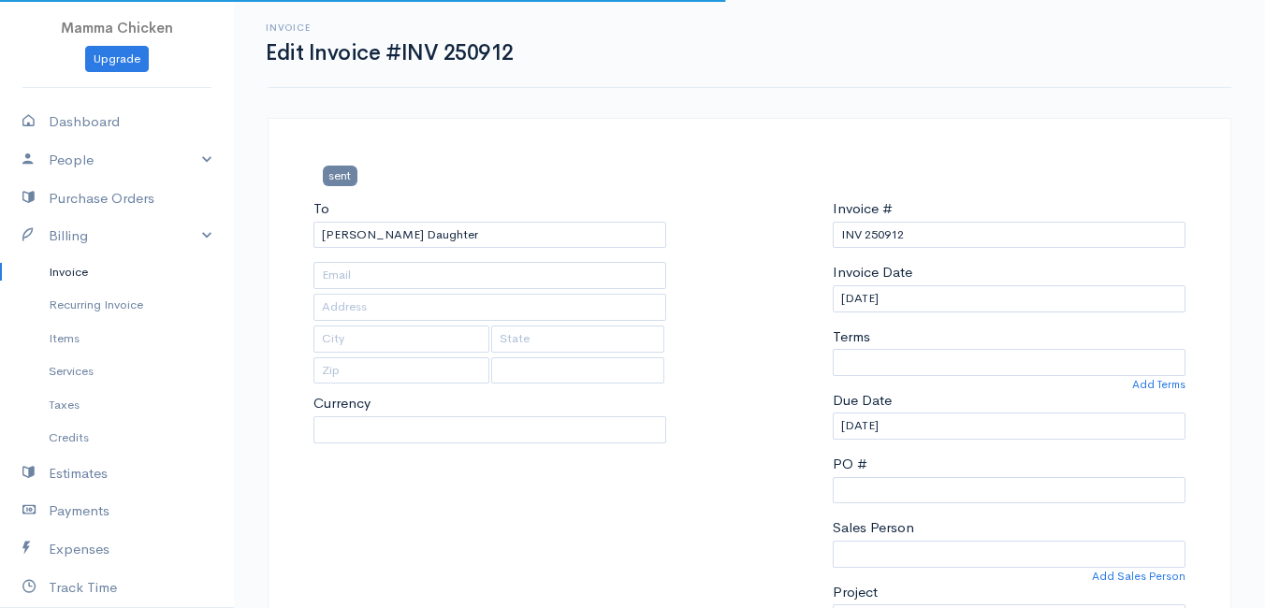
type input "[STREET_ADDRESS]"
type input "[PERSON_NAME] Bay"
type input "7195"
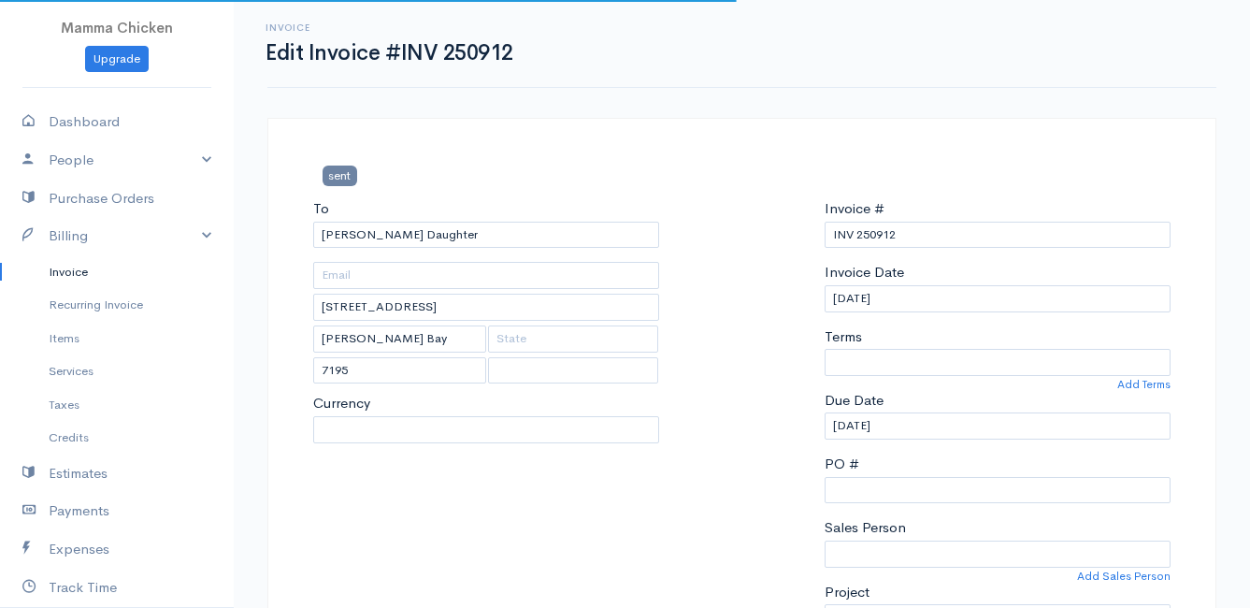
select select
select select "[GEOGRAPHIC_DATA]"
select select "ZAR"
select select "0"
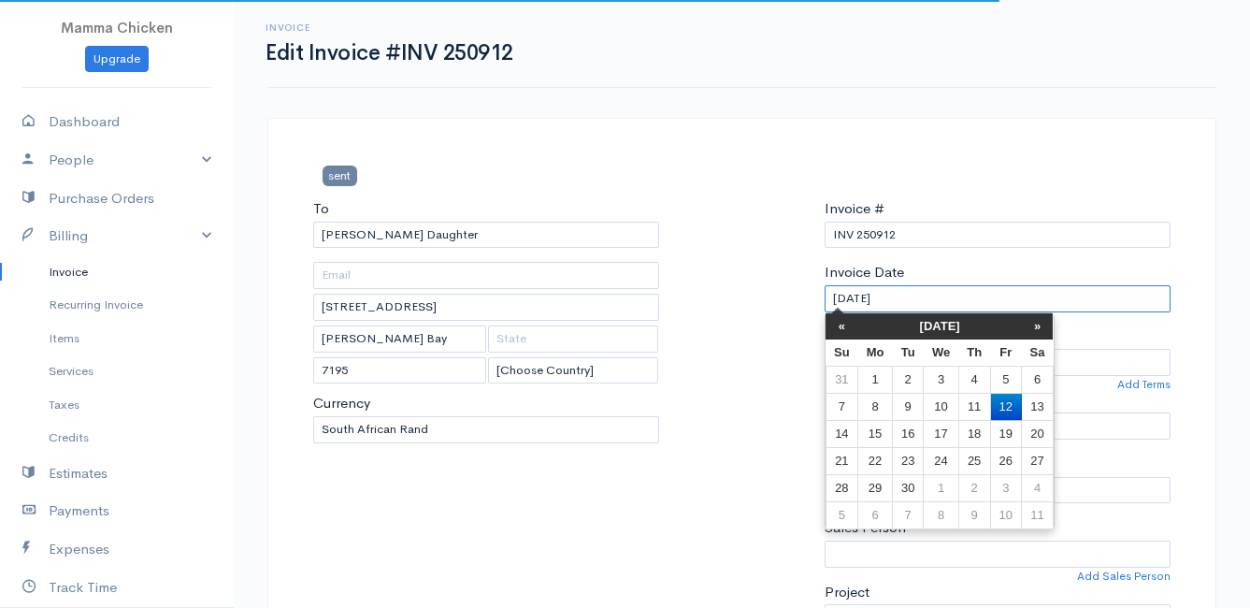
click at [967, 298] on input "[DATE]" at bounding box center [998, 298] width 346 height 27
click at [946, 400] on td "10" at bounding box center [941, 406] width 35 height 27
type input "[DATE]"
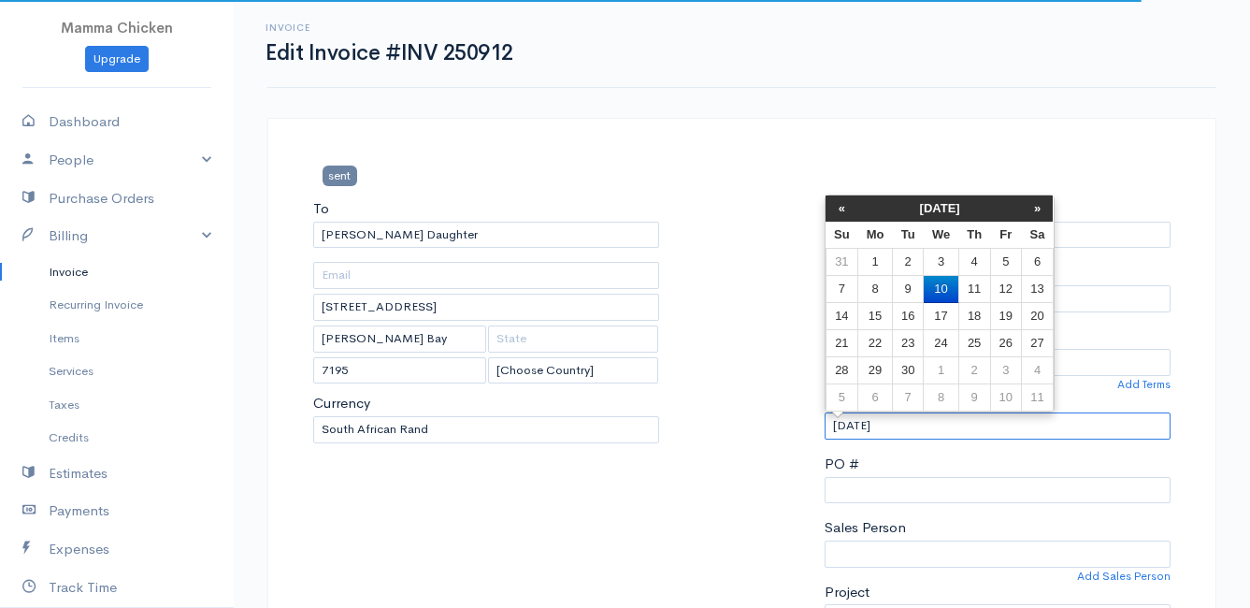
click at [930, 424] on input "[DATE]" at bounding box center [998, 425] width 346 height 27
click at [974, 282] on td "11" at bounding box center [975, 289] width 32 height 27
type input "[DATE]"
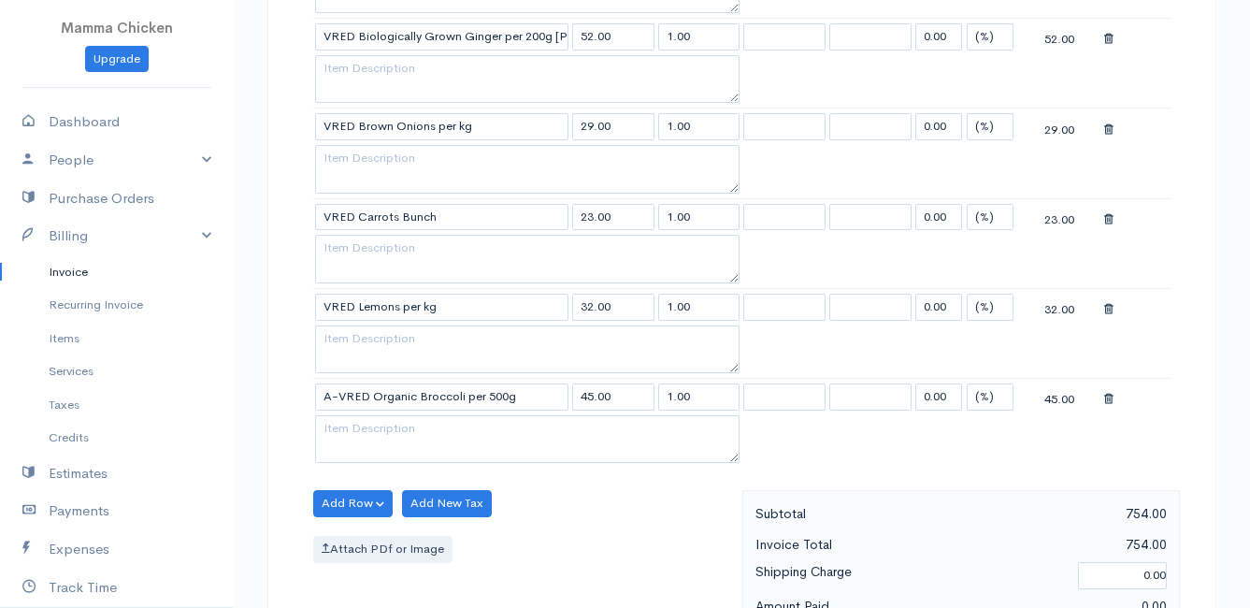
scroll to position [1216, 0]
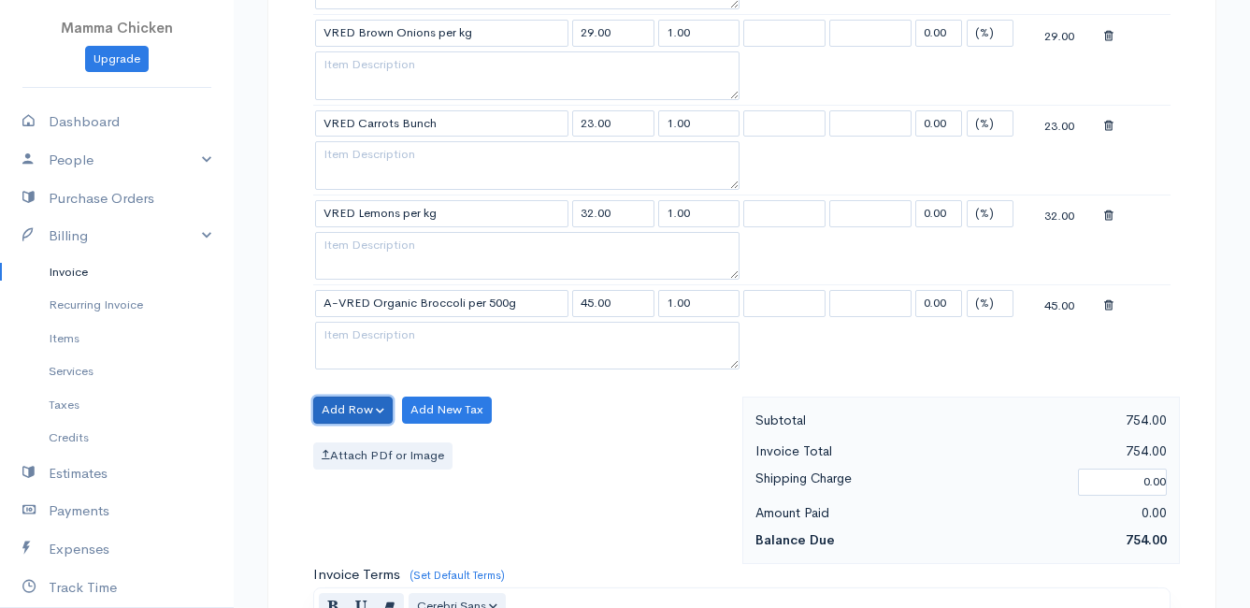
click at [344, 404] on button "Add Row" at bounding box center [353, 410] width 80 height 27
click at [352, 446] on link "Add Item Row" at bounding box center [388, 448] width 148 height 33
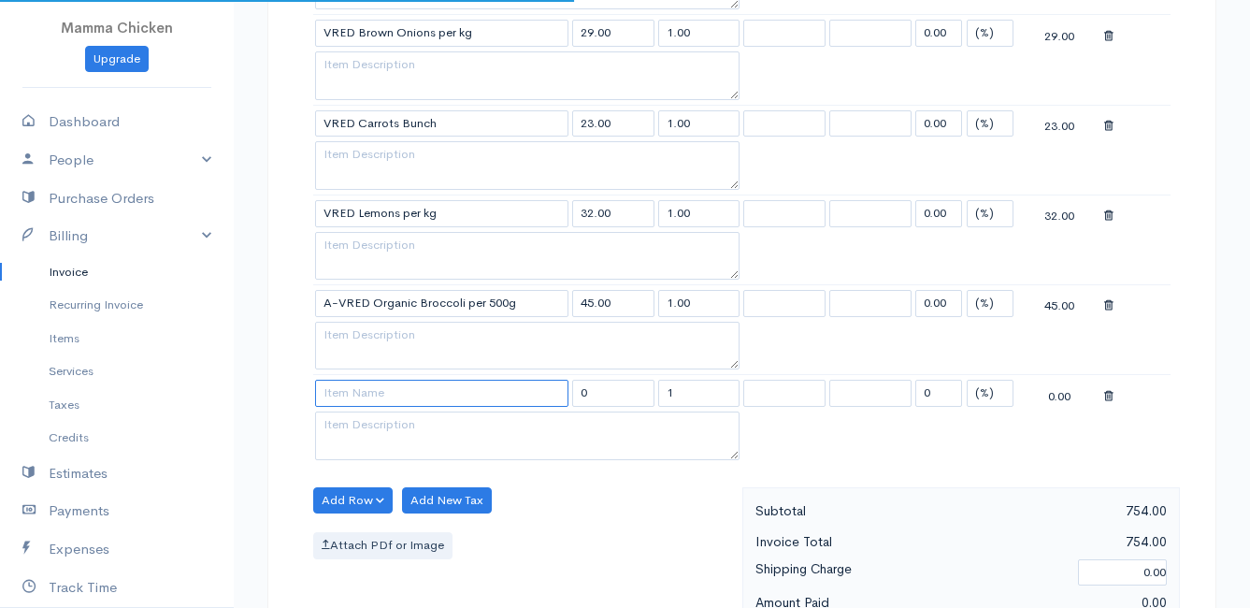
click at [364, 402] on input at bounding box center [441, 393] width 253 height 27
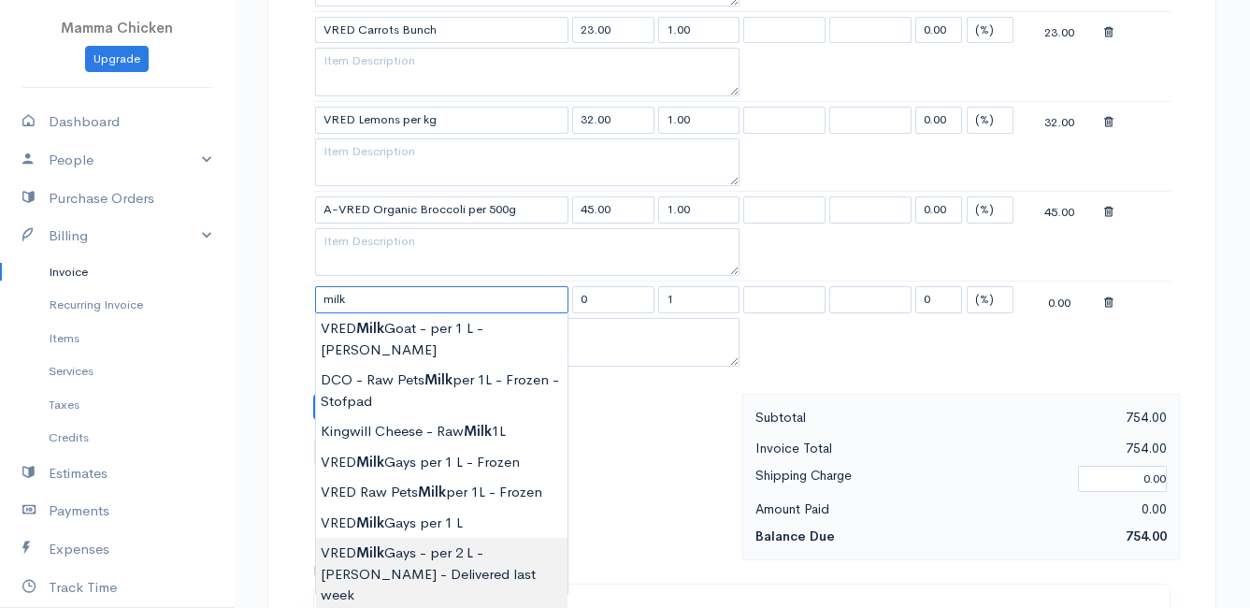
scroll to position [1403, 0]
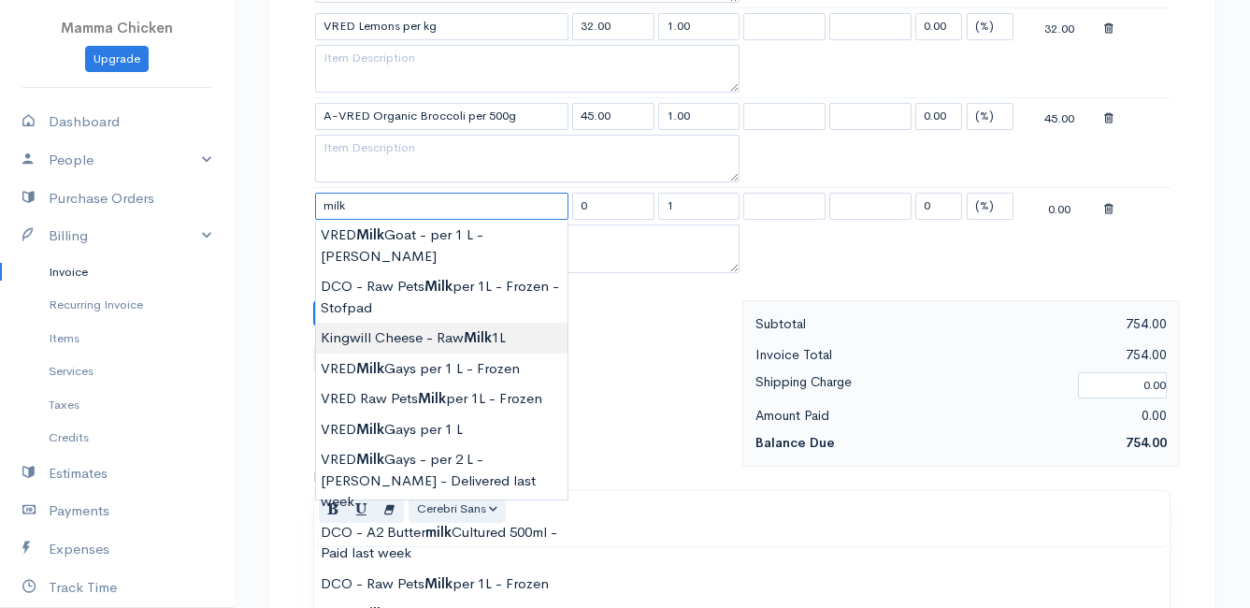
type input "Kingwill Cheese - Raw Milk 1L"
type input "15.00"
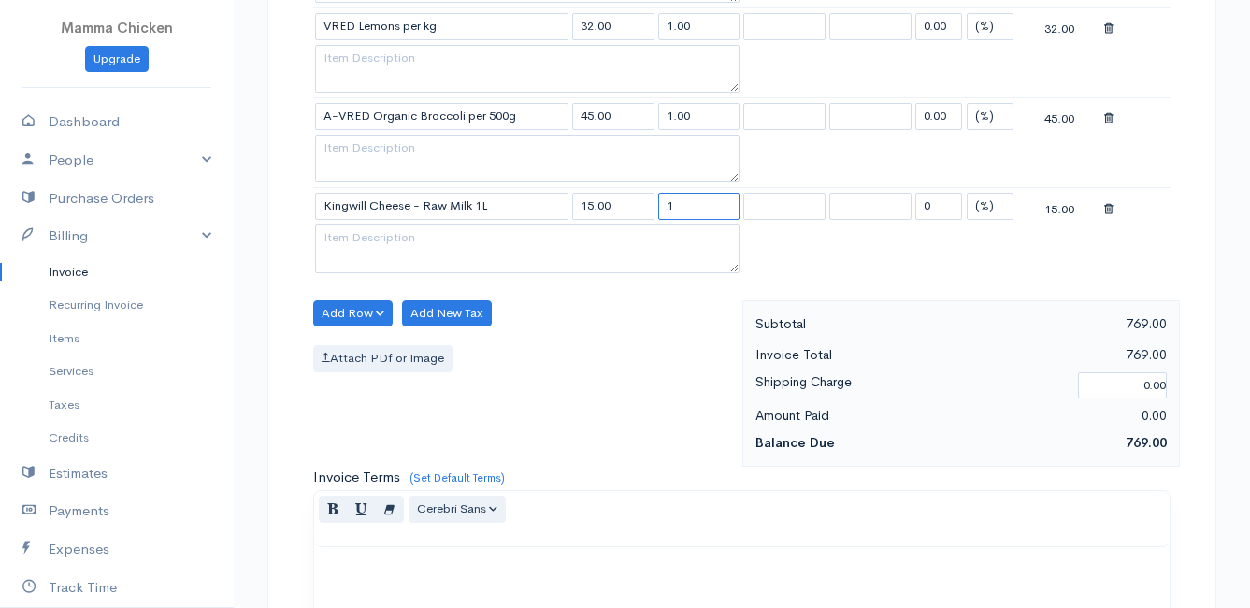
drag, startPoint x: 685, startPoint y: 209, endPoint x: 651, endPoint y: 210, distance: 33.7
click at [651, 210] on tr "Kingwill Cheese - Raw Milk 1L 15.00 1 0 (%) Flat 15.00" at bounding box center [742, 206] width 858 height 36
type input "4"
click at [597, 371] on div "Attach PDf or Image" at bounding box center [523, 358] width 420 height 27
click at [393, 241] on textarea at bounding box center [527, 248] width 425 height 49
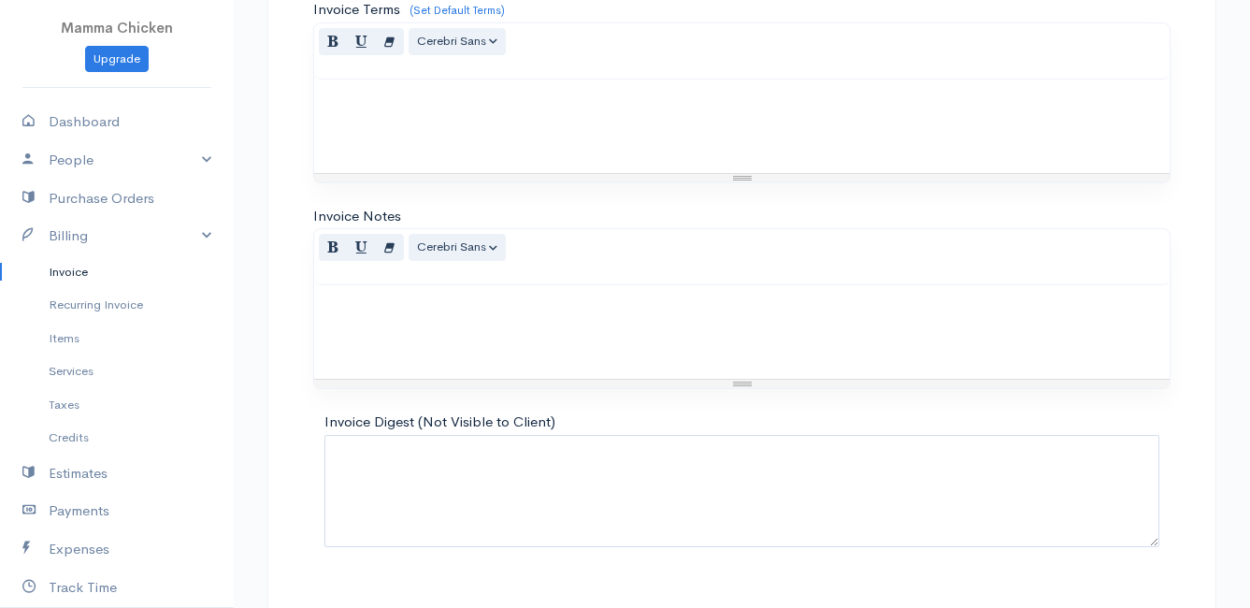
scroll to position [1909, 0]
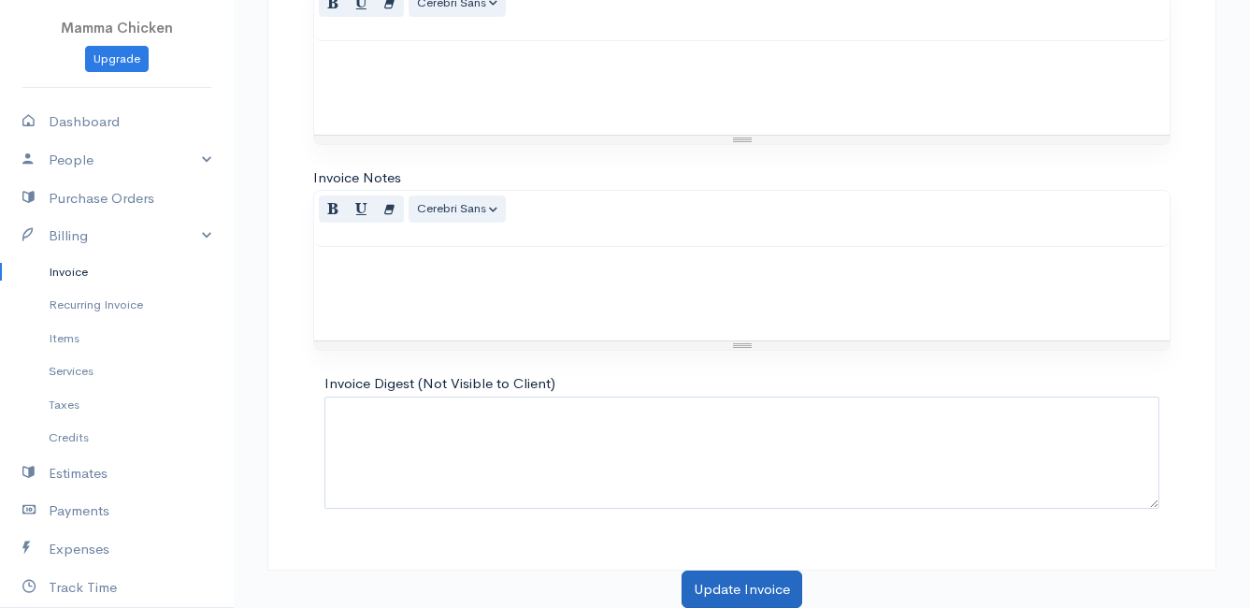
type textarea "2 x 2L"
click at [742, 588] on button "Update Invoice" at bounding box center [742, 590] width 121 height 38
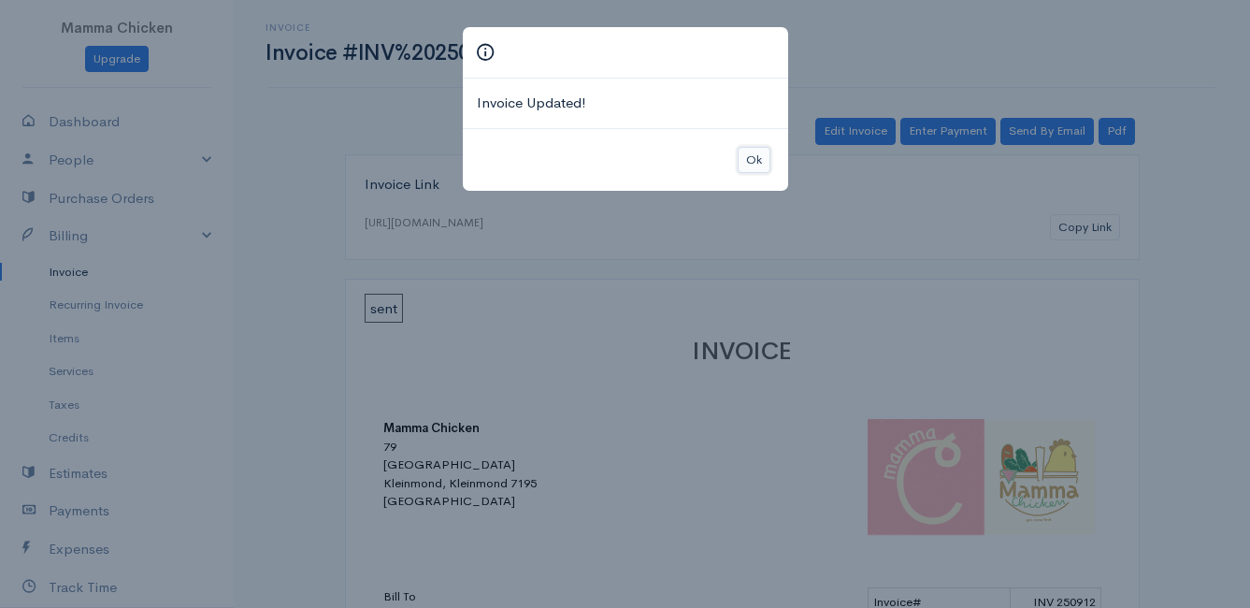
click at [754, 166] on button "Ok" at bounding box center [754, 160] width 33 height 27
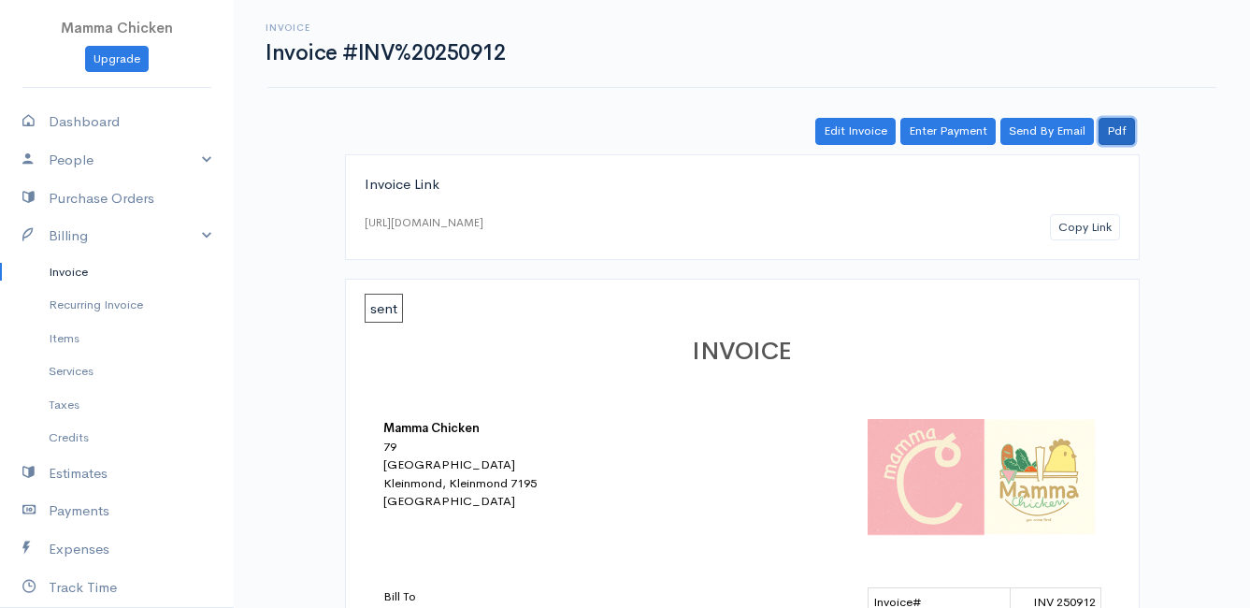
click at [1117, 133] on link "Pdf" at bounding box center [1117, 131] width 36 height 27
